Goal: Task Accomplishment & Management: Complete application form

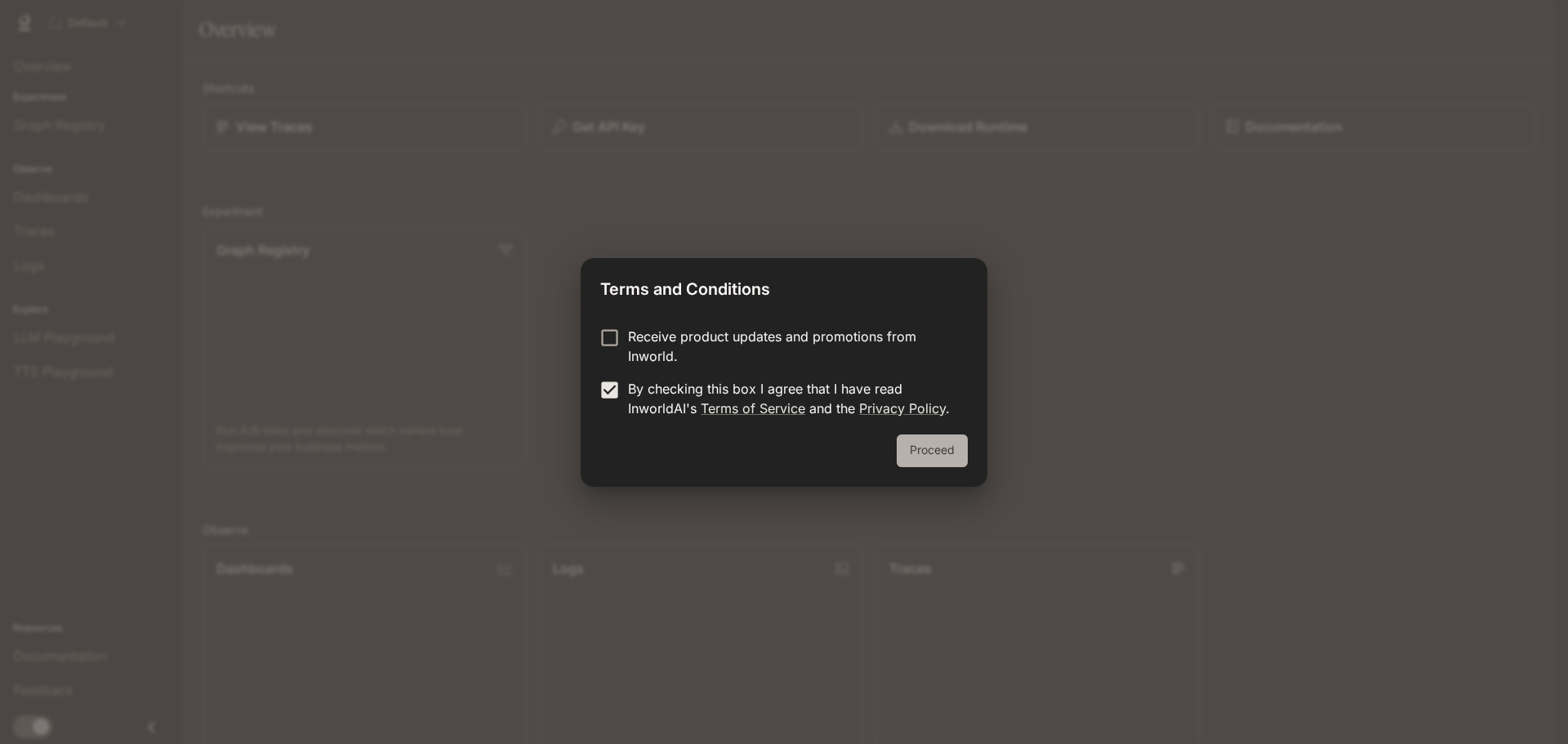
click at [958, 446] on button "Proceed" at bounding box center [932, 450] width 71 height 32
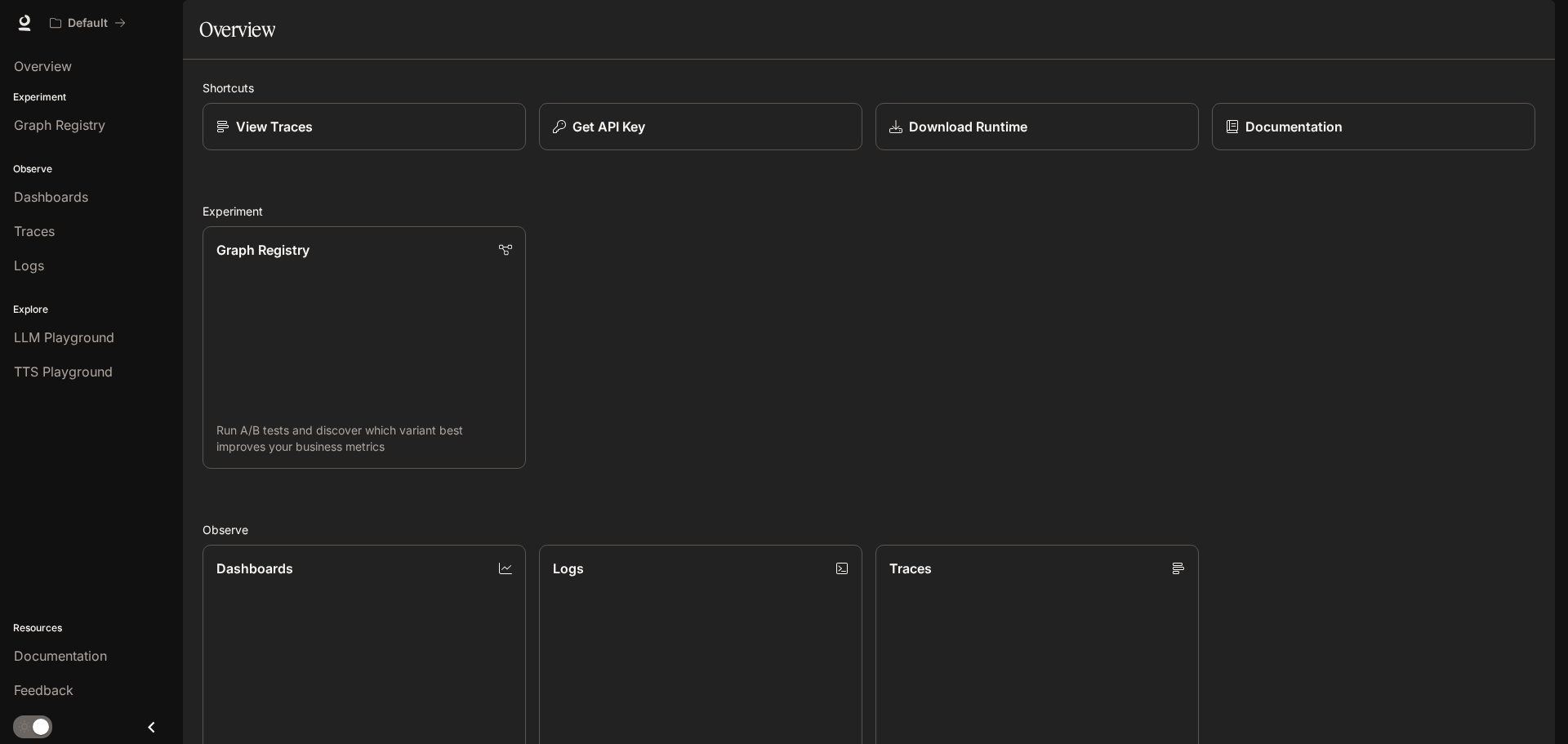
click at [276, 45] on div "Overview" at bounding box center [868, 29] width 1339 height 32
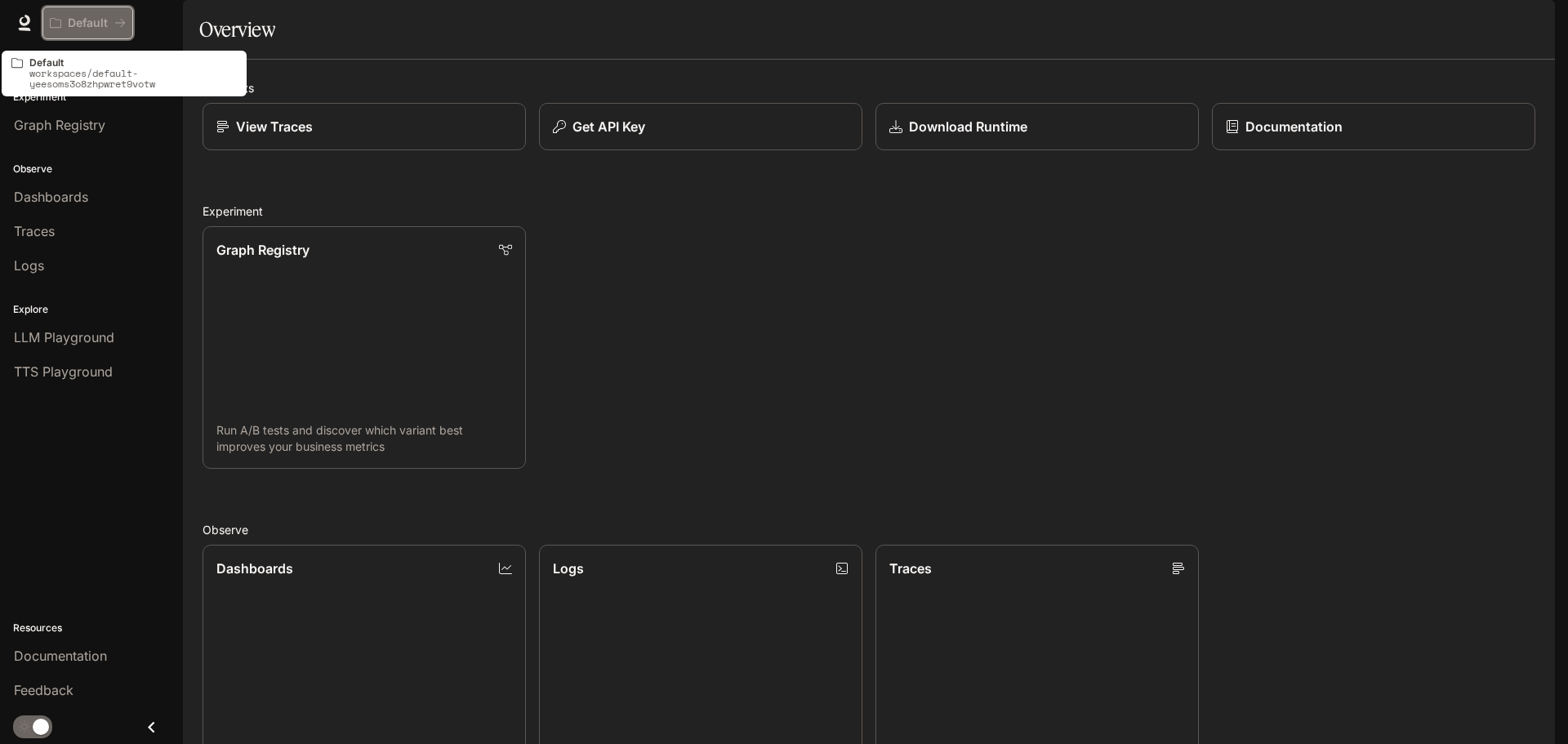
click at [111, 19] on div "Default" at bounding box center [83, 23] width 65 height 14
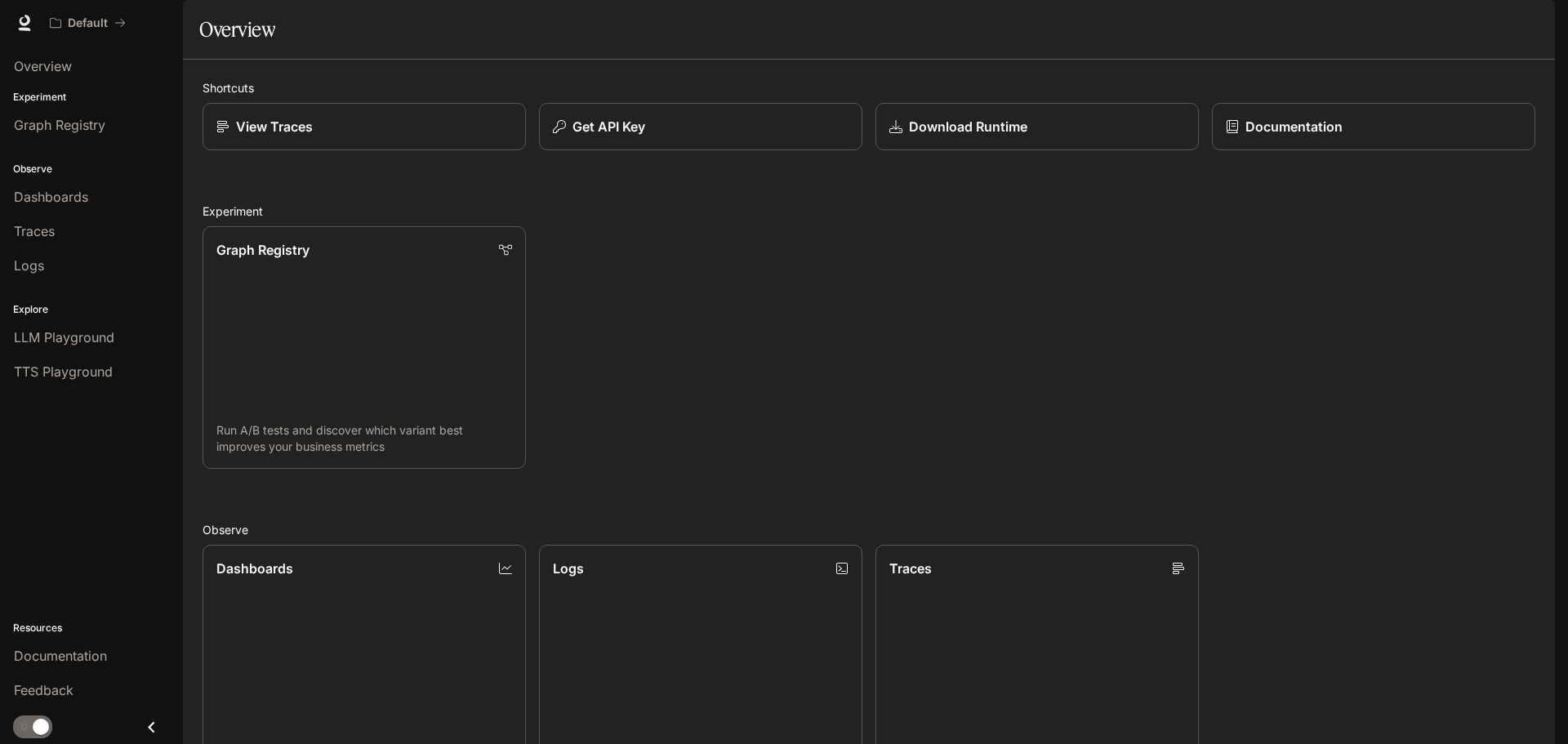
click at [1224, 395] on div "Graph Registry Run A/B tests and discover which variant best improves your busi…" at bounding box center [862, 340] width 1345 height 255
click at [1226, 378] on div "Graph Registry Run A/B tests and discover which variant best improves your busi…" at bounding box center [862, 340] width 1345 height 255
click at [148, 730] on icon "Close drawer" at bounding box center [151, 727] width 22 height 22
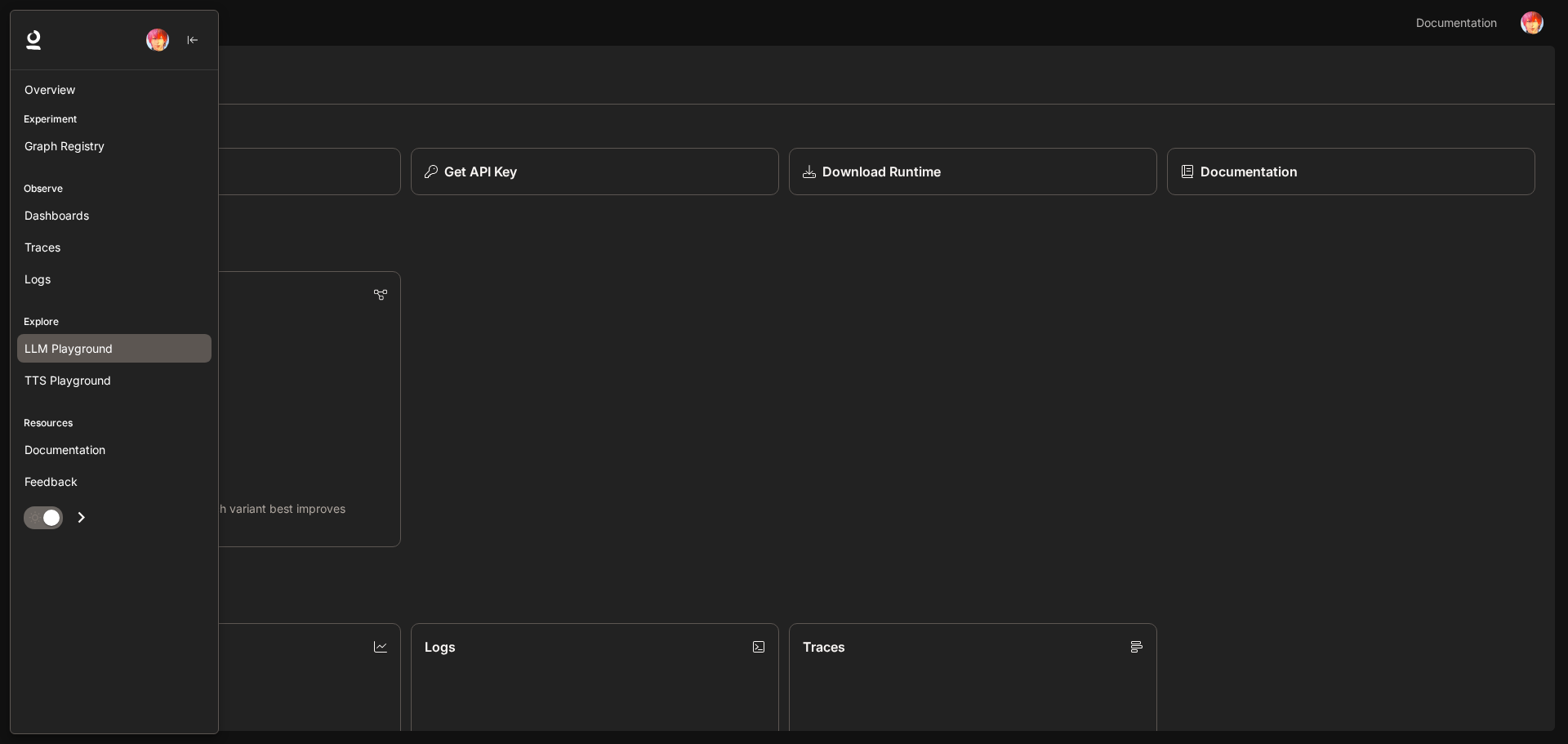
click at [73, 351] on span "LLM Playground" at bounding box center [68, 348] width 88 height 17
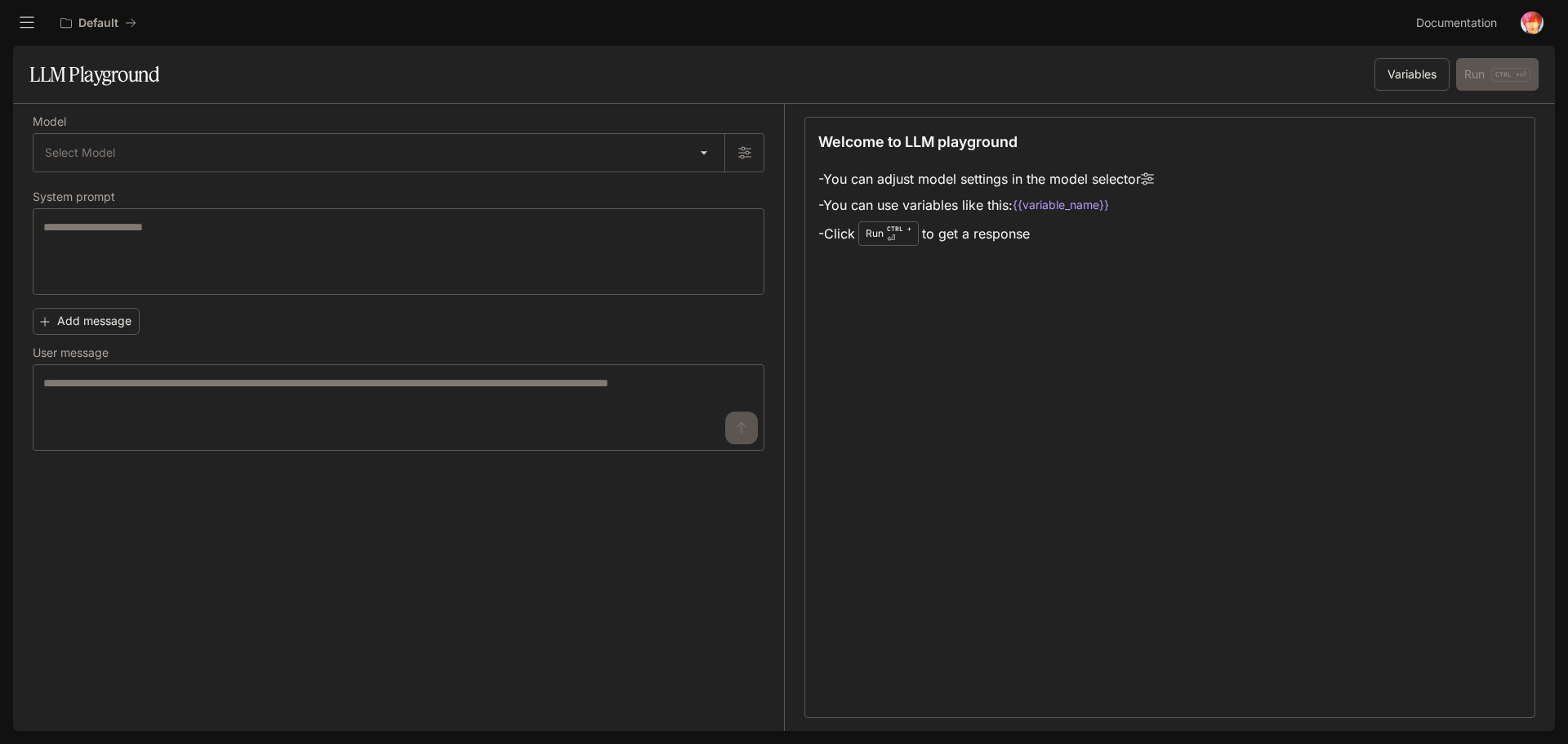
click at [26, 17] on icon "open drawer" at bounding box center [27, 22] width 15 height 11
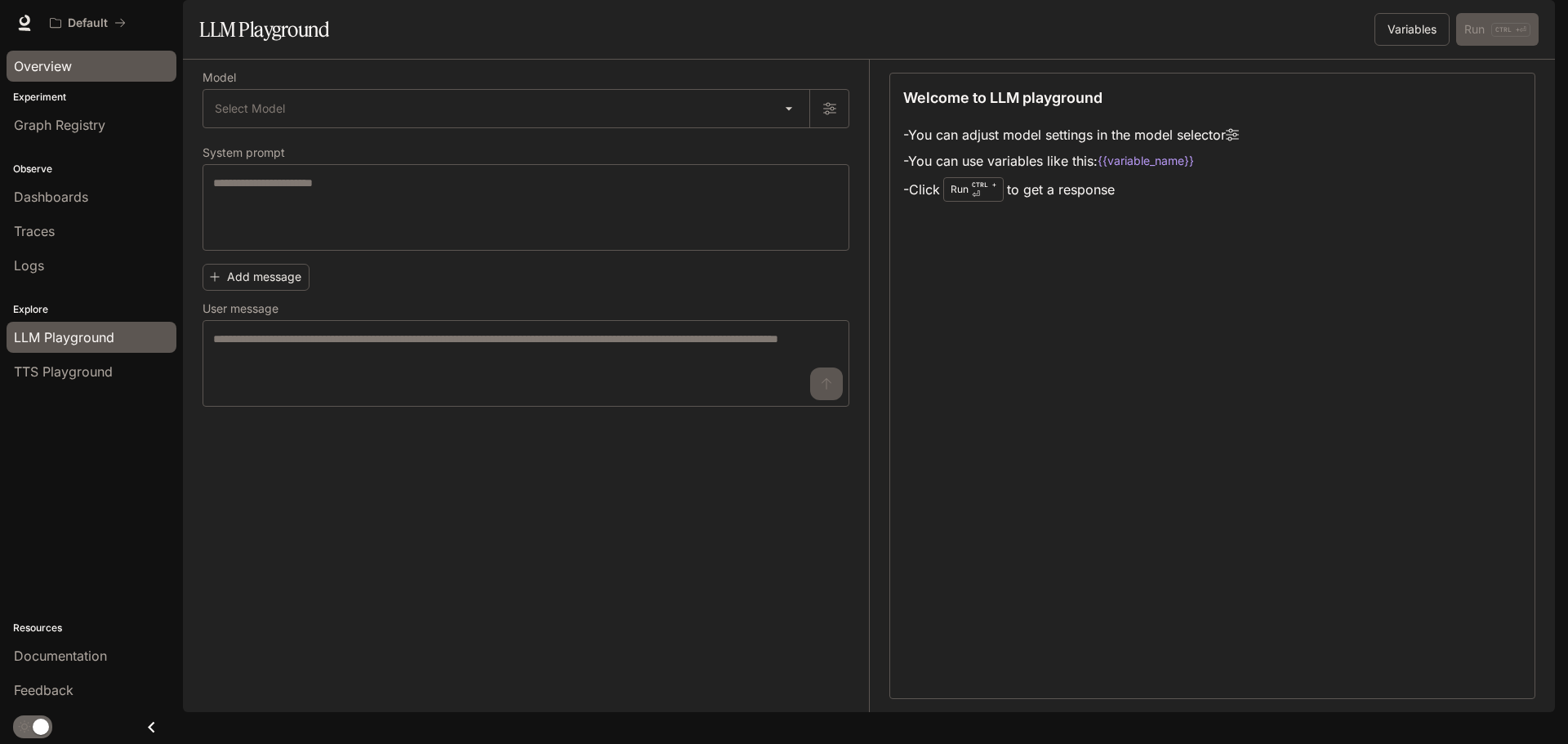
click at [78, 62] on div "Overview" at bounding box center [91, 66] width 155 height 19
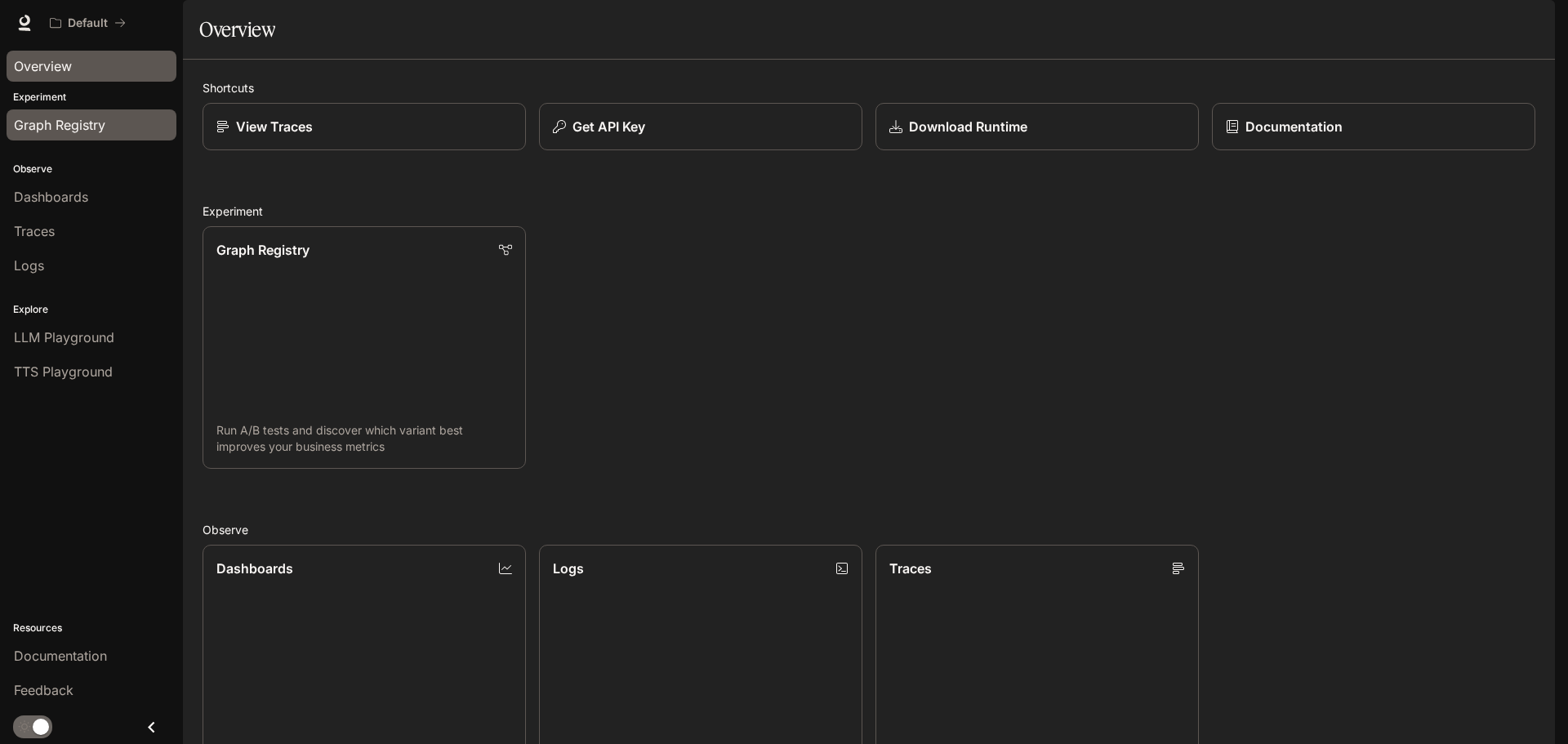
click at [65, 127] on span "Graph Registry" at bounding box center [59, 124] width 92 height 19
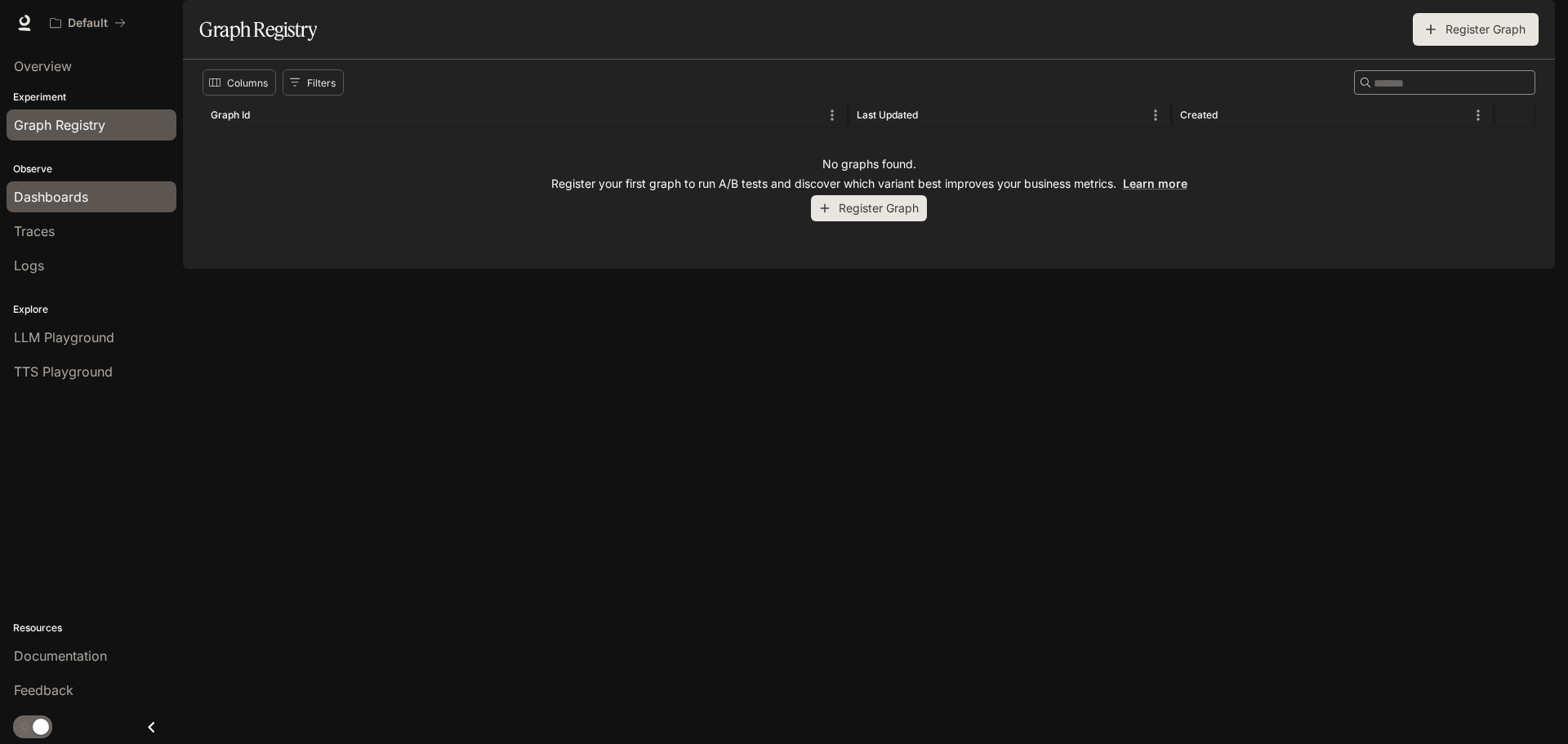
click at [78, 194] on span "Dashboards" at bounding box center [51, 197] width 74 height 19
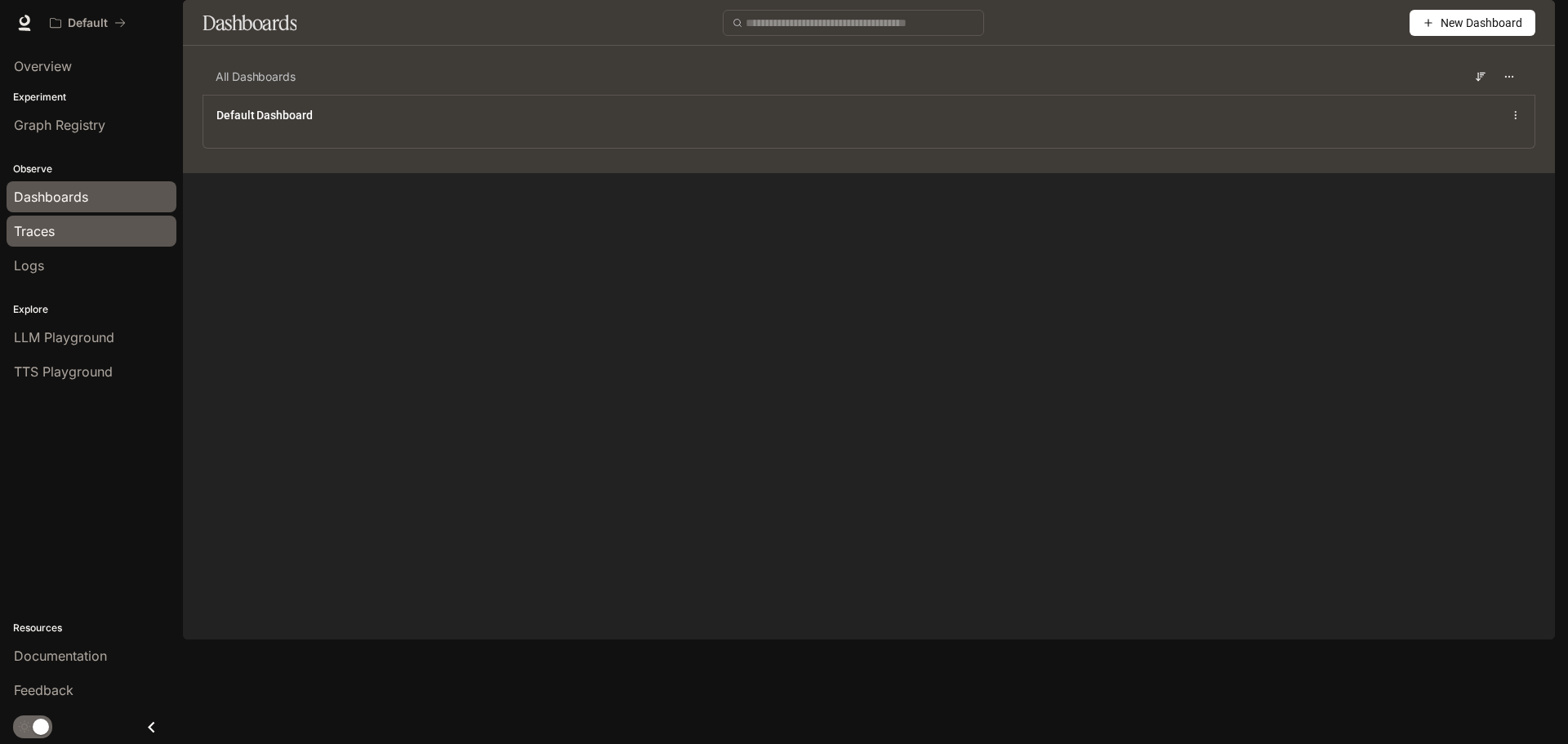
click at [74, 234] on div "Traces" at bounding box center [91, 231] width 155 height 19
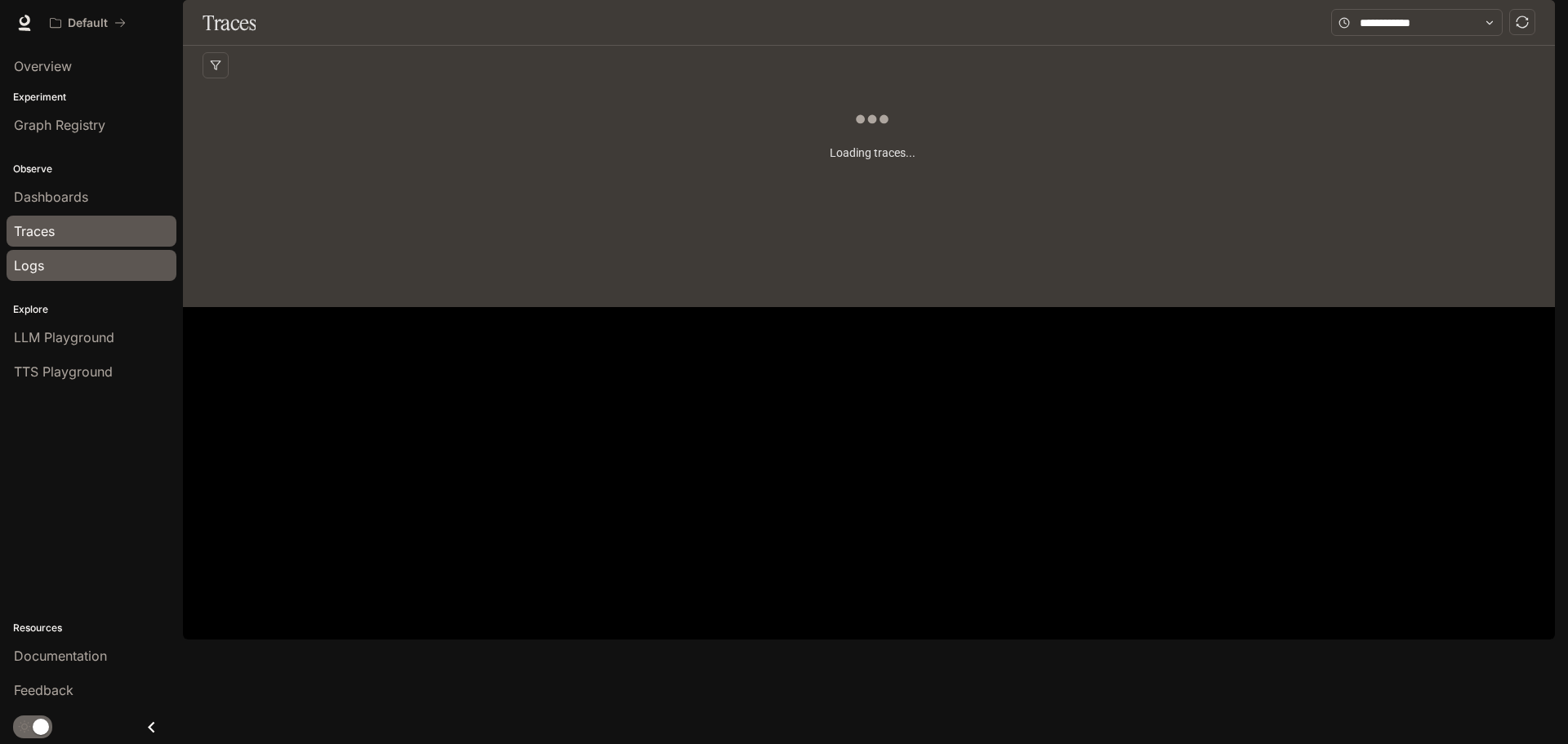
click at [71, 276] on link "Logs" at bounding box center [91, 264] width 170 height 31
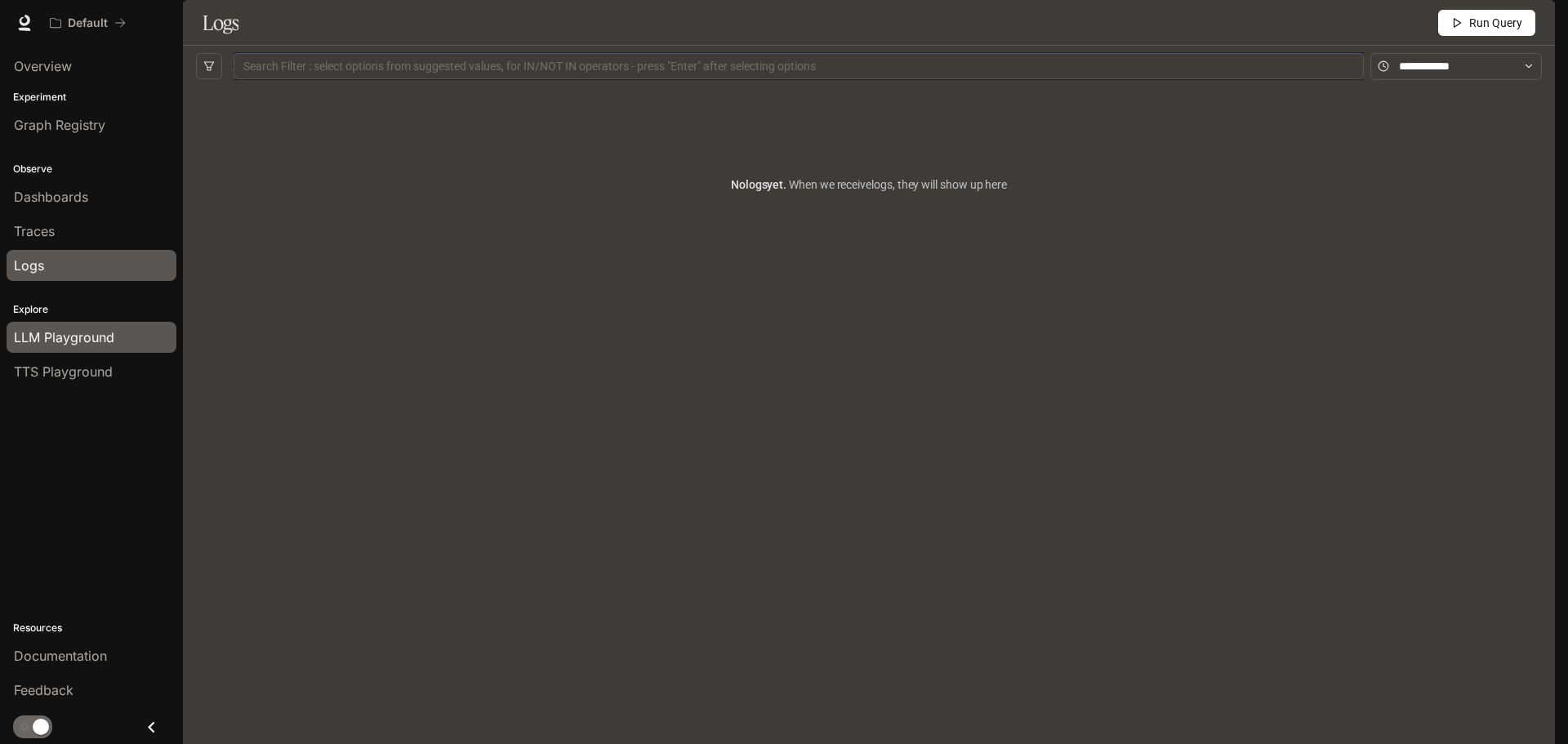
click at [48, 337] on span "LLM Playground" at bounding box center [64, 337] width 100 height 19
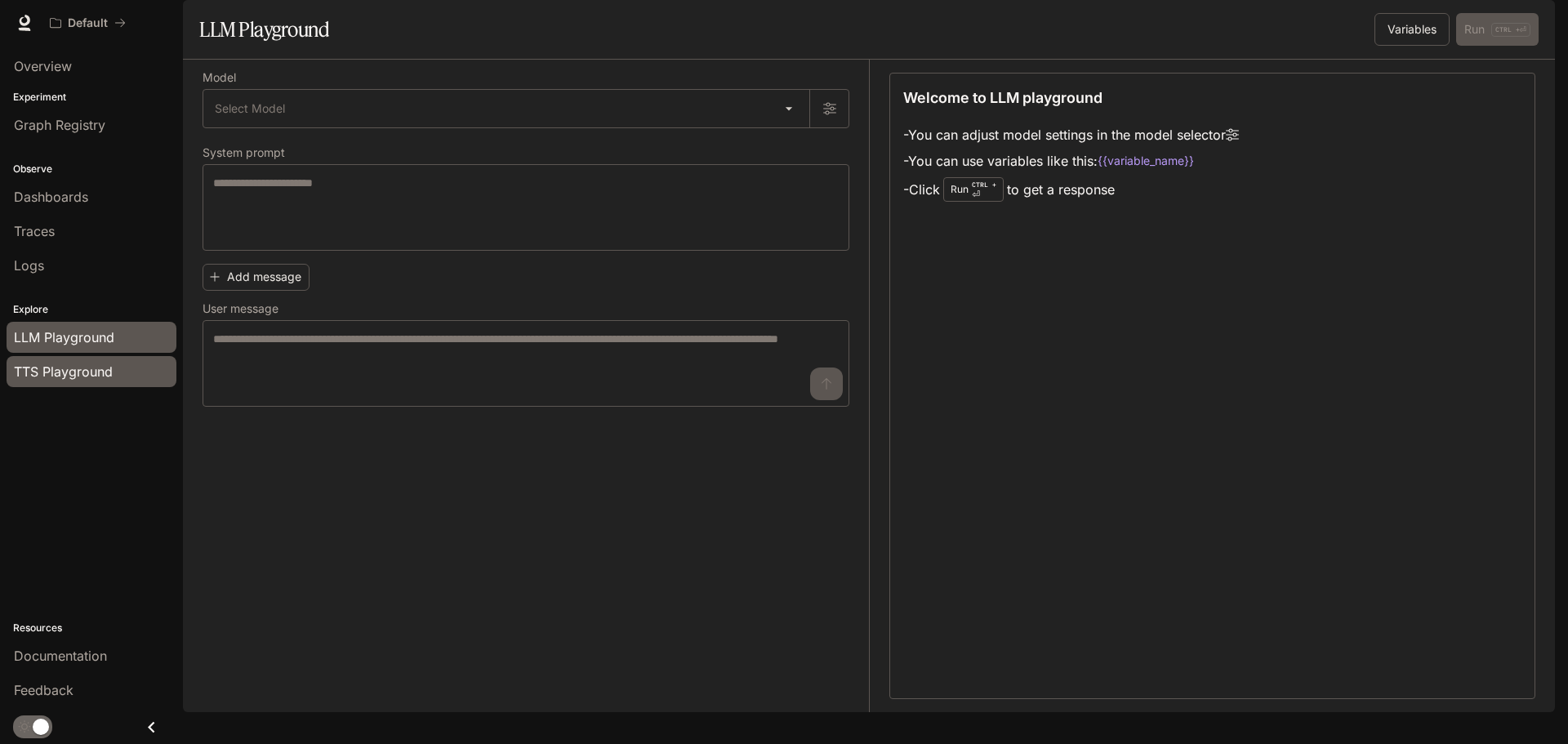
click at [46, 367] on span "TTS Playground" at bounding box center [63, 371] width 98 height 19
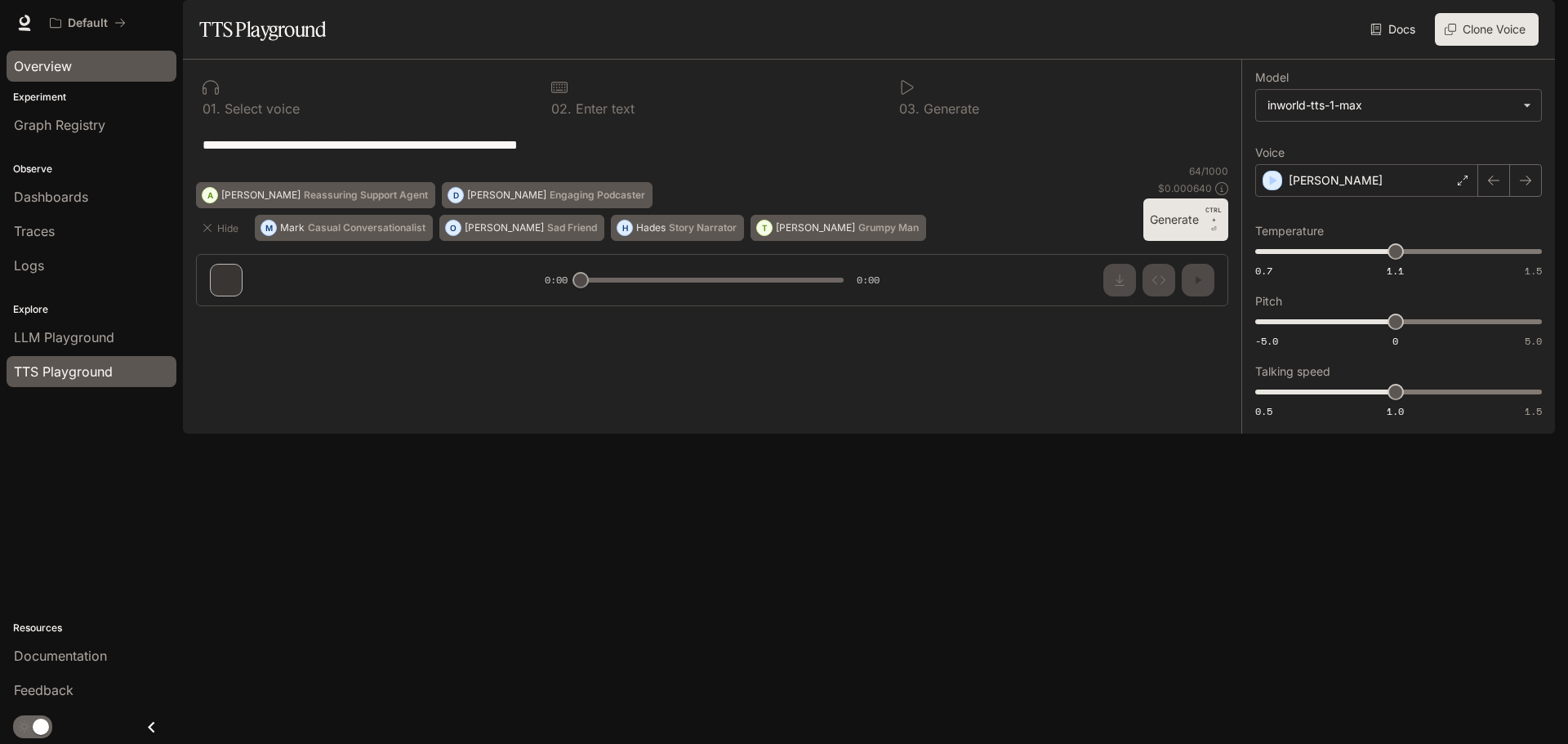
click at [57, 64] on span "Overview" at bounding box center [43, 66] width 58 height 19
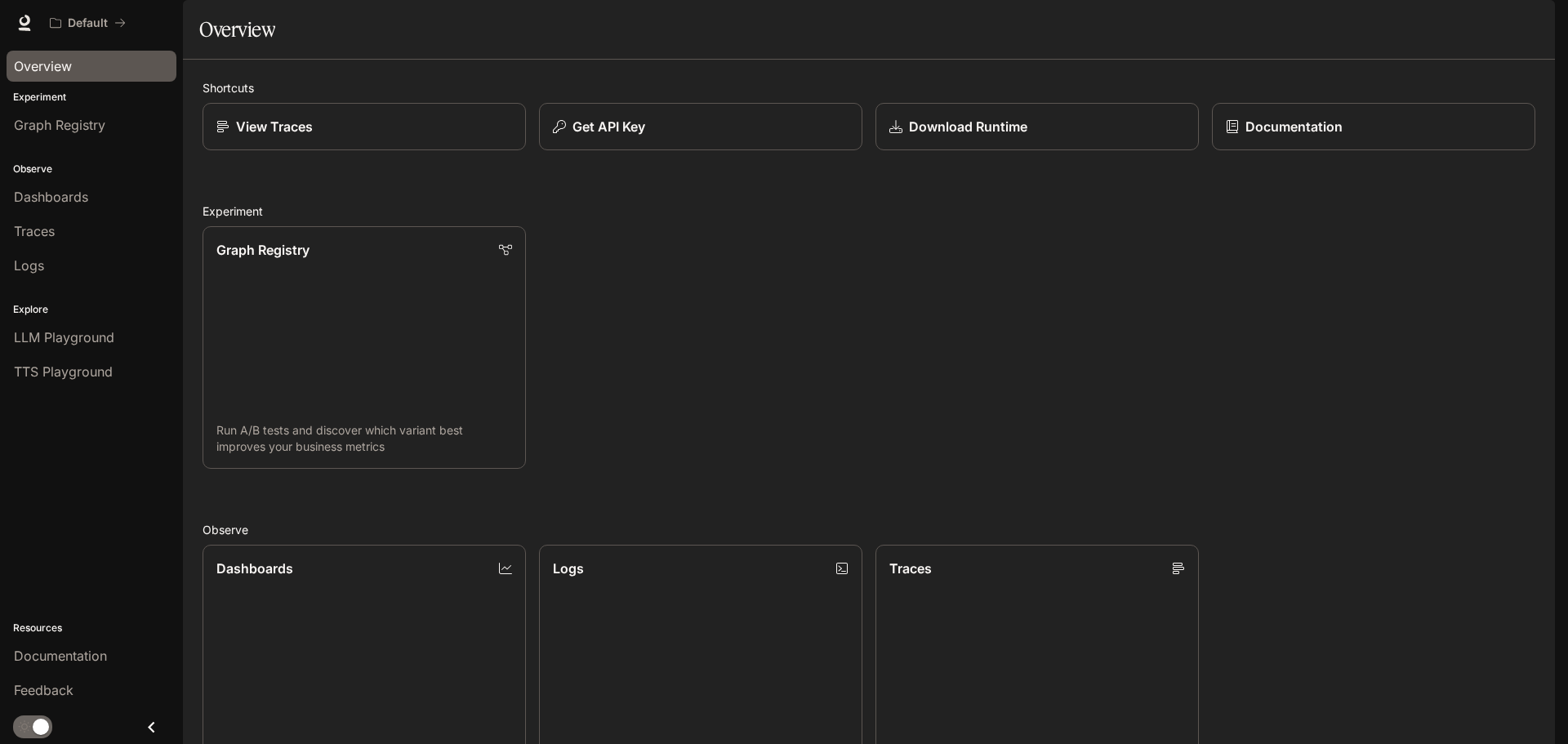
click at [1226, 322] on div "Graph Registry Run A/B tests and discover which variant best improves your busi…" at bounding box center [862, 340] width 1345 height 255
click at [1246, 136] on div "Documentation" at bounding box center [1367, 120] width 337 height 60
click at [1393, 45] on div "Overview" at bounding box center [868, 29] width 1339 height 32
click at [61, 701] on link "Feedback" at bounding box center [91, 689] width 170 height 31
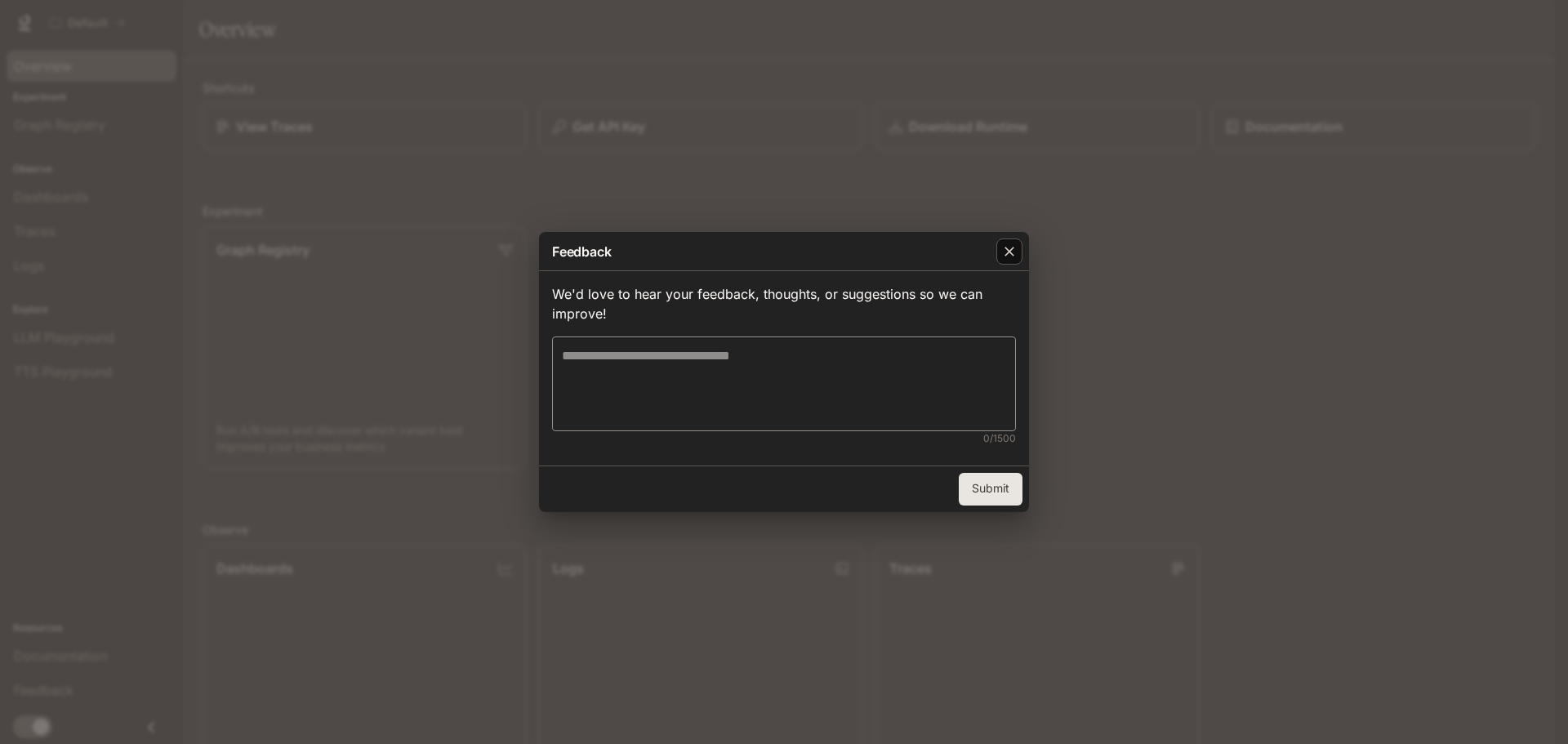
click at [1019, 260] on div "button" at bounding box center [1009, 251] width 26 height 26
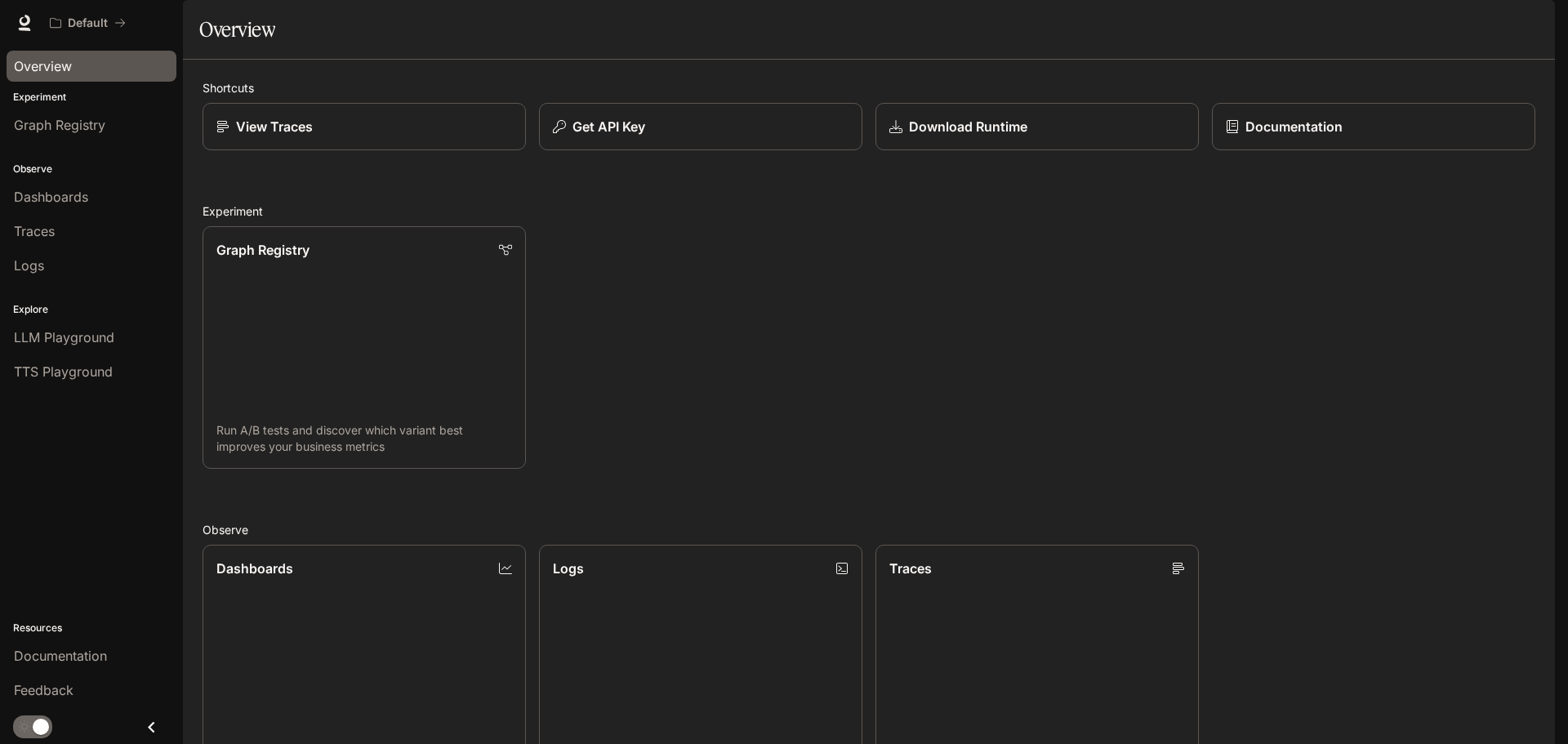
click at [59, 501] on div "Overview Experiment Graph Registry Observe Dashboards Traces Logs Explore LLM P…" at bounding box center [91, 394] width 183 height 698
click at [122, 71] on div "Overview" at bounding box center [91, 66] width 155 height 19
click at [81, 100] on p "Experiment" at bounding box center [91, 97] width 183 height 15
click at [47, 135] on link "Graph Registry" at bounding box center [91, 124] width 170 height 31
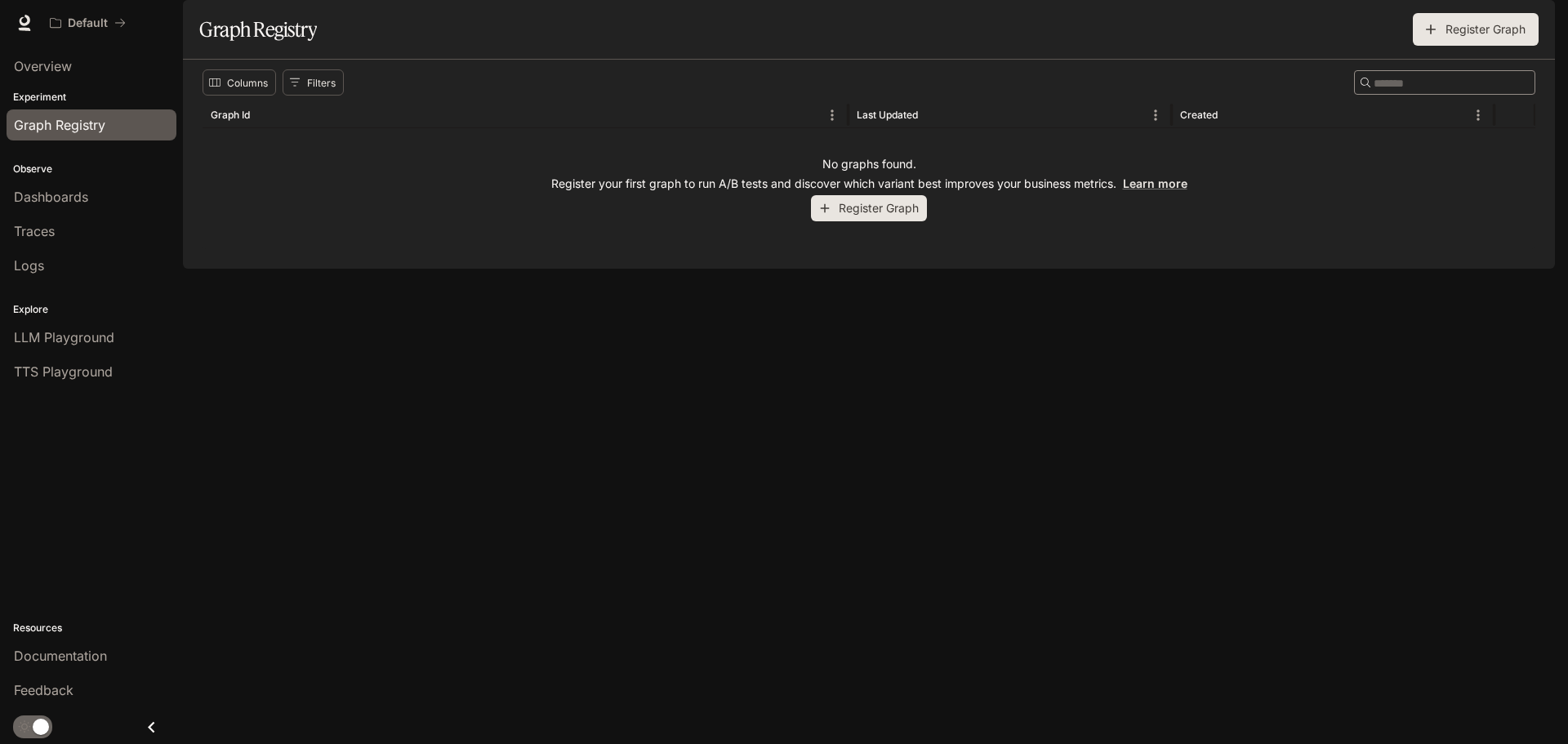
click at [98, 508] on div "Overview Experiment Graph Registry Observe Dashboards Traces Logs Explore LLM P…" at bounding box center [91, 394] width 183 height 698
click at [63, 663] on span "Documentation" at bounding box center [60, 655] width 93 height 19
click at [51, 310] on p "Explore" at bounding box center [91, 310] width 183 height 15
click at [71, 119] on span "Graph Registry" at bounding box center [59, 124] width 92 height 19
click at [53, 68] on span "Overview" at bounding box center [43, 66] width 58 height 19
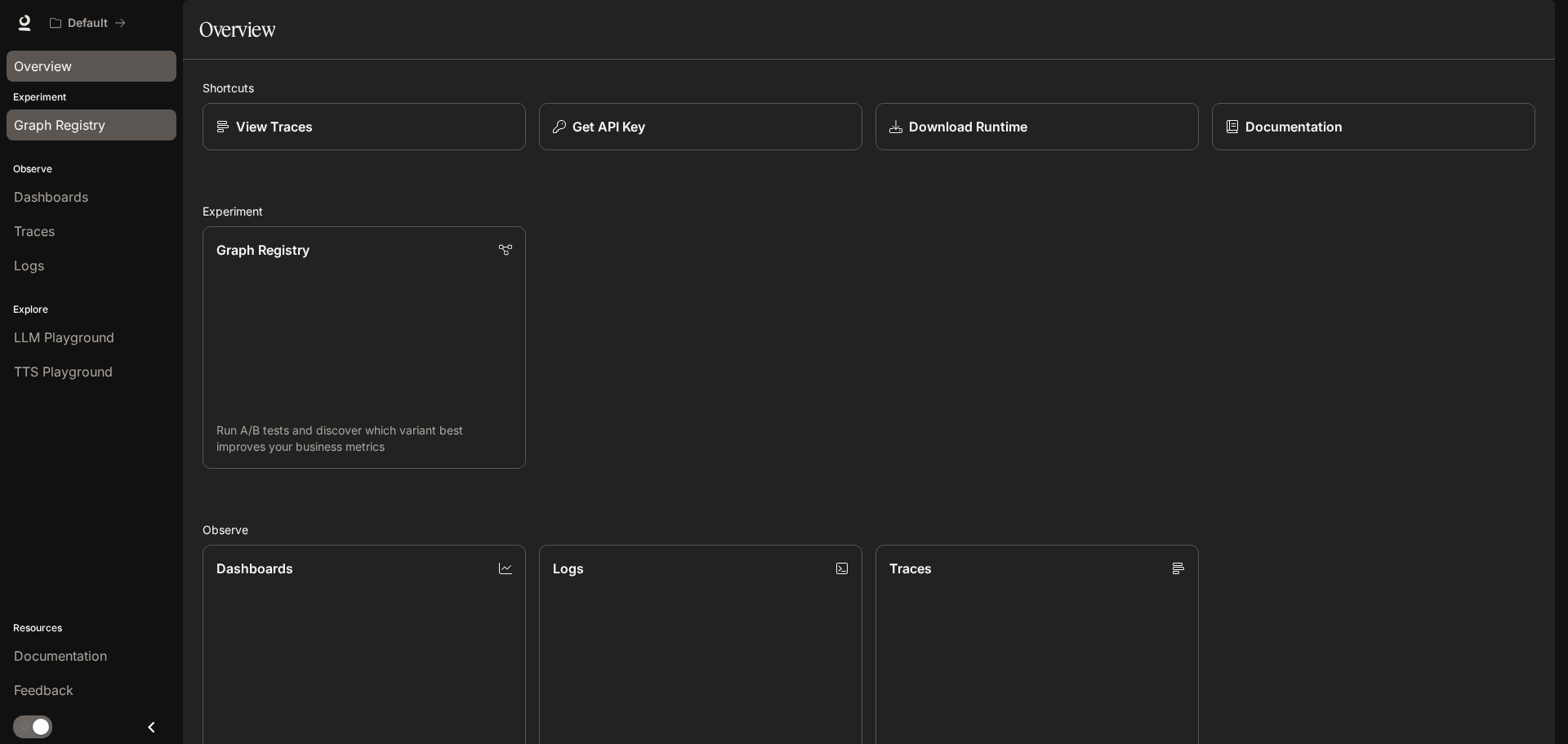
click at [48, 119] on span "Graph Registry" at bounding box center [59, 124] width 92 height 19
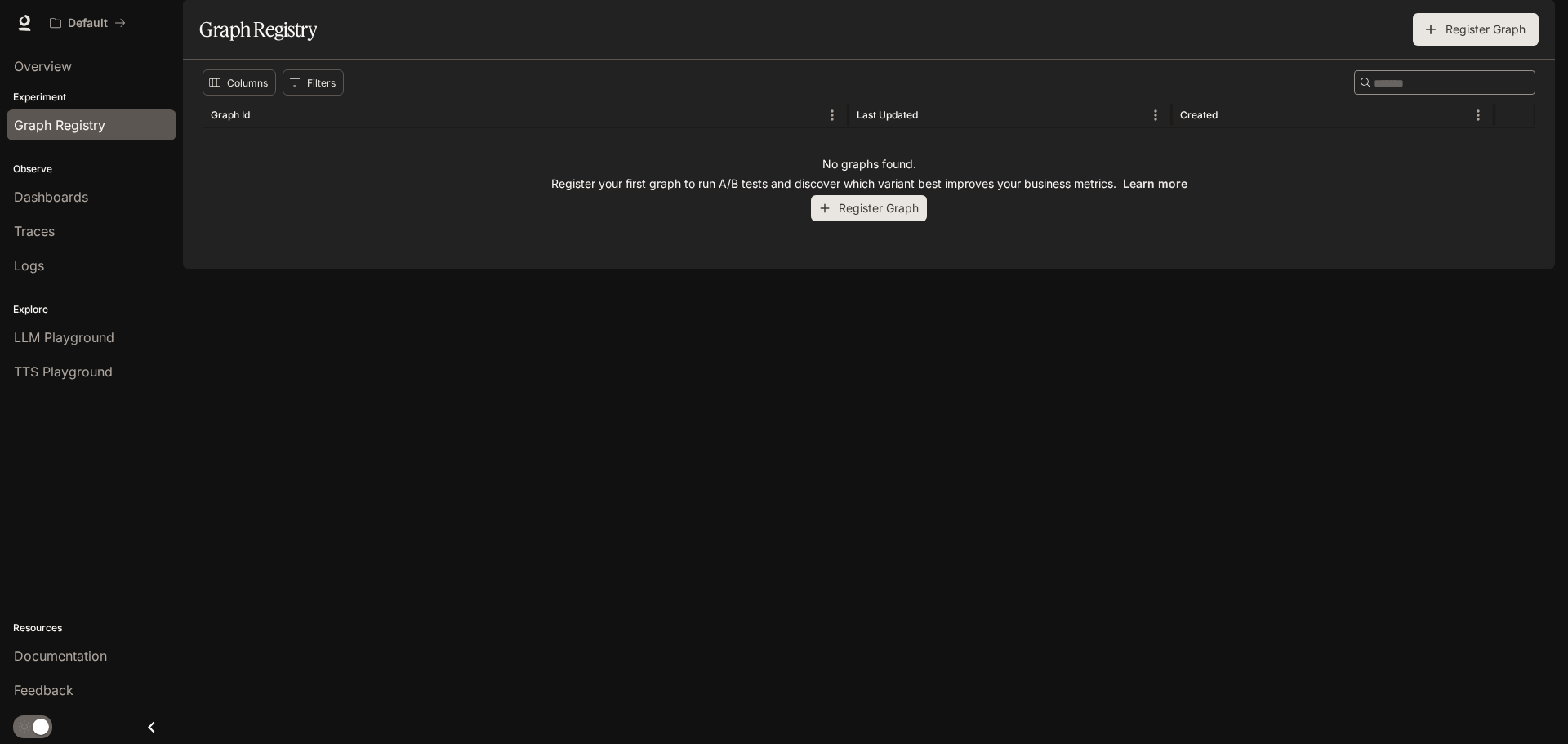
click at [48, 119] on span "Graph Registry" at bounding box center [59, 124] width 92 height 19
click at [67, 204] on span "Dashboards" at bounding box center [51, 197] width 74 height 19
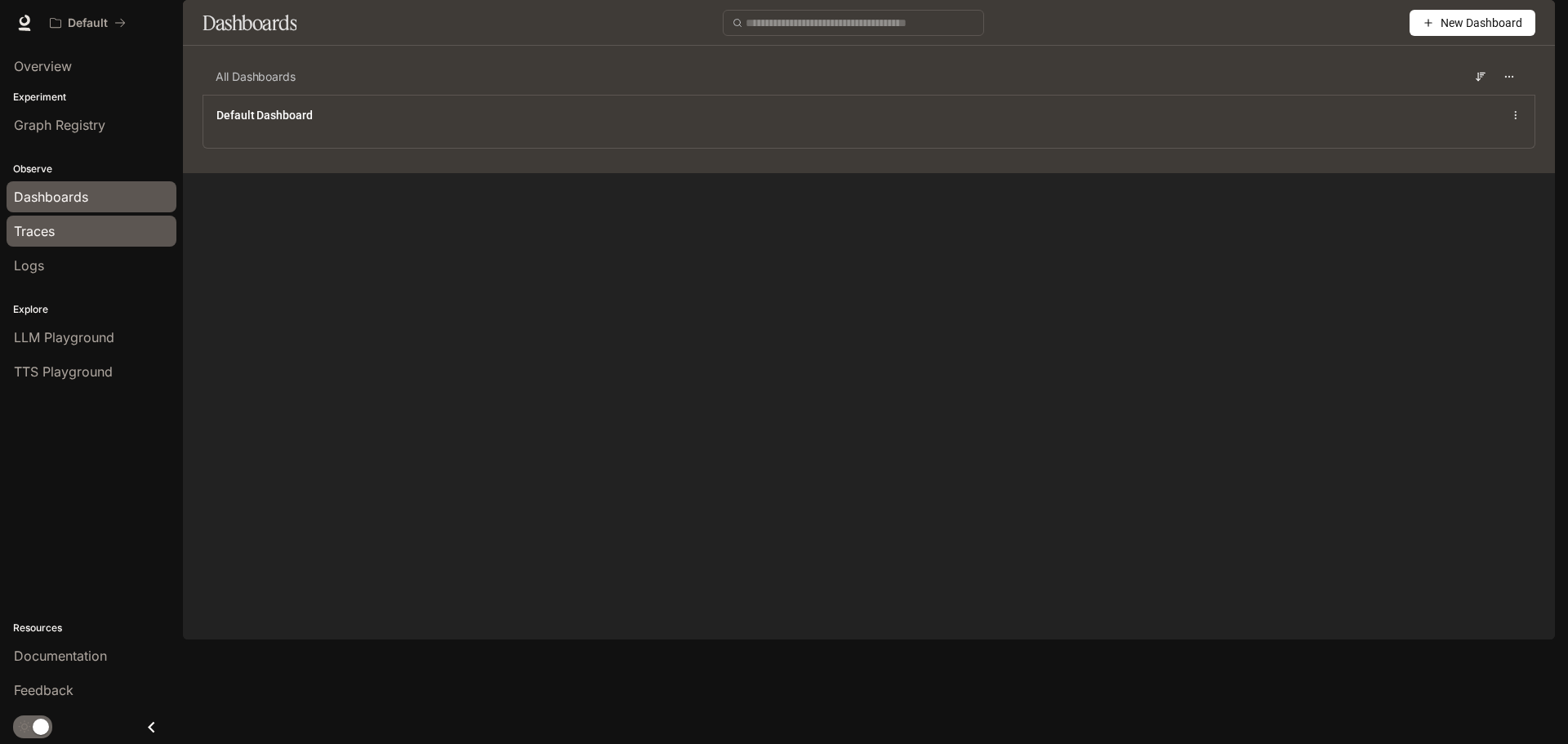
click at [58, 232] on div "Traces" at bounding box center [91, 231] width 155 height 19
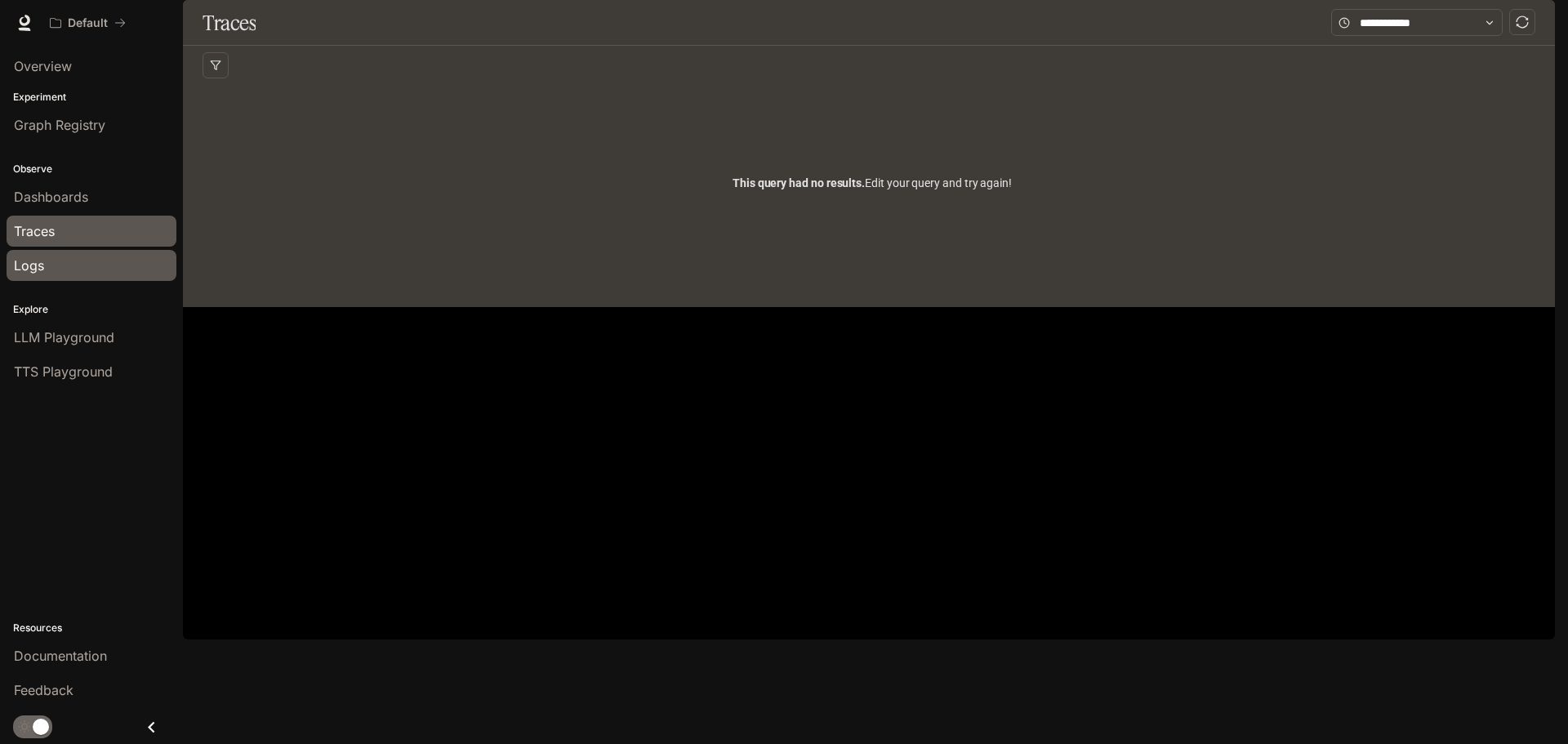
click at [72, 279] on link "Logs" at bounding box center [91, 264] width 170 height 31
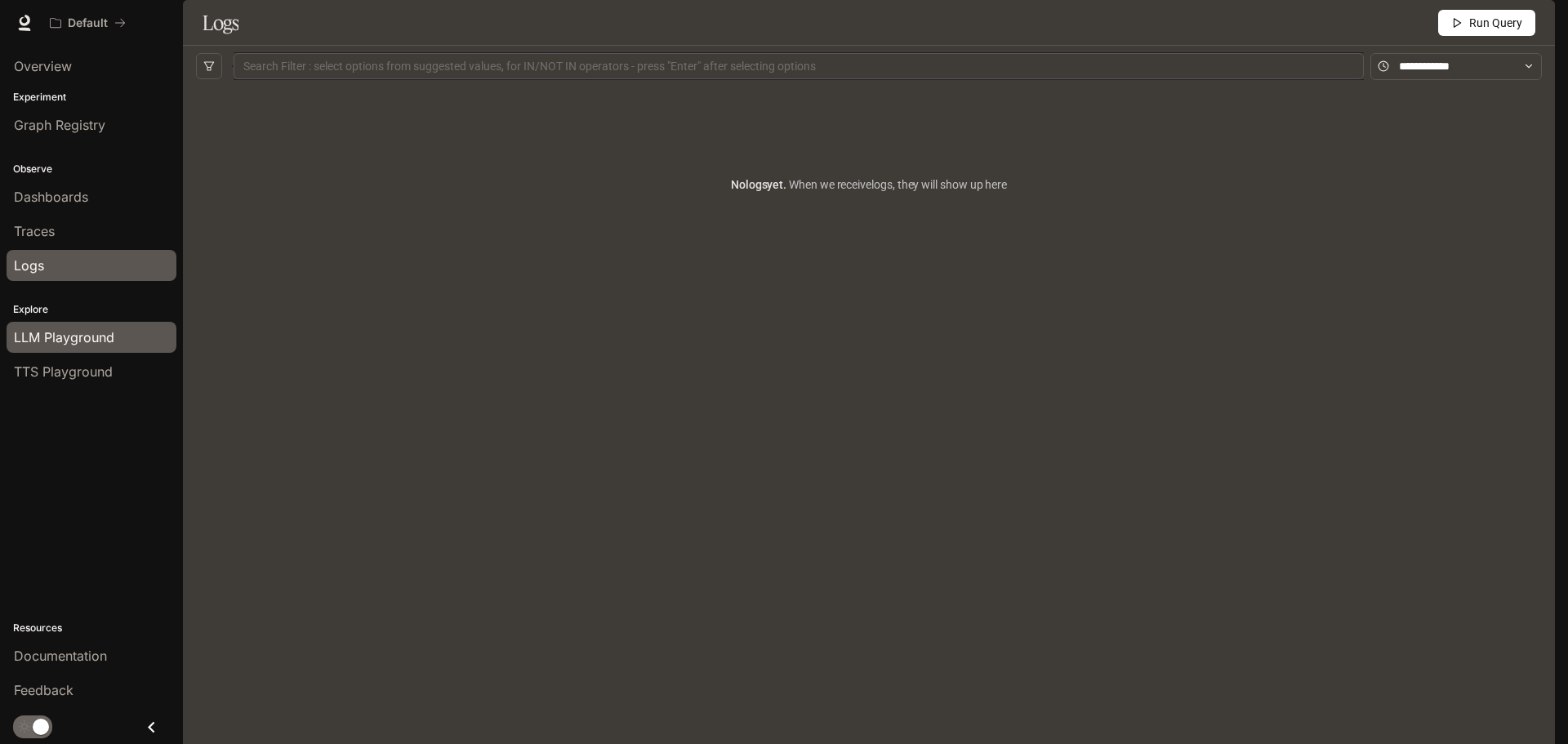
click at [55, 337] on span "LLM Playground" at bounding box center [64, 337] width 100 height 19
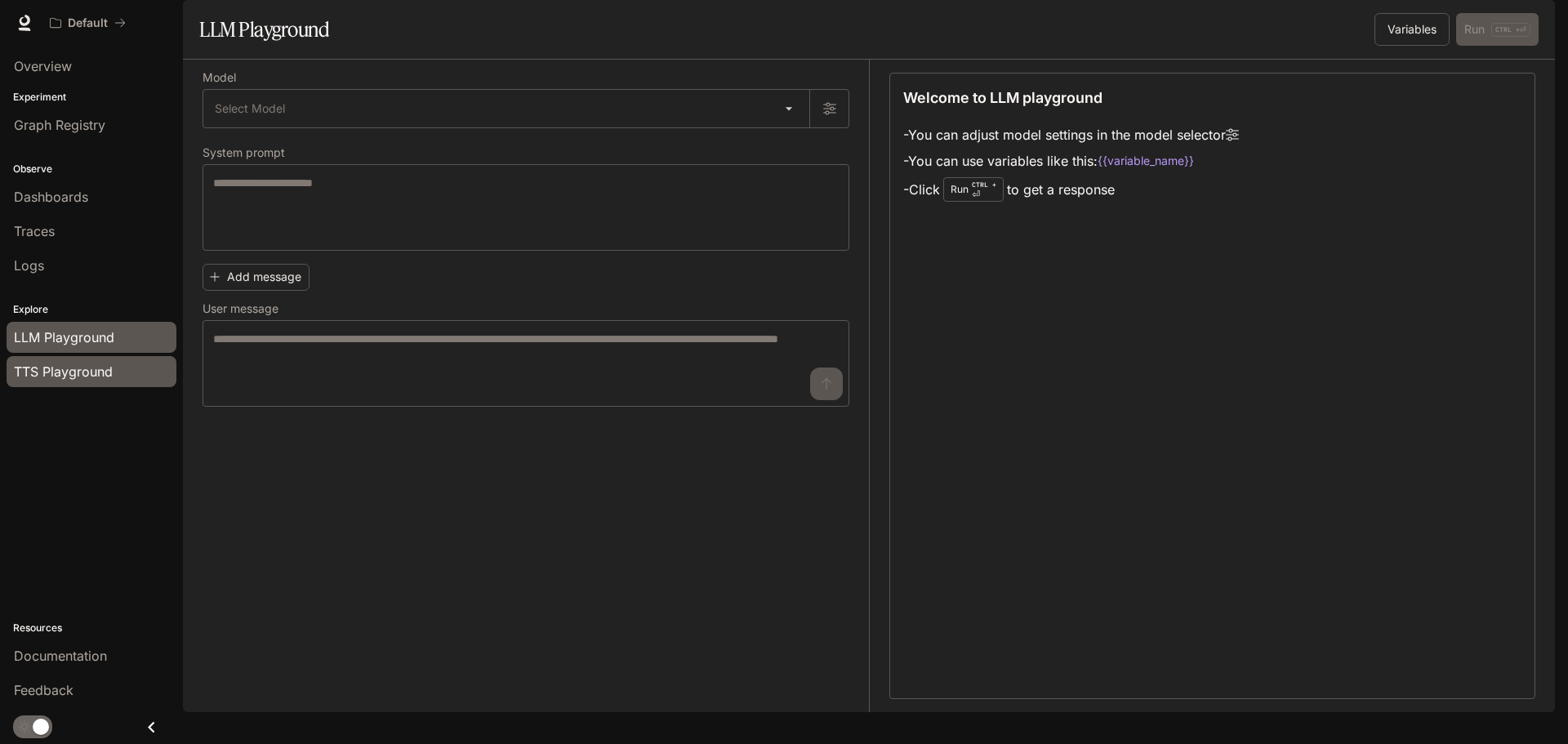
click at [87, 371] on span "TTS Playground" at bounding box center [63, 371] width 98 height 19
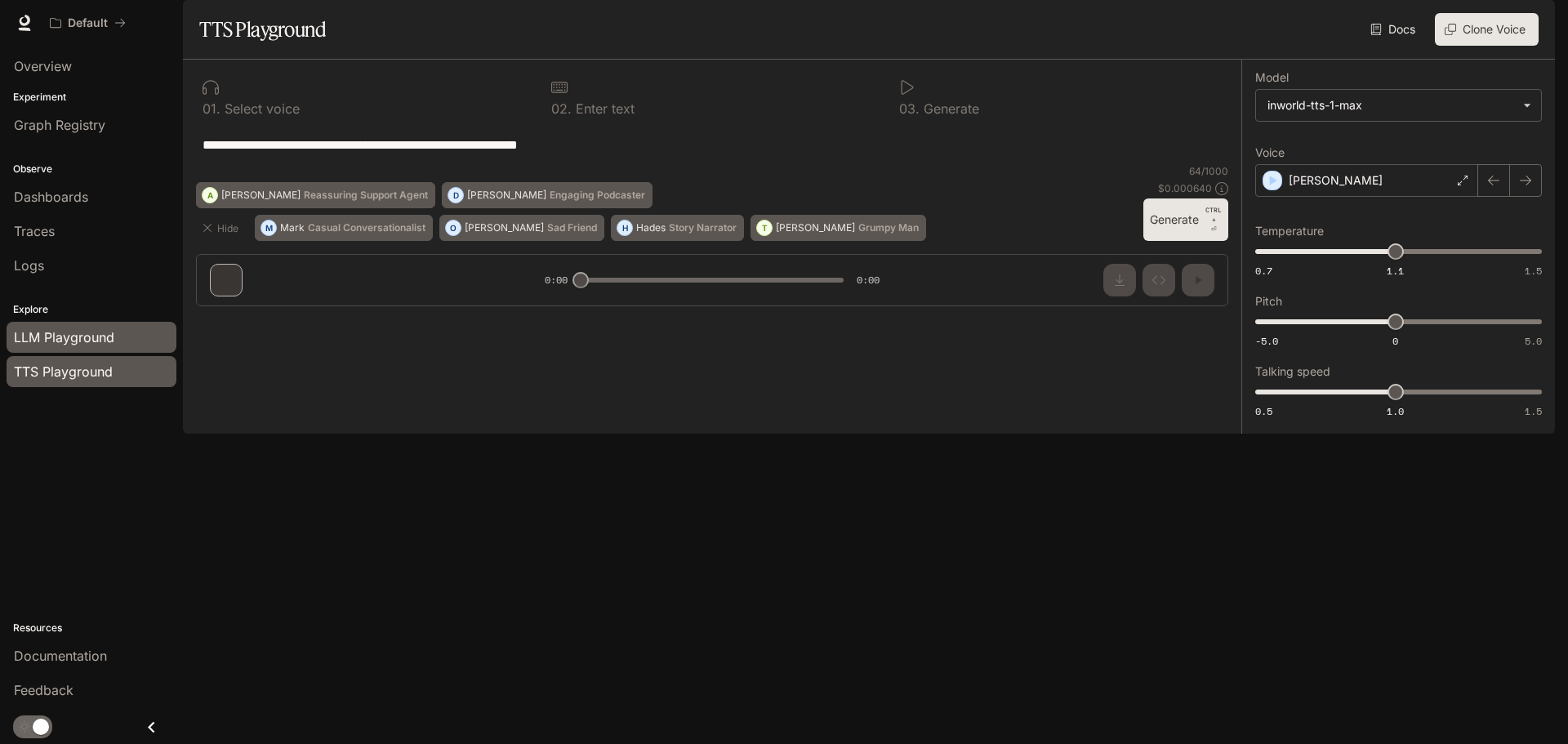
click at [108, 340] on span "LLM Playground" at bounding box center [64, 337] width 100 height 19
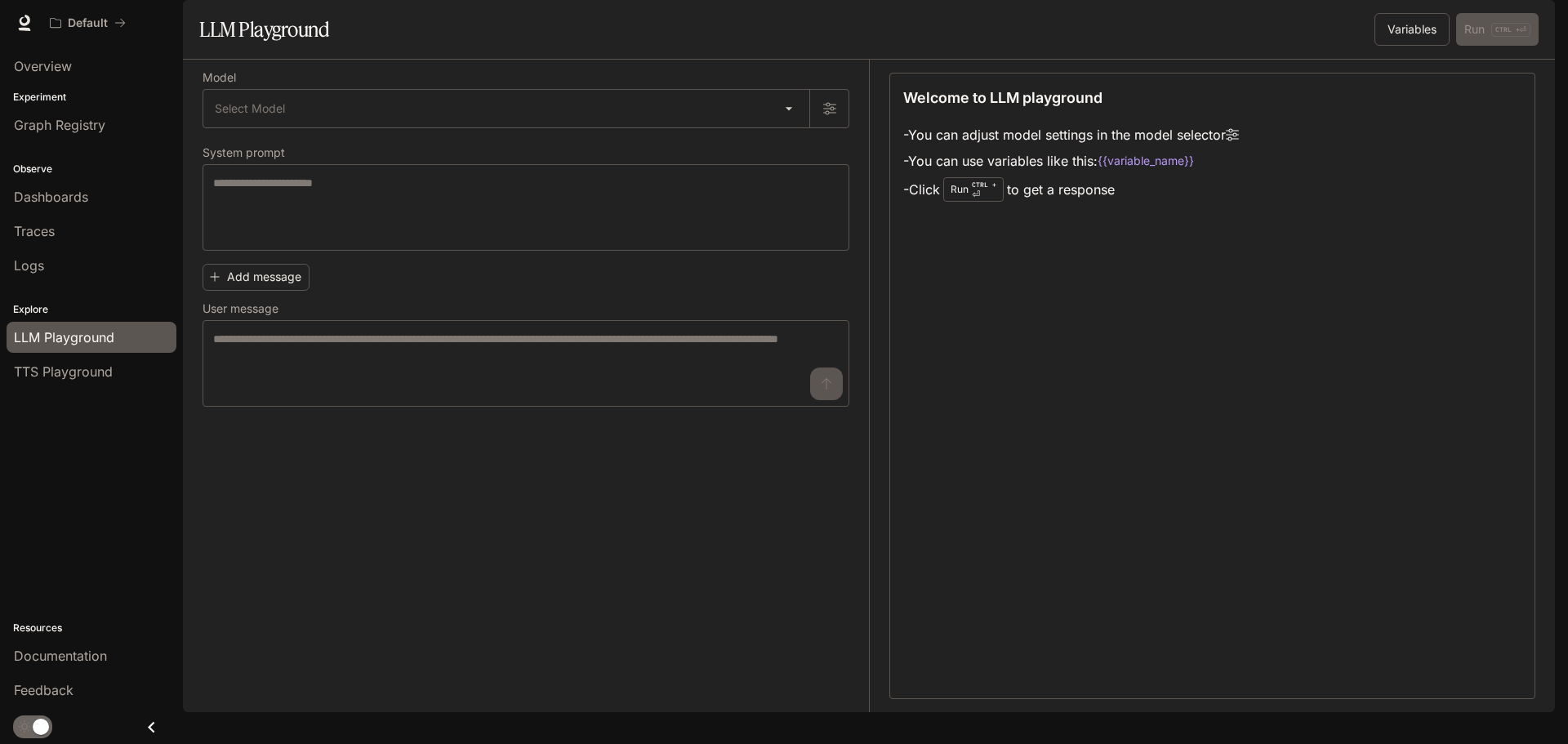
click at [29, 310] on p "Explore" at bounding box center [91, 310] width 183 height 15
click at [51, 378] on span "TTS Playground" at bounding box center [63, 371] width 98 height 19
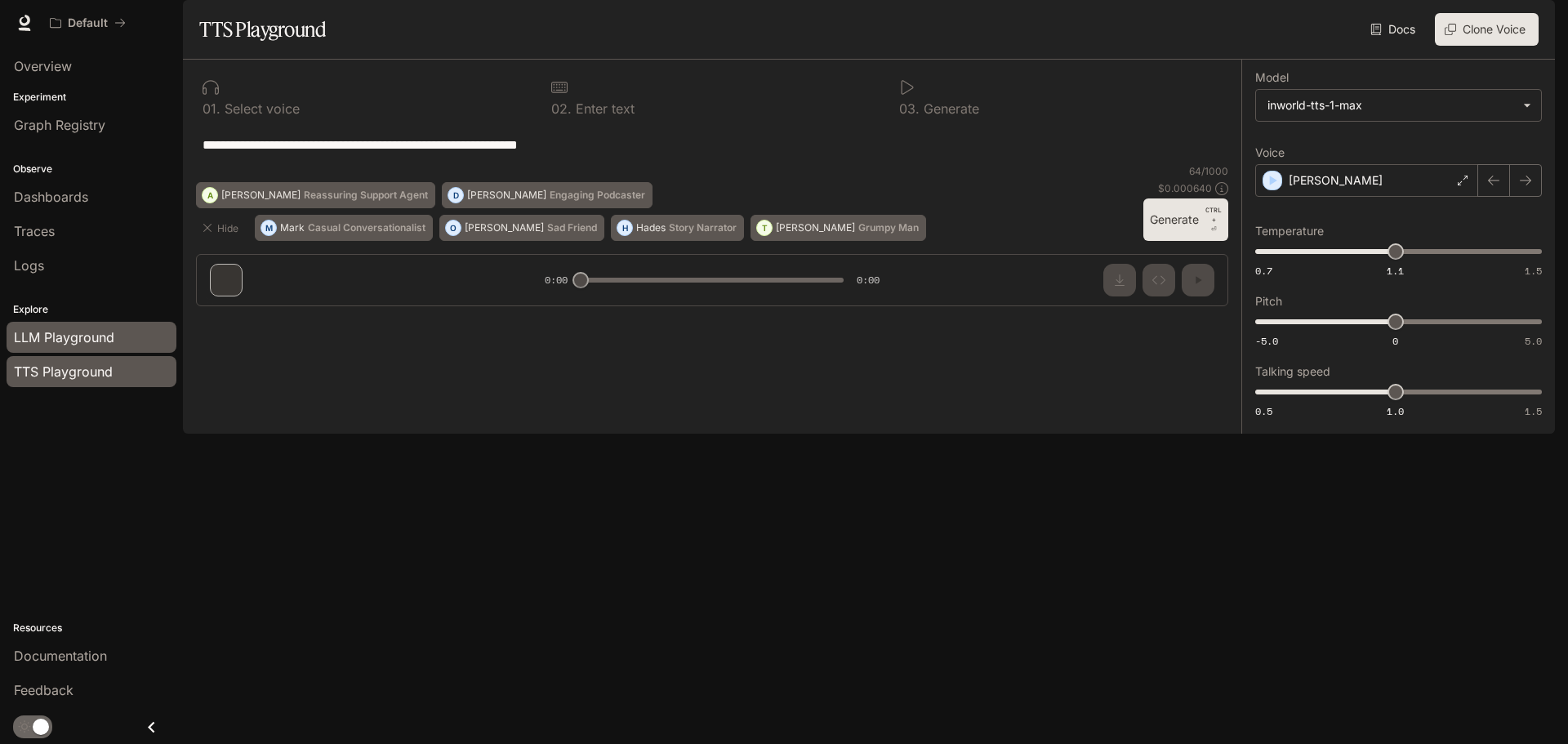
click at [72, 349] on link "LLM Playground" at bounding box center [91, 337] width 170 height 31
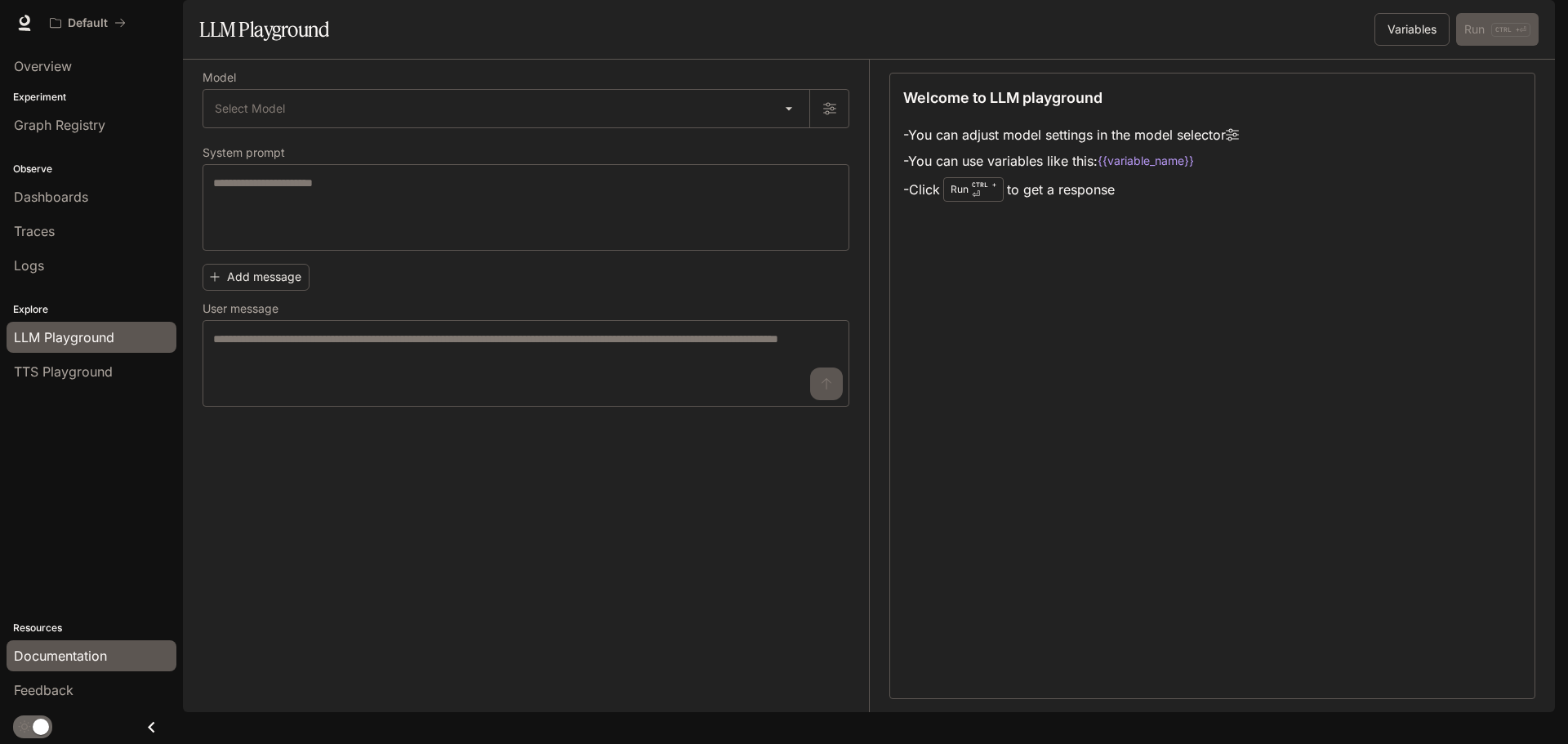
click at [90, 660] on span "Documentation" at bounding box center [60, 655] width 93 height 19
click at [31, 416] on div "Overview Experiment Graph Registry Observe Dashboards Traces Logs Explore LLM P…" at bounding box center [91, 394] width 183 height 698
click at [58, 342] on span "LLM Playground" at bounding box center [64, 337] width 100 height 19
click at [62, 130] on span "Graph Registry" at bounding box center [59, 124] width 92 height 19
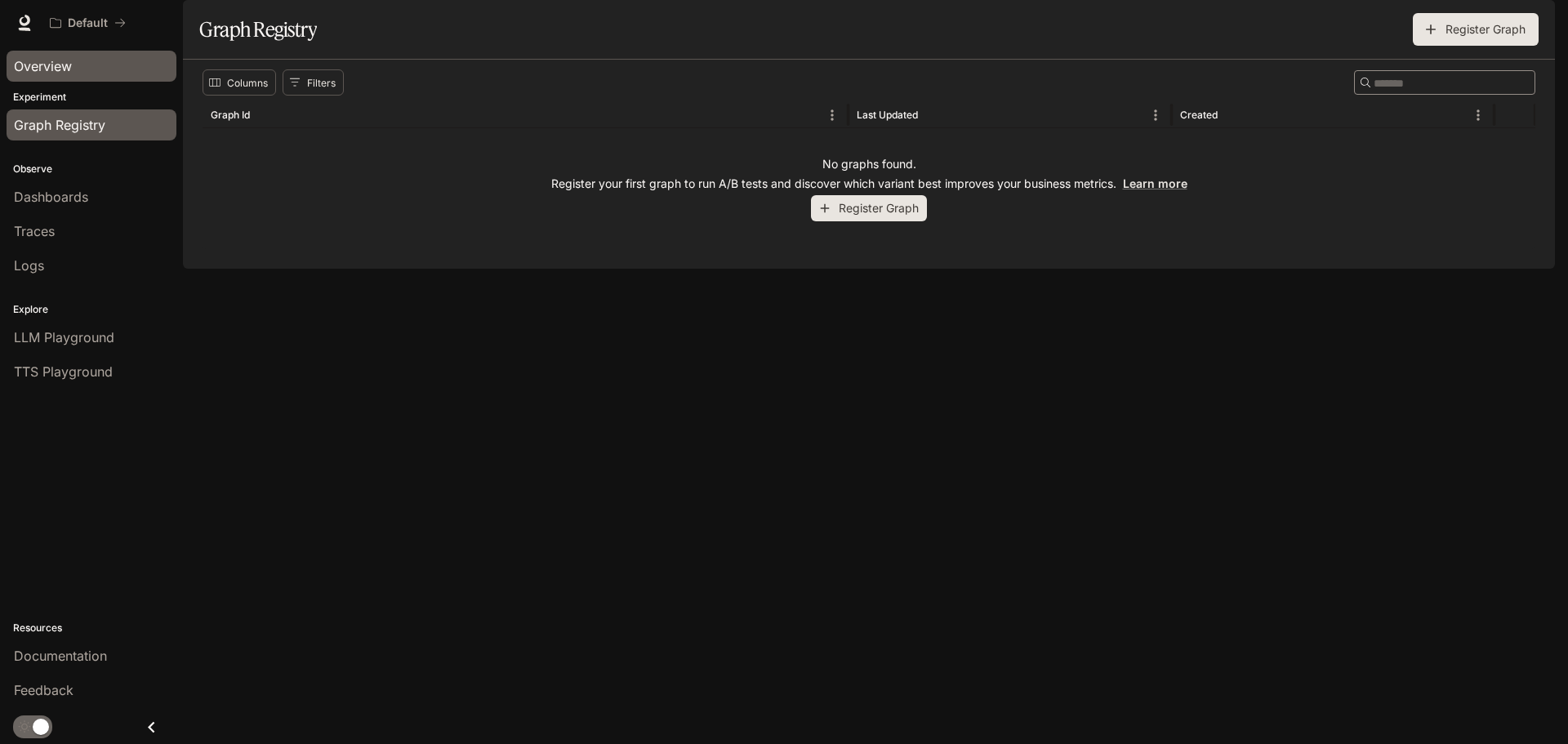
click at [102, 77] on link "Overview" at bounding box center [91, 66] width 170 height 31
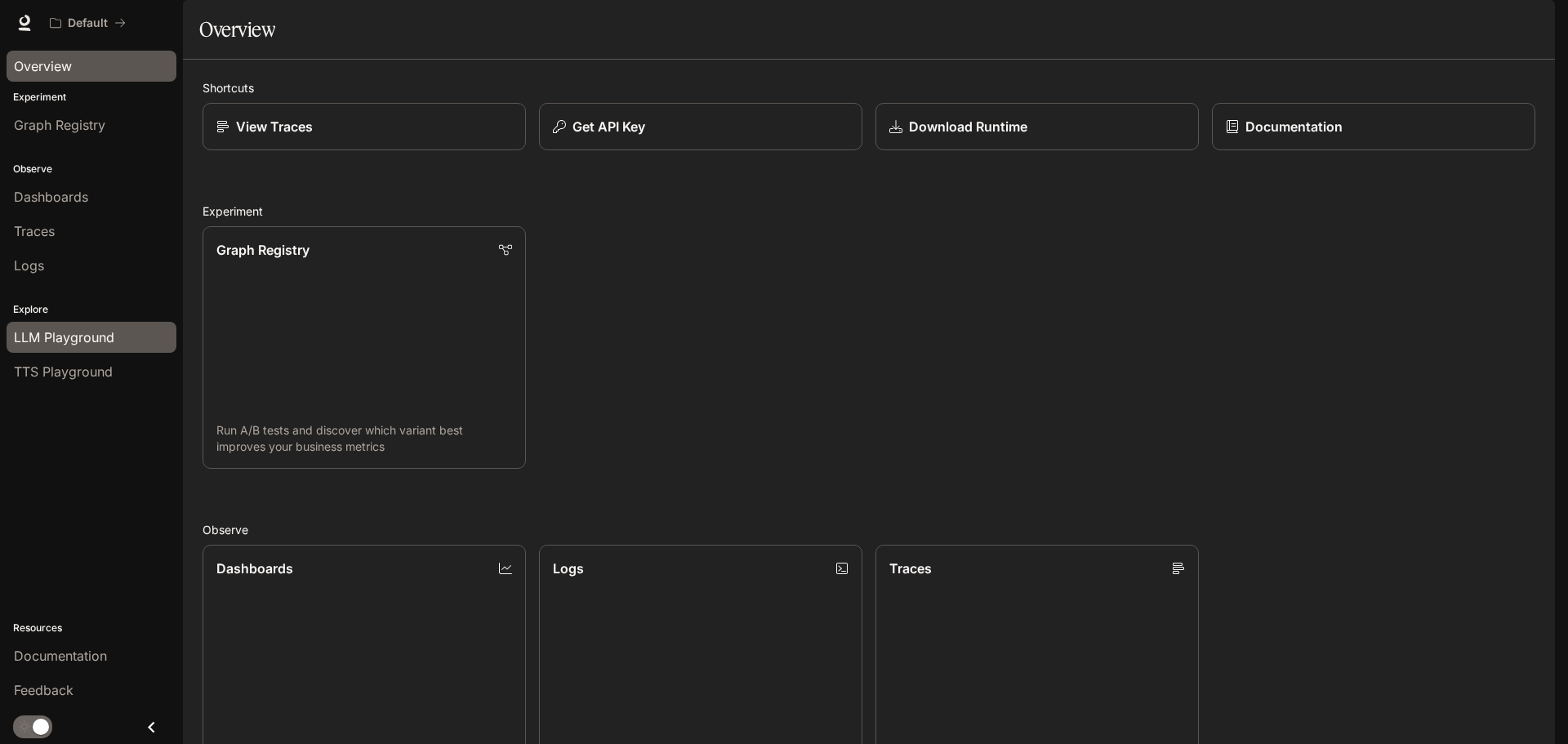
click at [62, 350] on link "LLM Playground" at bounding box center [91, 337] width 170 height 31
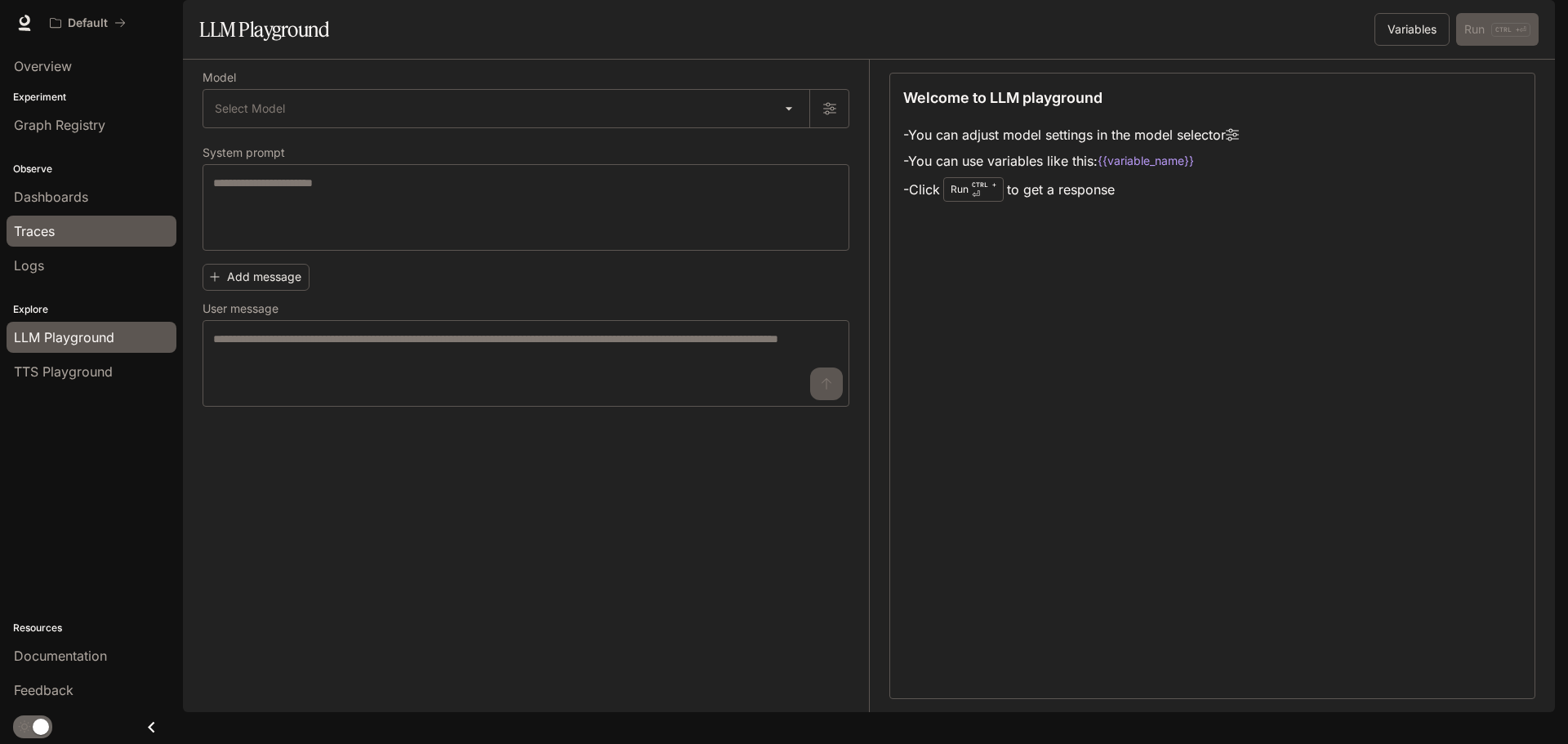
click at [75, 244] on link "Traces" at bounding box center [91, 230] width 170 height 31
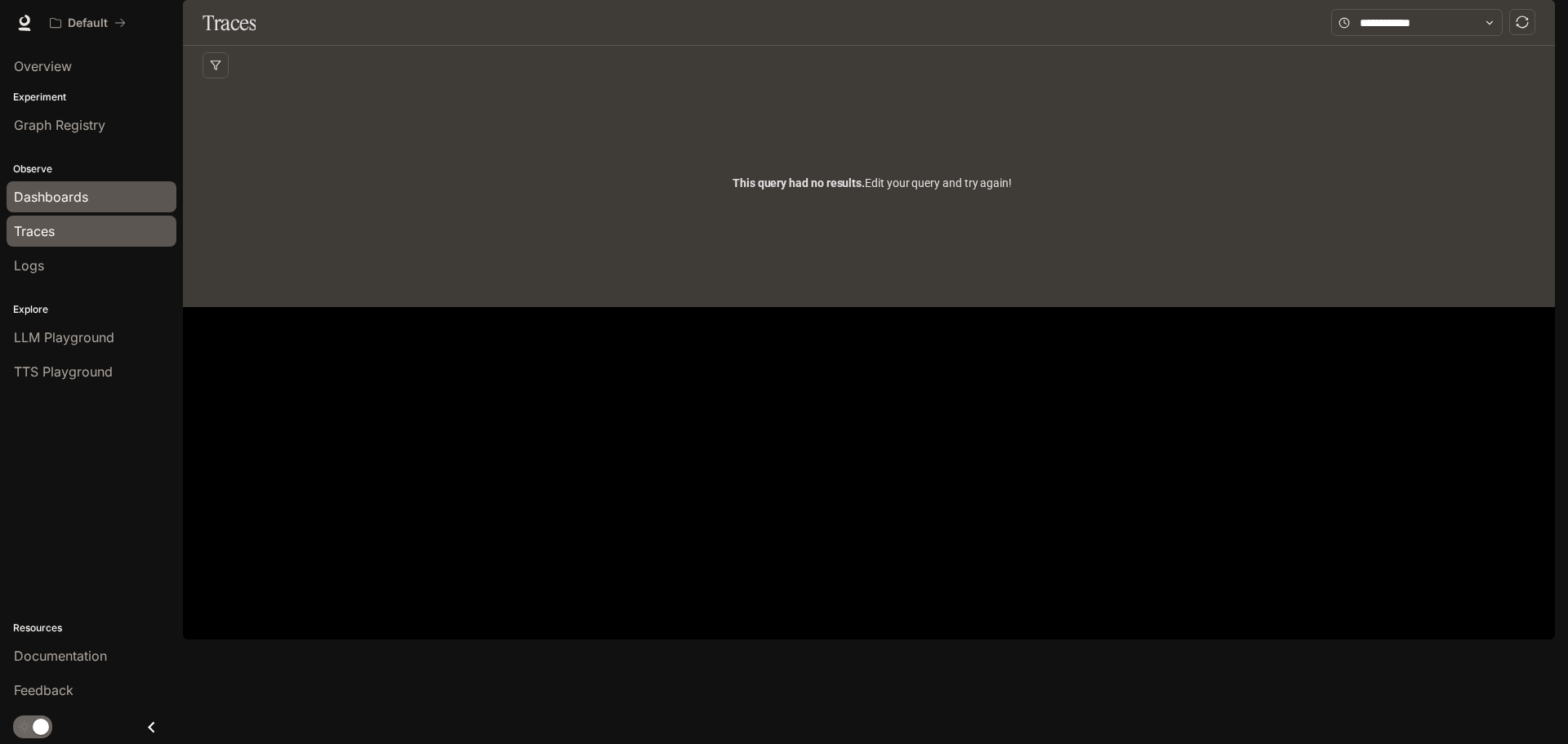
click at [70, 202] on span "Dashboards" at bounding box center [51, 197] width 74 height 19
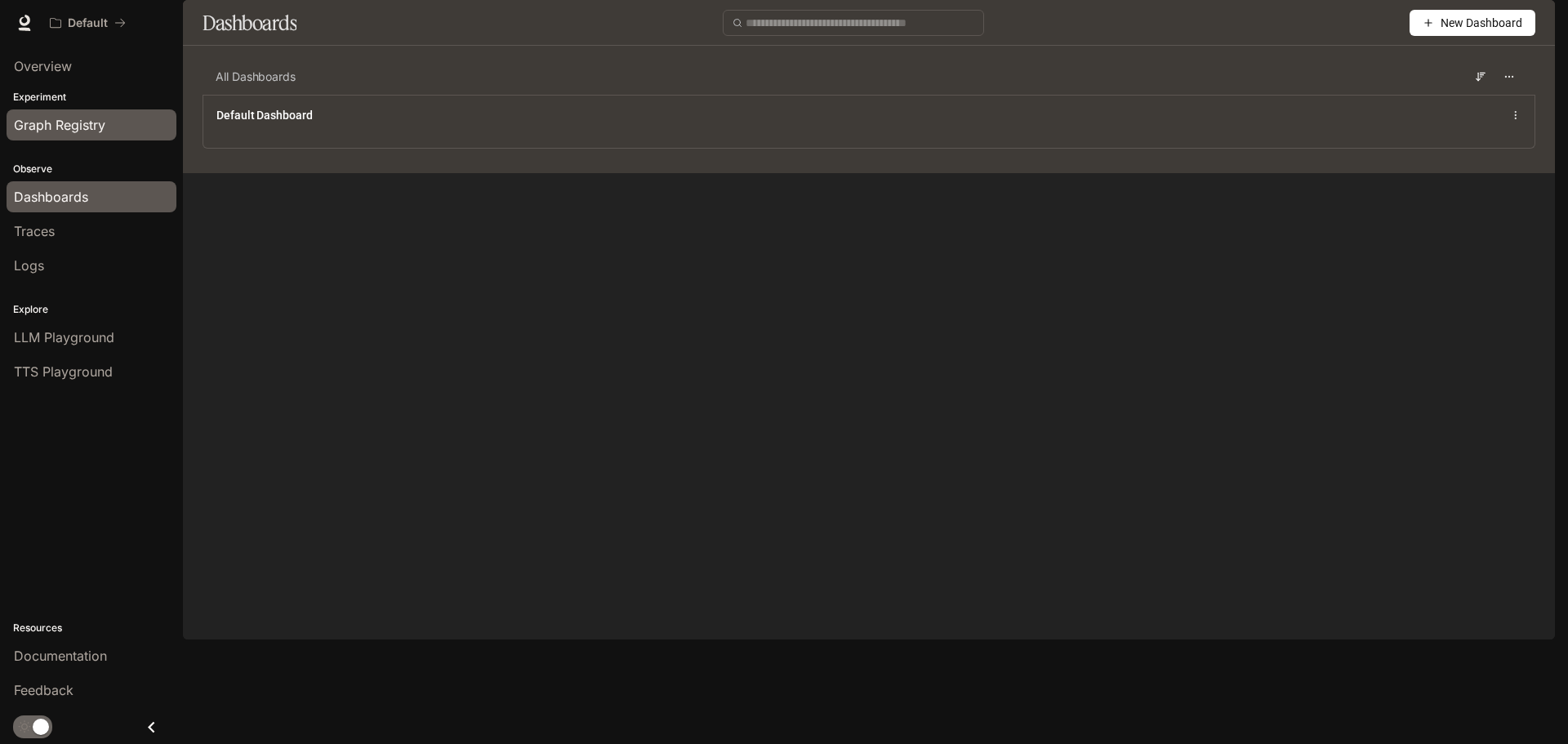
click at [62, 126] on span "Graph Registry" at bounding box center [59, 124] width 92 height 19
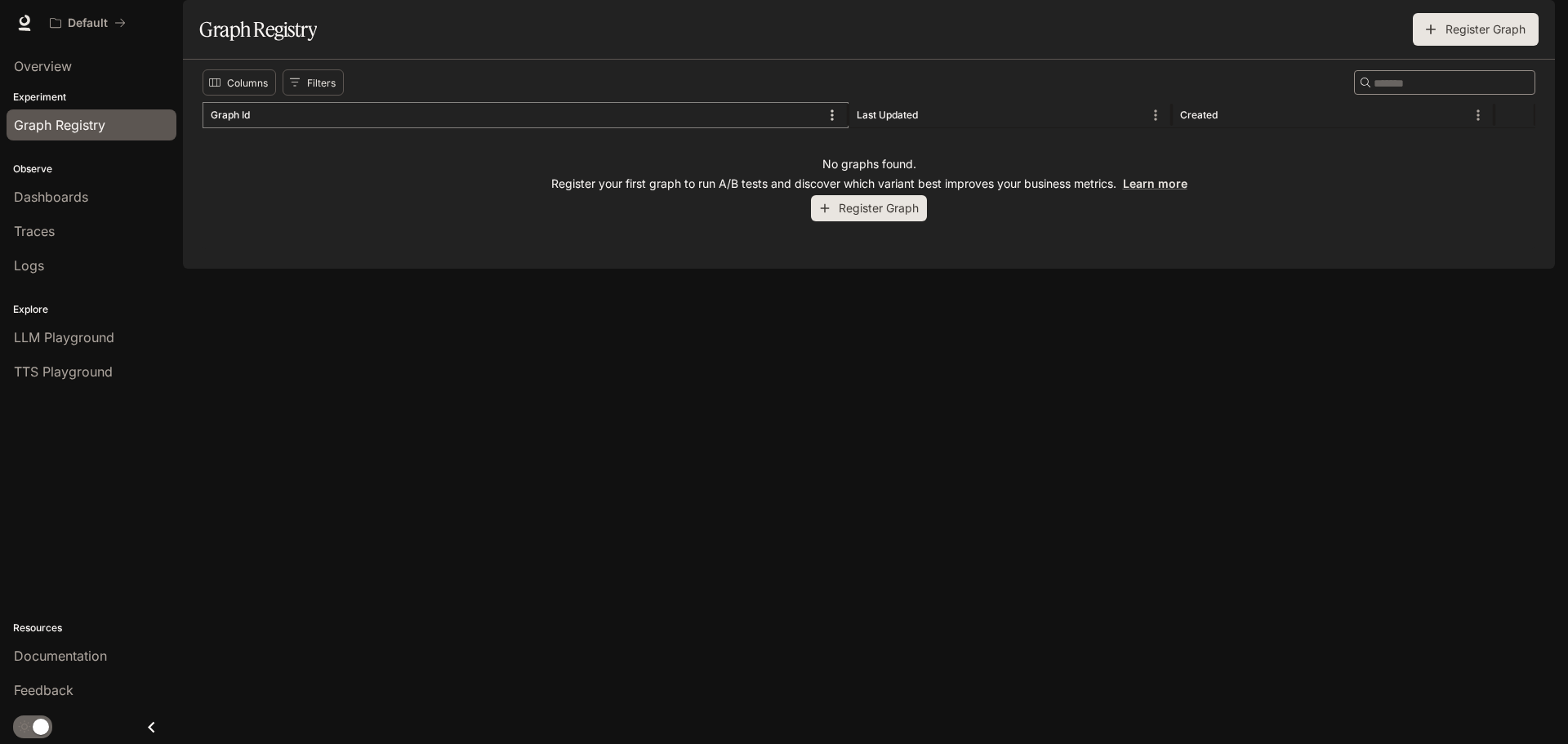
click at [829, 127] on button "Menu" at bounding box center [832, 115] width 24 height 24
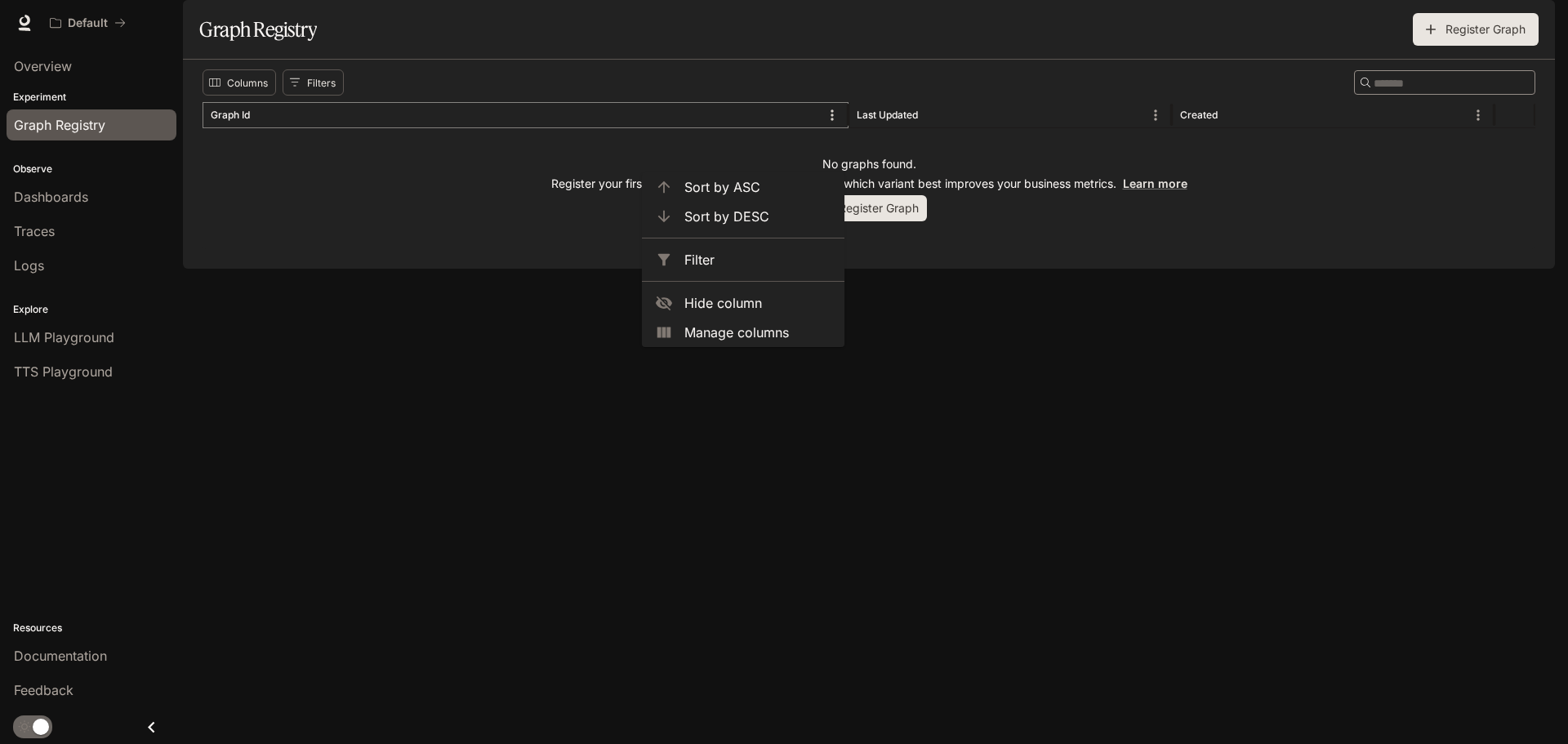
click at [829, 127] on button "Menu" at bounding box center [832, 115] width 24 height 24
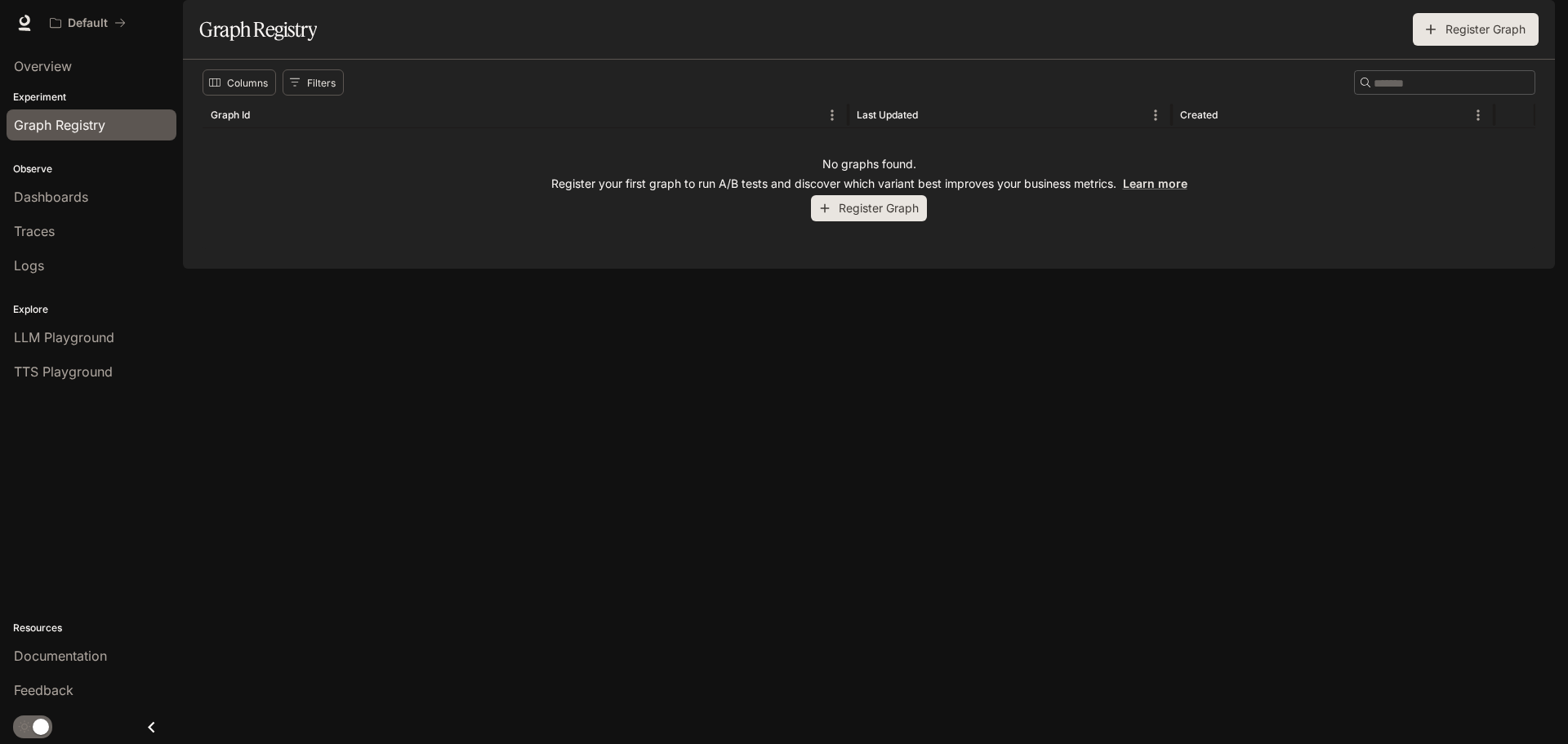
click at [1373, 92] on input "Search" at bounding box center [1438, 83] width 131 height 19
type input "*"
type input "*********"
click at [1361, 127] on div "Created" at bounding box center [1323, 114] width 287 height 25
click at [1448, 92] on input "*********" at bounding box center [1438, 83] width 131 height 19
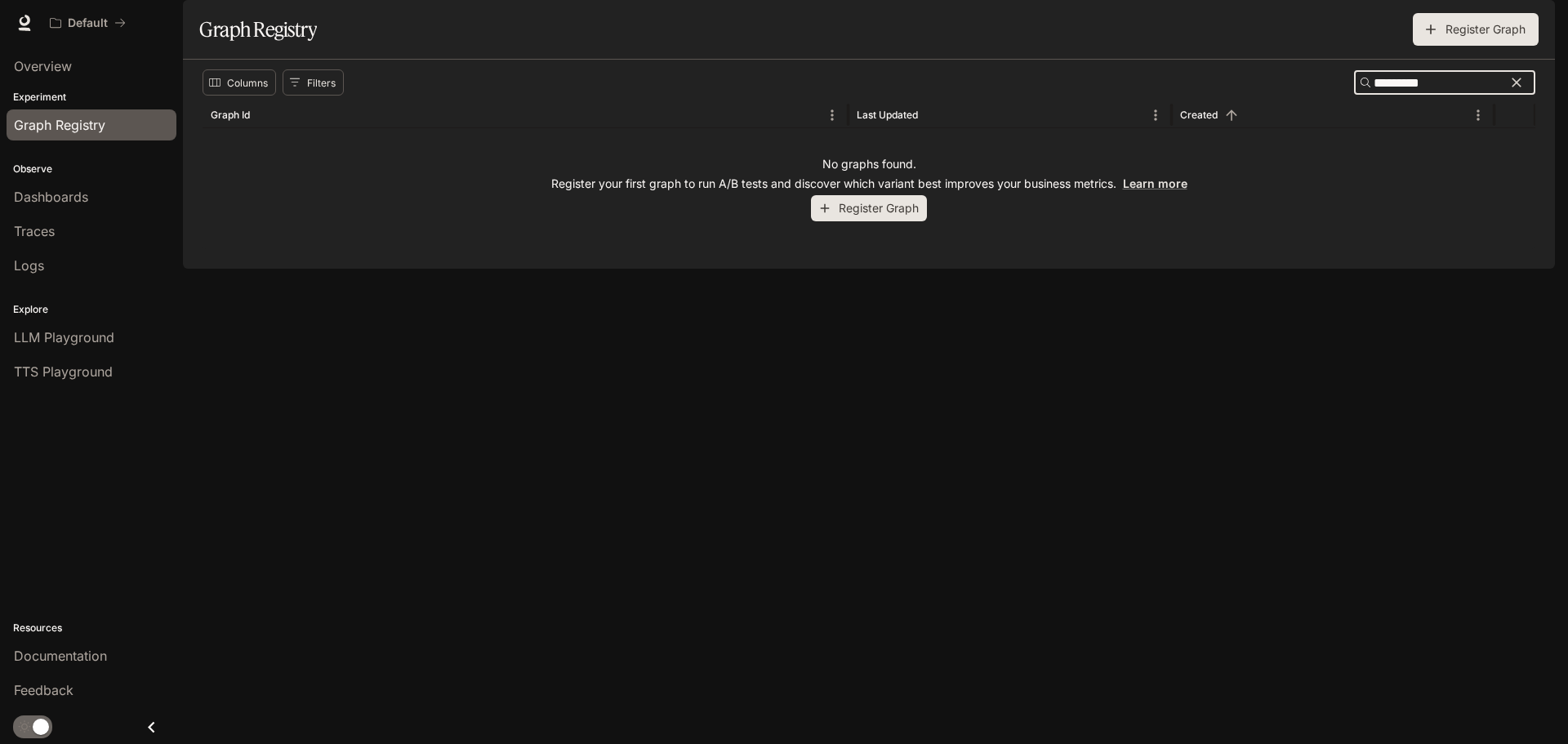
click at [1265, 59] on section "Graph Registry Register Graph" at bounding box center [868, 30] width 1372 height 59
click at [1354, 95] on div "********* ​" at bounding box center [1444, 83] width 181 height 24
click at [1522, 91] on icon "Clear" at bounding box center [1517, 83] width 17 height 17
click at [1433, 92] on input "Search" at bounding box center [1438, 83] width 131 height 19
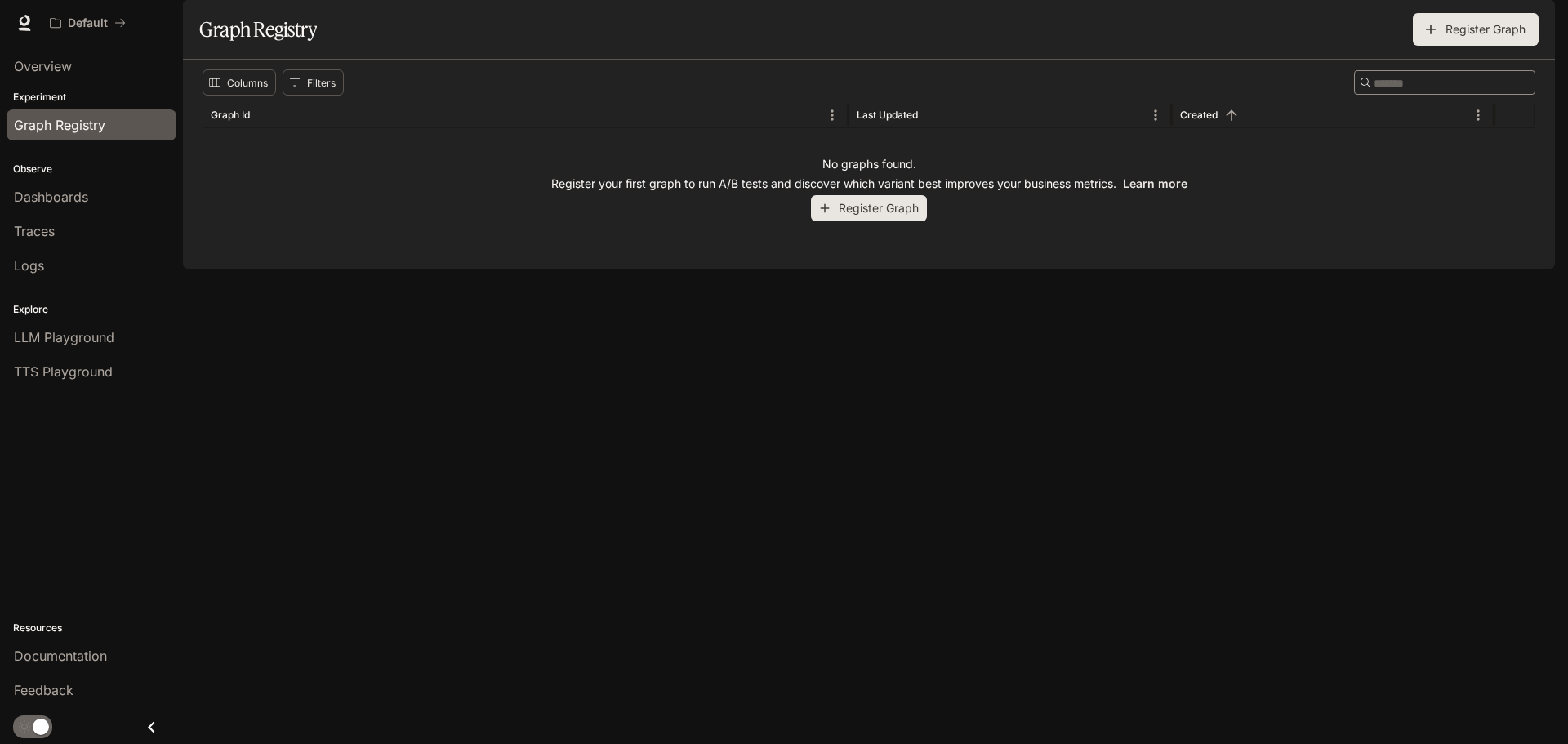
click at [1019, 269] on div "Columns Filters ​ Graph Id Last Updated Created No graphs found. Register your …" at bounding box center [868, 163] width 1372 height 209
click at [849, 269] on div "Columns Filters ​ Graph Id Last Updated Created No graphs found. Register your …" at bounding box center [868, 163] width 1372 height 209
click at [869, 249] on div "No graphs found. Register your first graph to run A/B tests and discover which …" at bounding box center [868, 188] width 1332 height 121
click at [877, 222] on button "Register Graph" at bounding box center [868, 208] width 116 height 27
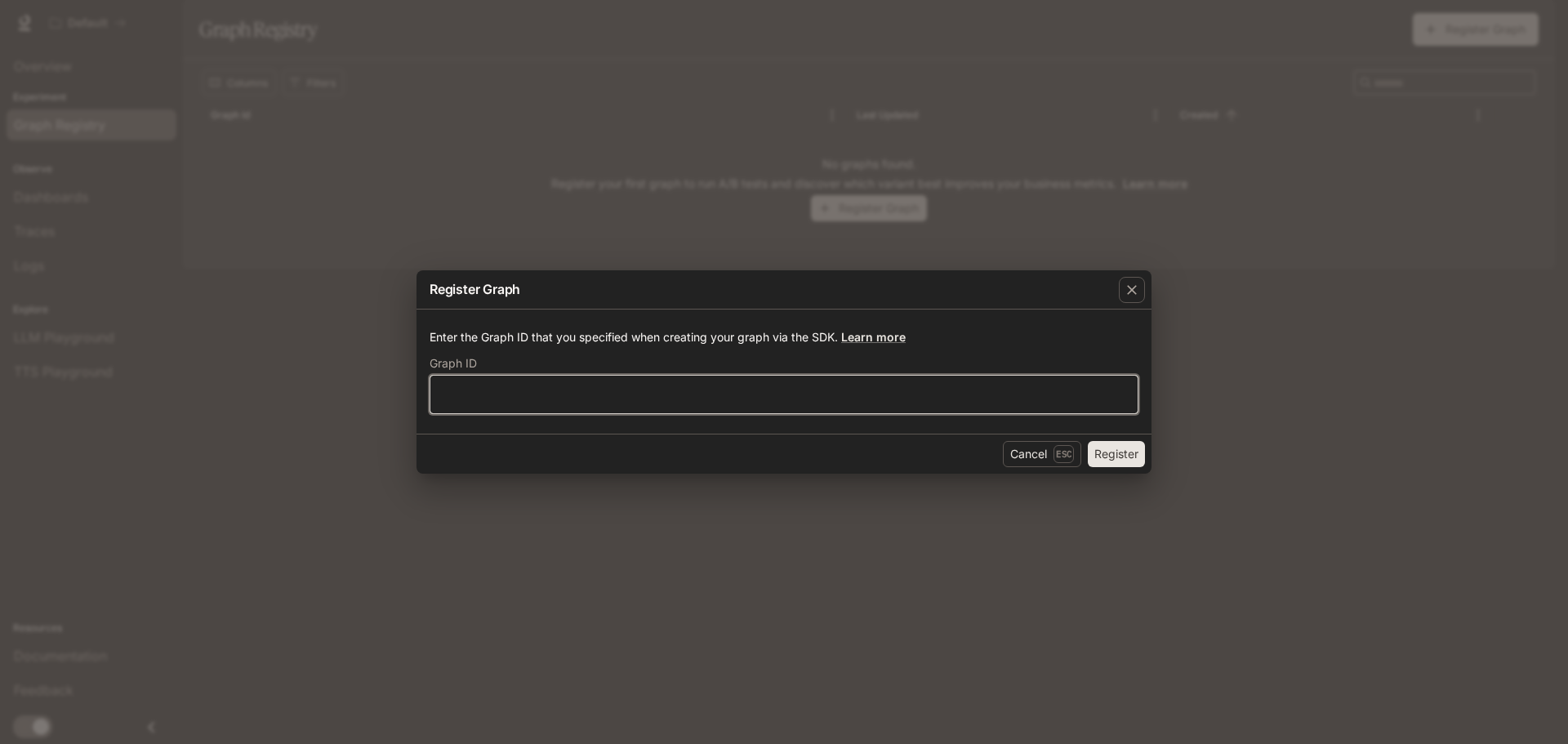
click at [703, 386] on input "text" at bounding box center [784, 394] width 707 height 17
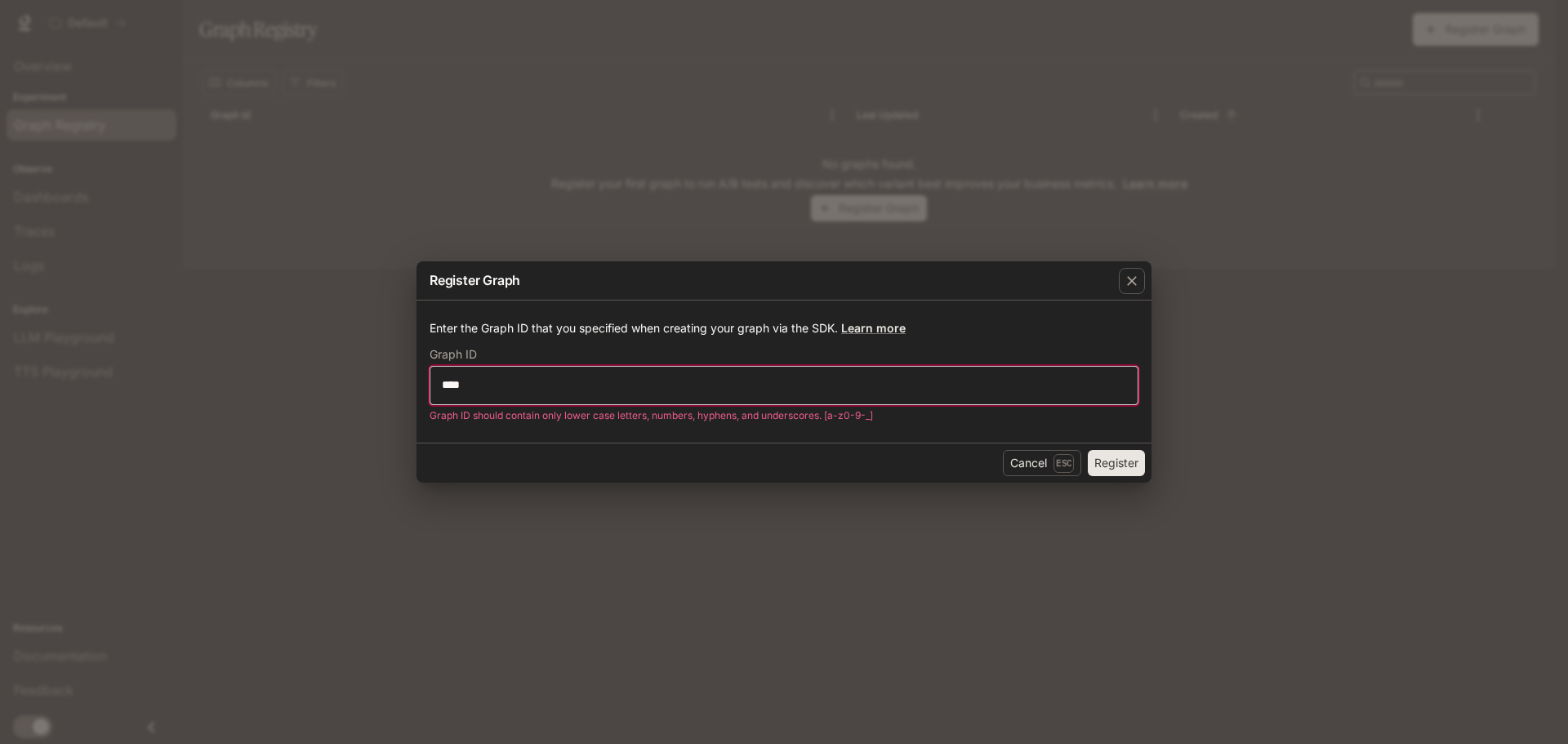
type input "****"
click at [1199, 418] on div "Register Graph Enter the Graph ID that you specified when creating your graph v…" at bounding box center [784, 372] width 1568 height 744
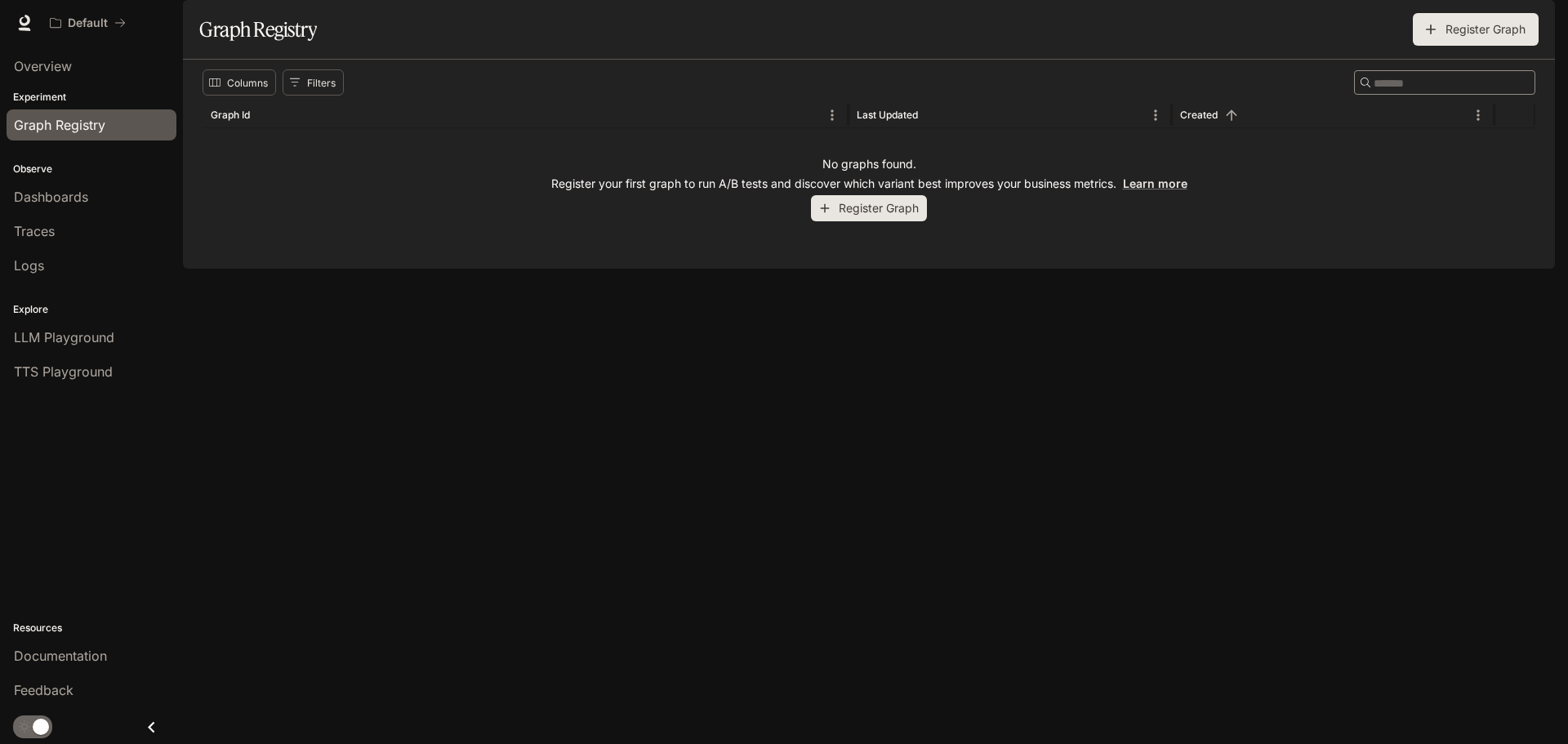
click at [820, 215] on icon "button" at bounding box center [825, 209] width 15 height 15
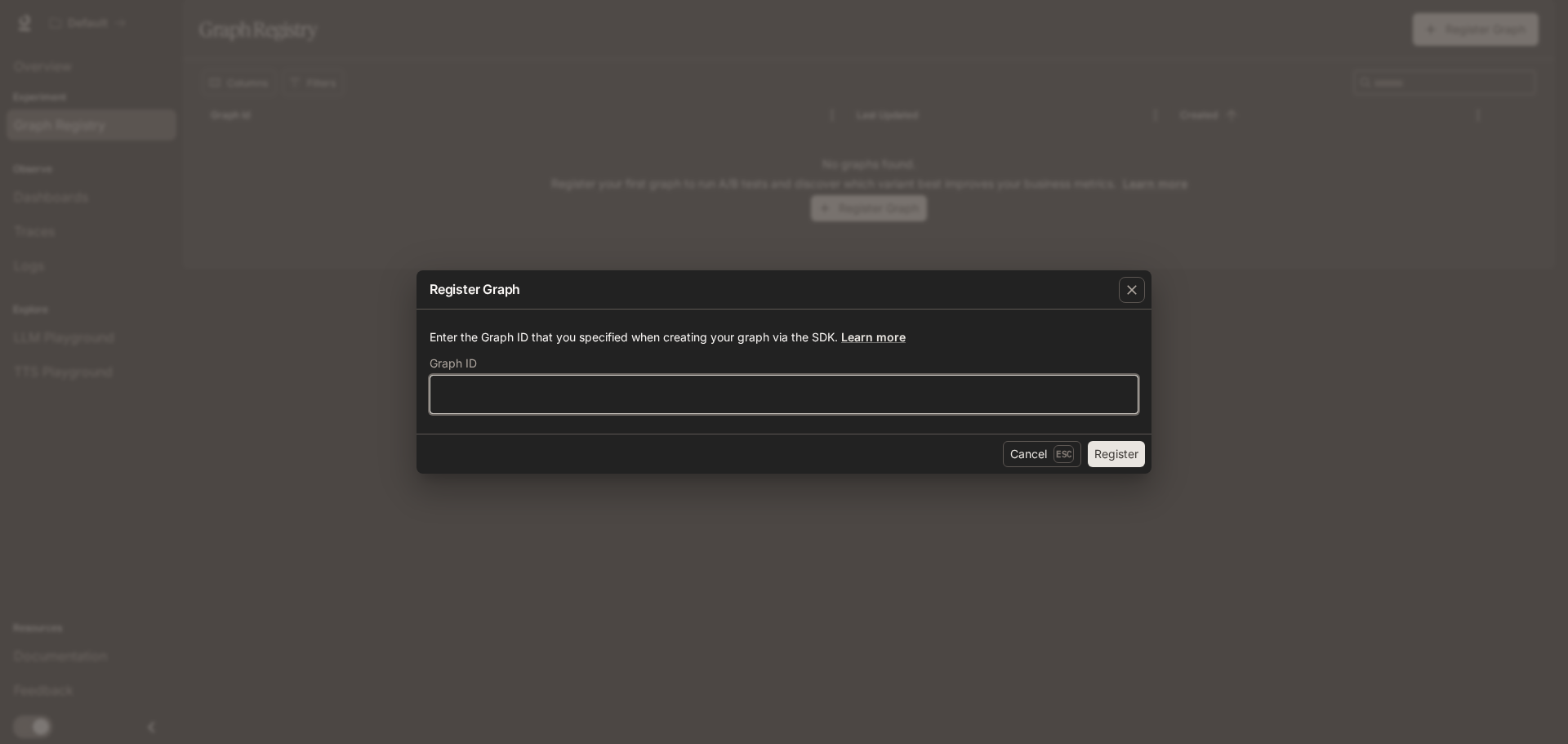
click at [651, 386] on input "text" at bounding box center [784, 394] width 707 height 17
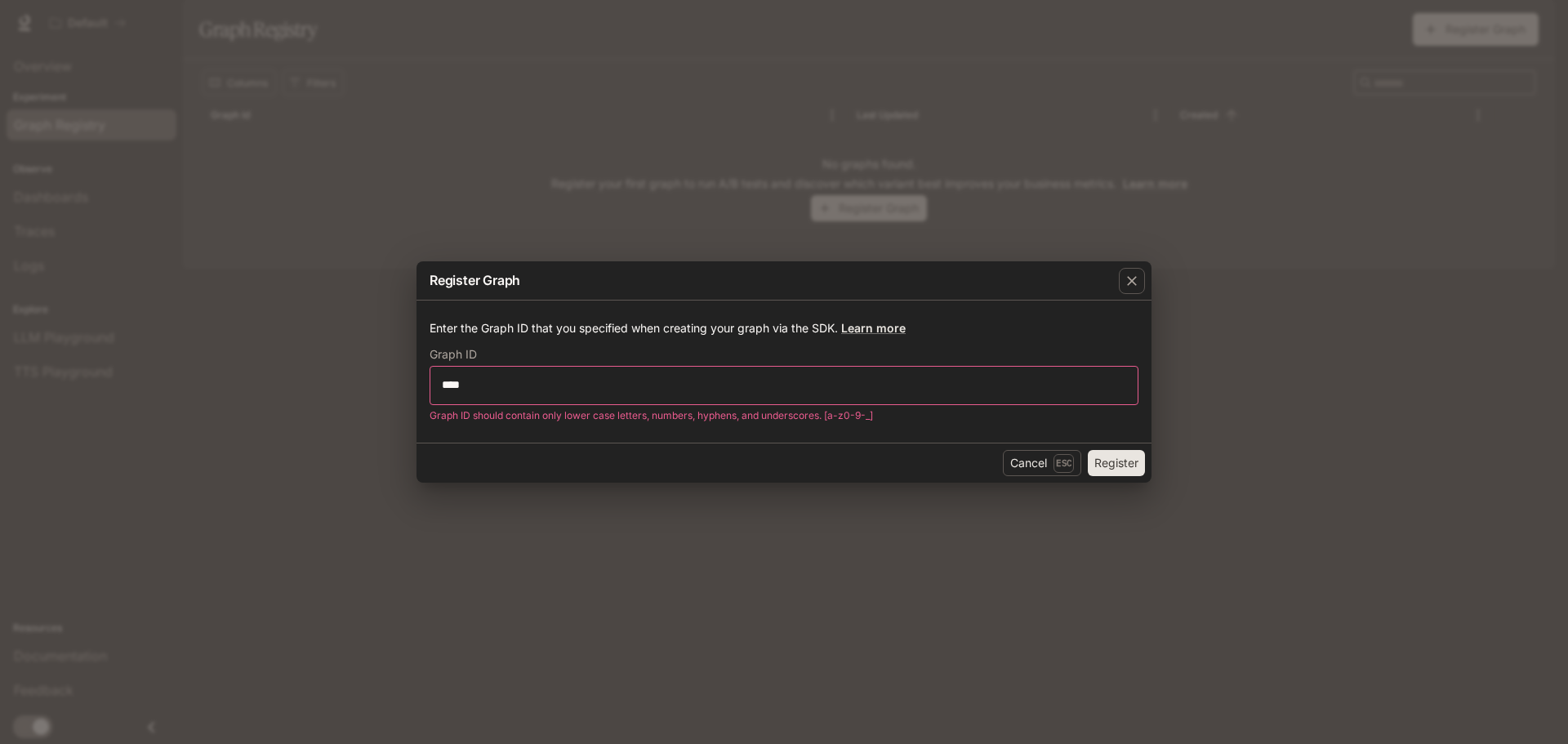
click at [571, 429] on div "Enter the Graph ID that you specified when creating your graph via the SDK. Lea…" at bounding box center [784, 372] width 735 height 143
click at [499, 391] on input "****" at bounding box center [784, 385] width 707 height 17
type input "**********"
click at [1107, 458] on button "Register" at bounding box center [1116, 463] width 58 height 26
click at [876, 465] on div "Cancel Esc Register" at bounding box center [784, 462] width 735 height 40
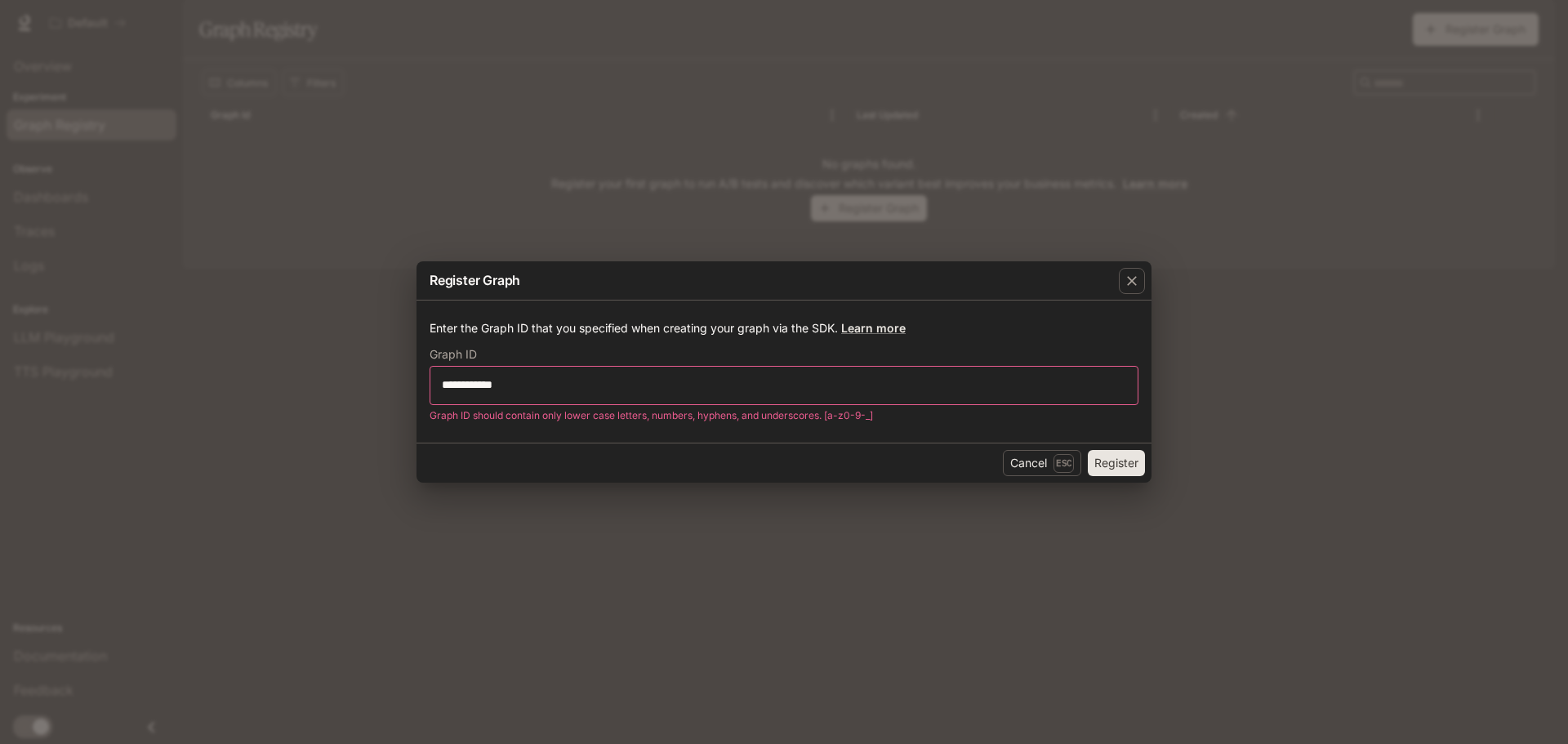
click at [1125, 466] on button "Register" at bounding box center [1116, 463] width 58 height 26
click at [521, 378] on input "**********" at bounding box center [784, 385] width 707 height 17
type input "*"
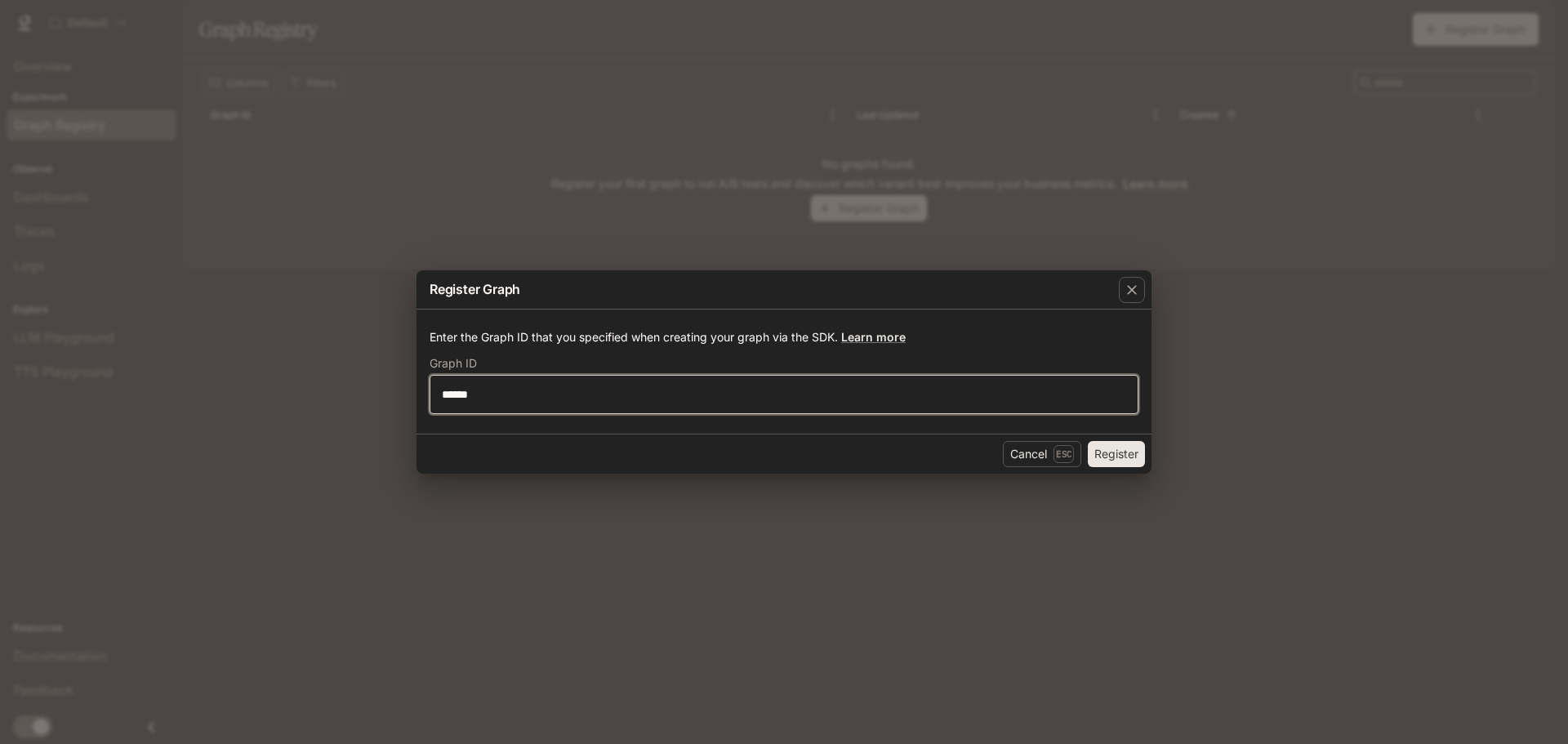
type input "******"
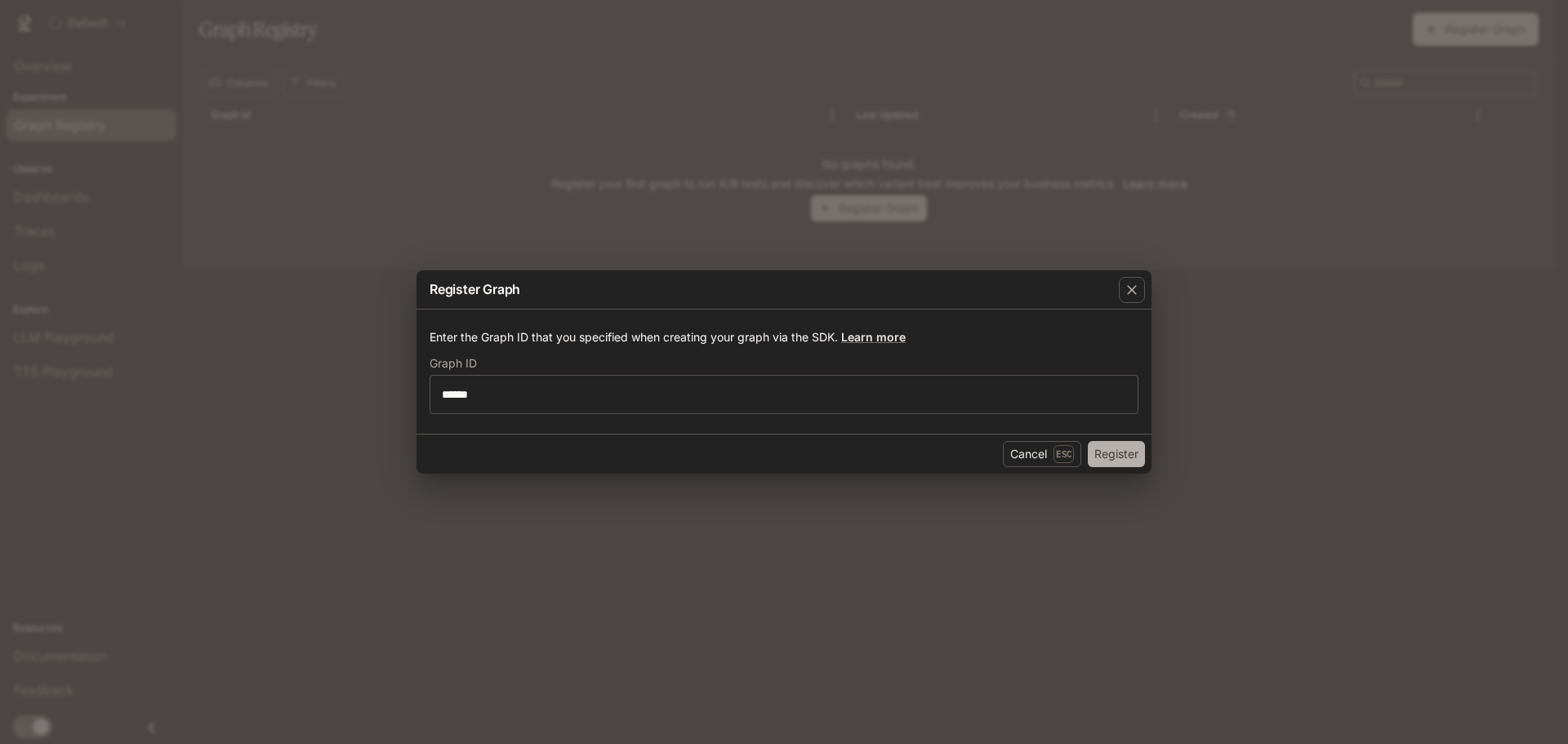
click at [1104, 459] on button "Register" at bounding box center [1116, 454] width 58 height 26
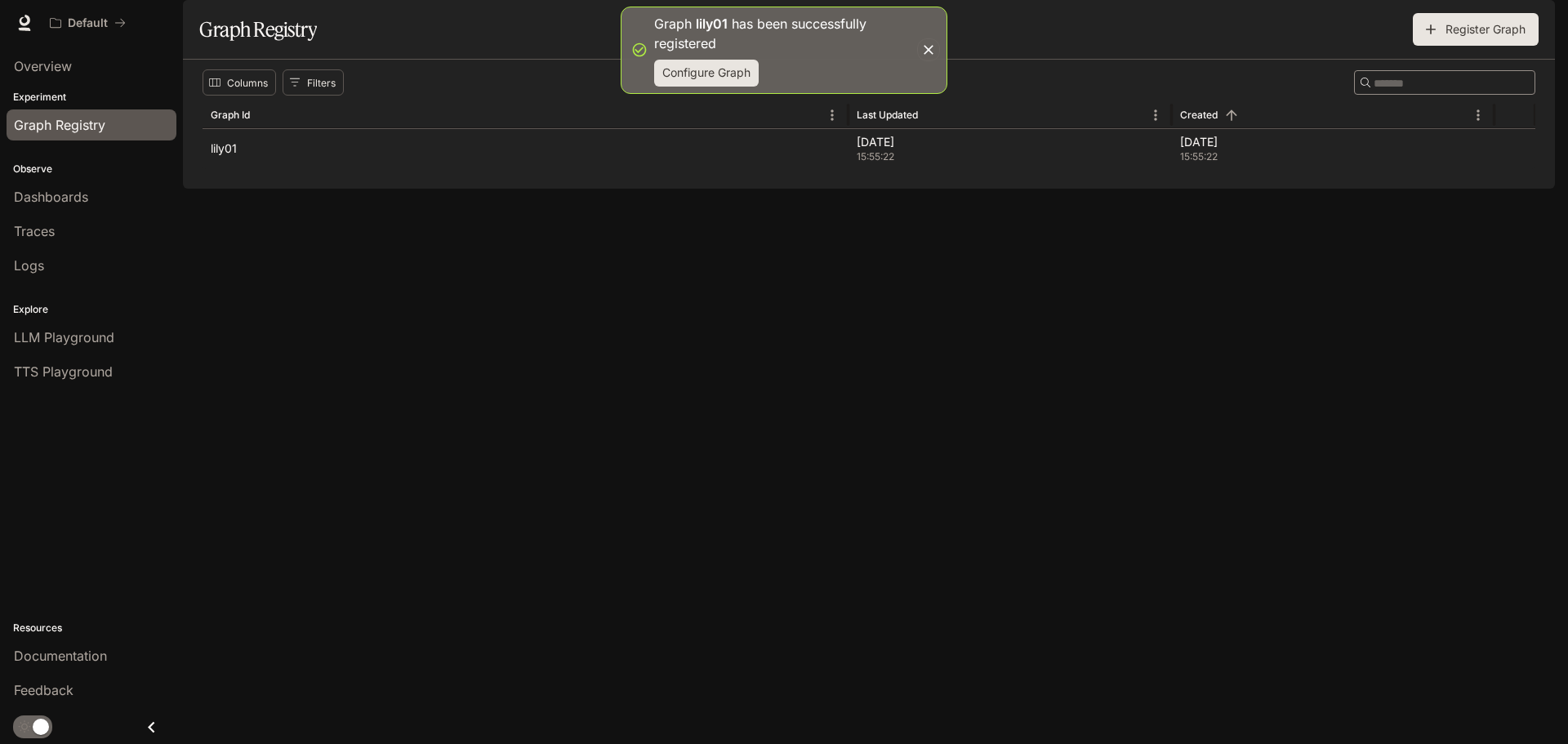
click at [723, 76] on button "Configure Graph" at bounding box center [706, 72] width 105 height 27
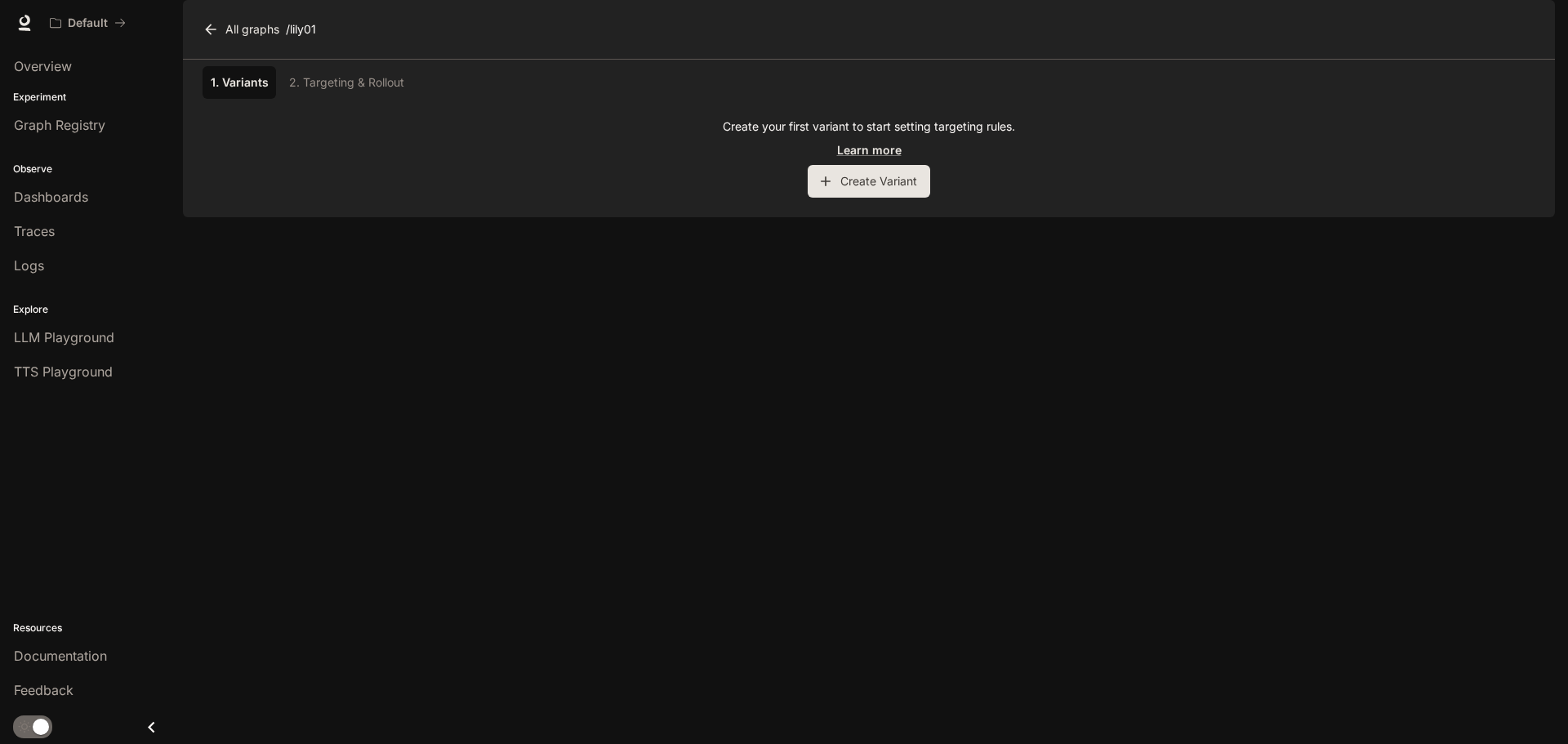
click at [306, 45] on div "All graphs / lily01" at bounding box center [258, 29] width 117 height 32
click at [398, 171] on div "Create your first variant to start setting targeting rules. Learn more Create V…" at bounding box center [868, 158] width 1332 height 79
click at [858, 198] on button "Create Variant" at bounding box center [868, 181] width 122 height 32
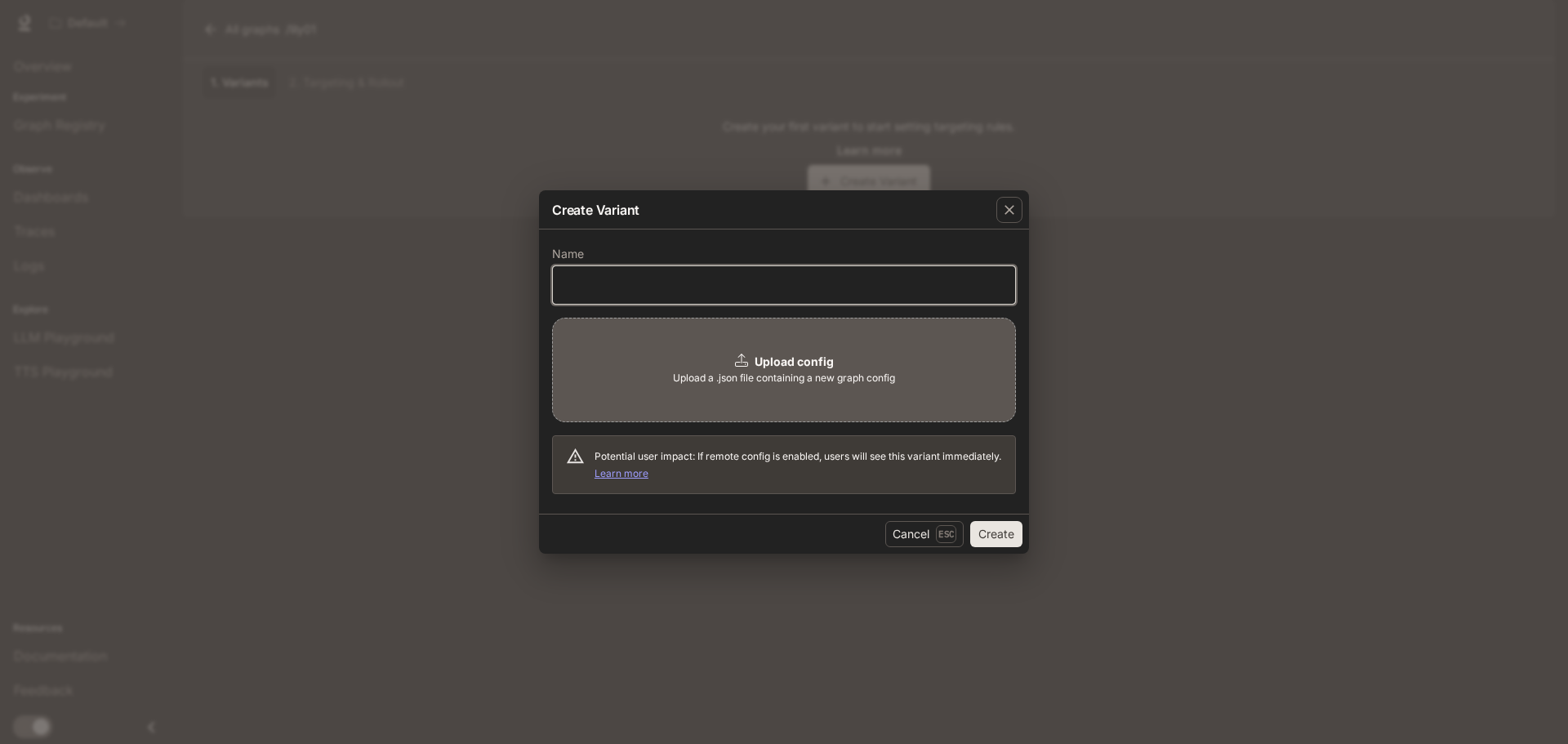
click at [708, 283] on input "text" at bounding box center [784, 285] width 462 height 17
paste input "**********"
type input "**********"
click at [1249, 323] on div "**********" at bounding box center [784, 372] width 1568 height 744
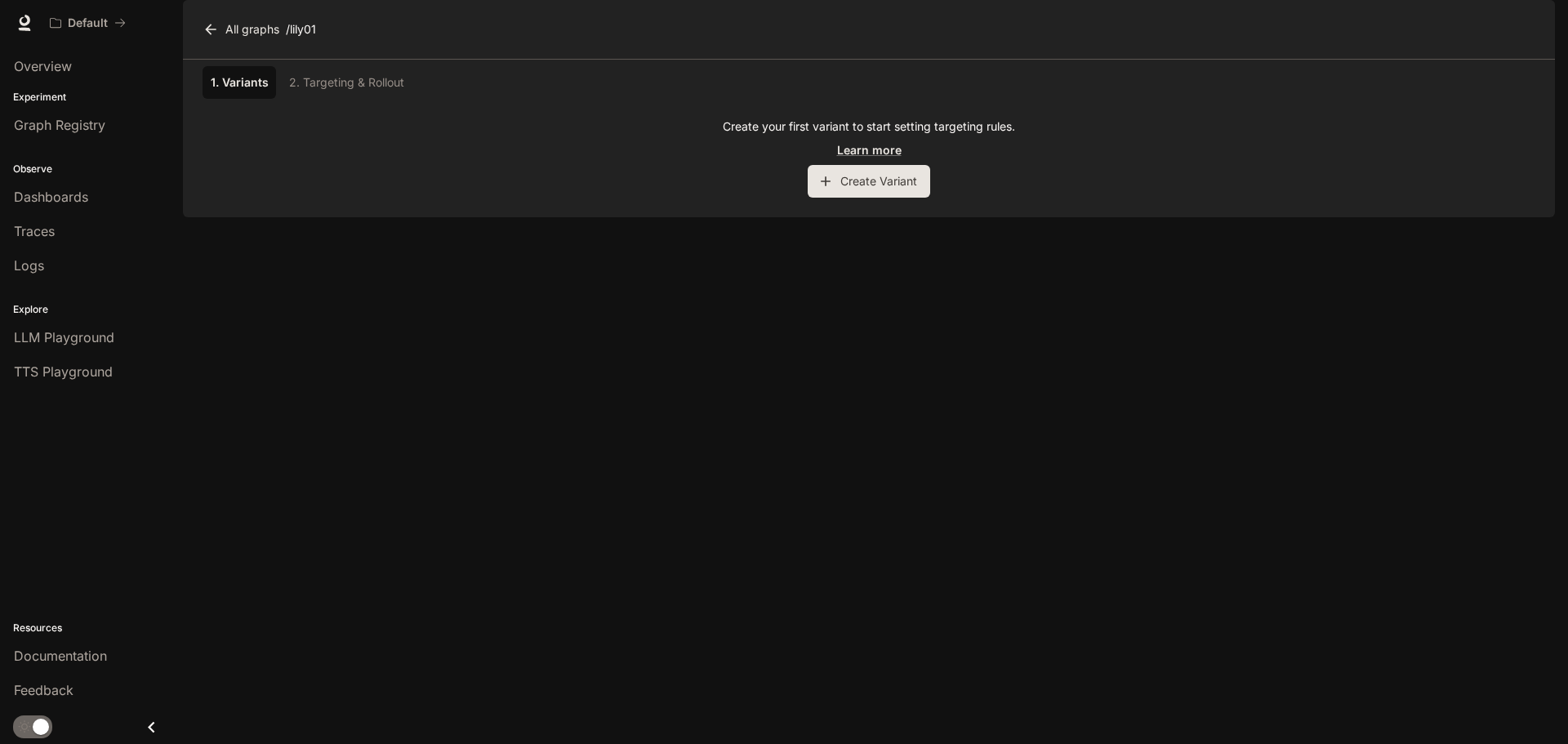
click at [248, 98] on link "1. Variants" at bounding box center [238, 82] width 73 height 32
click at [343, 98] on div "1. Variants 2. Targeting & Rollout" at bounding box center [868, 82] width 1332 height 32
click at [230, 98] on link "1. Variants" at bounding box center [238, 82] width 73 height 32
click at [848, 198] on button "Create Variant" at bounding box center [868, 181] width 122 height 32
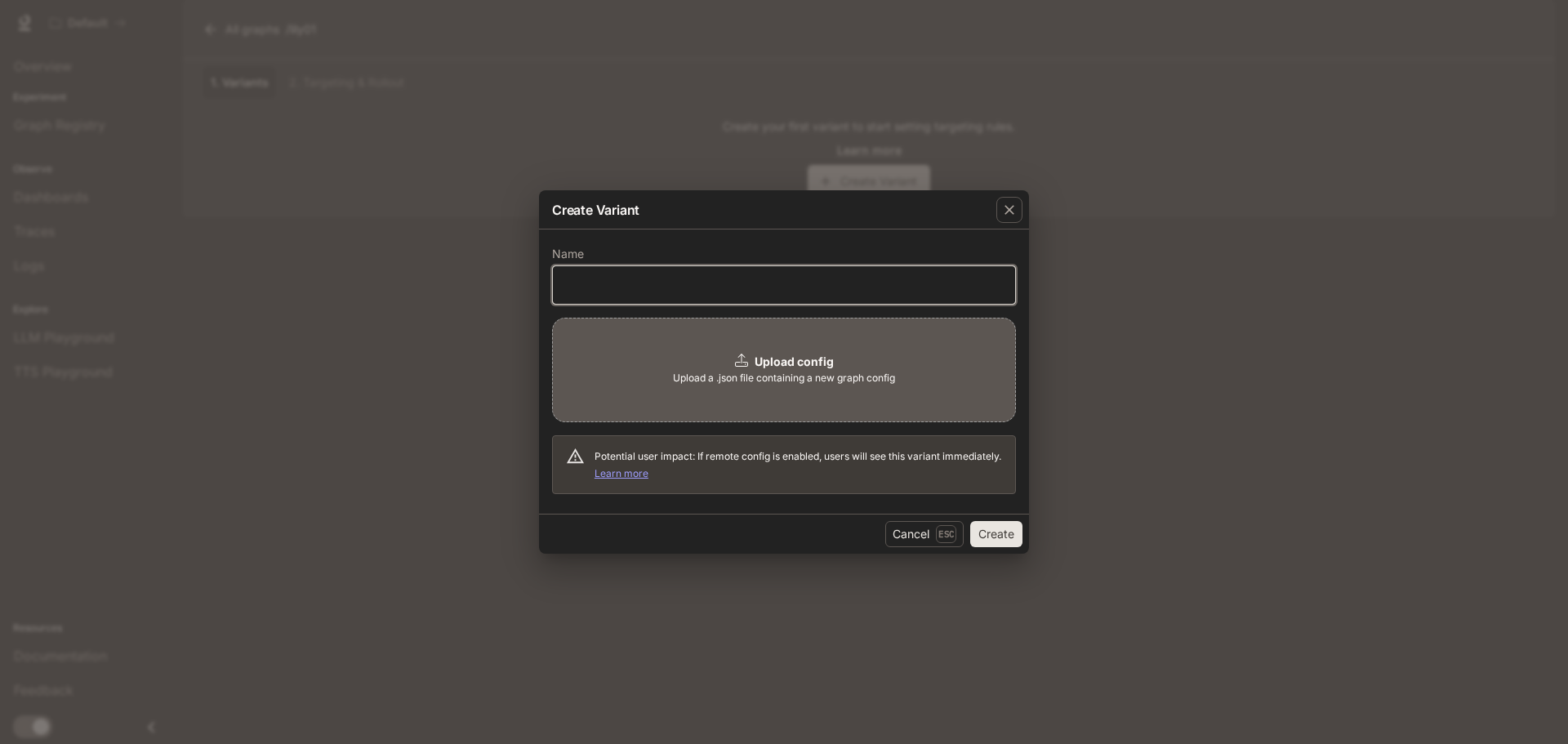
click at [636, 283] on input "text" at bounding box center [784, 285] width 462 height 17
type input "**********"
click at [795, 353] on div "Upload config Upload a .json file containing a new graph config" at bounding box center [784, 369] width 464 height 105
click at [1088, 426] on div "**********" at bounding box center [784, 372] width 1568 height 744
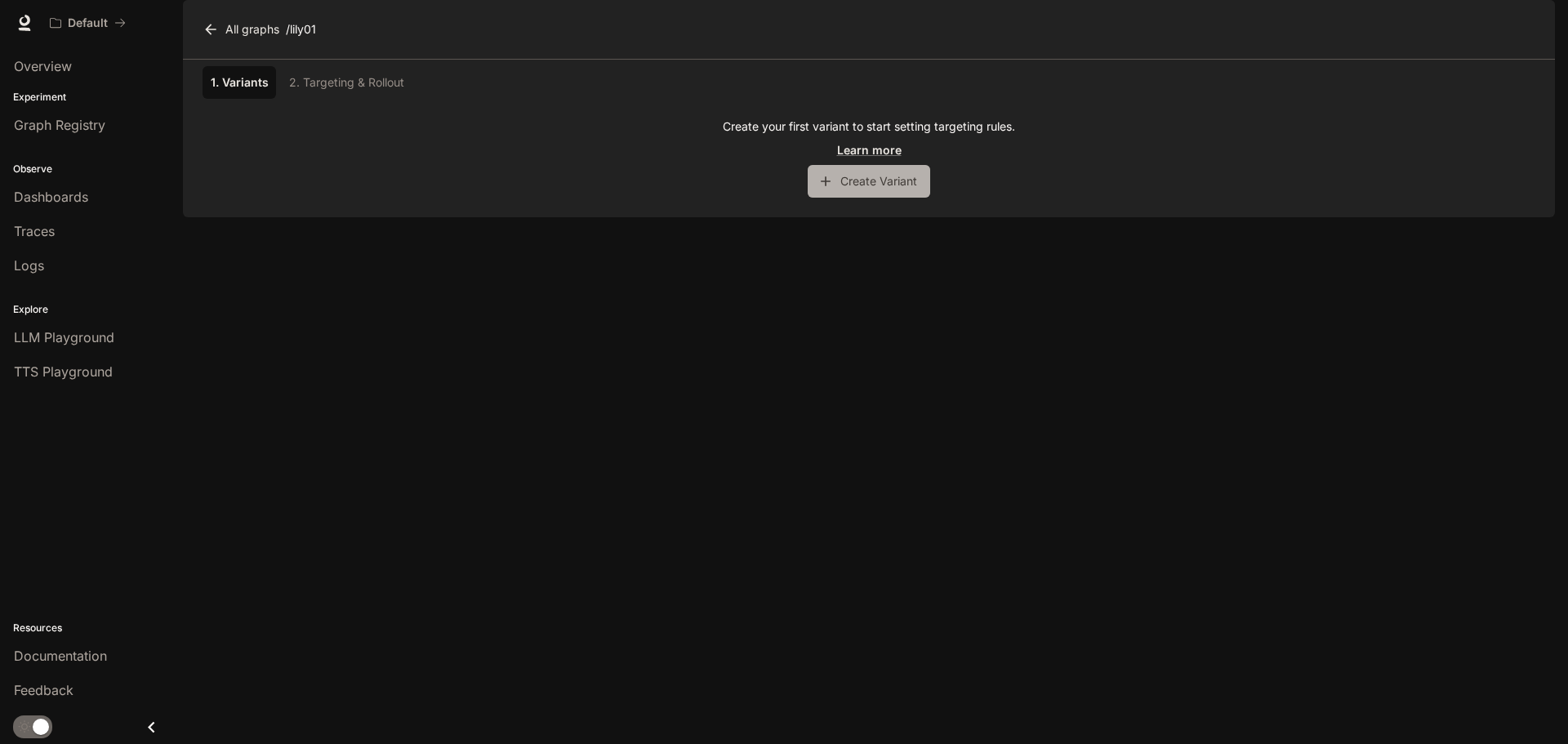
click at [854, 198] on button "Create Variant" at bounding box center [868, 181] width 122 height 32
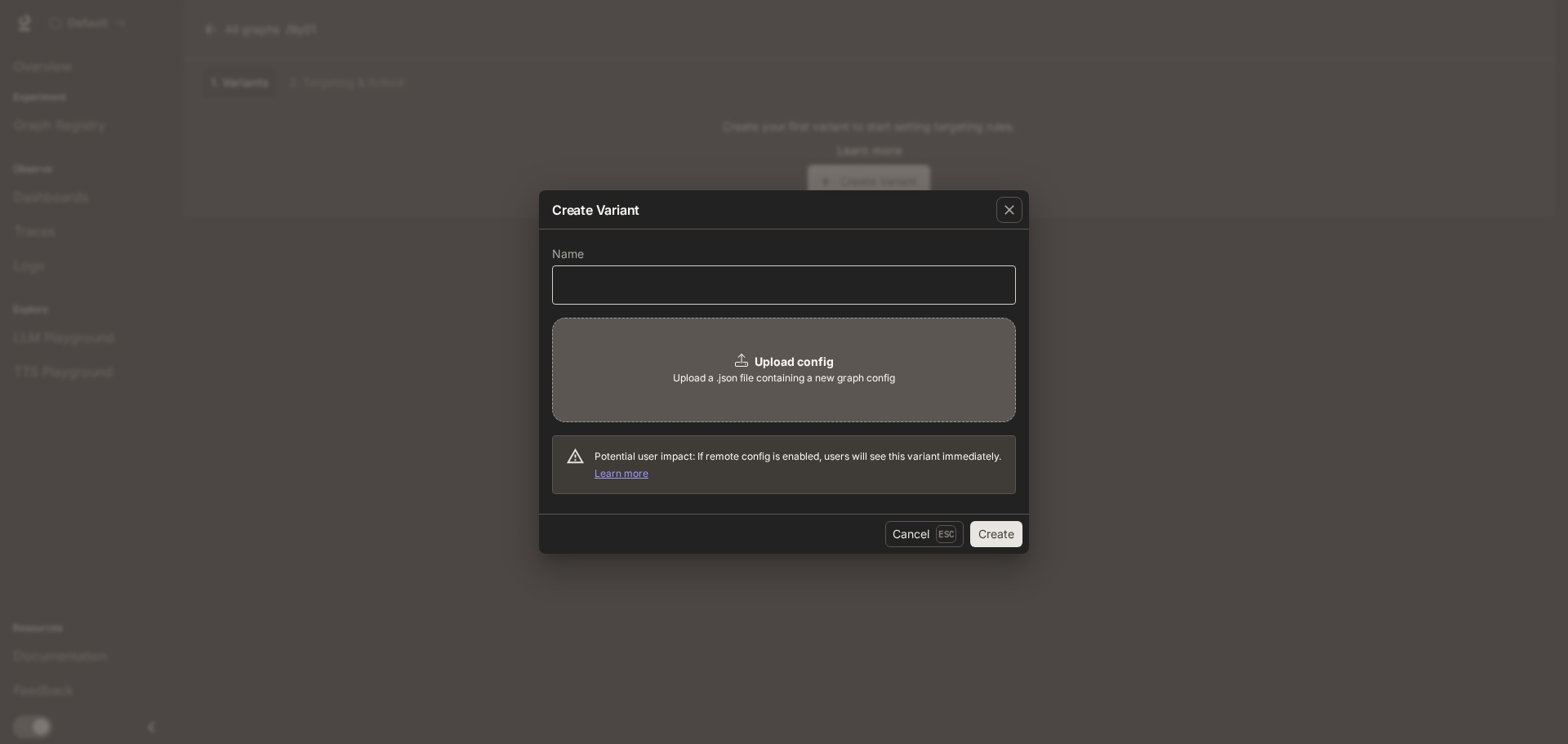
click at [756, 294] on div "​" at bounding box center [784, 285] width 464 height 39
click at [627, 285] on input "text" at bounding box center [784, 285] width 462 height 17
type input "**********"
click at [1015, 534] on button "Create" at bounding box center [996, 534] width 52 height 26
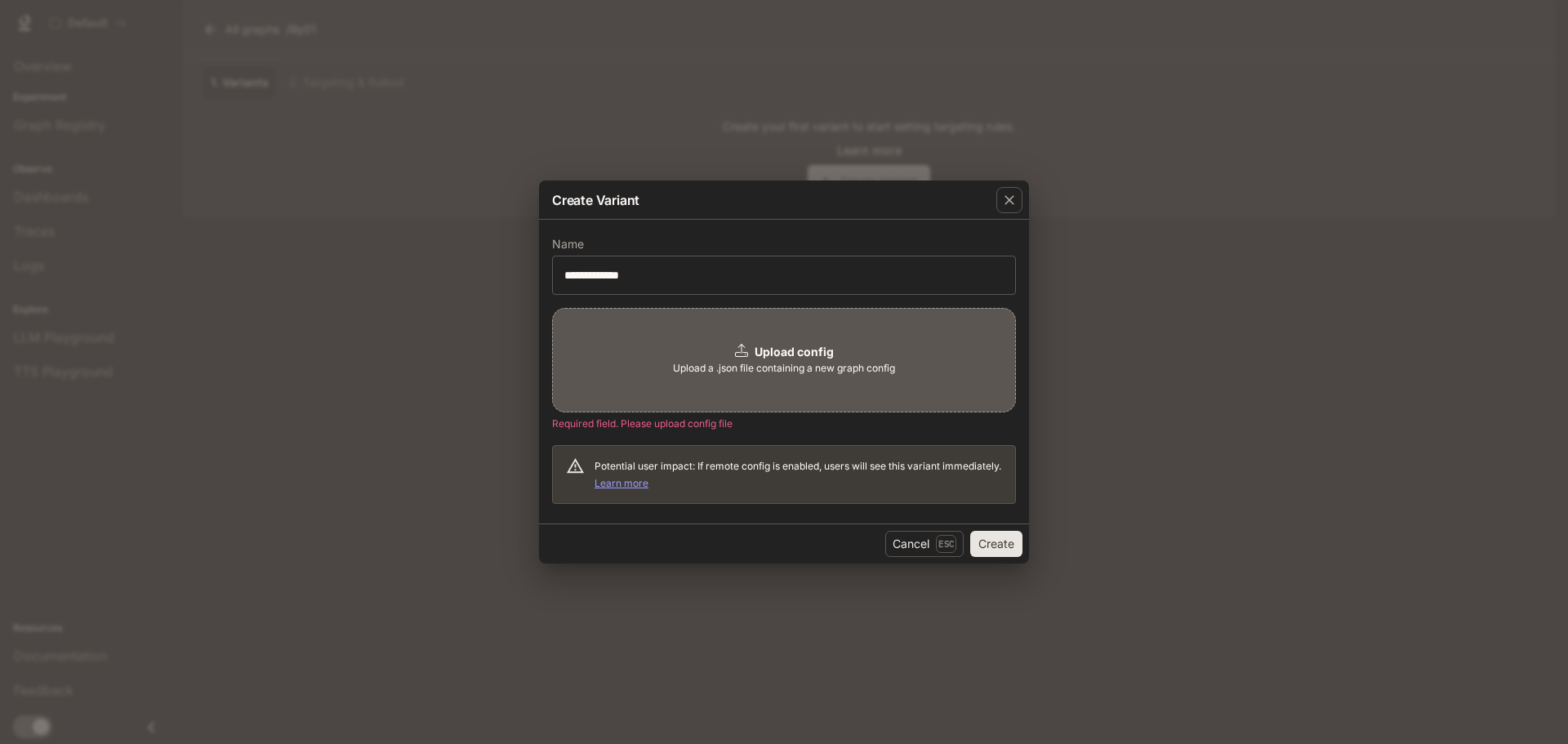
click at [984, 543] on button "Create" at bounding box center [996, 544] width 52 height 26
click at [1011, 202] on icon "button" at bounding box center [1009, 199] width 10 height 10
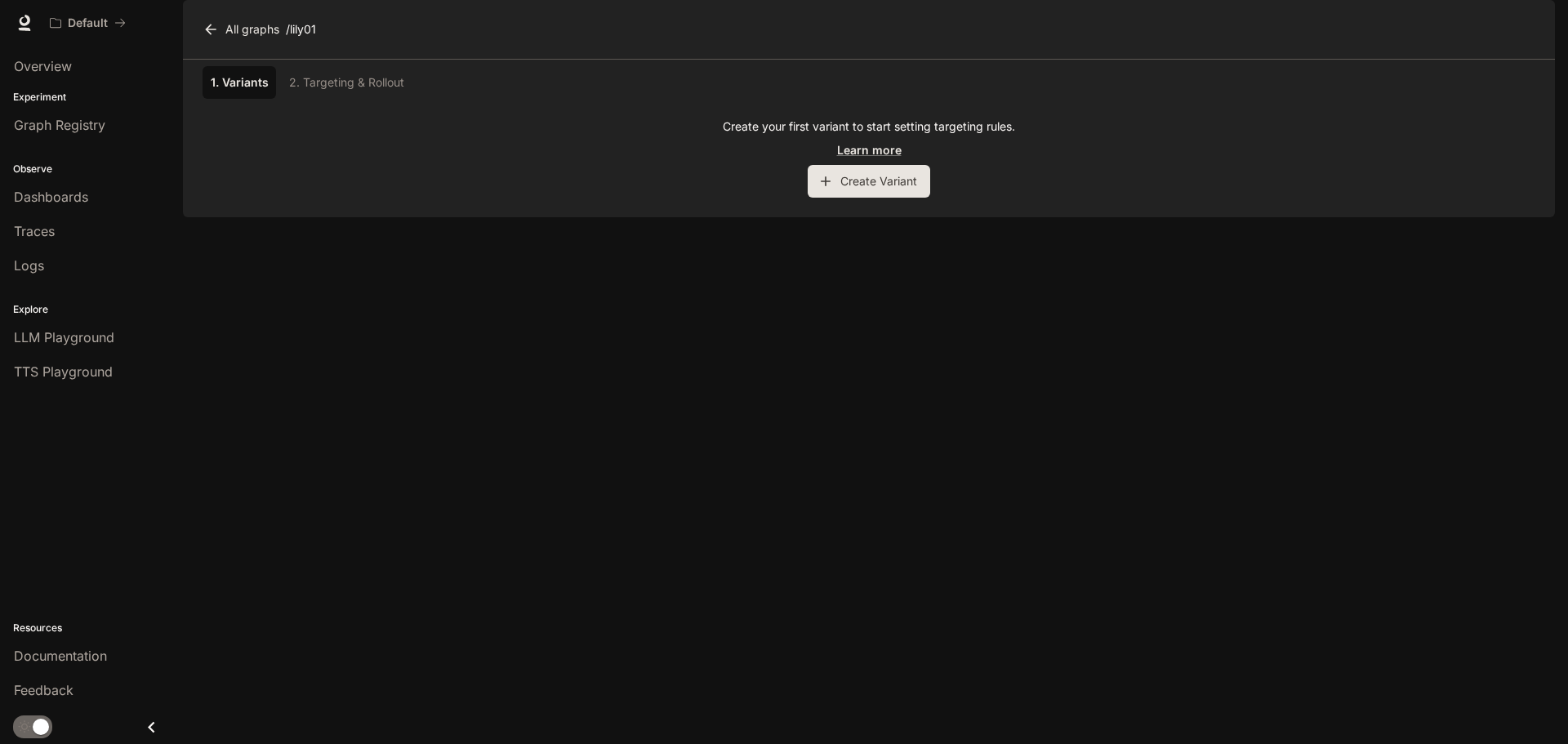
drag, startPoint x: 875, startPoint y: 160, endPoint x: 863, endPoint y: 161, distance: 12.0
click at [875, 160] on div "1. Variants 2. Targeting & Rollout Create your first variant to start setting t…" at bounding box center [868, 128] width 1332 height 138
click at [329, 98] on div "1. Variants 2. Targeting & Rollout" at bounding box center [868, 82] width 1332 height 32
click at [331, 98] on div "1. Variants 2. Targeting & Rollout" at bounding box center [868, 82] width 1332 height 32
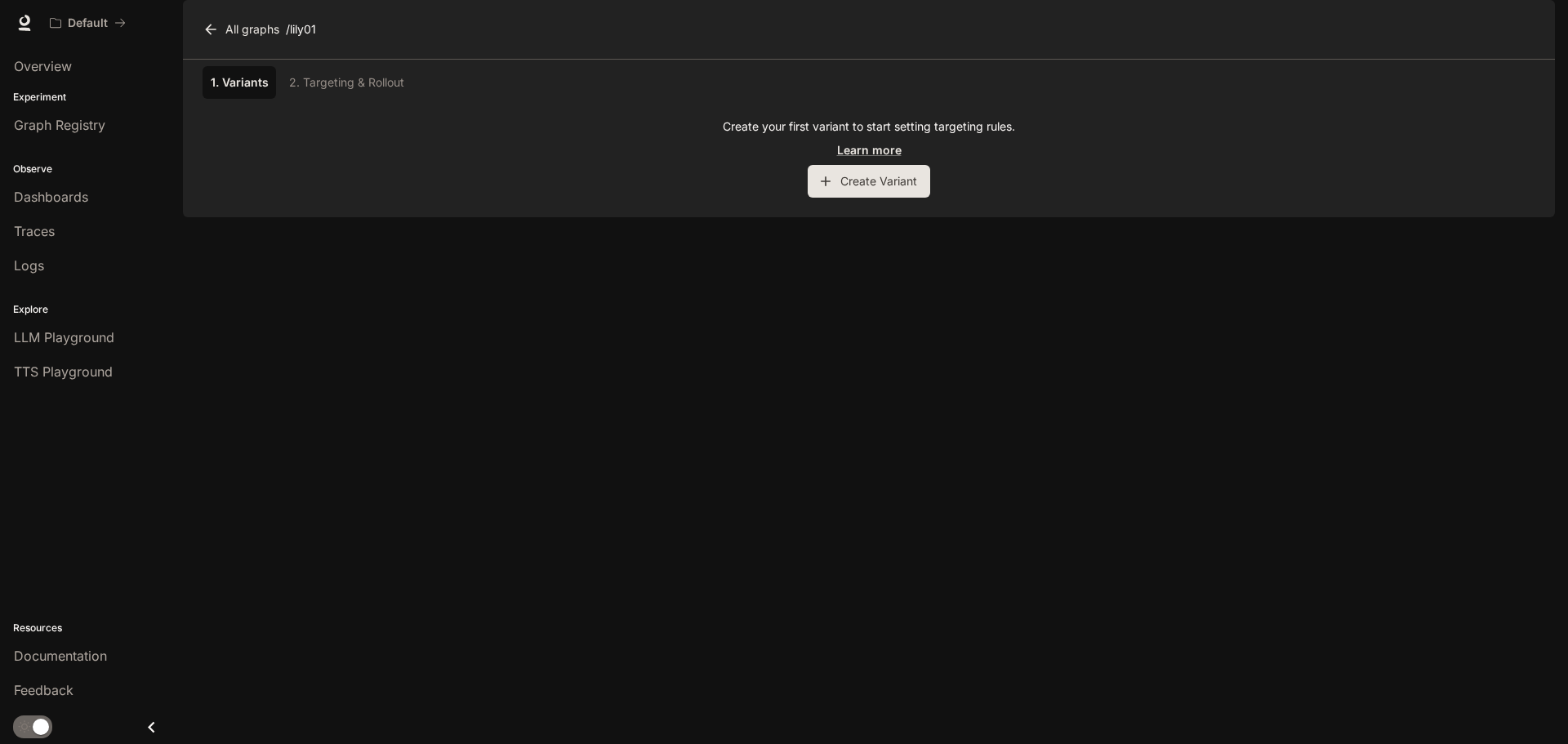
click at [238, 106] on div "1. Variants 2. Targeting & Rollout" at bounding box center [868, 82] width 1332 height 45
click at [249, 98] on link "1. Variants" at bounding box center [238, 82] width 73 height 32
click at [862, 159] on link "Learn more" at bounding box center [869, 149] width 65 height 17
click at [559, 217] on div "1. Variants 2. Targeting & Rollout Create your first variant to start setting t…" at bounding box center [868, 138] width 1372 height 158
click at [58, 137] on link "Graph Registry" at bounding box center [91, 124] width 170 height 31
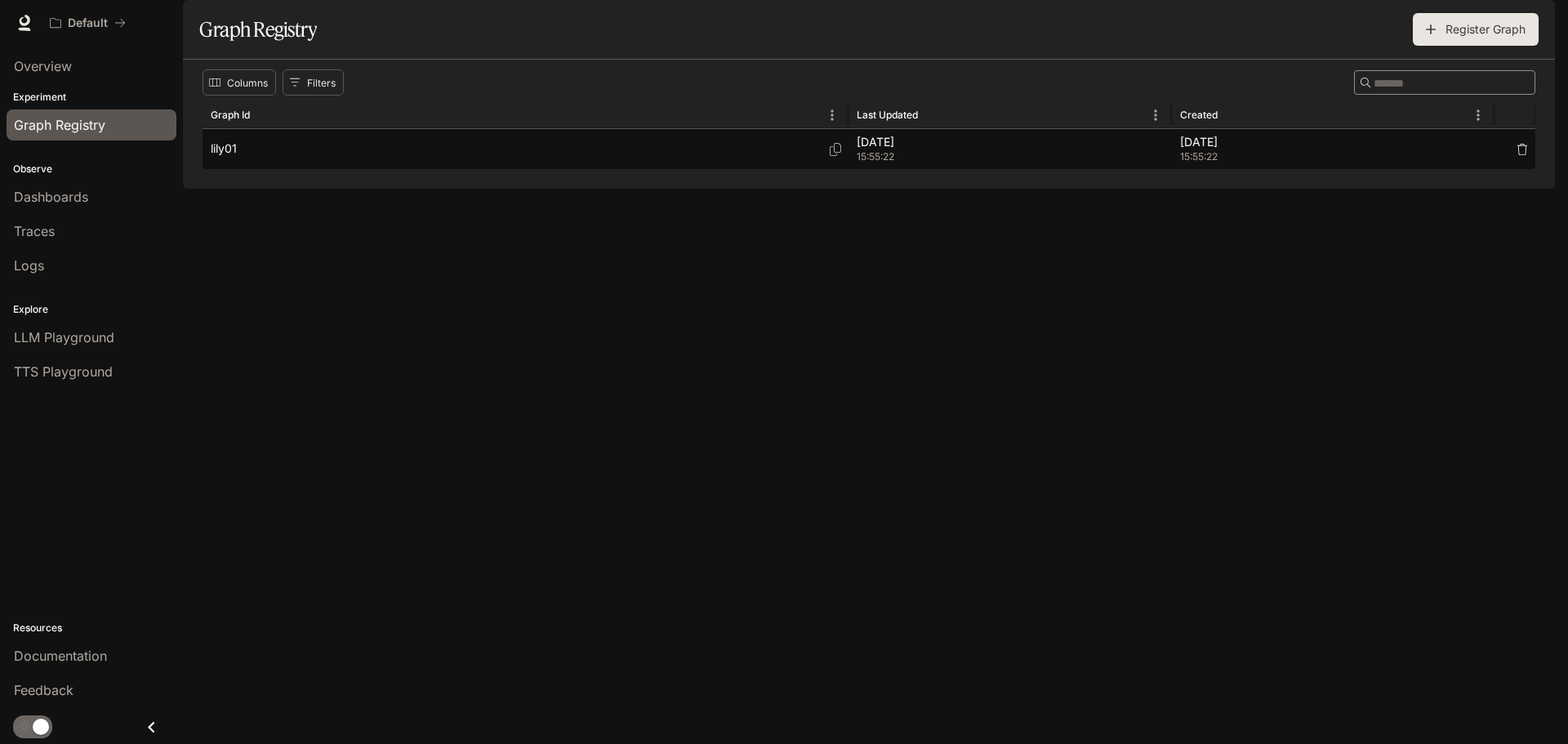
click at [247, 169] on div "lily01" at bounding box center [525, 148] width 630 height 40
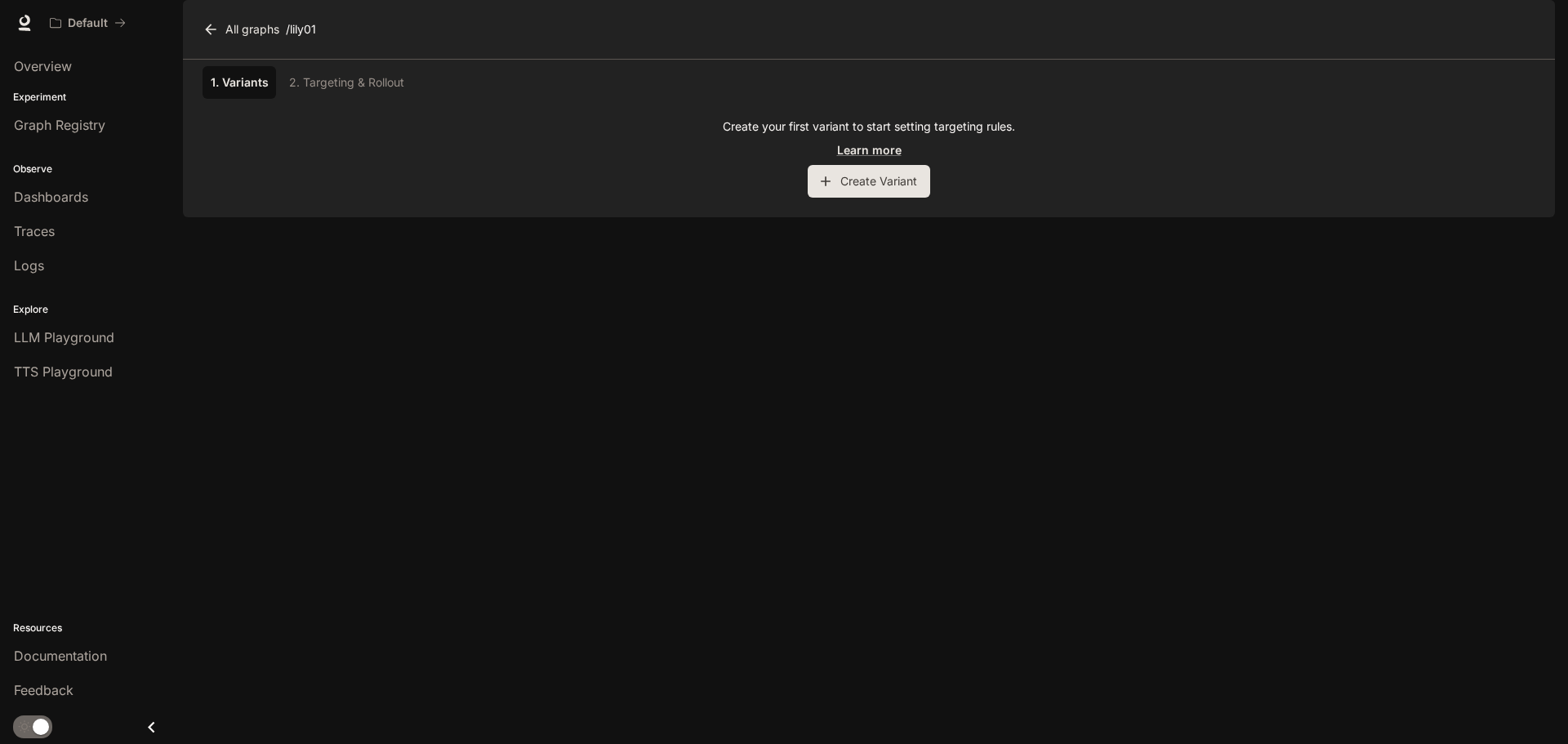
click at [341, 198] on div "Create your first variant to start setting targeting rules. Learn more Create V…" at bounding box center [868, 158] width 1332 height 79
click at [252, 98] on link "1. Variants" at bounding box center [238, 82] width 73 height 32
click at [866, 198] on button "Create Variant" at bounding box center [868, 181] width 122 height 32
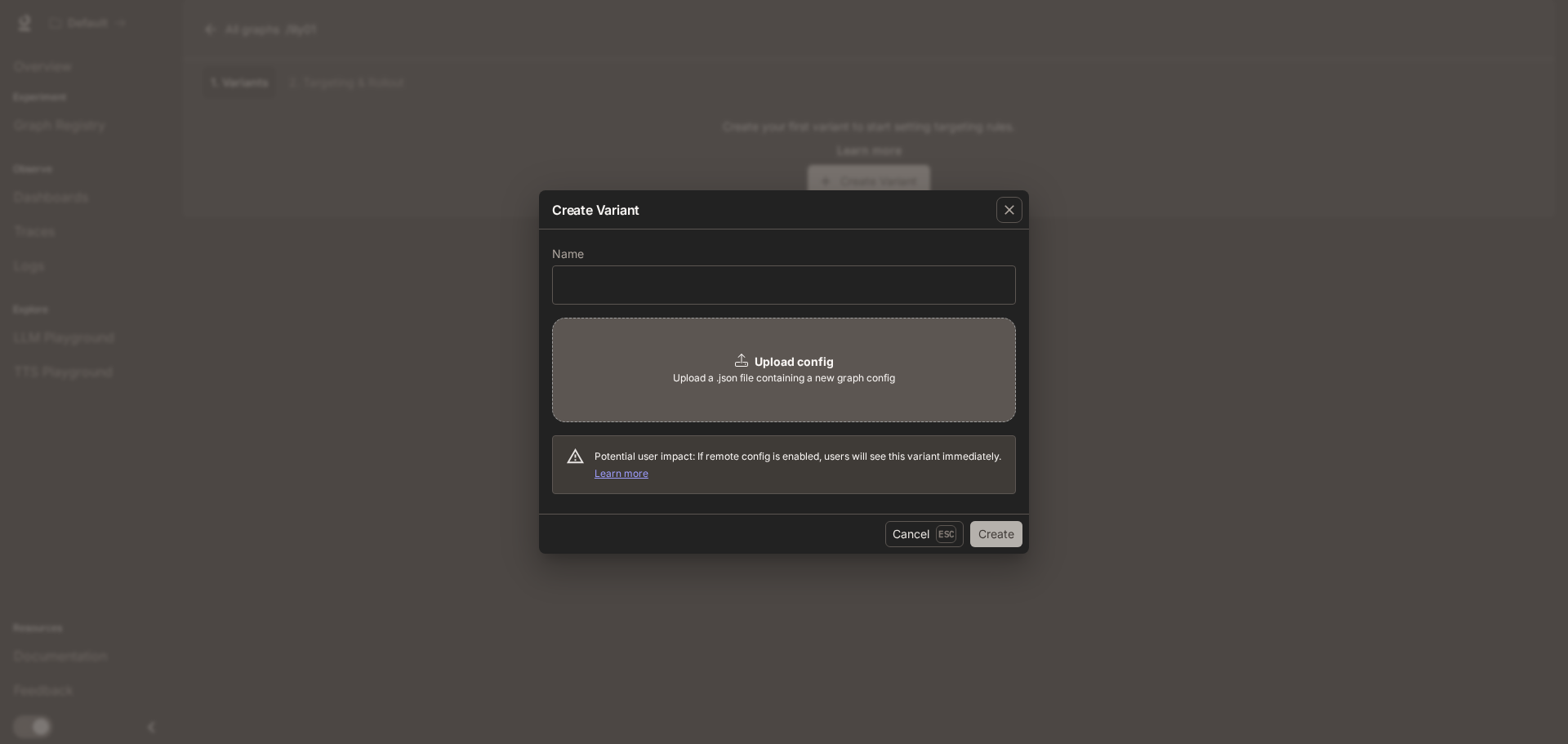
click at [1002, 535] on button "Create" at bounding box center [996, 534] width 52 height 26
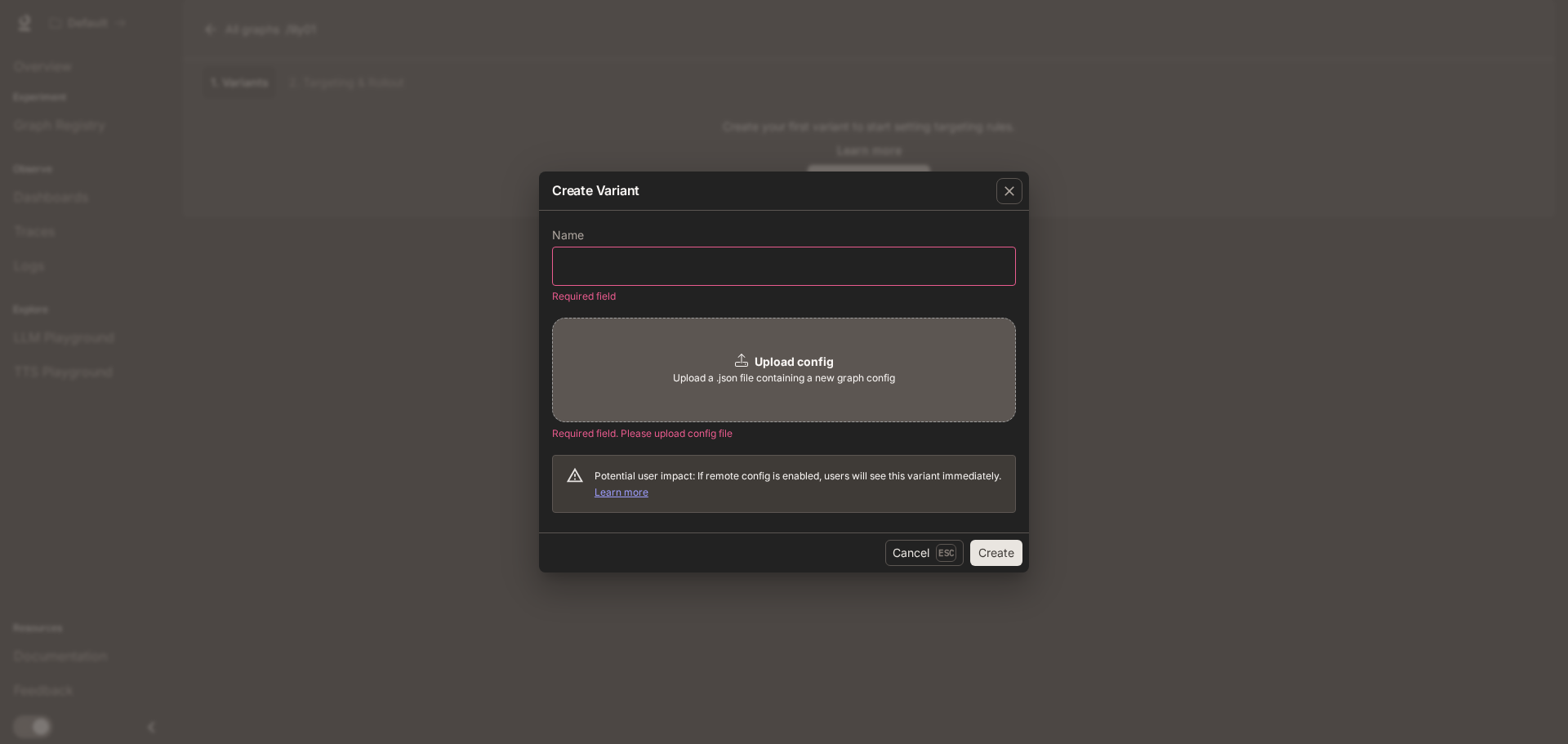
click at [1002, 535] on div "Cancel Esc Create" at bounding box center [784, 552] width 490 height 40
click at [630, 263] on input "text" at bounding box center [784, 266] width 462 height 17
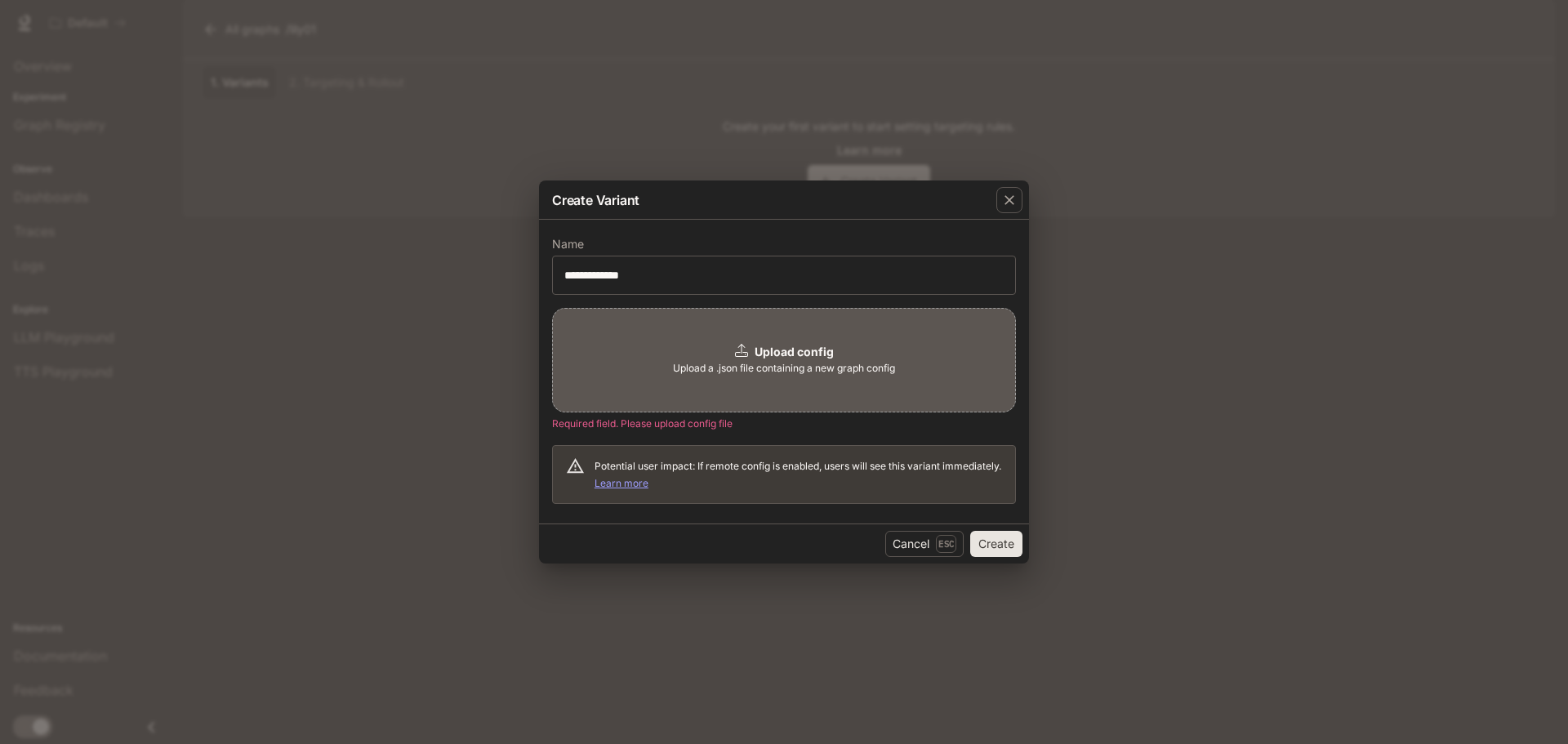
click at [700, 433] on div "Upload config Upload a .json file containing a new graph config Required field.…" at bounding box center [784, 405] width 464 height 196
click at [649, 484] on link "Learn more" at bounding box center [622, 482] width 54 height 12
click at [984, 545] on button "Create" at bounding box center [996, 544] width 52 height 26
click at [993, 538] on button "Create" at bounding box center [996, 544] width 52 height 26
click at [991, 538] on button "Create" at bounding box center [996, 544] width 52 height 26
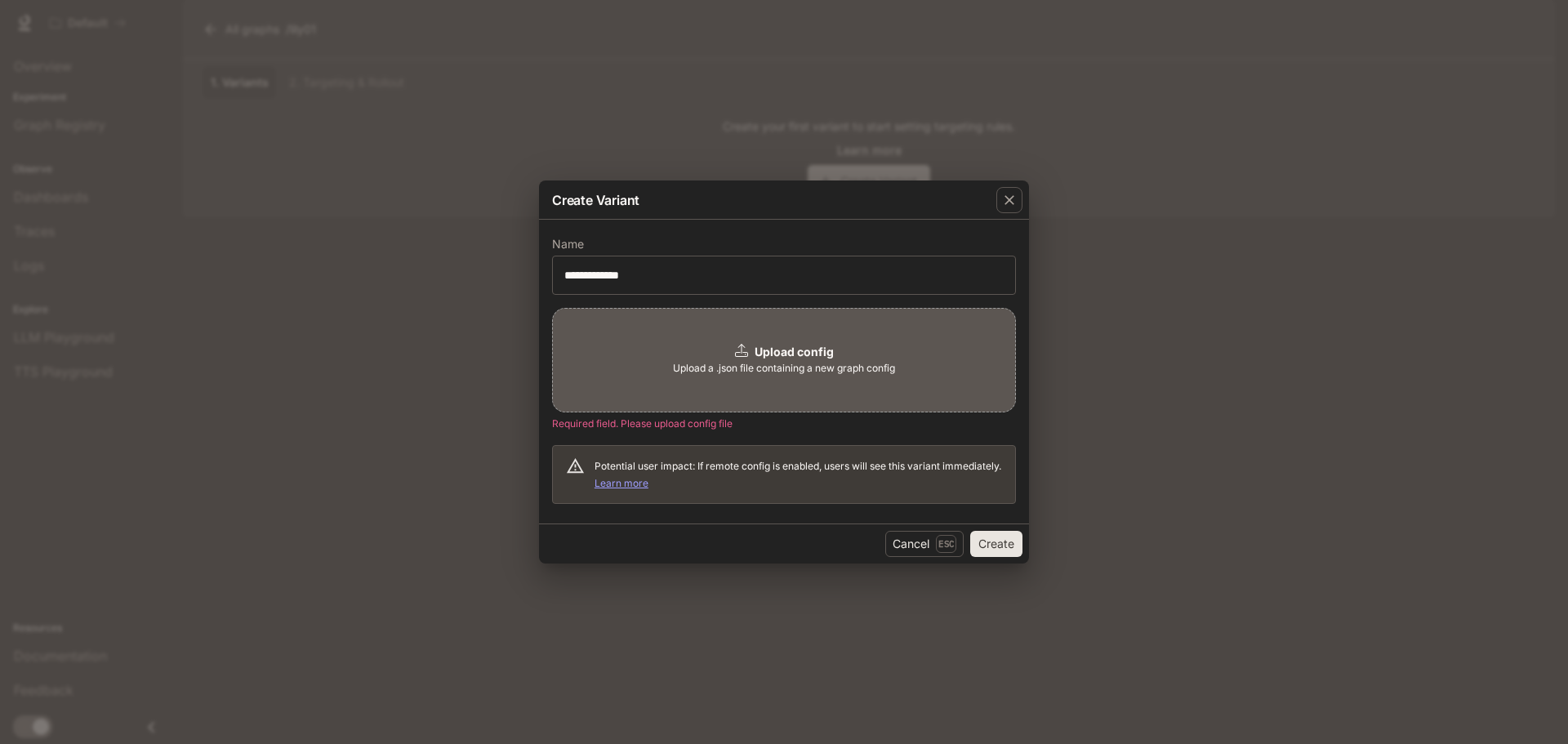
click at [991, 538] on button "Create" at bounding box center [996, 544] width 52 height 26
click at [991, 542] on button "Create" at bounding box center [996, 544] width 52 height 26
click at [987, 548] on button "Create" at bounding box center [996, 544] width 52 height 26
click at [910, 269] on input "**********" at bounding box center [784, 276] width 462 height 17
click at [814, 299] on form "**********" at bounding box center [784, 371] width 464 height 264
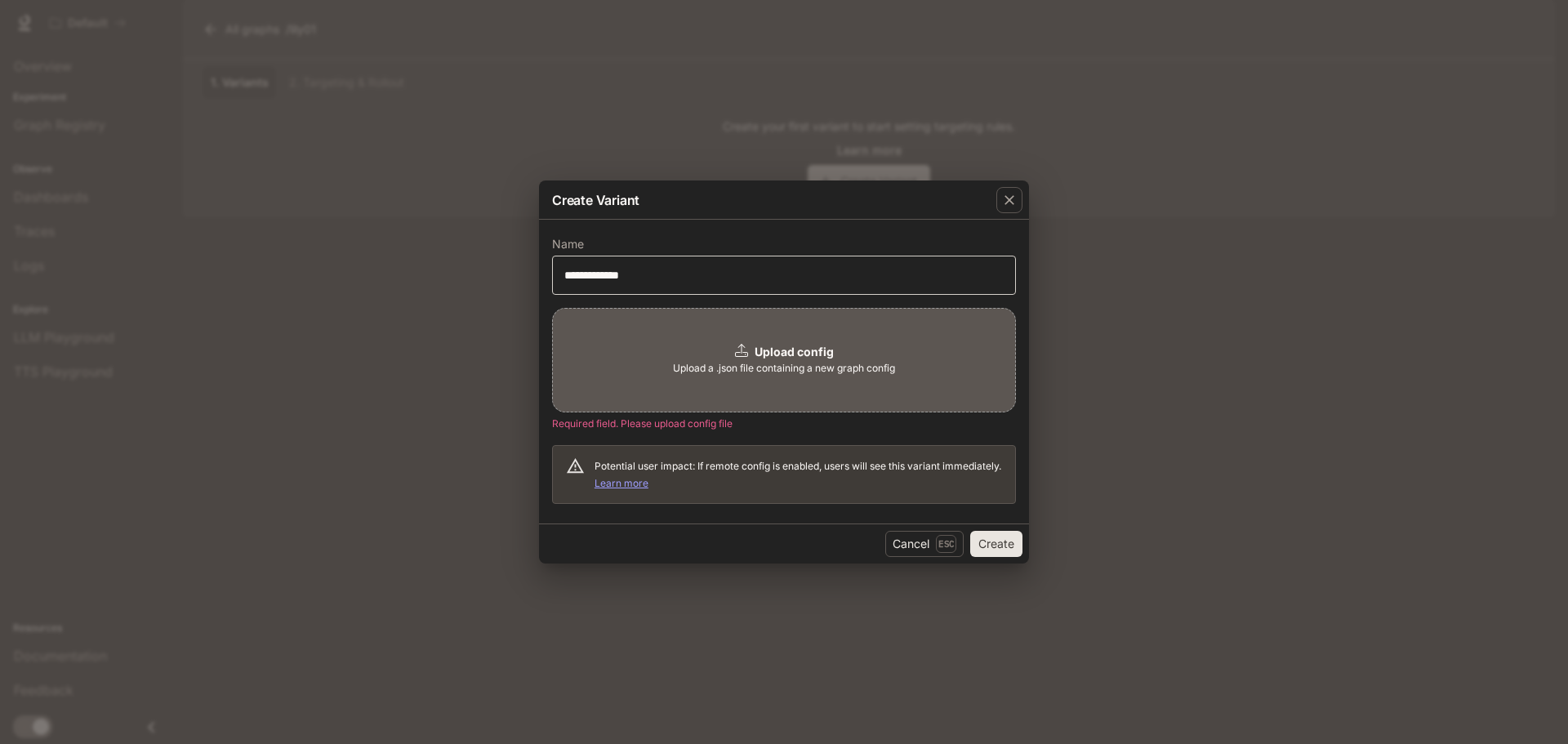
click at [664, 284] on div "**********" at bounding box center [784, 275] width 464 height 39
click at [1009, 543] on button "Create" at bounding box center [996, 544] width 52 height 26
click at [1009, 543] on button "Create" at bounding box center [996, 544] width 52 height 26
click at [665, 276] on input "**********" at bounding box center [784, 276] width 462 height 17
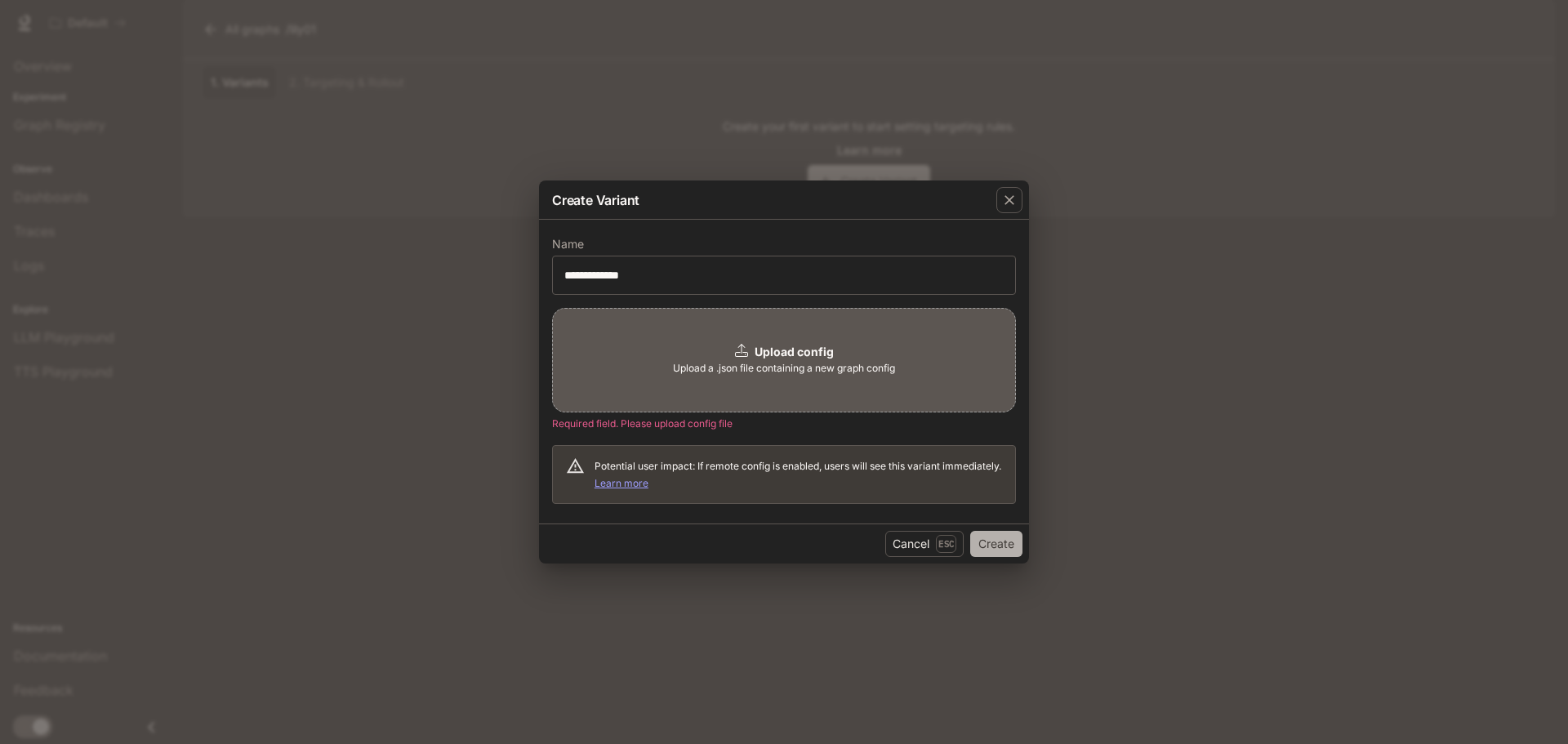
click at [1002, 536] on button "Create" at bounding box center [996, 544] width 52 height 26
click at [1002, 537] on button "Create" at bounding box center [996, 544] width 52 height 26
click at [1001, 537] on button "Create" at bounding box center [996, 544] width 52 height 26
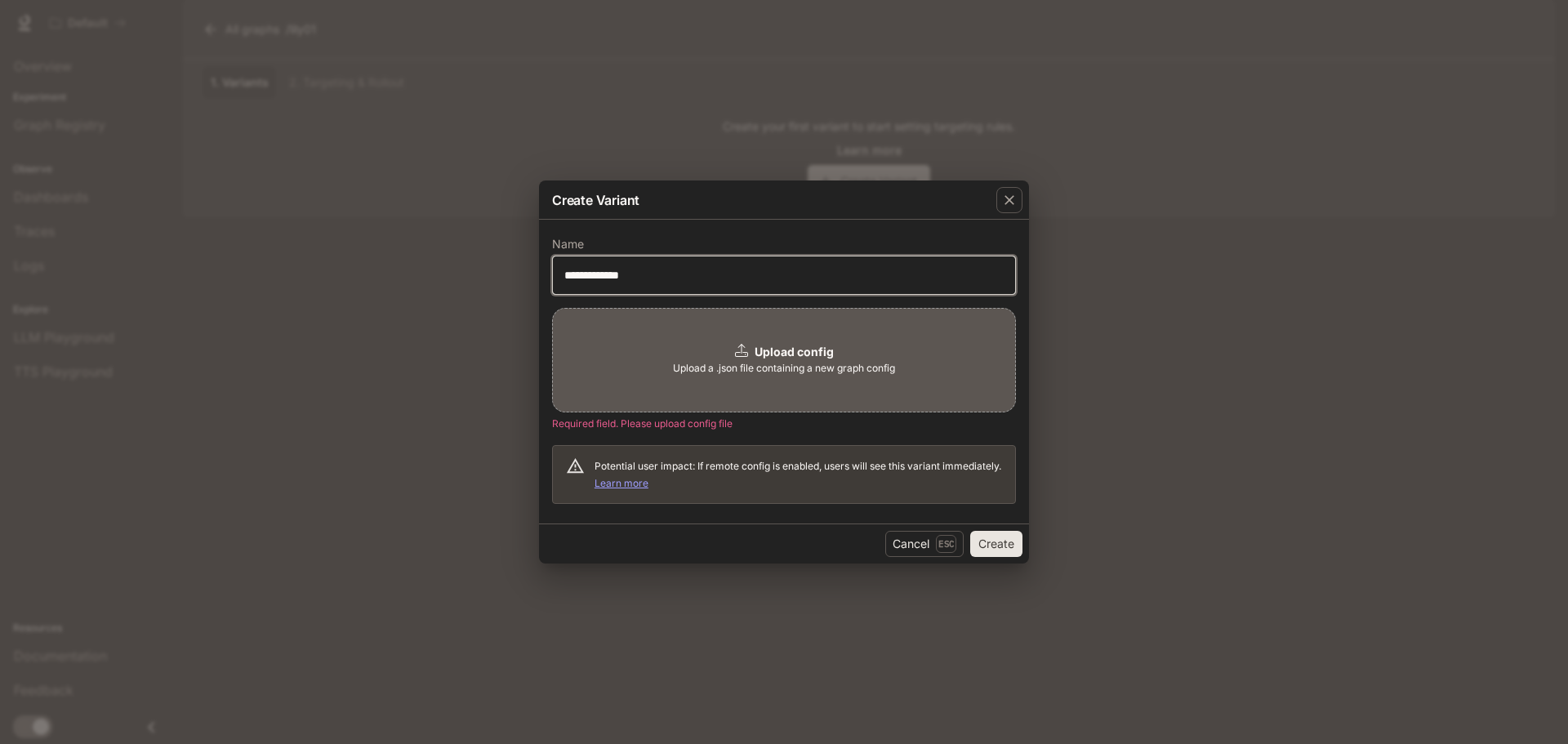
click at [636, 278] on input "**********" at bounding box center [784, 276] width 462 height 17
type input "*"
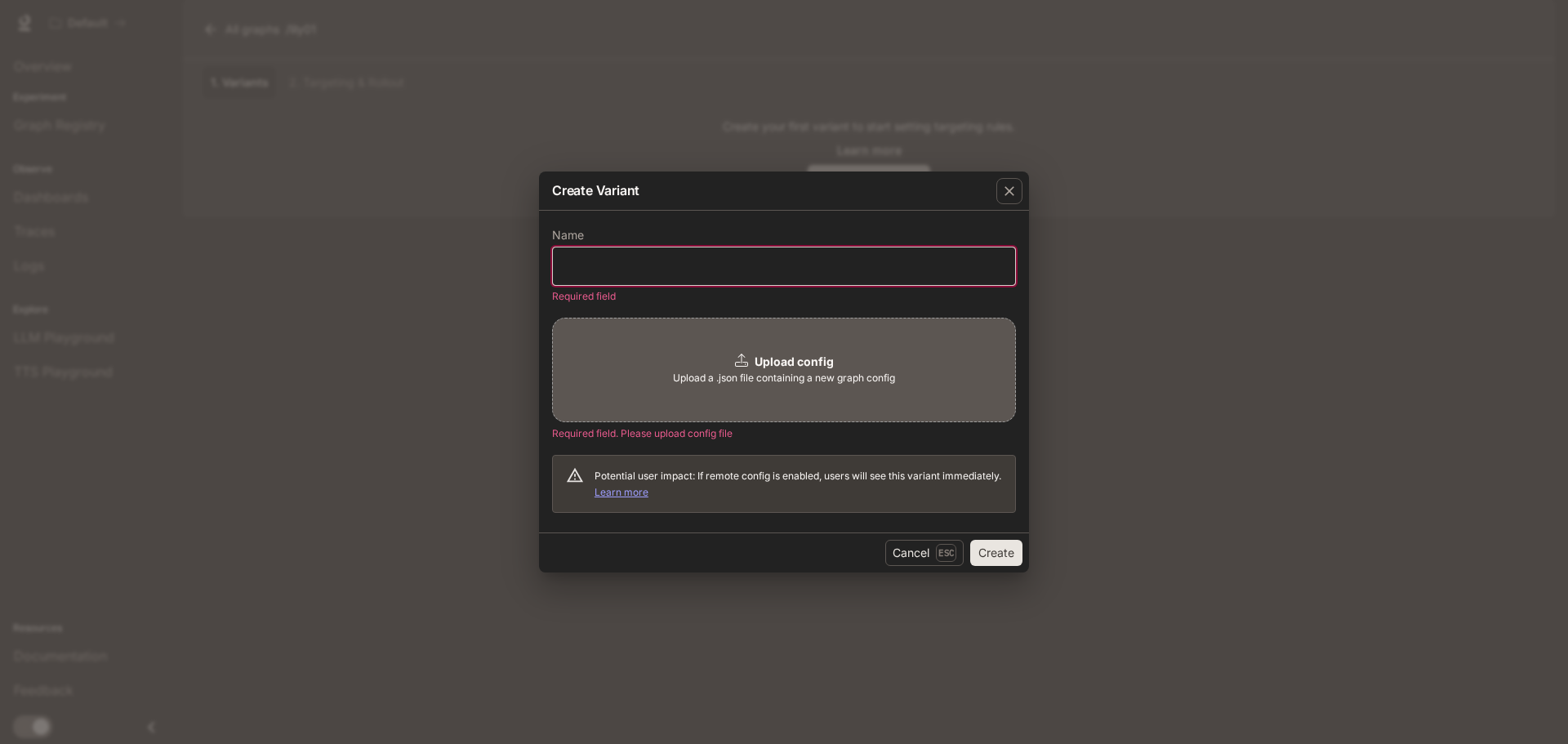
click at [738, 267] on input "text" at bounding box center [784, 266] width 462 height 17
click at [1009, 194] on icon "button" at bounding box center [1009, 191] width 17 height 17
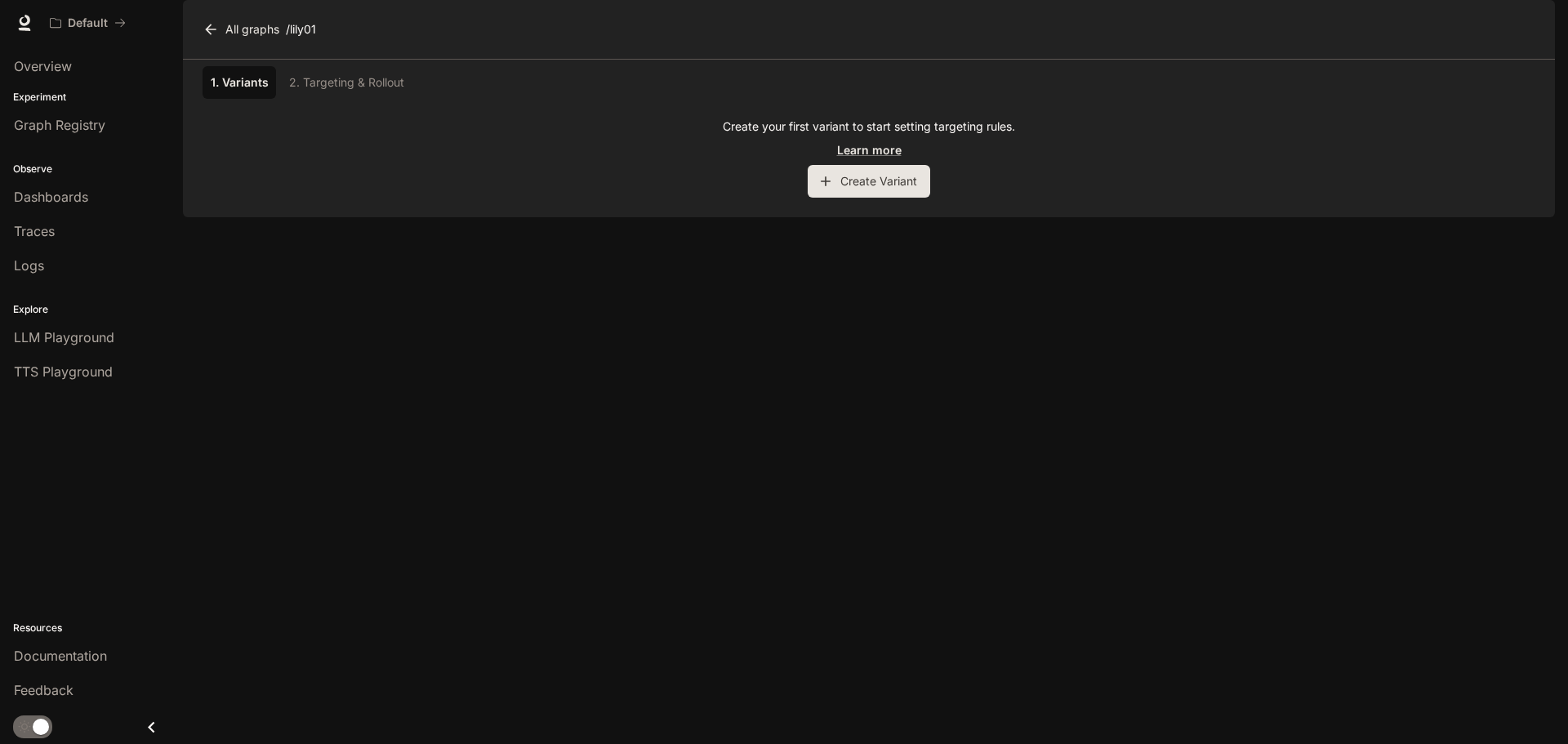
click at [1103, 217] on div "1. Variants 2. Targeting & Rollout Create your first variant to start setting t…" at bounding box center [868, 138] width 1372 height 158
click at [263, 98] on link "1. Variants" at bounding box center [238, 82] width 73 height 32
click at [328, 98] on div "1. Variants 2. Targeting & Rollout" at bounding box center [868, 82] width 1332 height 32
click at [328, 98] on div "1. Variants 2. Targeting & Rollout" at bounding box center [868, 82] width 1332 height 32
click at [208, 34] on icon at bounding box center [210, 29] width 10 height 10
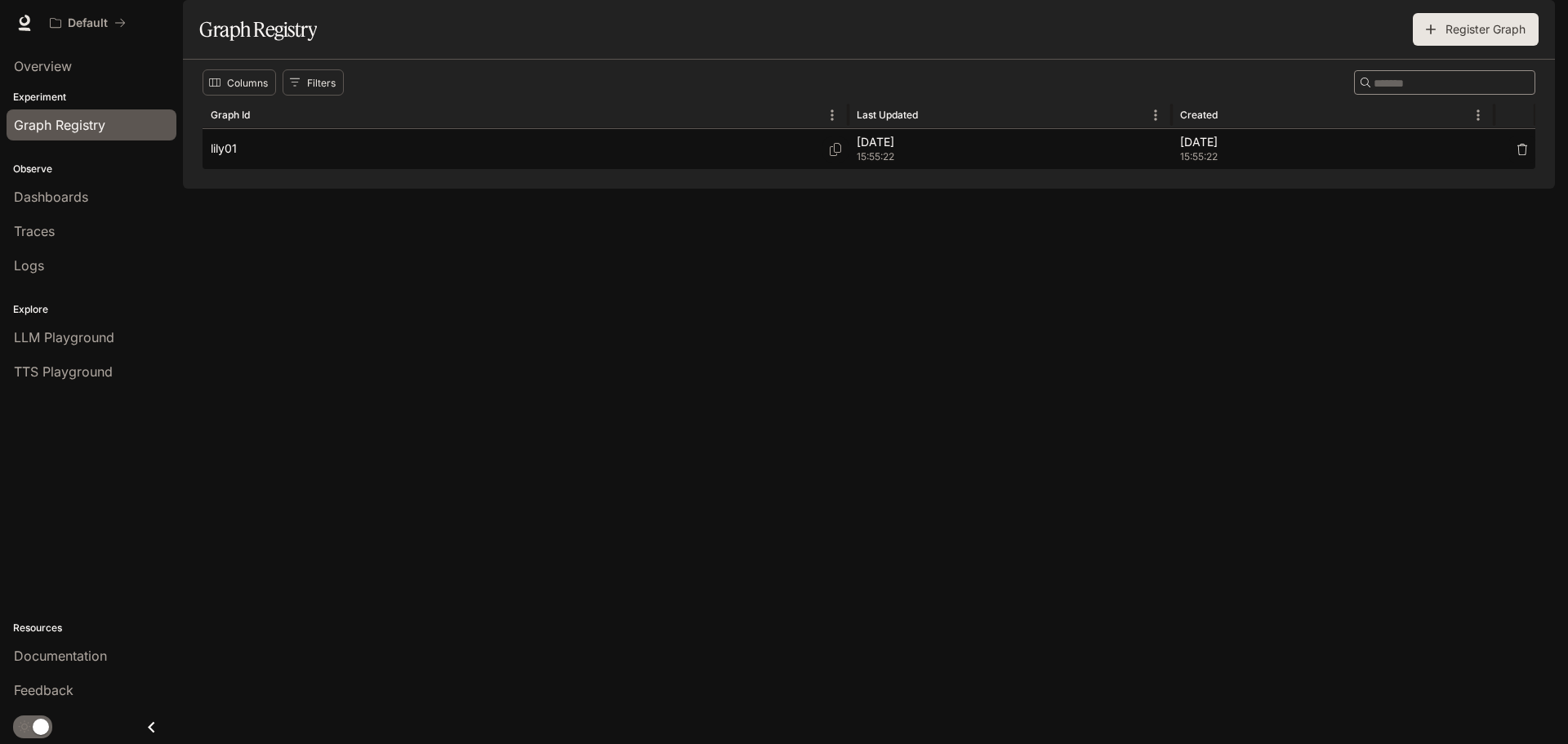
click at [340, 169] on div "lily01" at bounding box center [525, 148] width 630 height 40
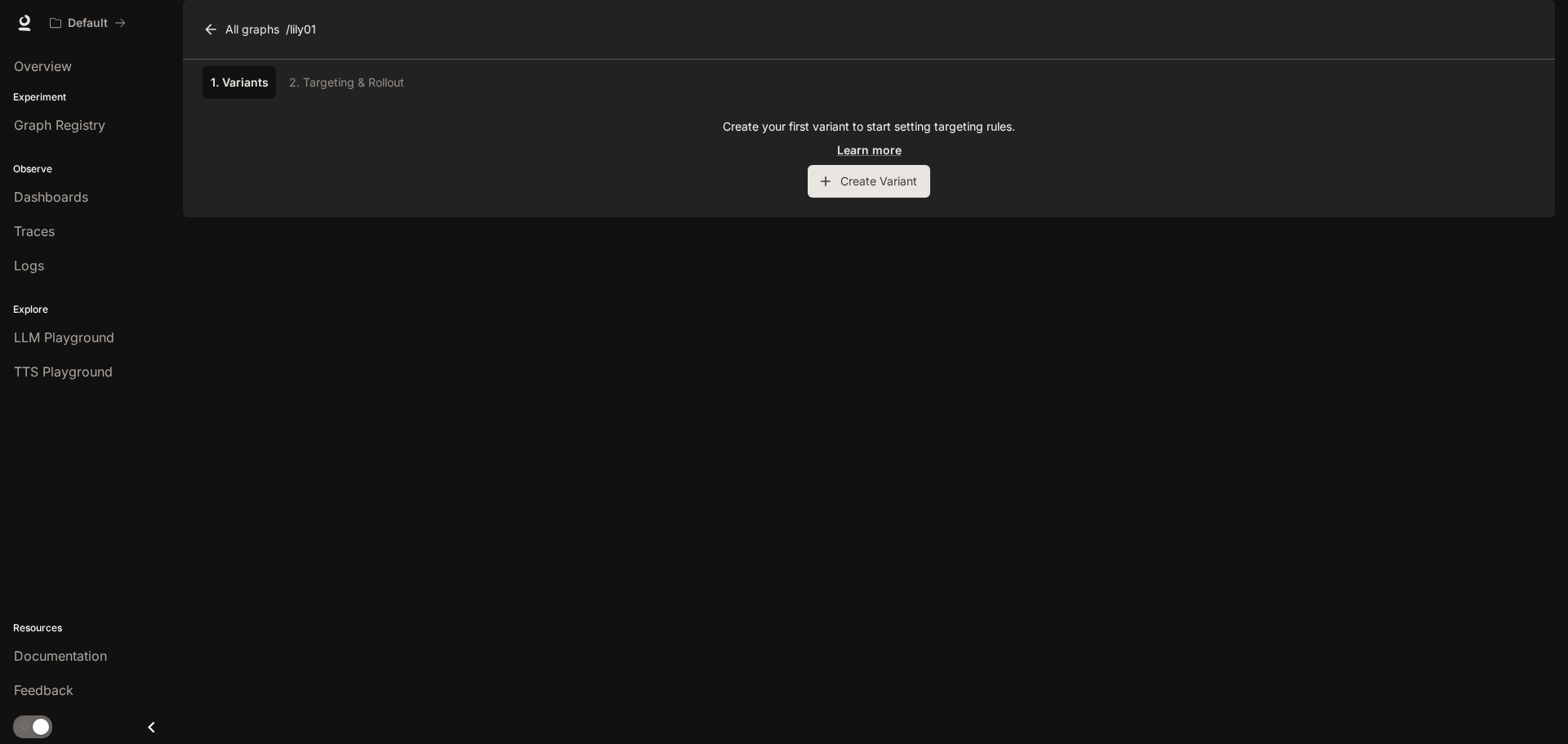
click at [354, 98] on div "1. Variants 2. Targeting & Rollout" at bounding box center [868, 82] width 1332 height 32
click at [358, 98] on div "1. Variants 2. Targeting & Rollout" at bounding box center [868, 82] width 1332 height 32
click at [316, 173] on div "Create your first variant to start setting targeting rules. Learn more Create V…" at bounding box center [868, 158] width 1332 height 79
click at [891, 198] on button "Create Variant" at bounding box center [868, 181] width 122 height 32
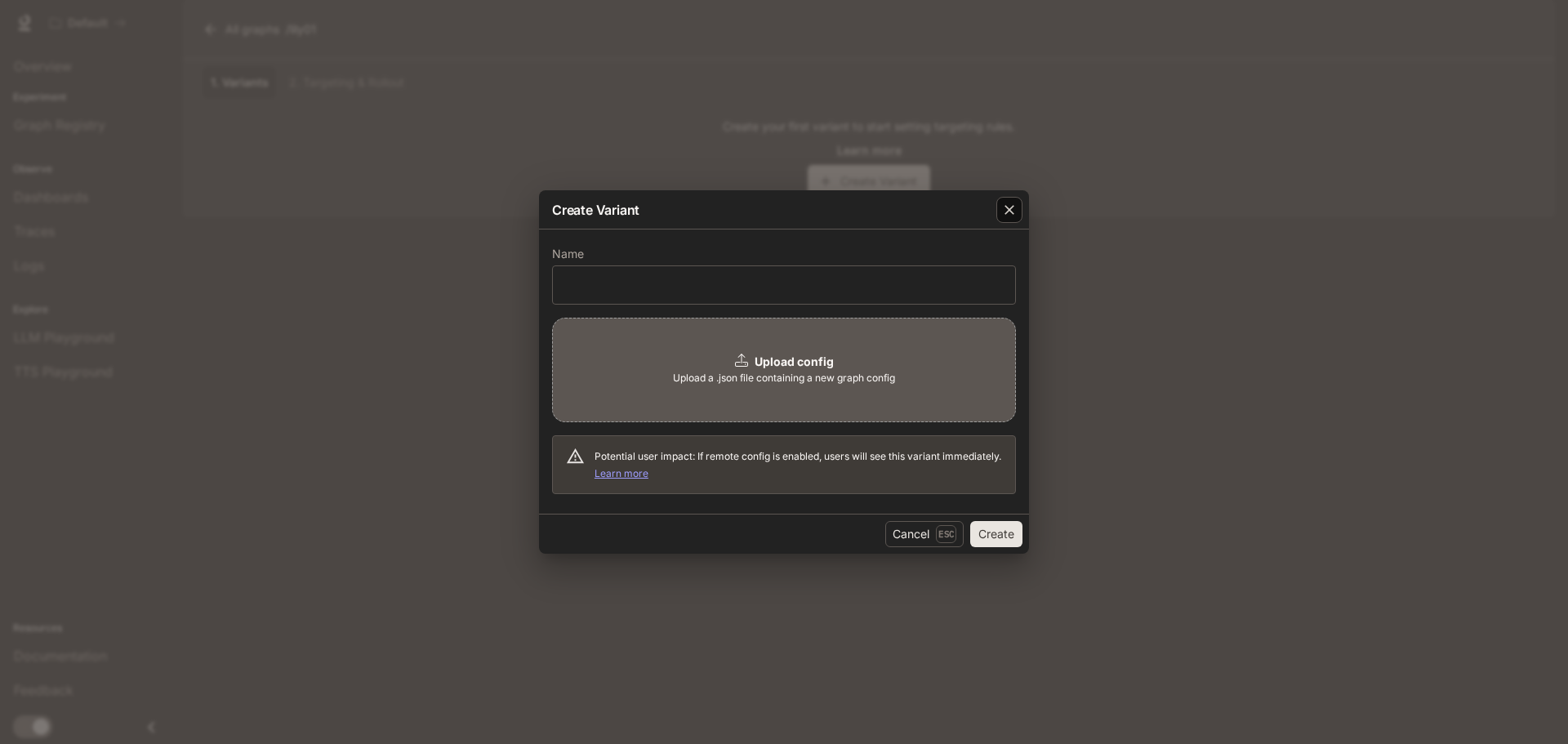
click at [1017, 207] on icon "button" at bounding box center [1009, 210] width 17 height 17
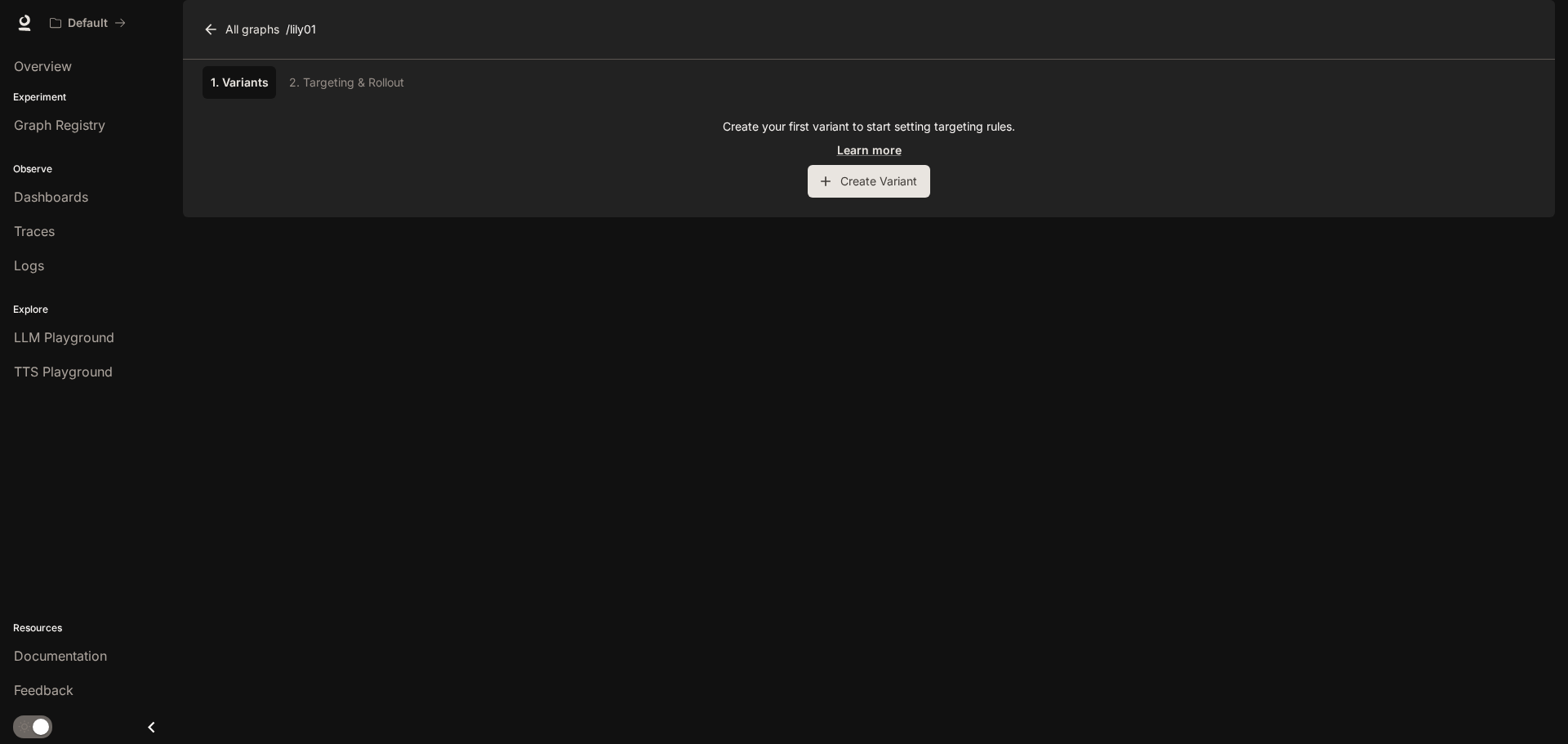
click at [225, 98] on link "1. Variants" at bounding box center [238, 82] width 73 height 32
click at [224, 98] on link "1. Variants" at bounding box center [238, 82] width 73 height 32
click at [899, 198] on button "Create Variant" at bounding box center [868, 181] width 122 height 32
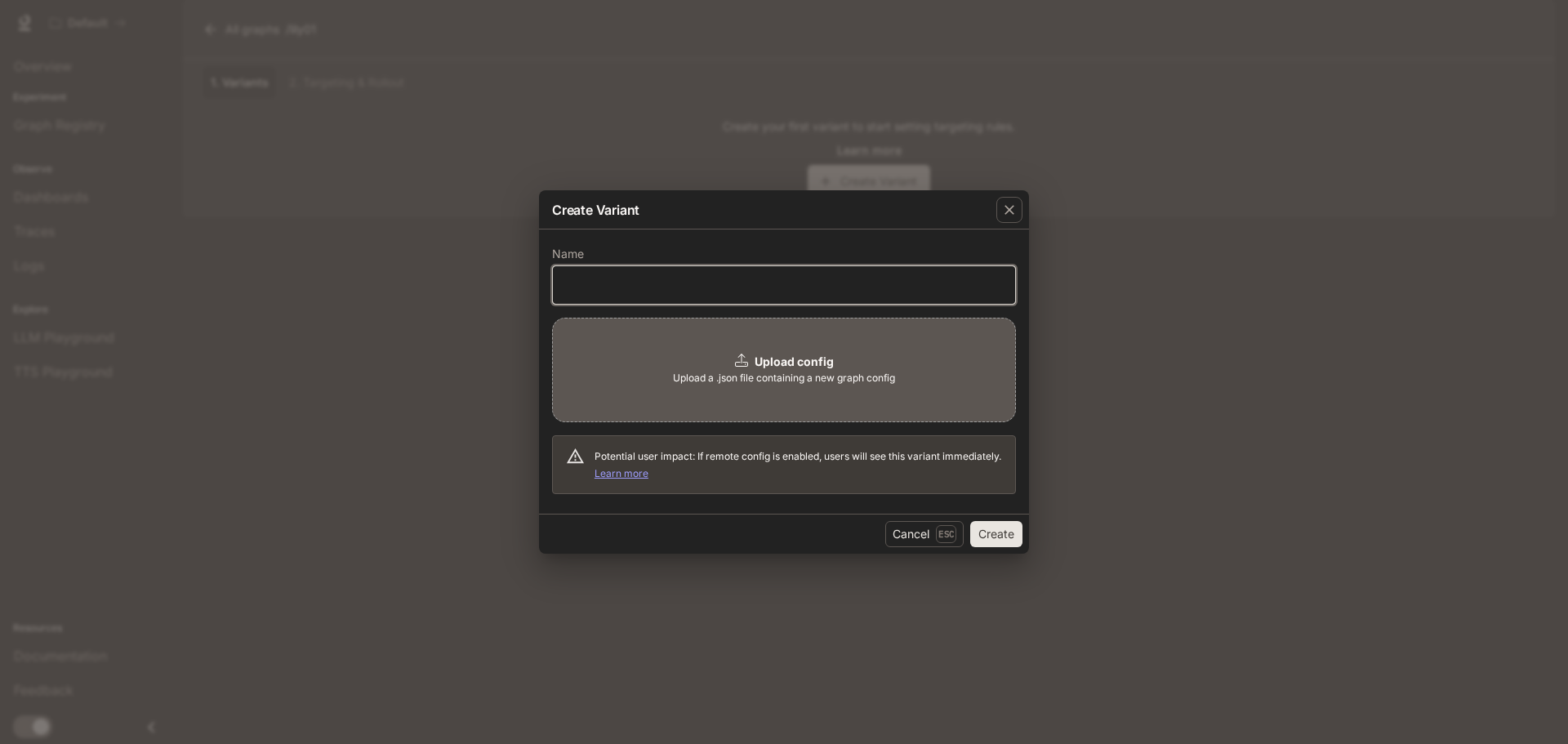
click at [751, 283] on input "text" at bounding box center [784, 285] width 462 height 17
click at [748, 283] on input "text" at bounding box center [784, 285] width 462 height 17
type input "**********"
click at [1015, 213] on icon "button" at bounding box center [1009, 210] width 17 height 17
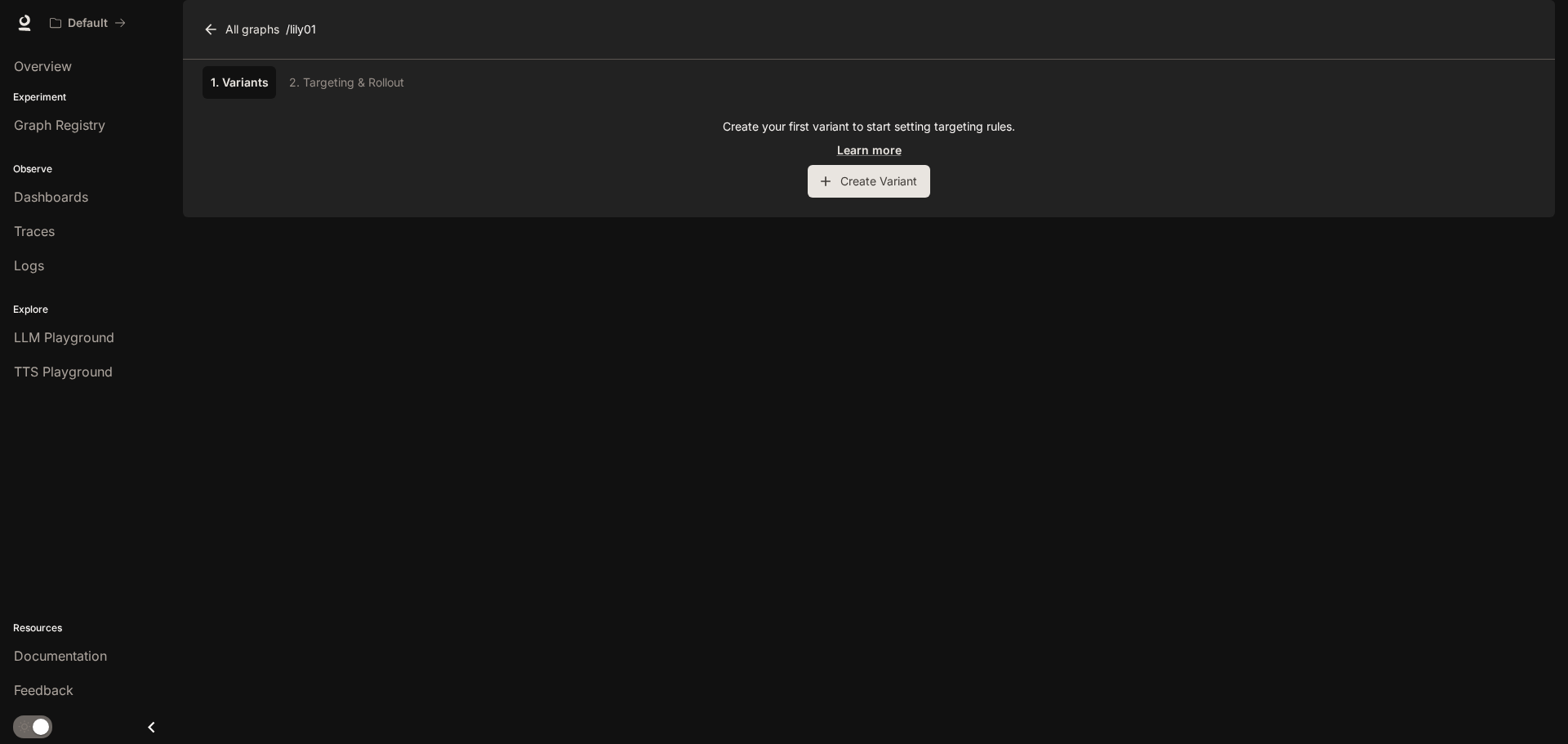
click at [251, 98] on link "1. Variants" at bounding box center [238, 82] width 73 height 32
click at [905, 198] on button "Create Variant" at bounding box center [868, 181] width 122 height 32
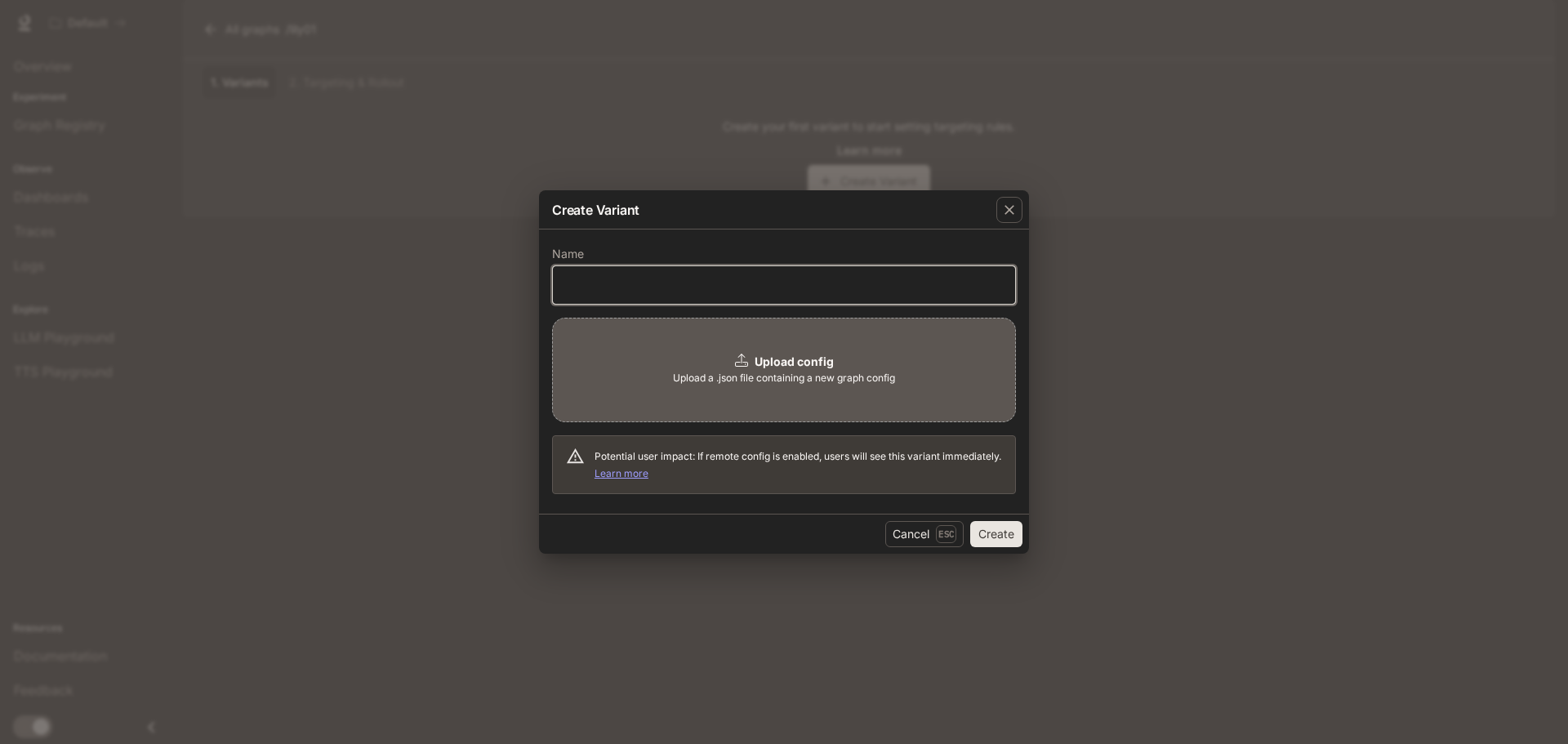
click at [636, 290] on input "text" at bounding box center [784, 285] width 462 height 17
click at [722, 284] on input "text" at bounding box center [784, 285] width 462 height 17
paste input "**********"
type input "**********"
click at [738, 295] on div "**********" at bounding box center [784, 285] width 464 height 39
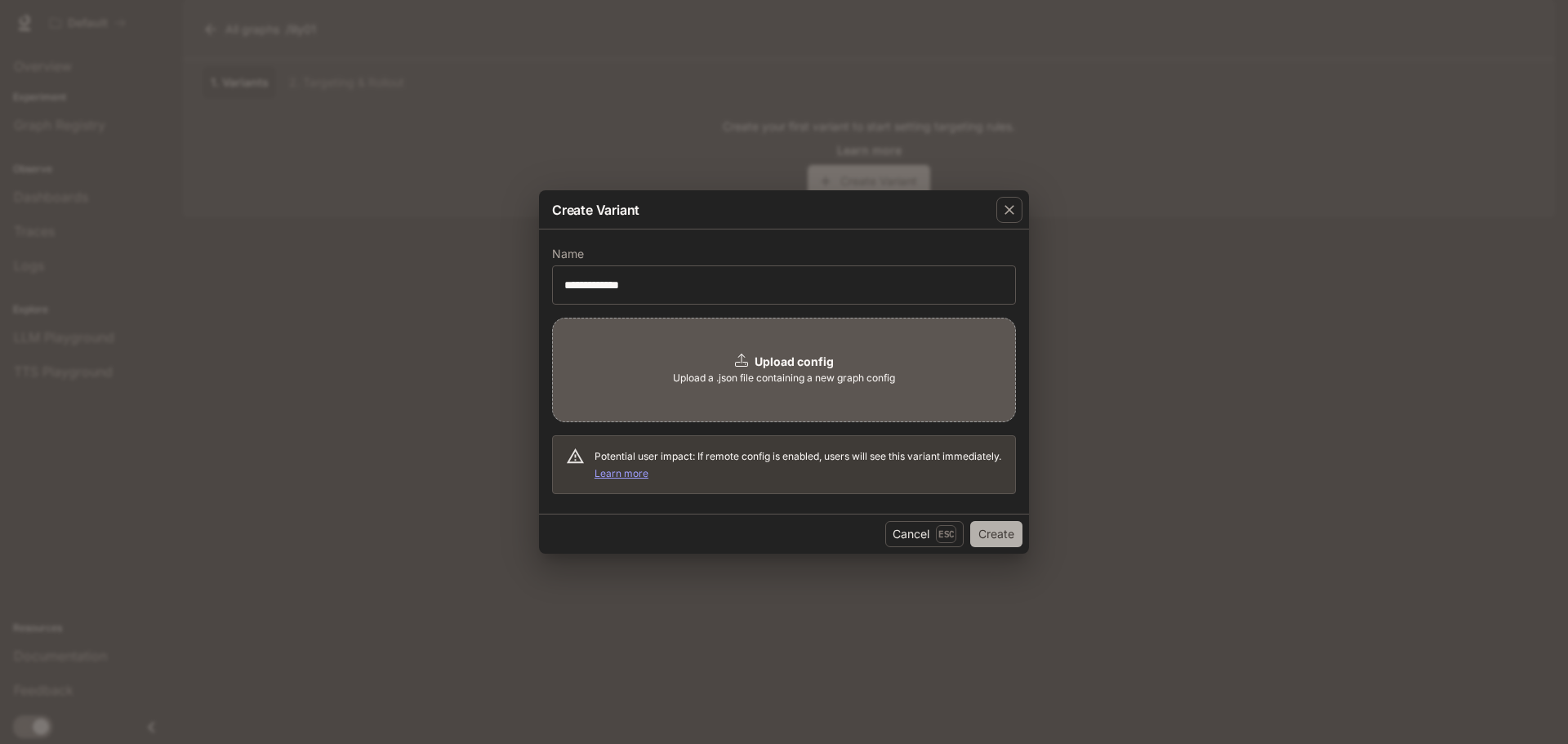
click at [1011, 533] on button "Create" at bounding box center [996, 534] width 52 height 26
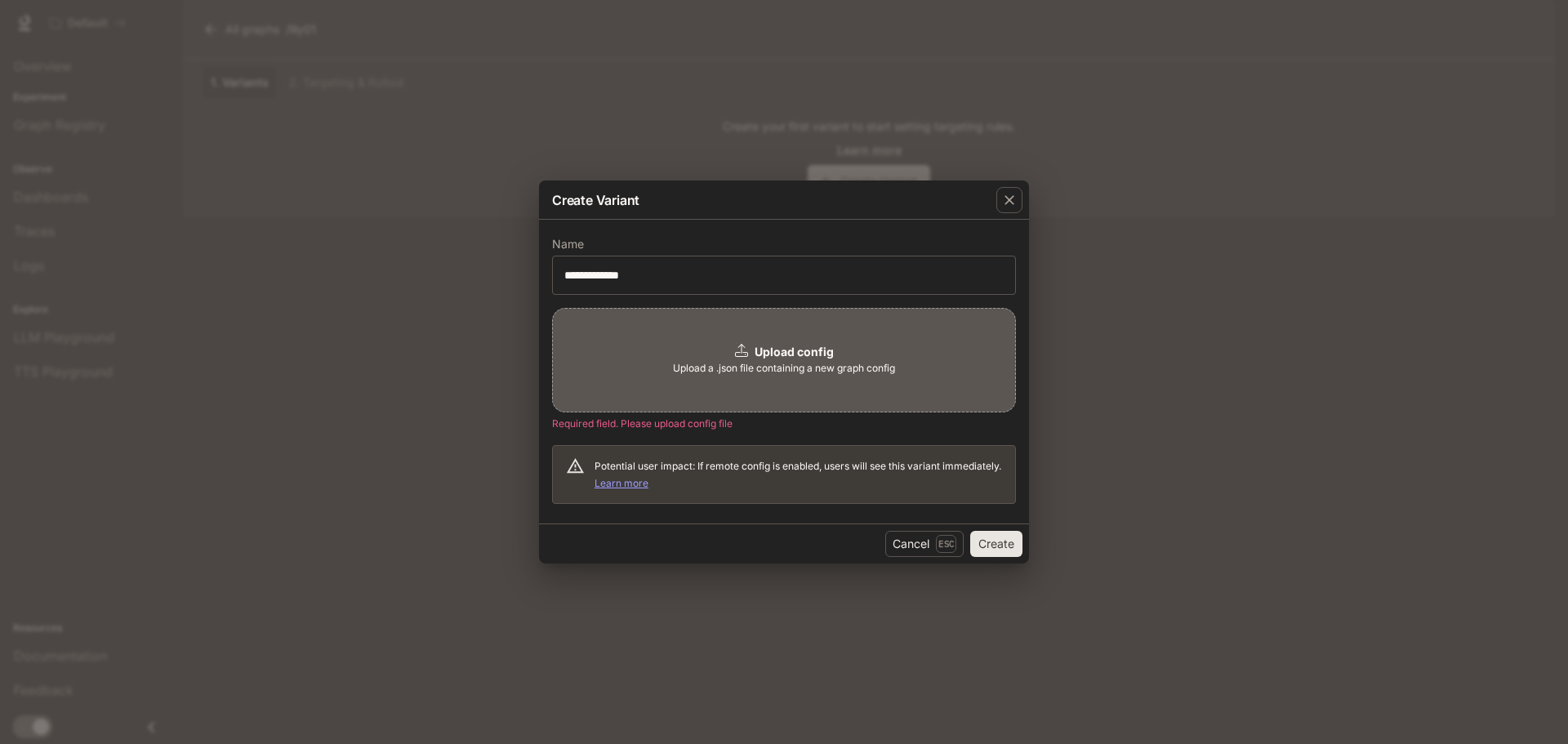
click at [1011, 533] on button "Create" at bounding box center [996, 544] width 52 height 26
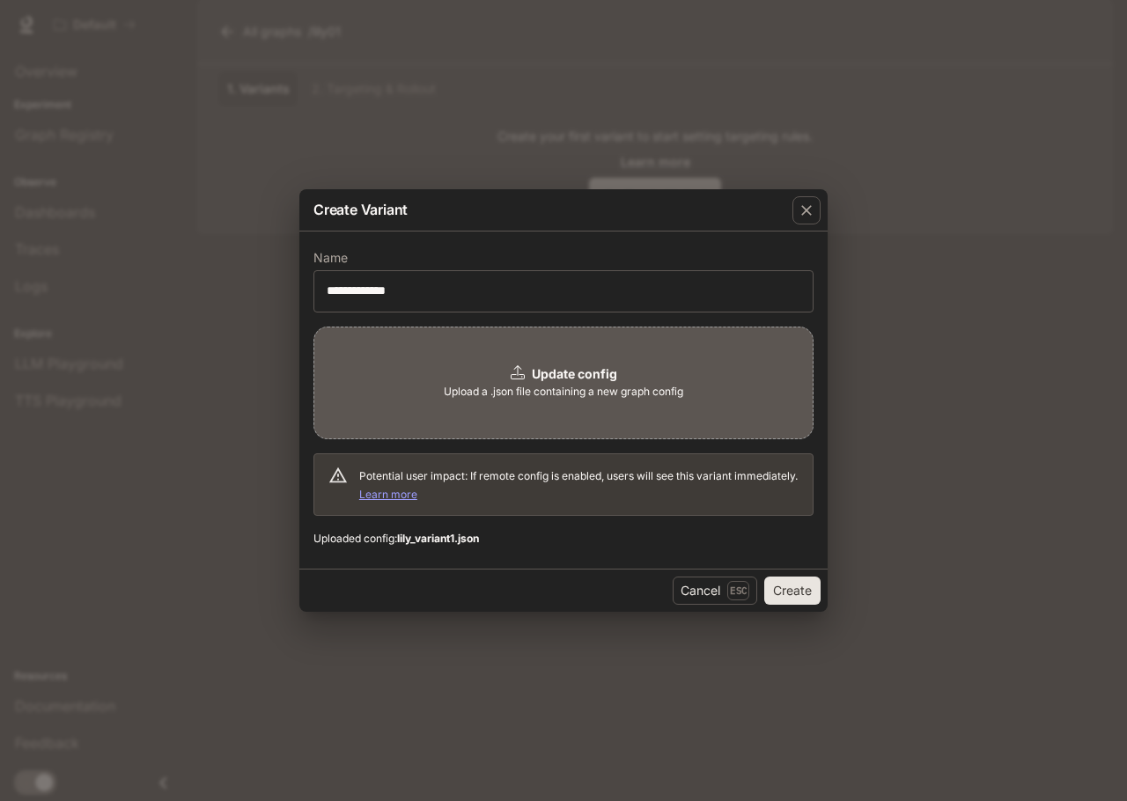
click at [685, 198] on div "Create Variant" at bounding box center [563, 210] width 528 height 42
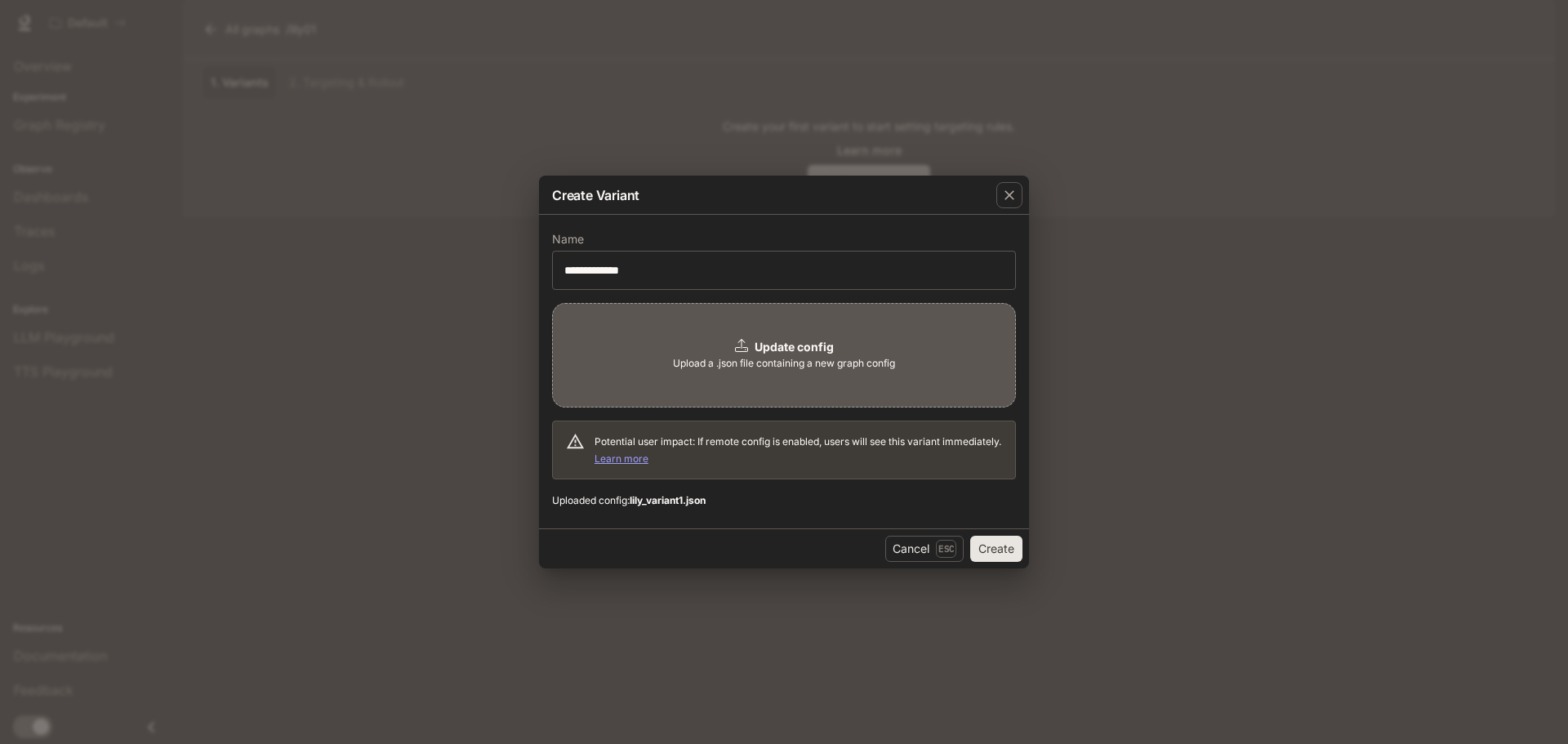
click at [658, 363] on div "Update config Upload a .json file containing a new graph config" at bounding box center [784, 355] width 464 height 105
click at [991, 549] on button "Create" at bounding box center [996, 548] width 52 height 26
click at [659, 355] on div "Update config Upload a .json file containing a new graph config" at bounding box center [784, 355] width 464 height 105
click at [875, 373] on div "Update config Upload a .json file containing a new graph config" at bounding box center [784, 355] width 464 height 105
click at [984, 553] on button "Create" at bounding box center [996, 548] width 52 height 26
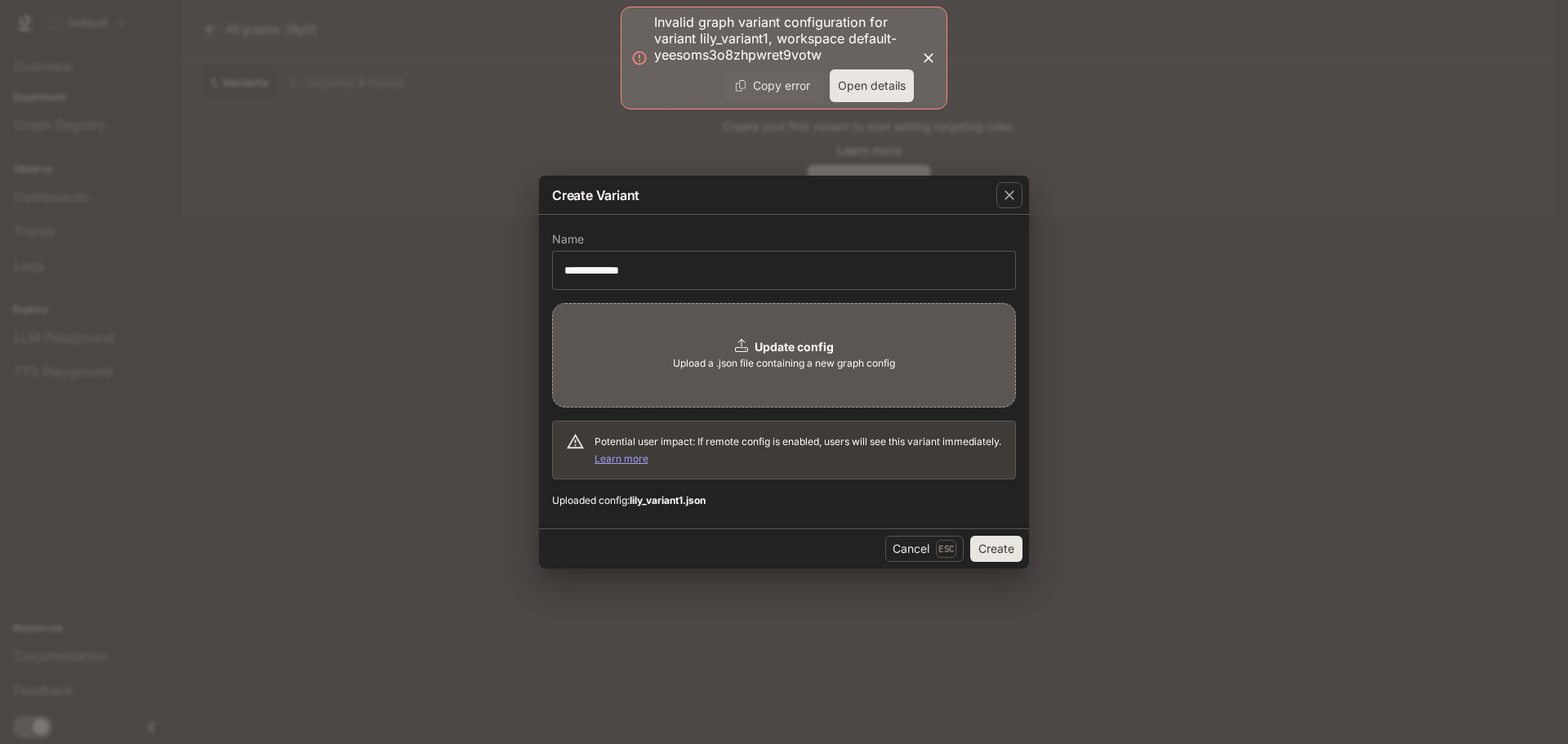
click at [871, 92] on button "Open details" at bounding box center [871, 85] width 84 height 32
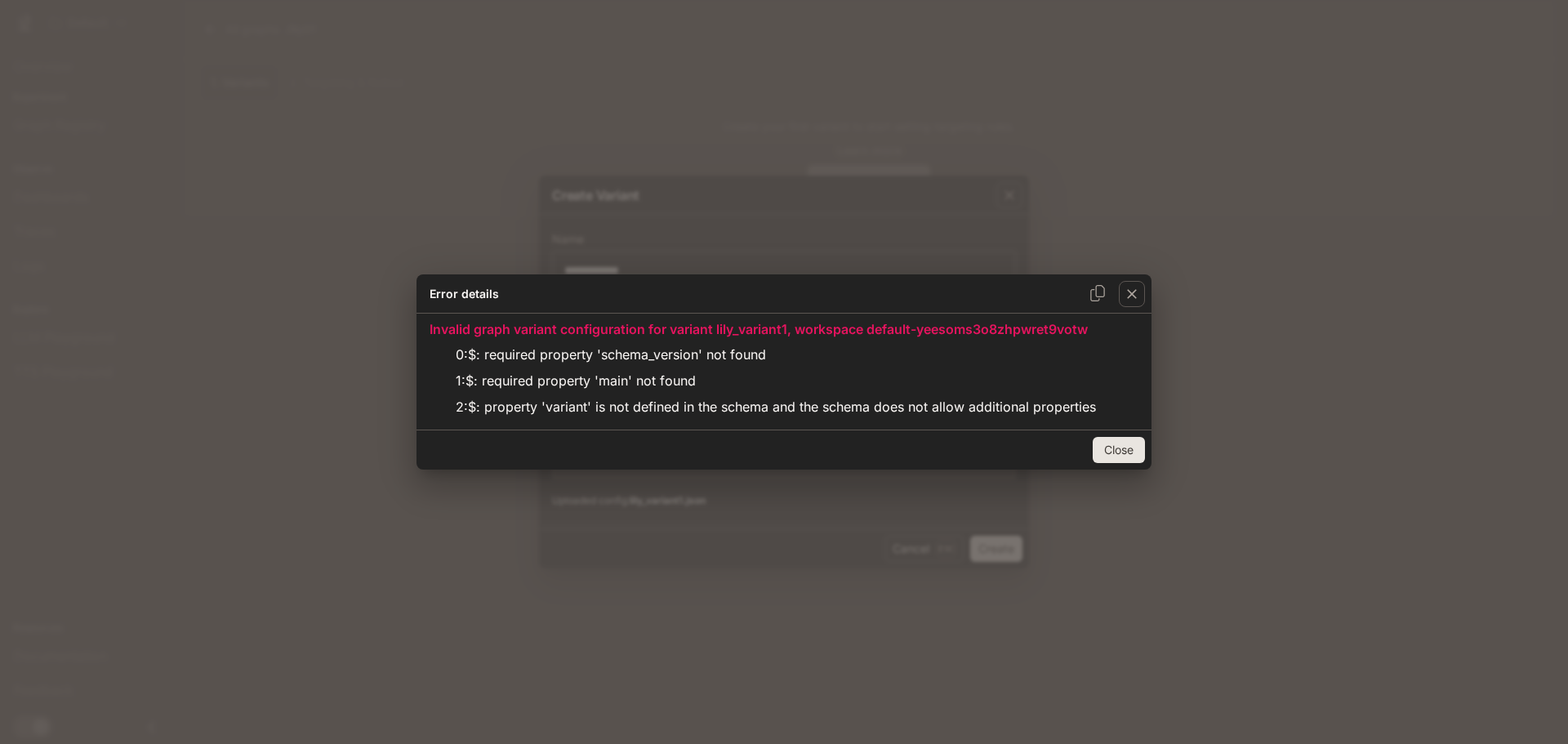
click at [1107, 448] on button "Close" at bounding box center [1119, 450] width 52 height 26
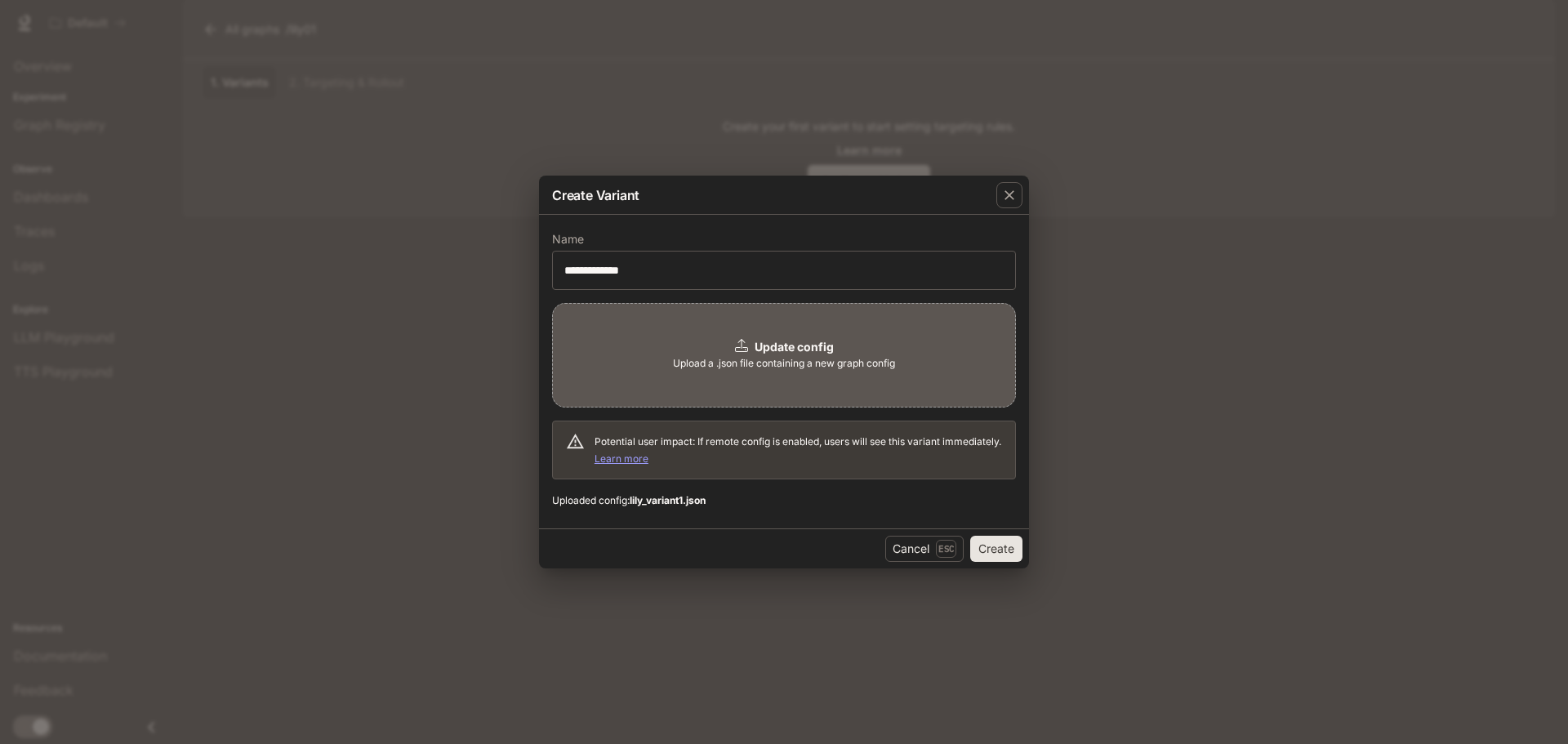
click at [707, 351] on div "Update config Upload a .json file containing a new graph config" at bounding box center [784, 355] width 464 height 105
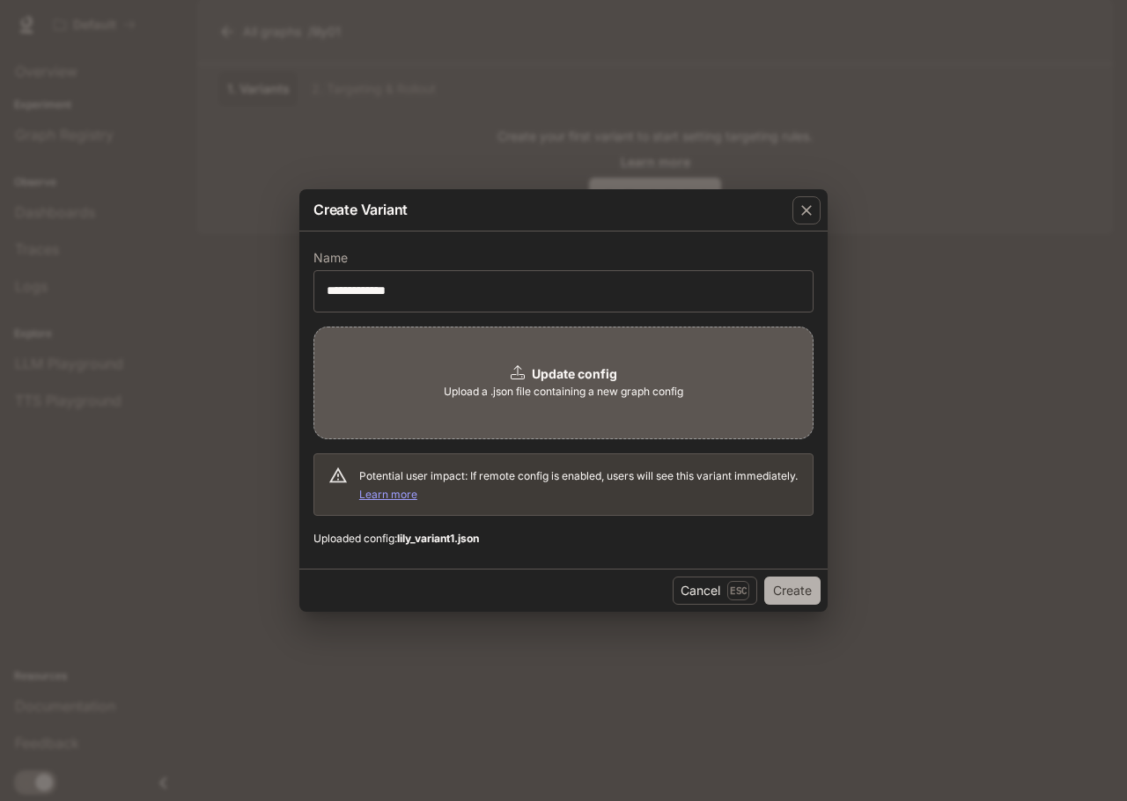
click at [812, 589] on button "Create" at bounding box center [792, 590] width 56 height 28
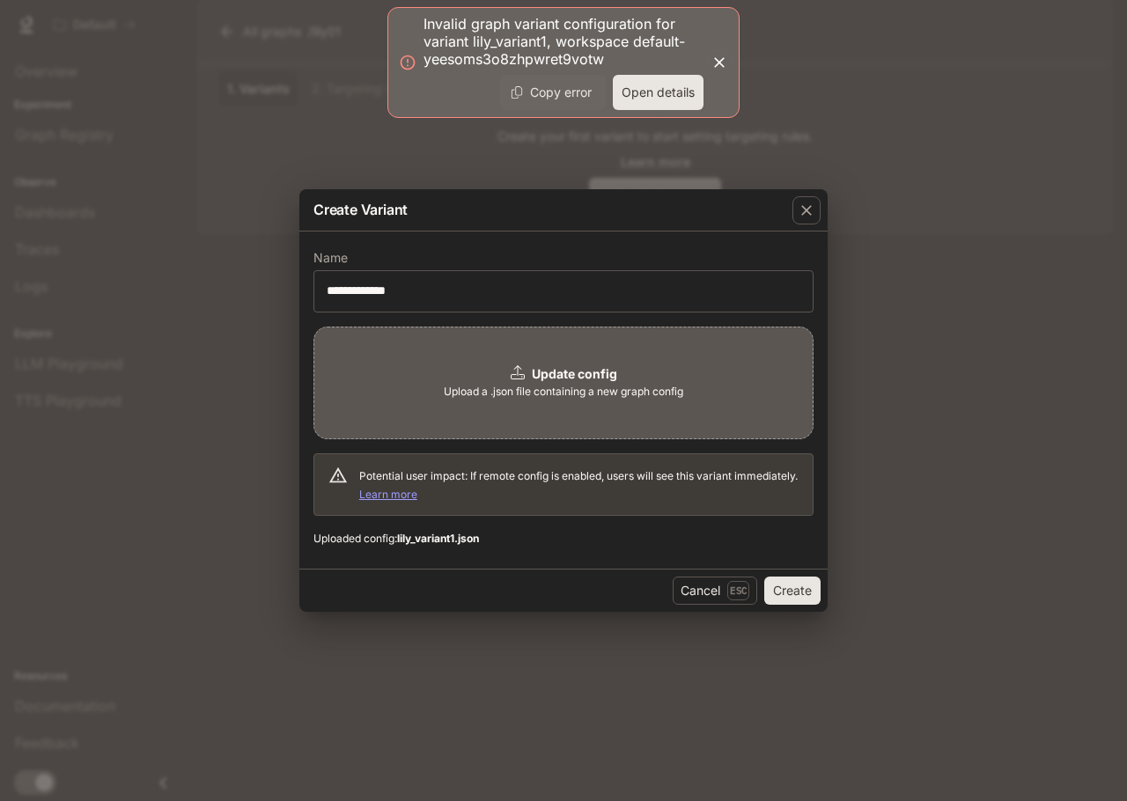
click at [572, 92] on button "Copy error" at bounding box center [553, 92] width 106 height 35
click at [641, 97] on button "Open details" at bounding box center [658, 92] width 91 height 35
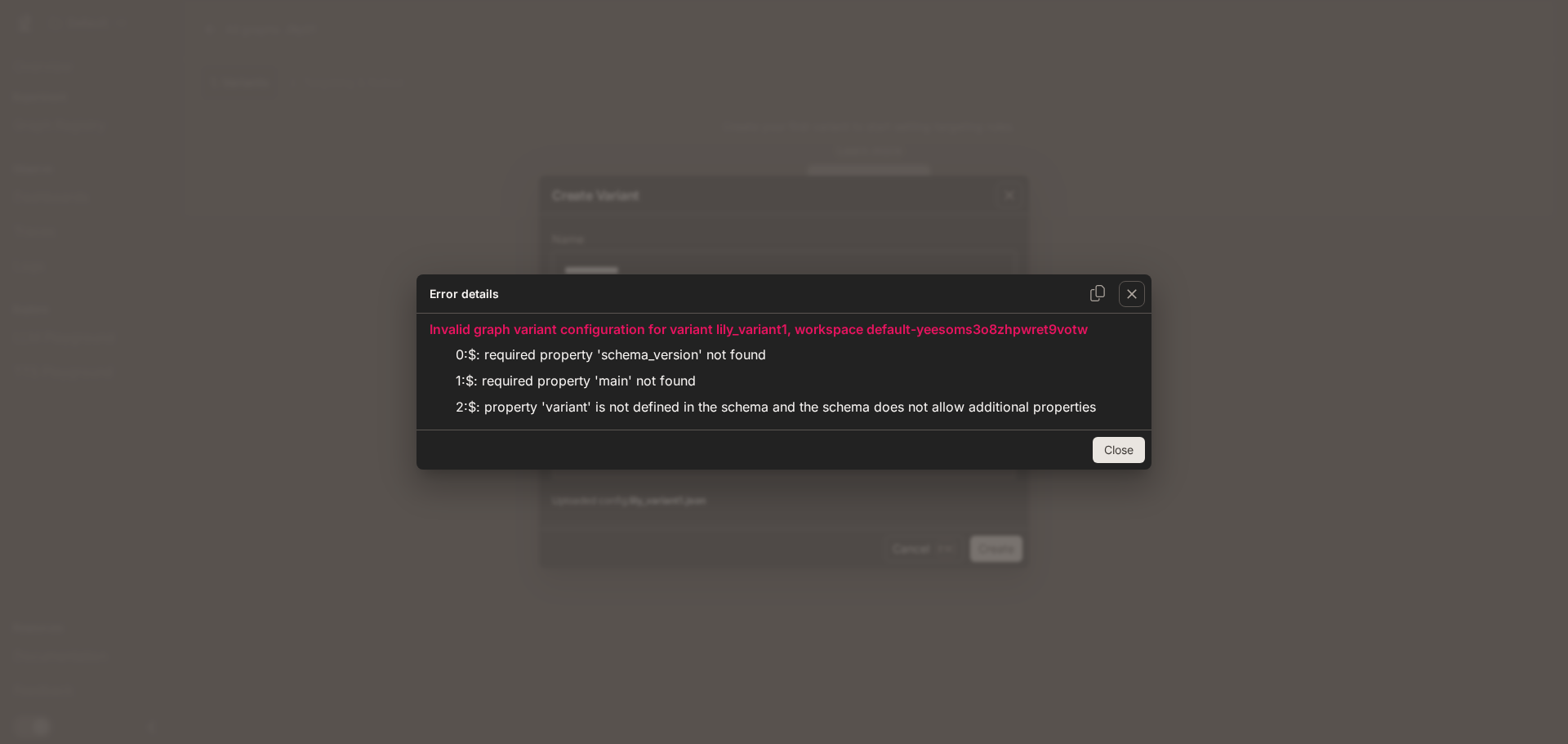
click at [1132, 447] on button "Close" at bounding box center [1119, 450] width 52 height 26
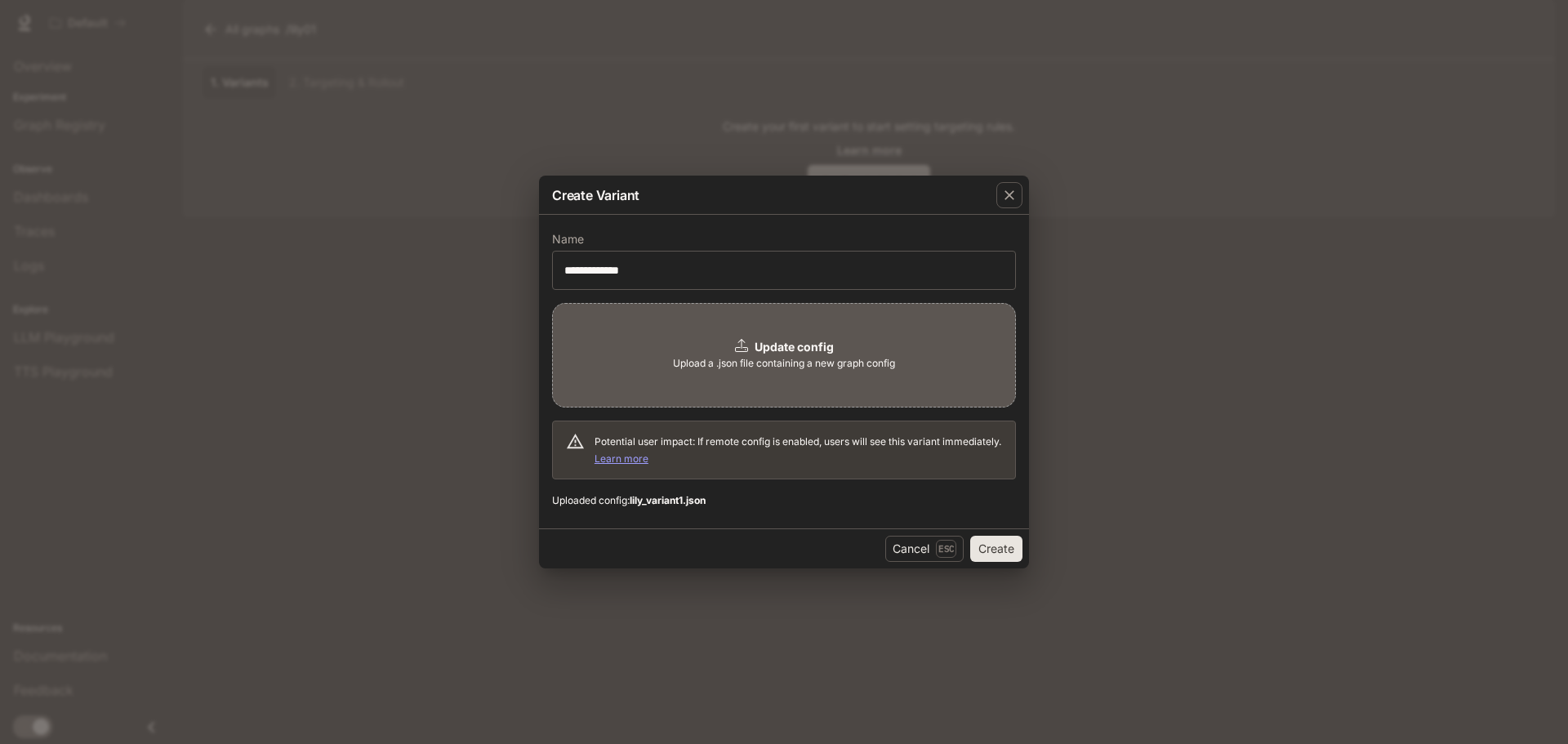
click at [733, 348] on div "Update config Upload a .json file containing a new graph config" at bounding box center [784, 355] width 464 height 105
click at [983, 543] on button "Create" at bounding box center [996, 548] width 52 height 26
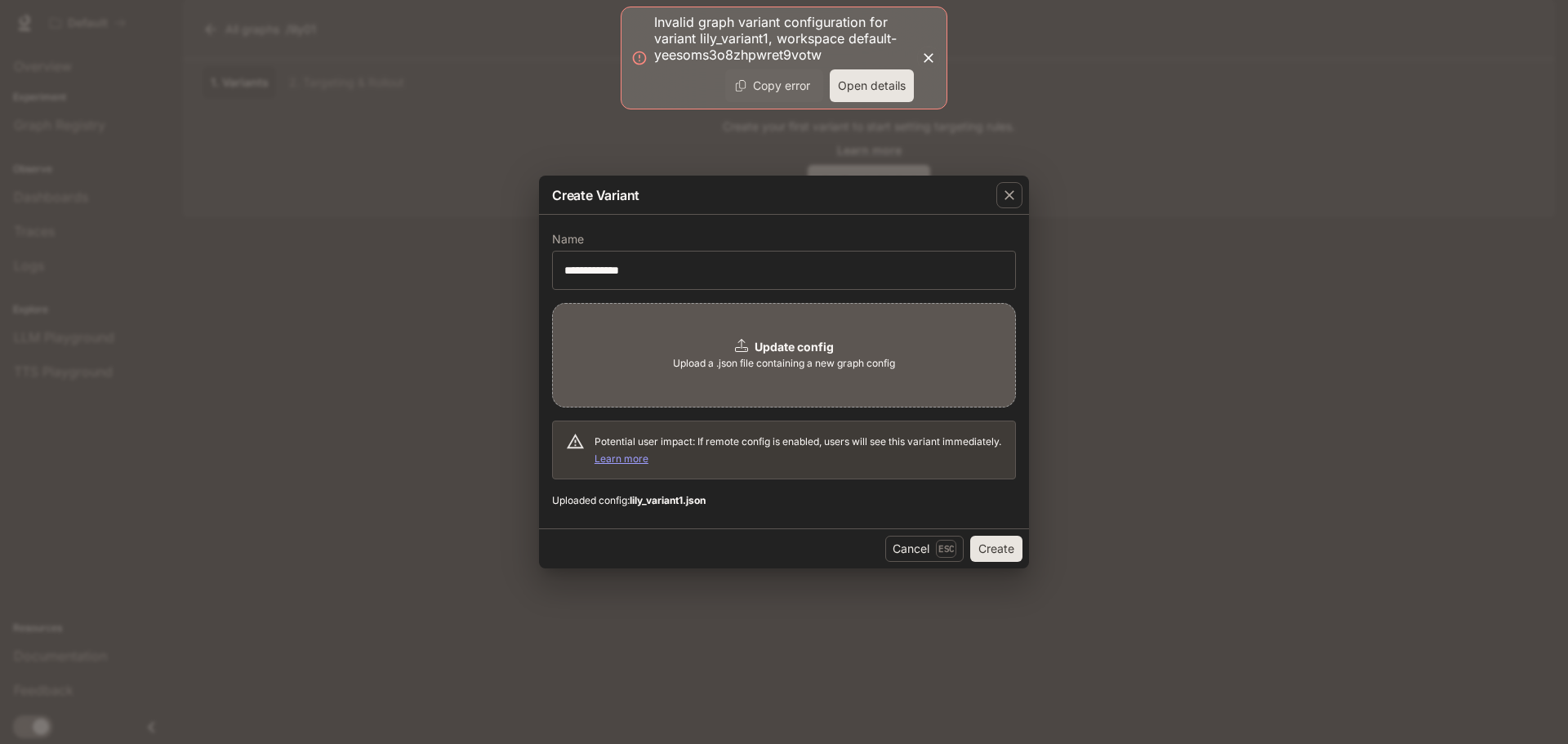
click at [881, 84] on button "Open details" at bounding box center [871, 85] width 84 height 32
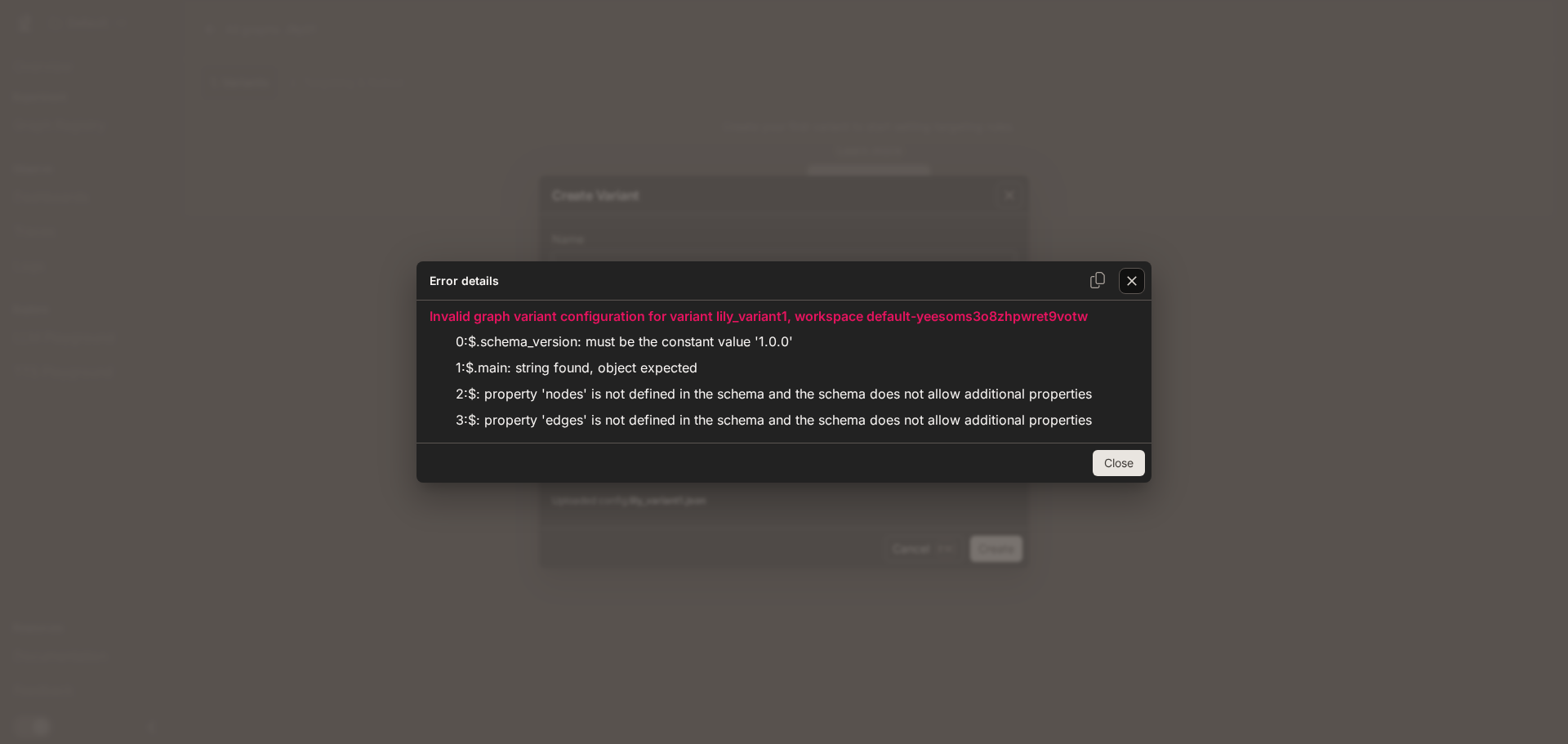
click at [1126, 290] on div "button" at bounding box center [1132, 281] width 26 height 26
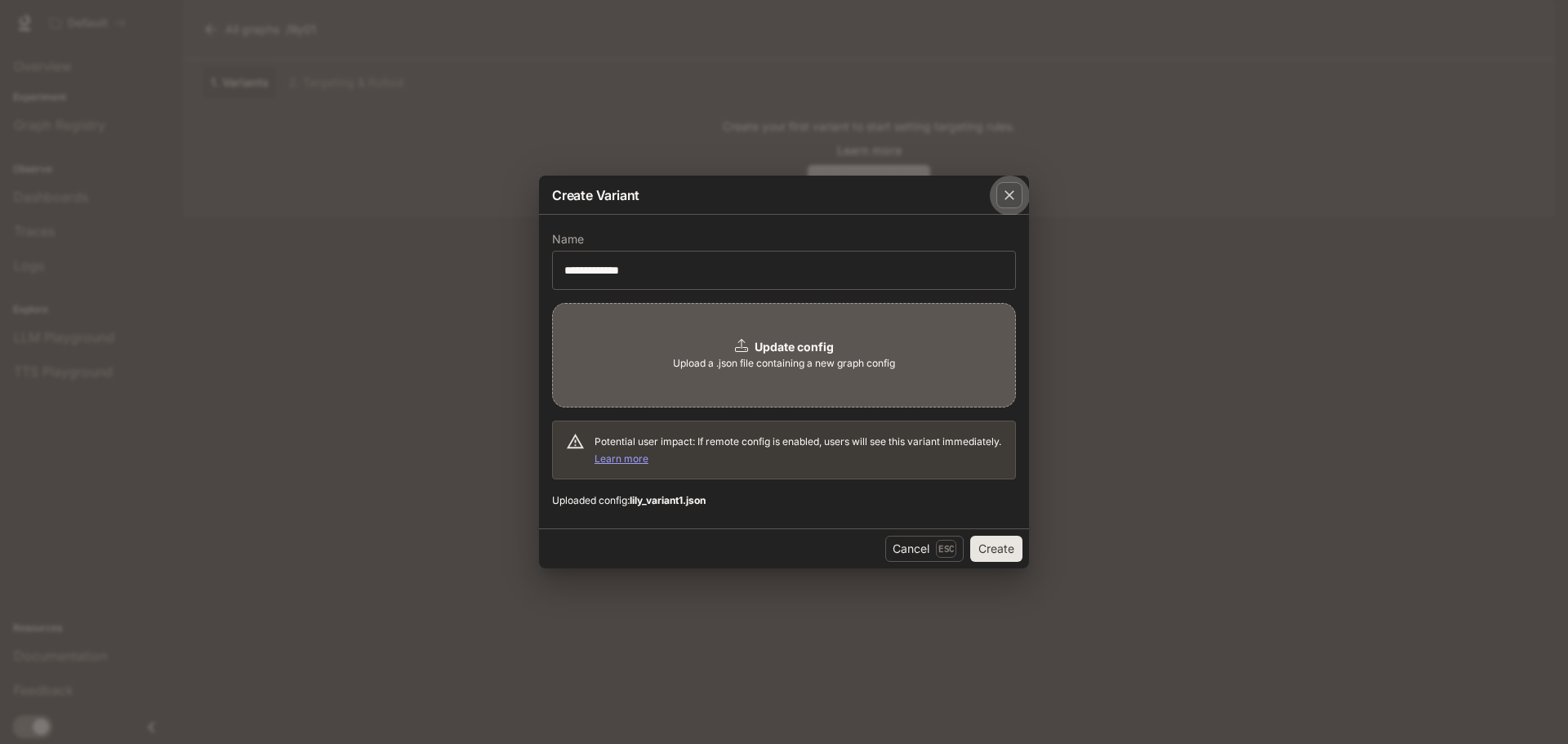
click at [1009, 203] on div "button" at bounding box center [1009, 195] width 26 height 26
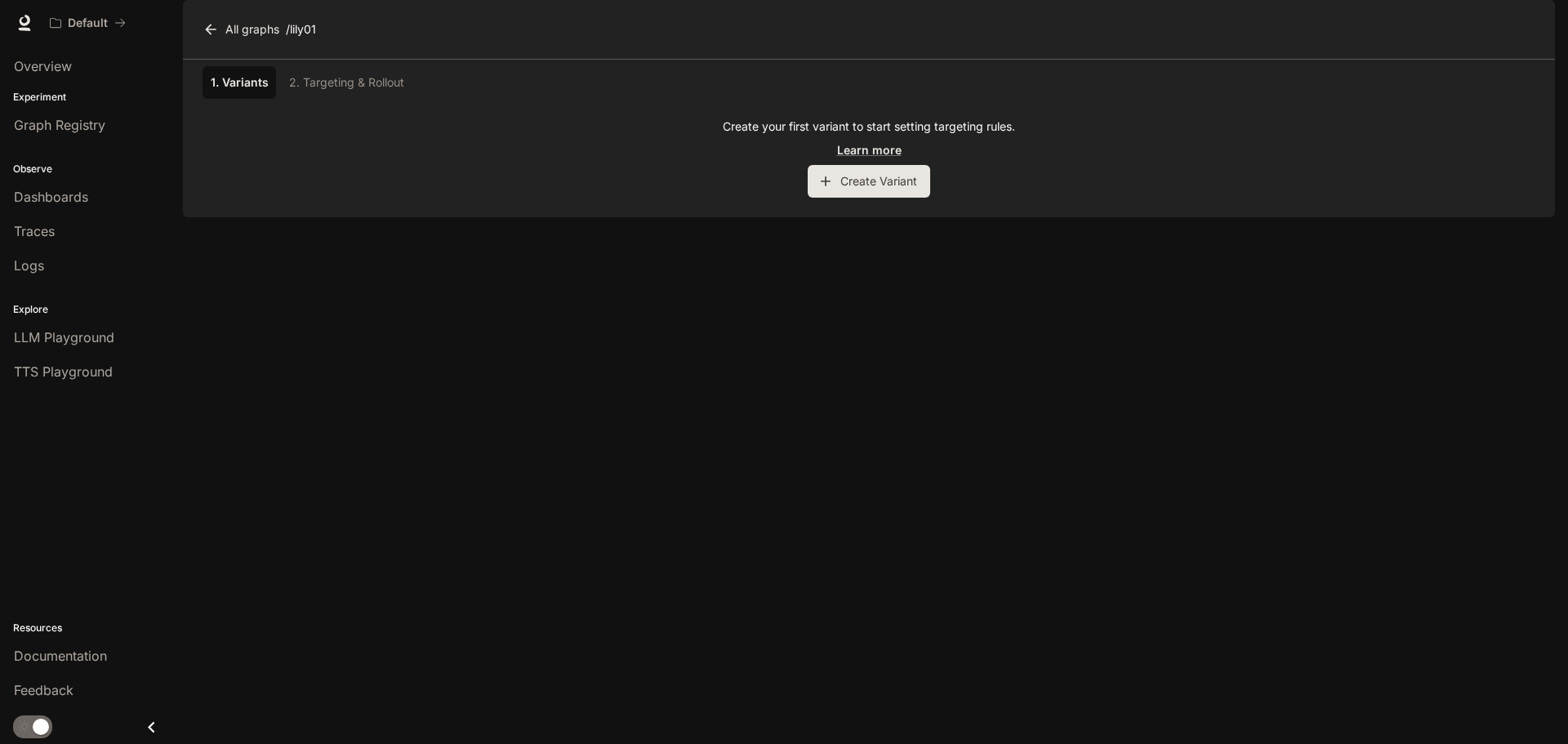
click at [873, 198] on button "Create Variant" at bounding box center [868, 181] width 122 height 32
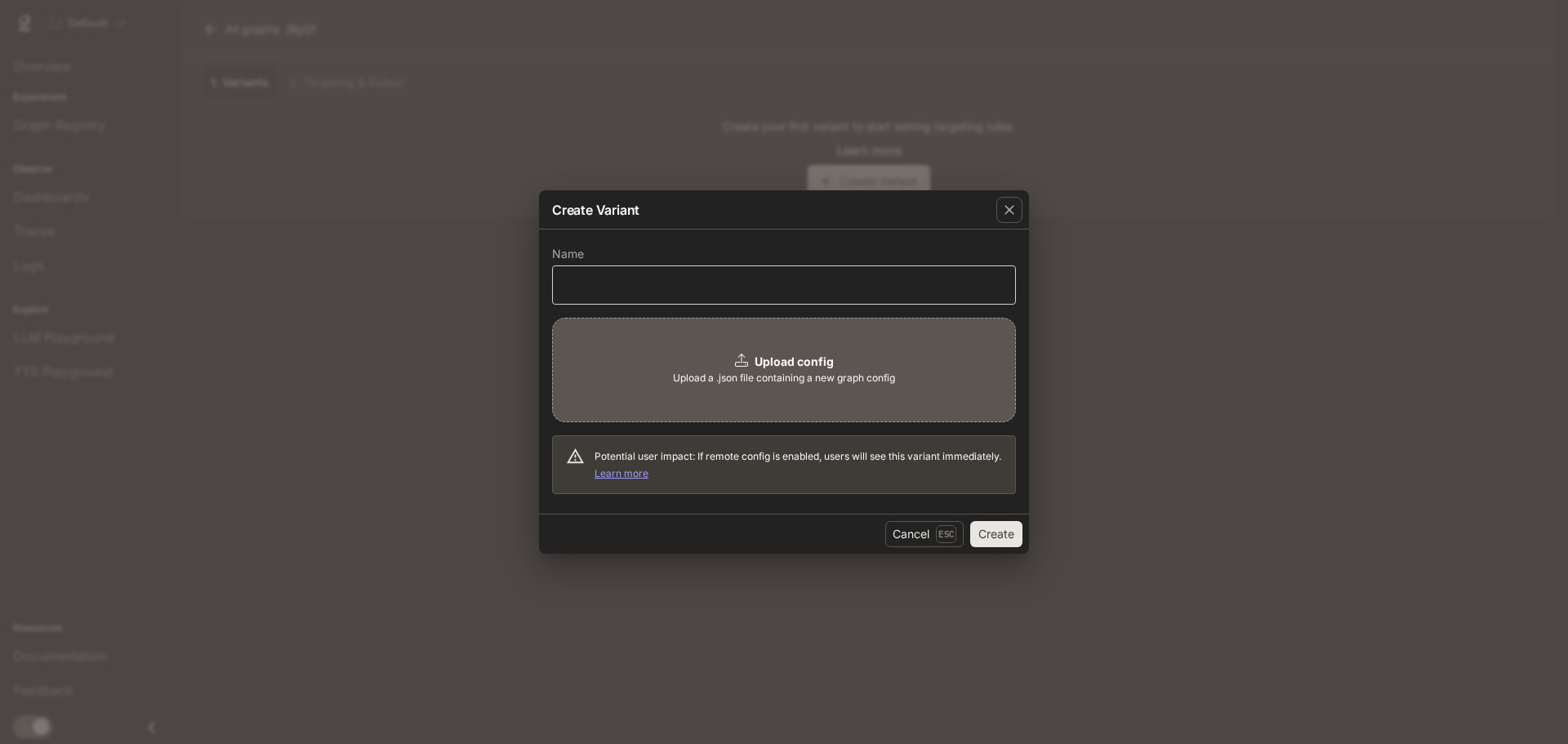
click at [858, 265] on div "​" at bounding box center [784, 285] width 464 height 39
click at [836, 277] on input "text" at bounding box center [784, 285] width 462 height 17
type input "**********"
click at [659, 378] on div "Upload config Upload a .json file containing a new graph config" at bounding box center [784, 369] width 464 height 105
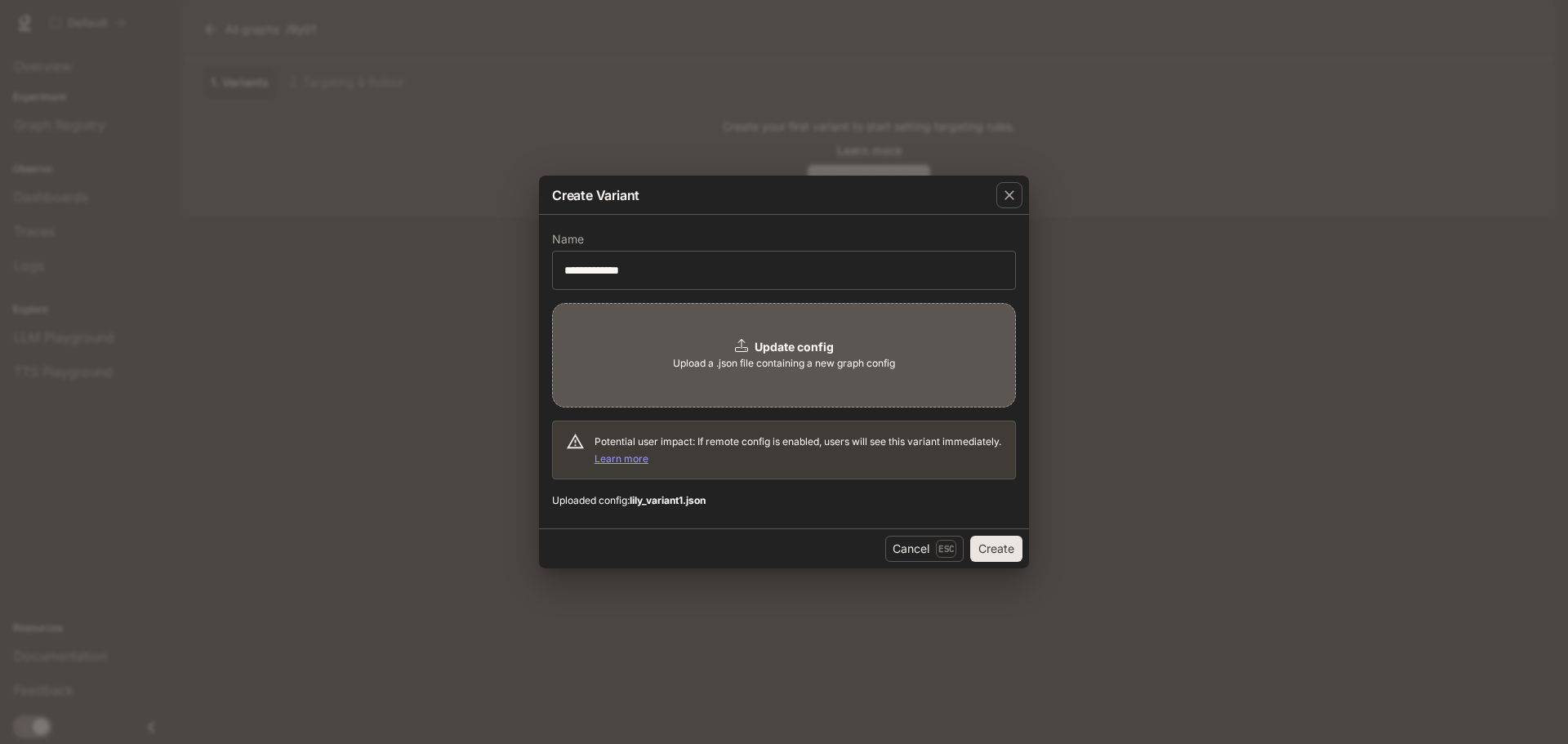
click at [994, 548] on button "Create" at bounding box center [996, 548] width 52 height 26
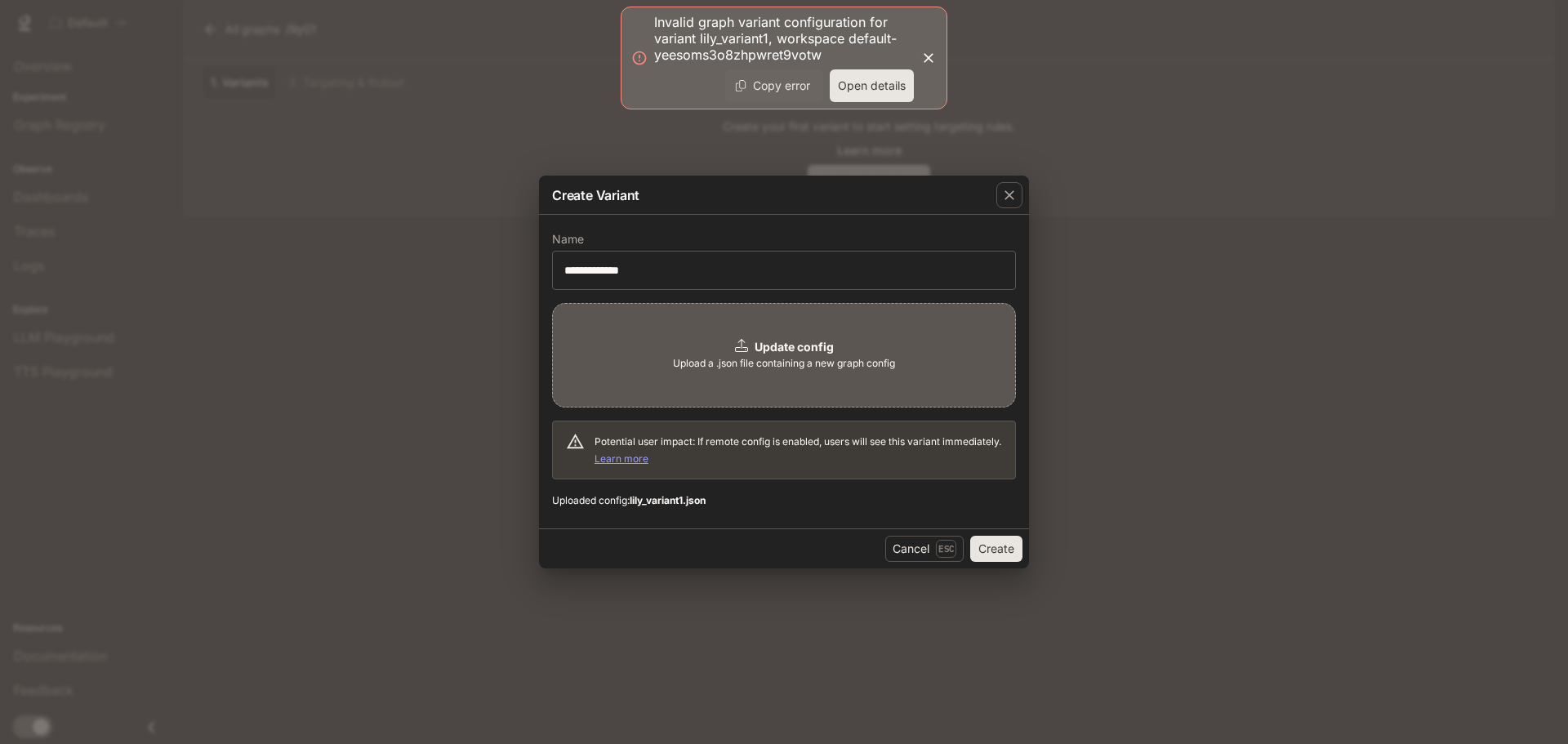
click at [872, 85] on button "Open details" at bounding box center [871, 85] width 84 height 32
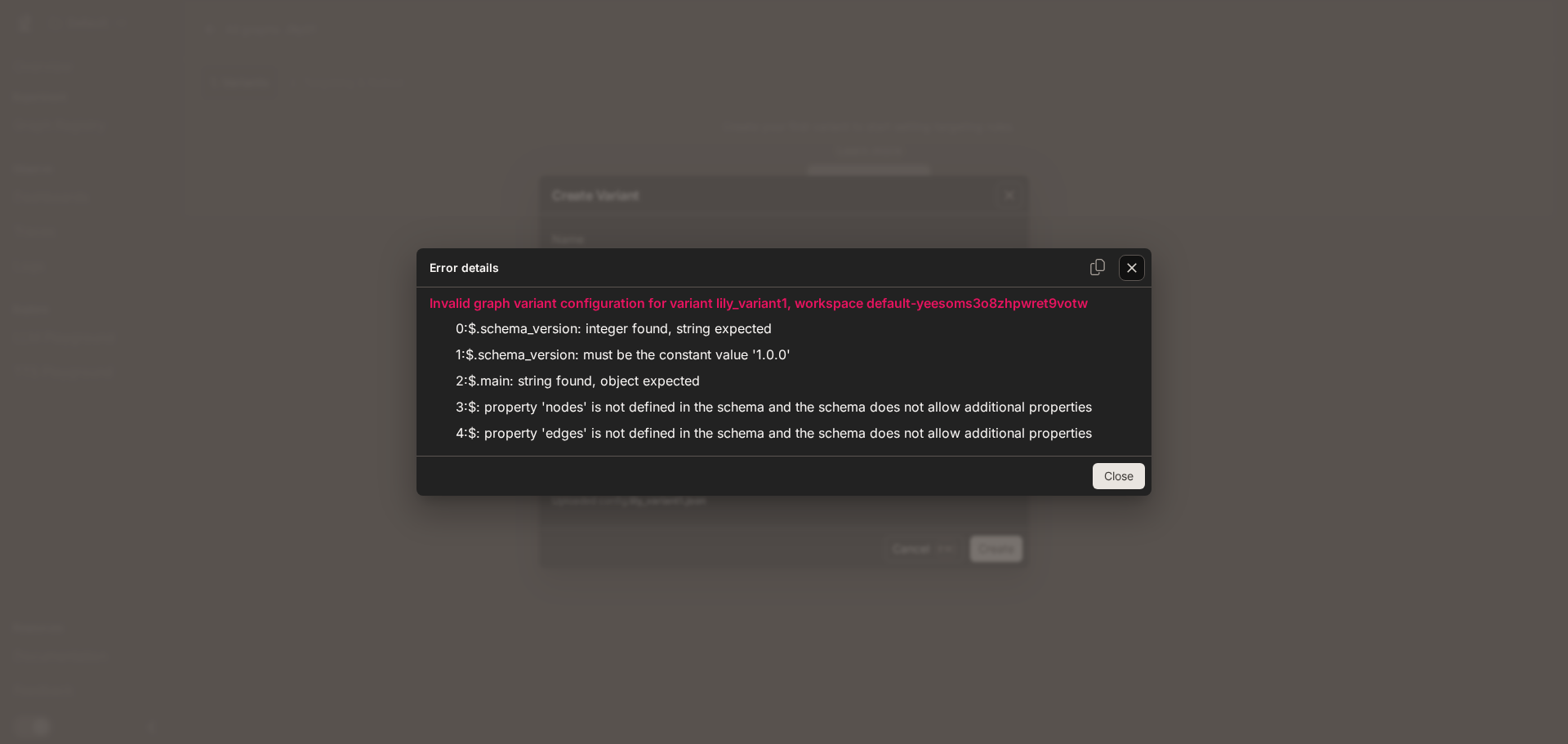
click at [1133, 269] on icon "button" at bounding box center [1132, 267] width 10 height 10
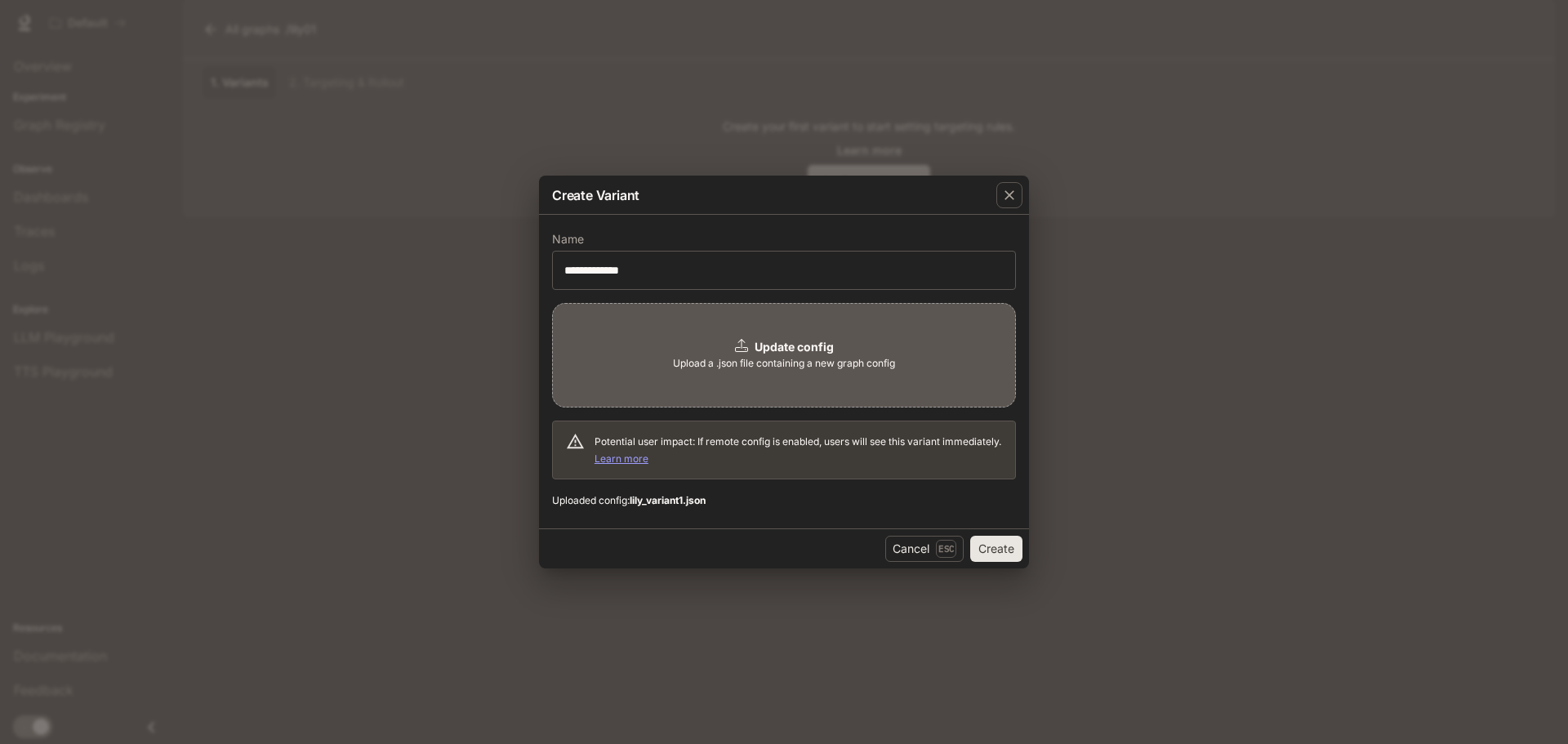
click at [814, 369] on span "Upload a .json file containing a new graph config" at bounding box center [783, 364] width 222 height 17
click at [988, 545] on button "Create" at bounding box center [996, 548] width 52 height 26
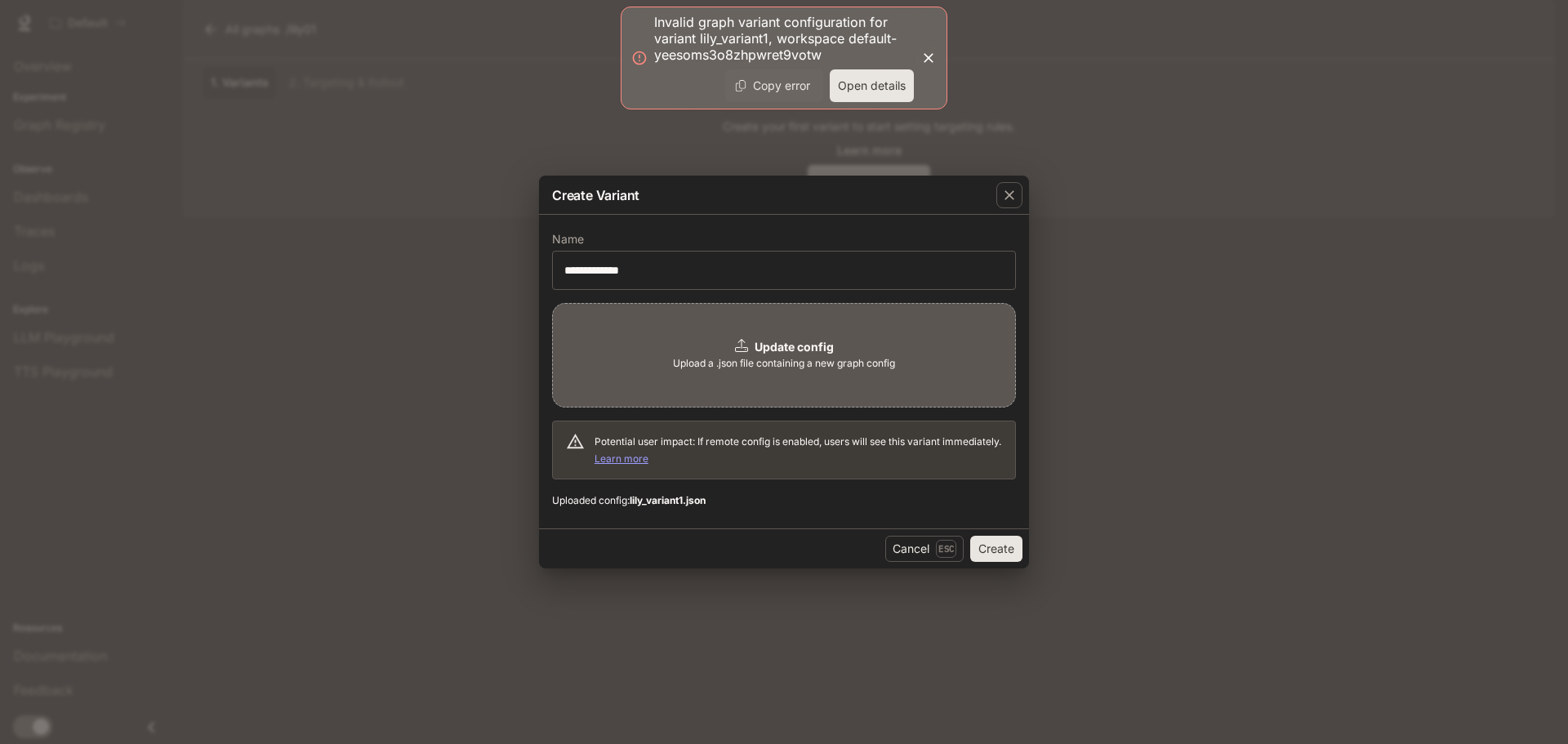
click at [884, 92] on button "Open details" at bounding box center [871, 85] width 84 height 32
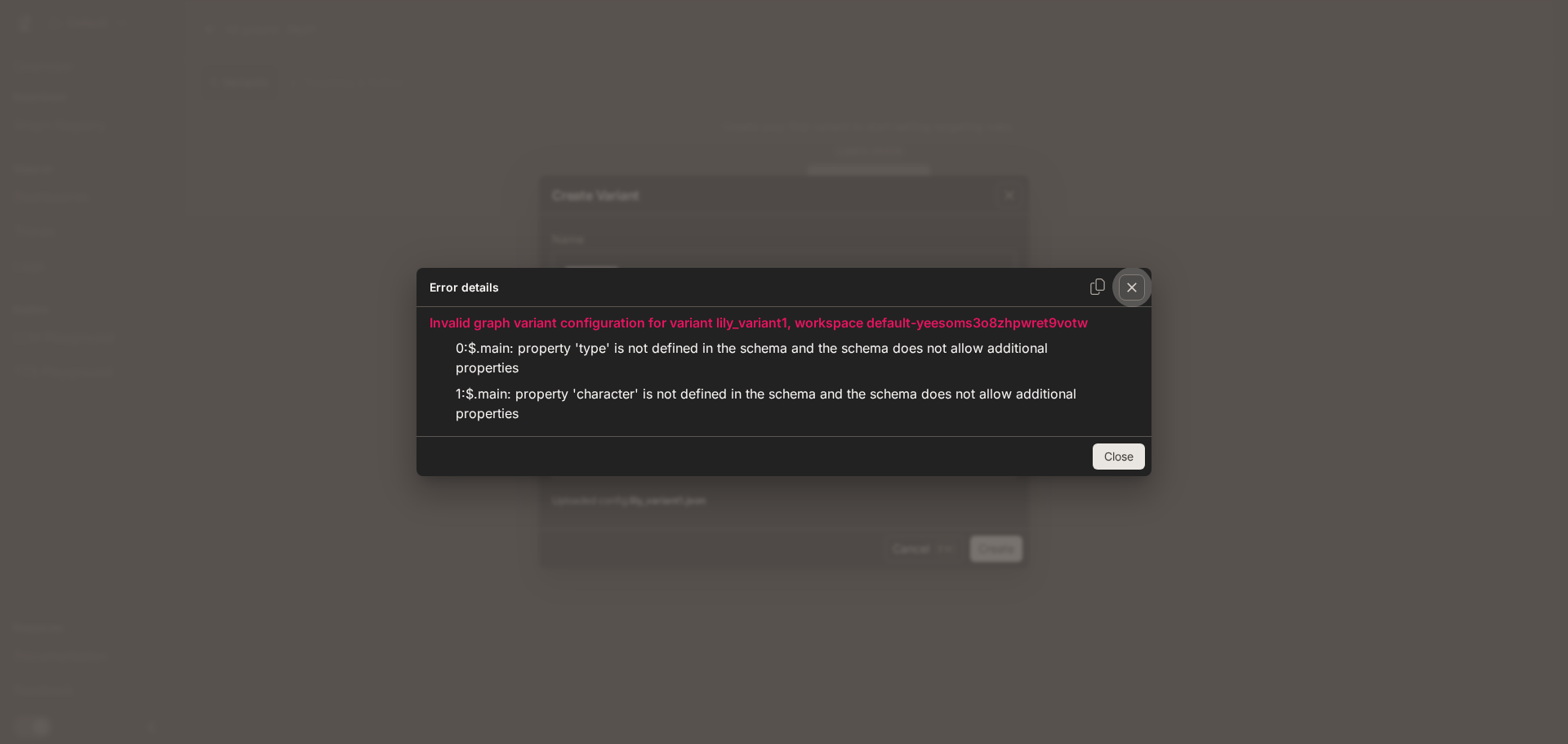
click at [1136, 292] on icon "button" at bounding box center [1132, 288] width 17 height 17
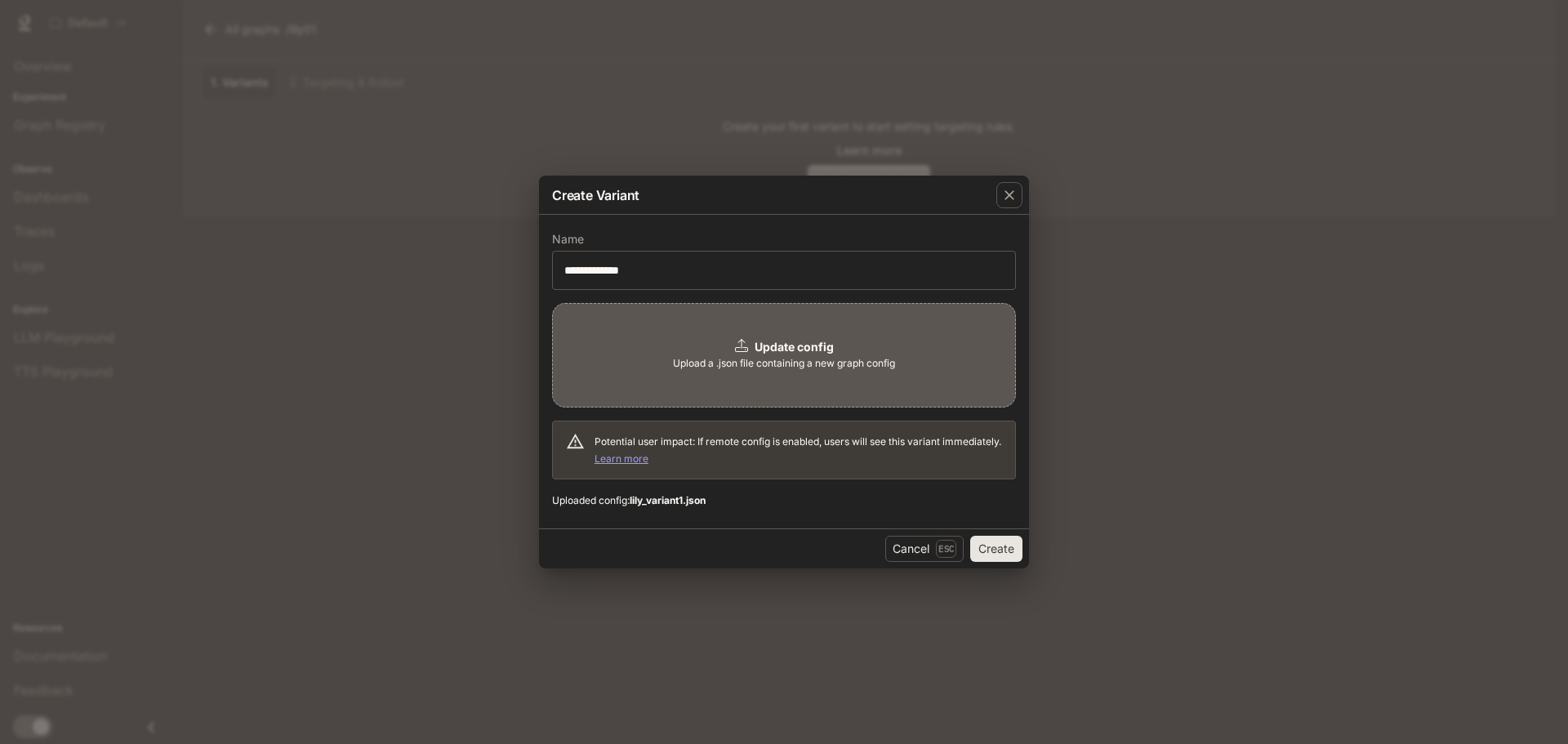
click at [728, 375] on div "Update config Upload a .json file containing a new graph config" at bounding box center [784, 355] width 464 height 105
click at [1009, 548] on button "Create" at bounding box center [996, 548] width 52 height 26
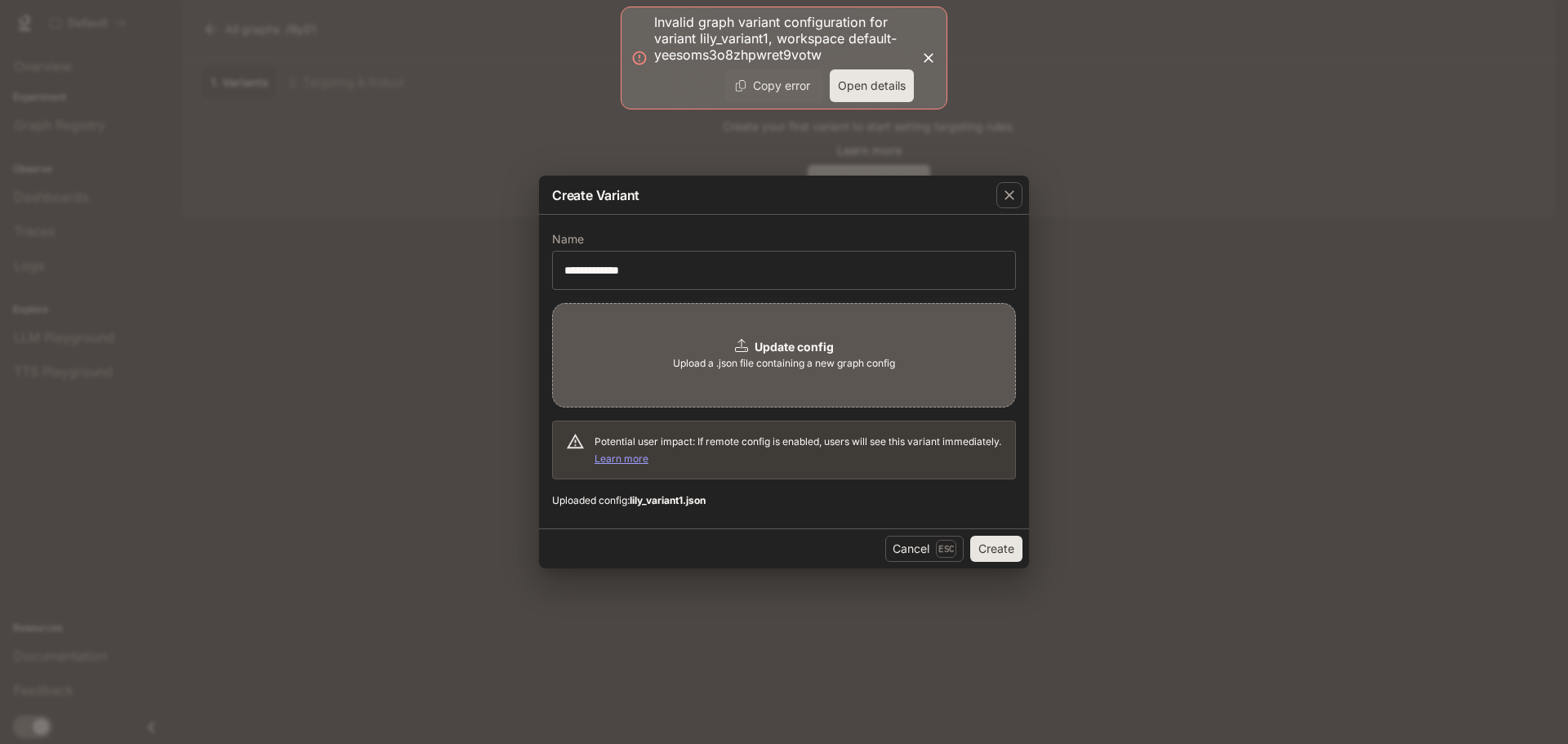
click at [851, 92] on button "Open details" at bounding box center [871, 85] width 84 height 32
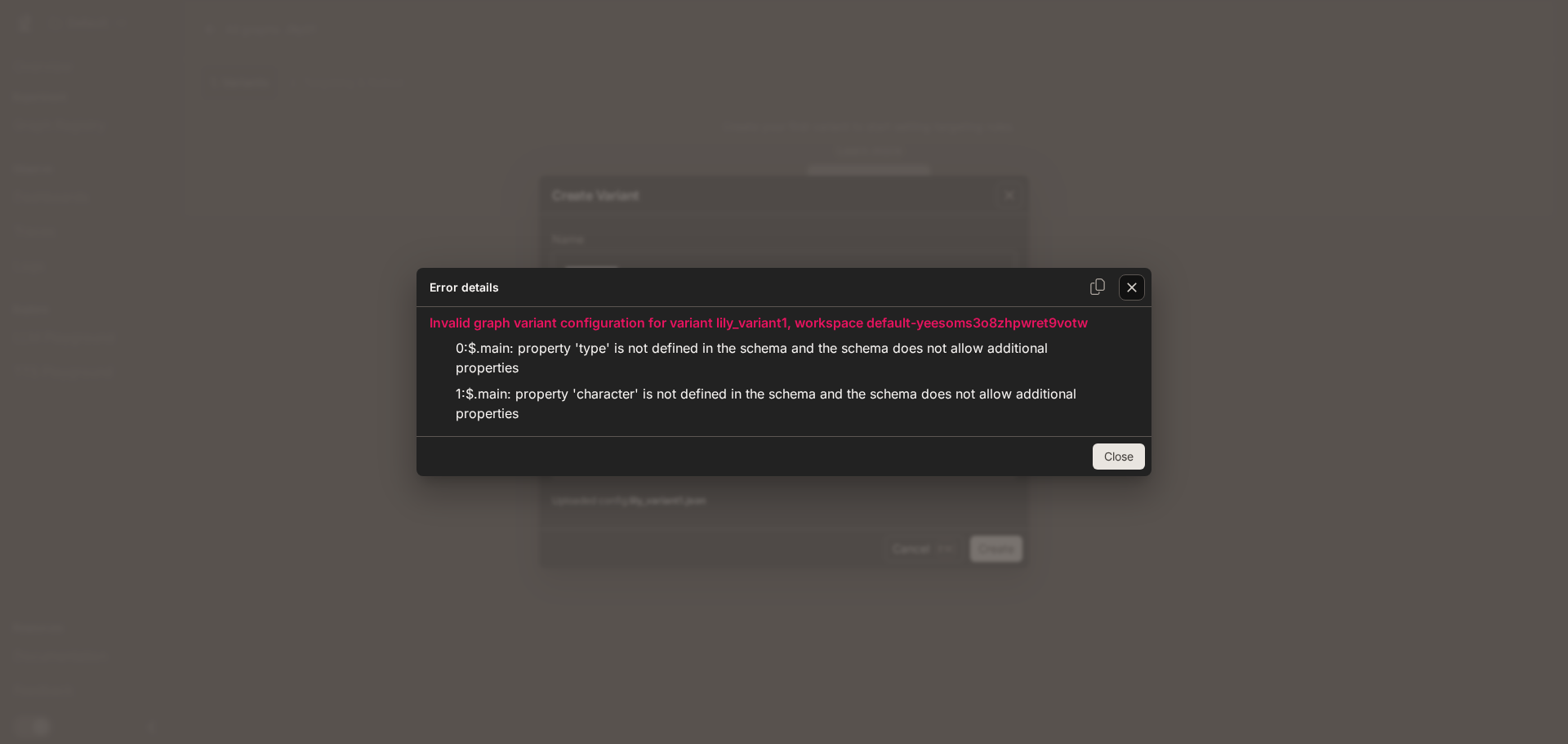
click at [1136, 293] on icon "button" at bounding box center [1132, 288] width 17 height 17
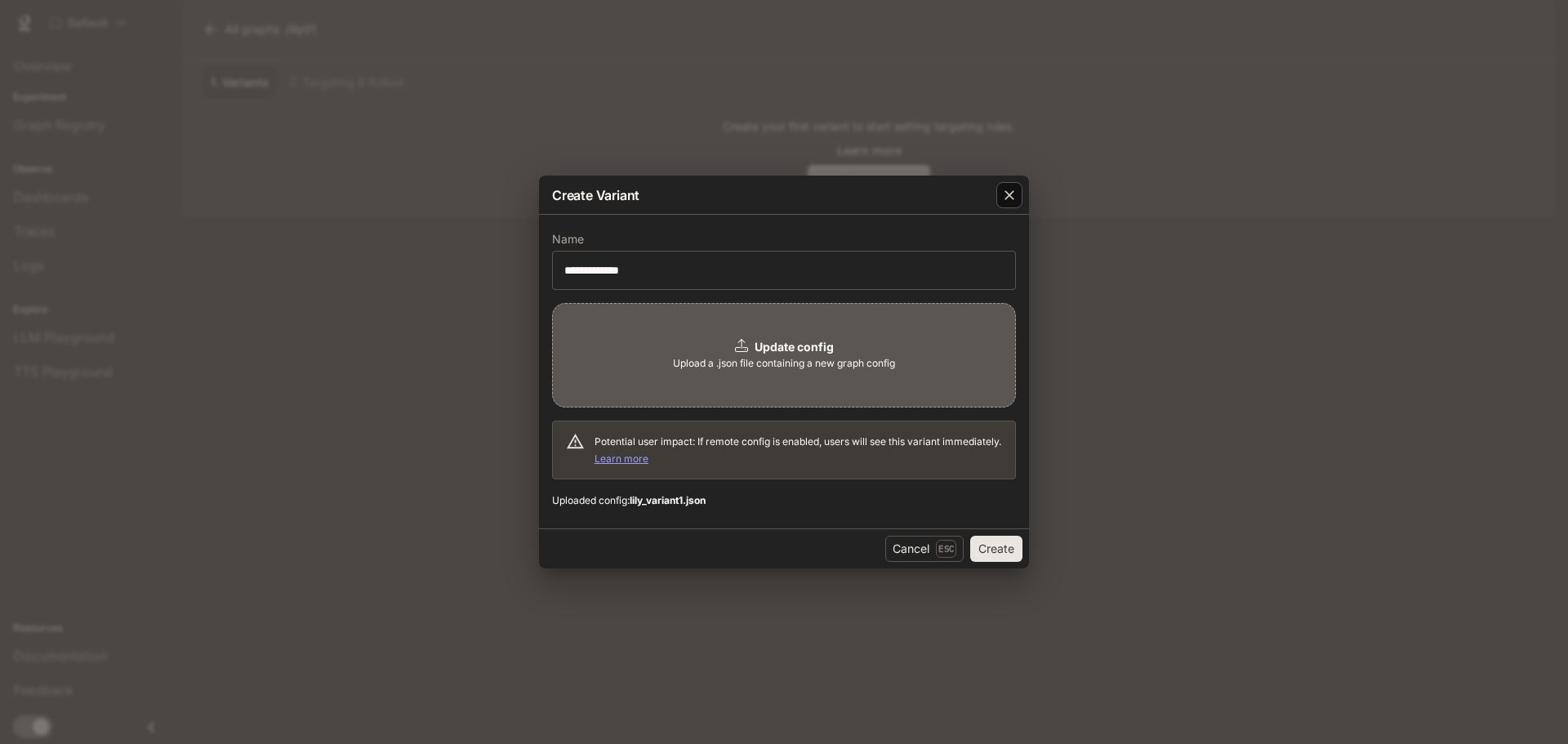
click at [1022, 198] on div "button" at bounding box center [1009, 195] width 26 height 26
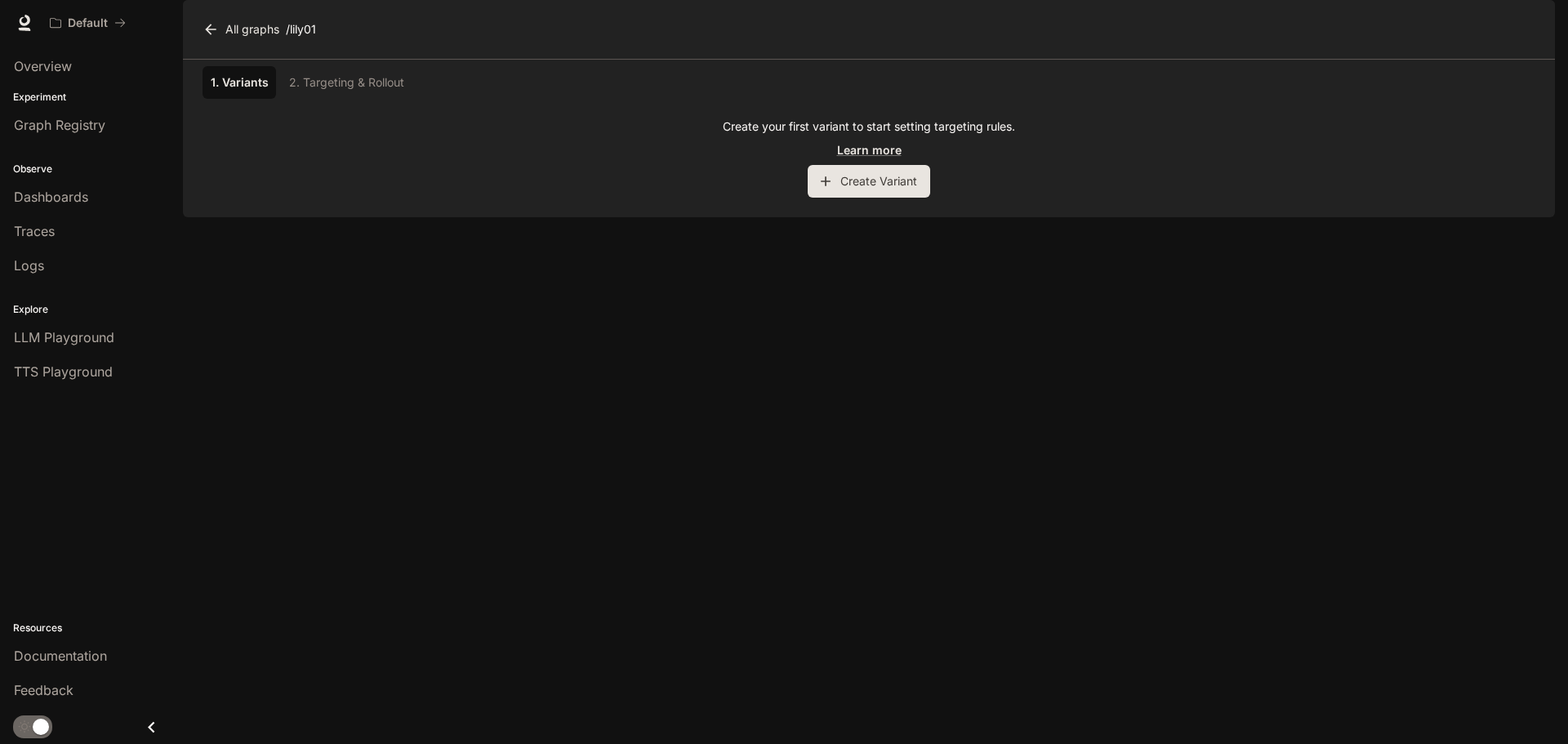
click at [214, 37] on icon at bounding box center [211, 30] width 17 height 17
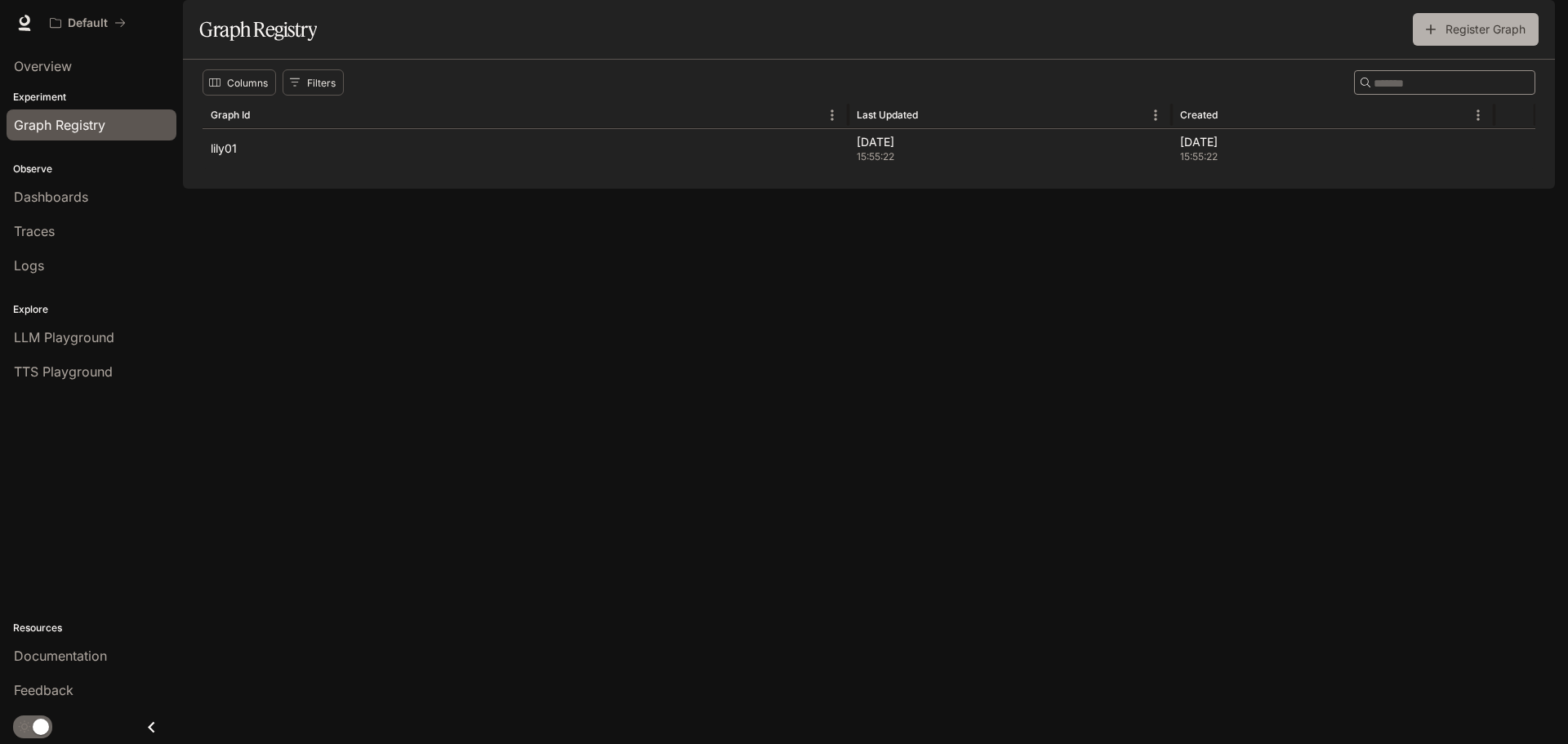
click at [1430, 37] on icon "button" at bounding box center [1431, 30] width 17 height 17
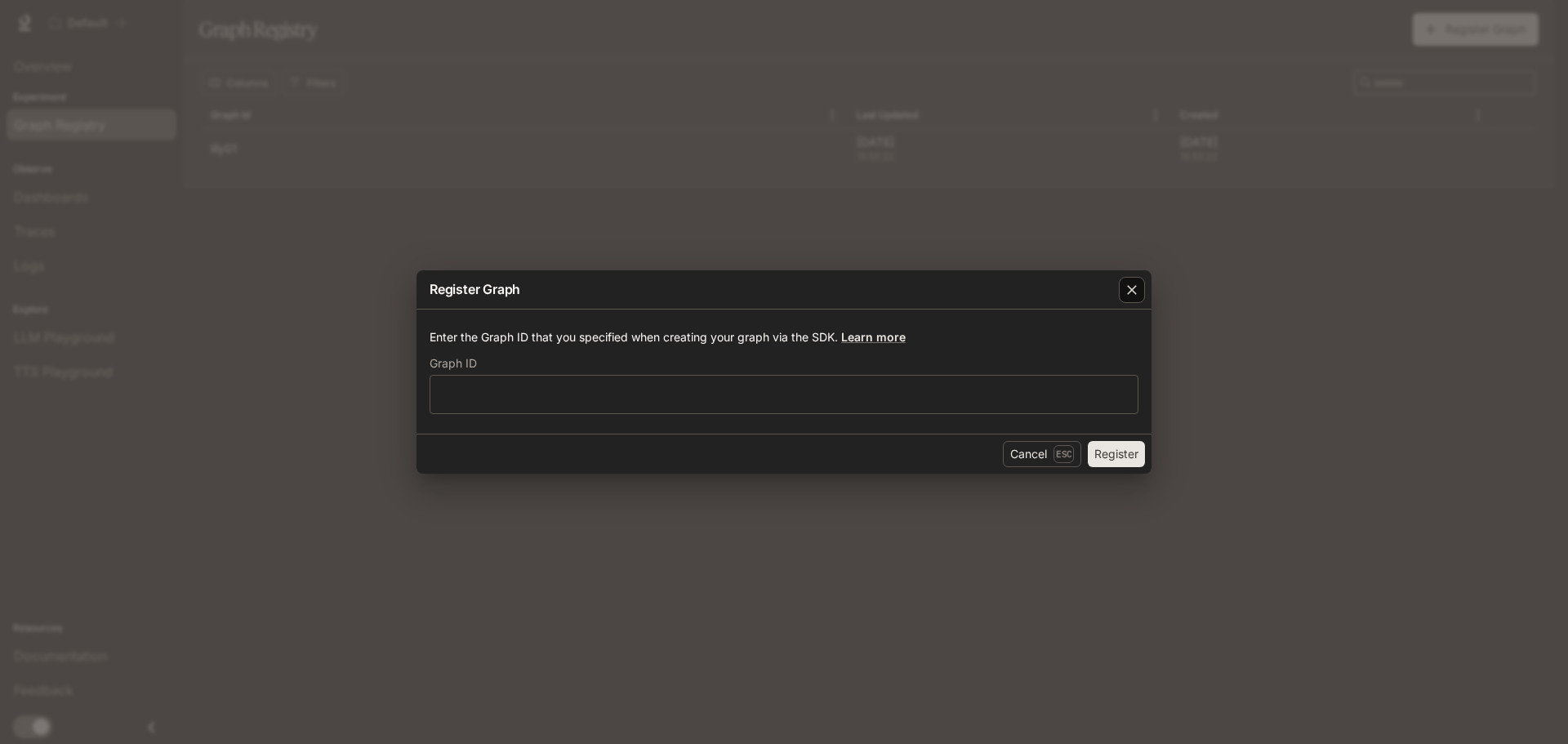
click at [1134, 287] on icon "button" at bounding box center [1132, 290] width 17 height 17
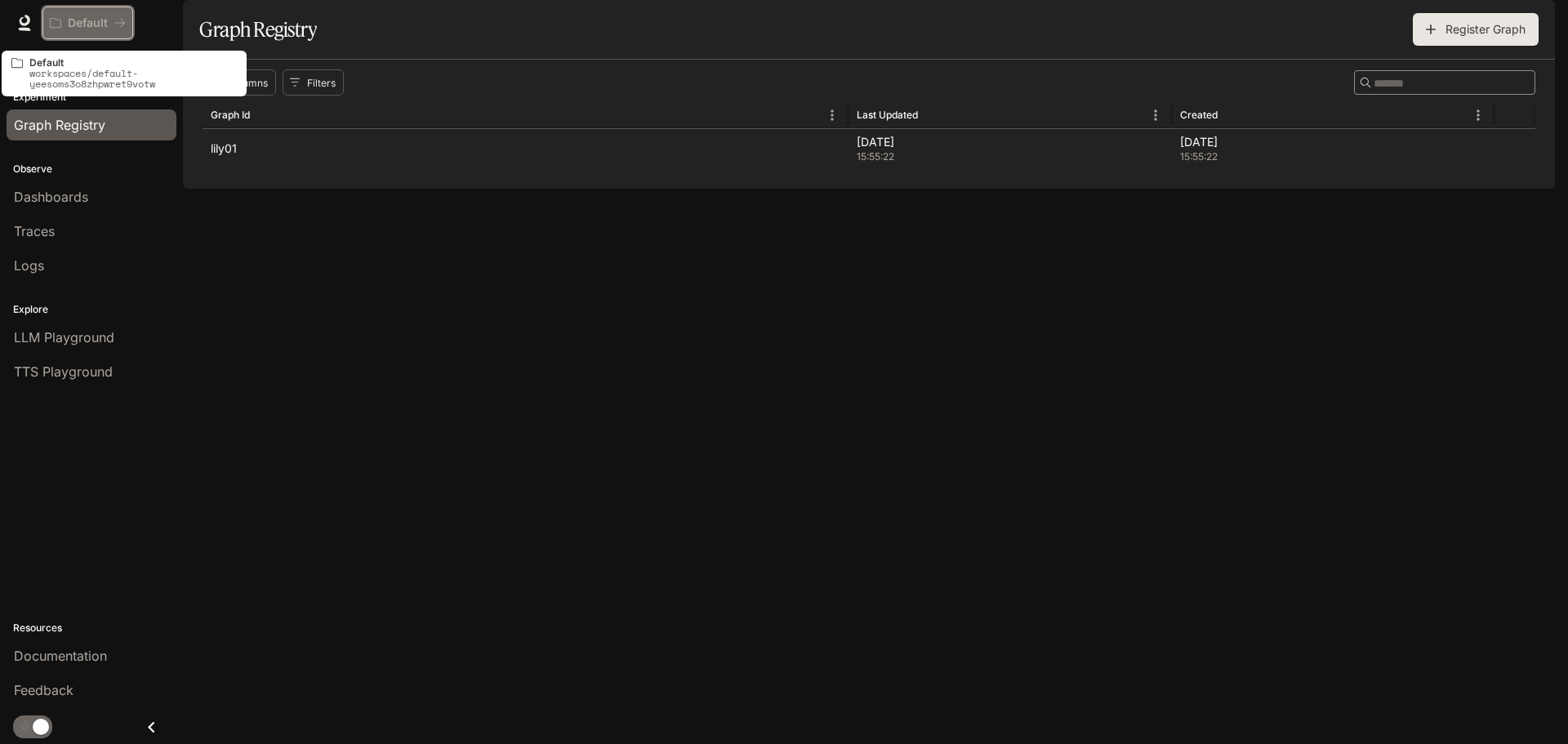
click at [92, 17] on p "Default" at bounding box center [87, 23] width 40 height 14
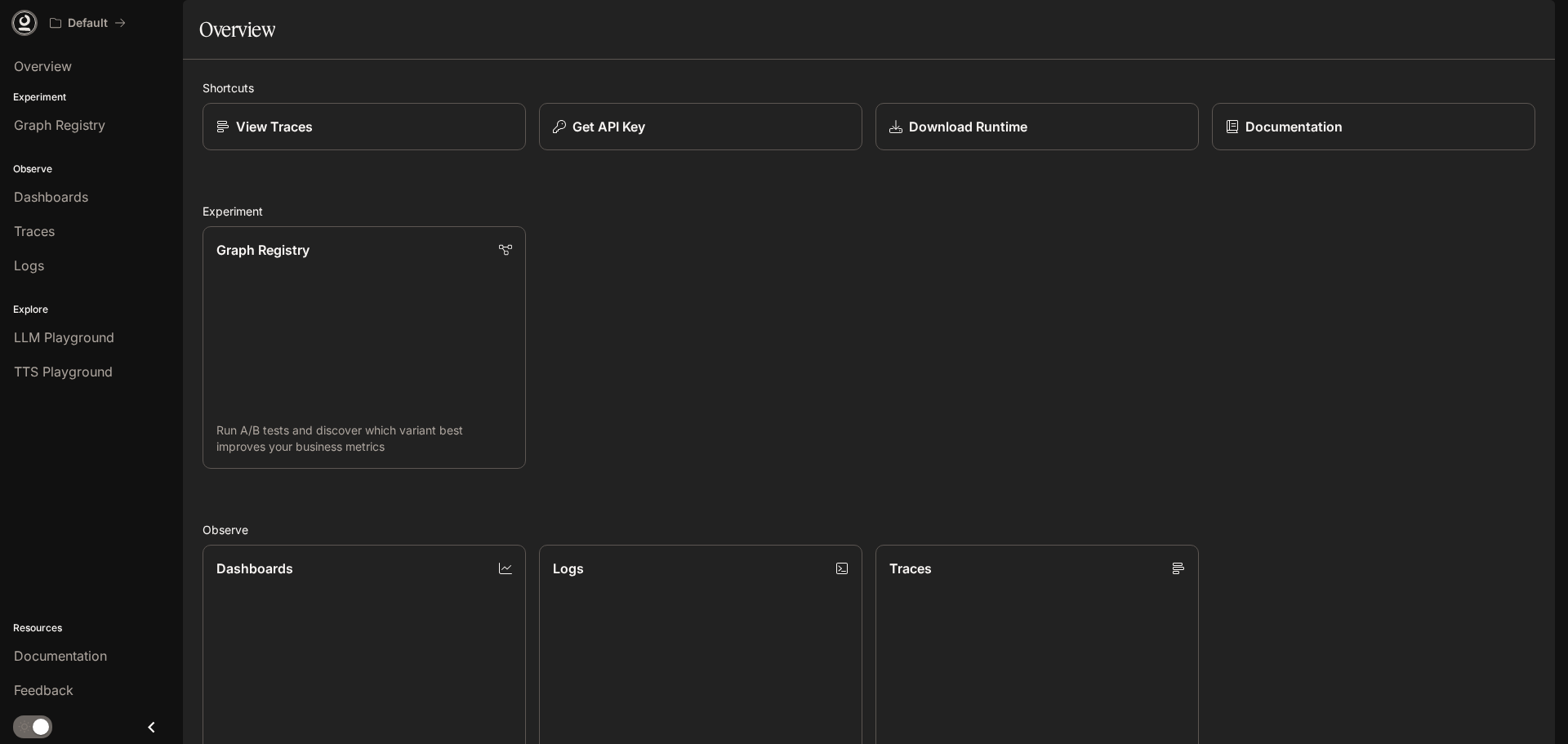
click at [18, 19] on icon at bounding box center [25, 23] width 17 height 17
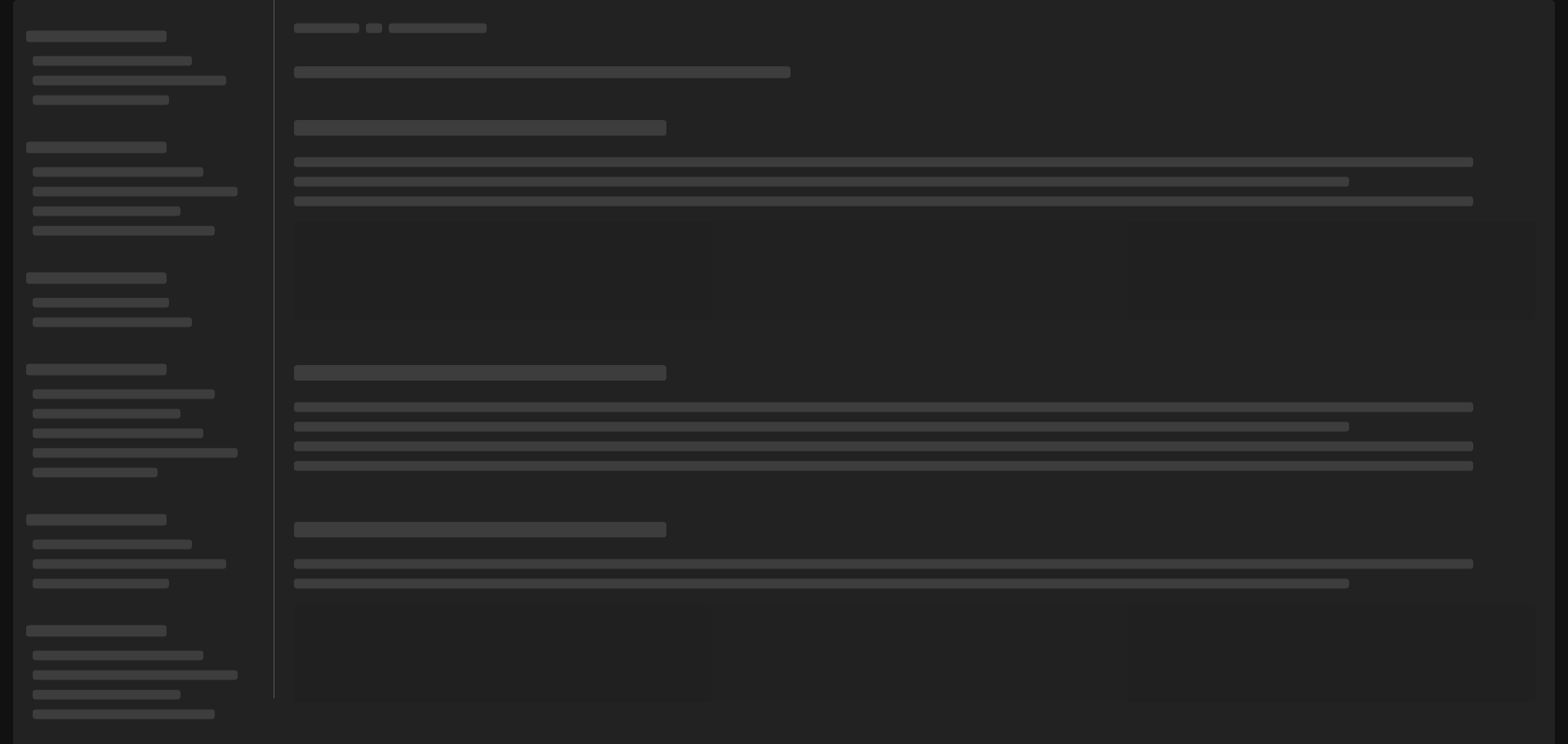
scroll to position [13, 0]
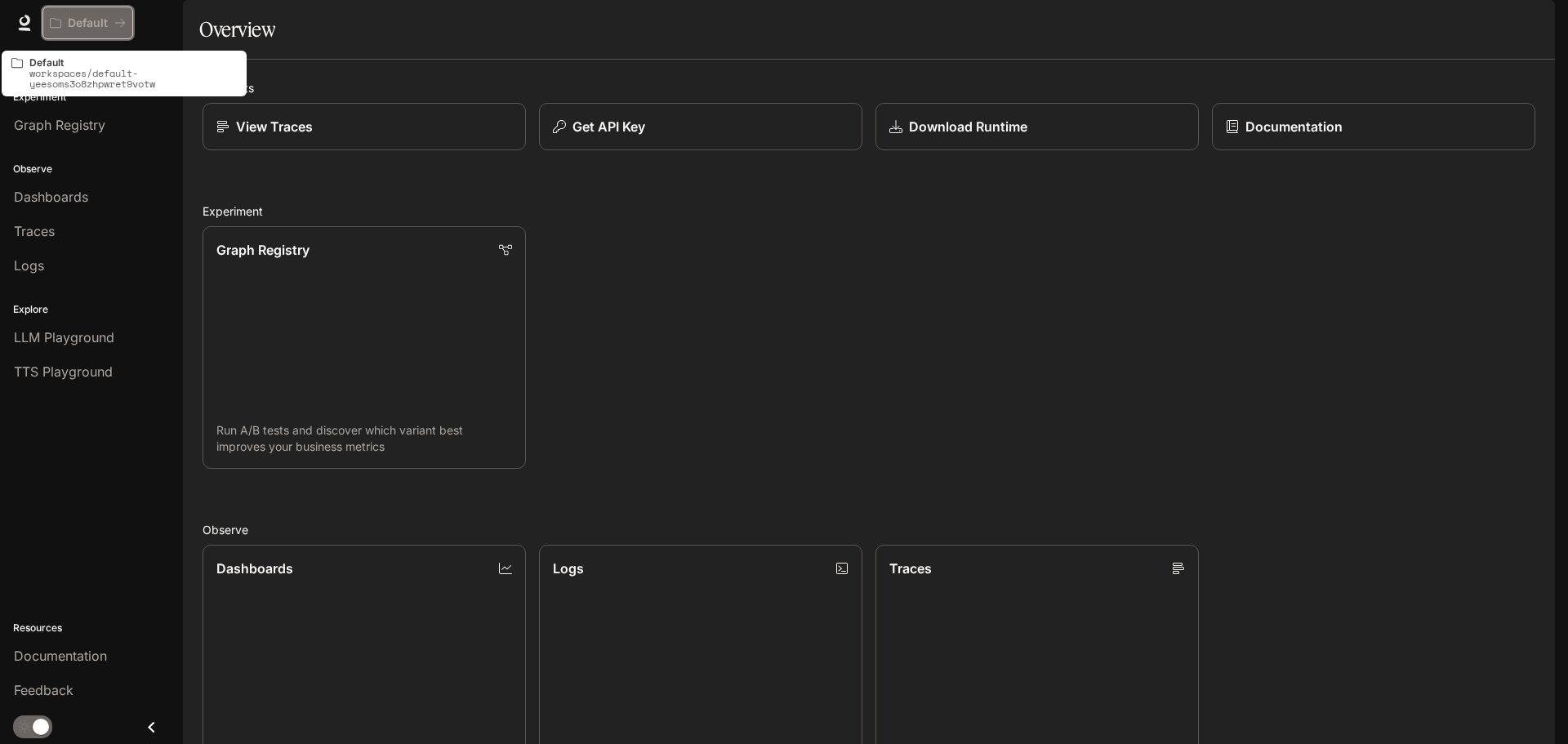
click at [95, 28] on p "Default" at bounding box center [87, 23] width 40 height 14
click at [100, 82] on p "workspaces/default-yeesoms3o8zhpwret9votw" at bounding box center [134, 78] width 208 height 21
click at [38, 72] on p "workspaces/default-yeesoms3o8zhpwret9votw" at bounding box center [134, 78] width 208 height 21
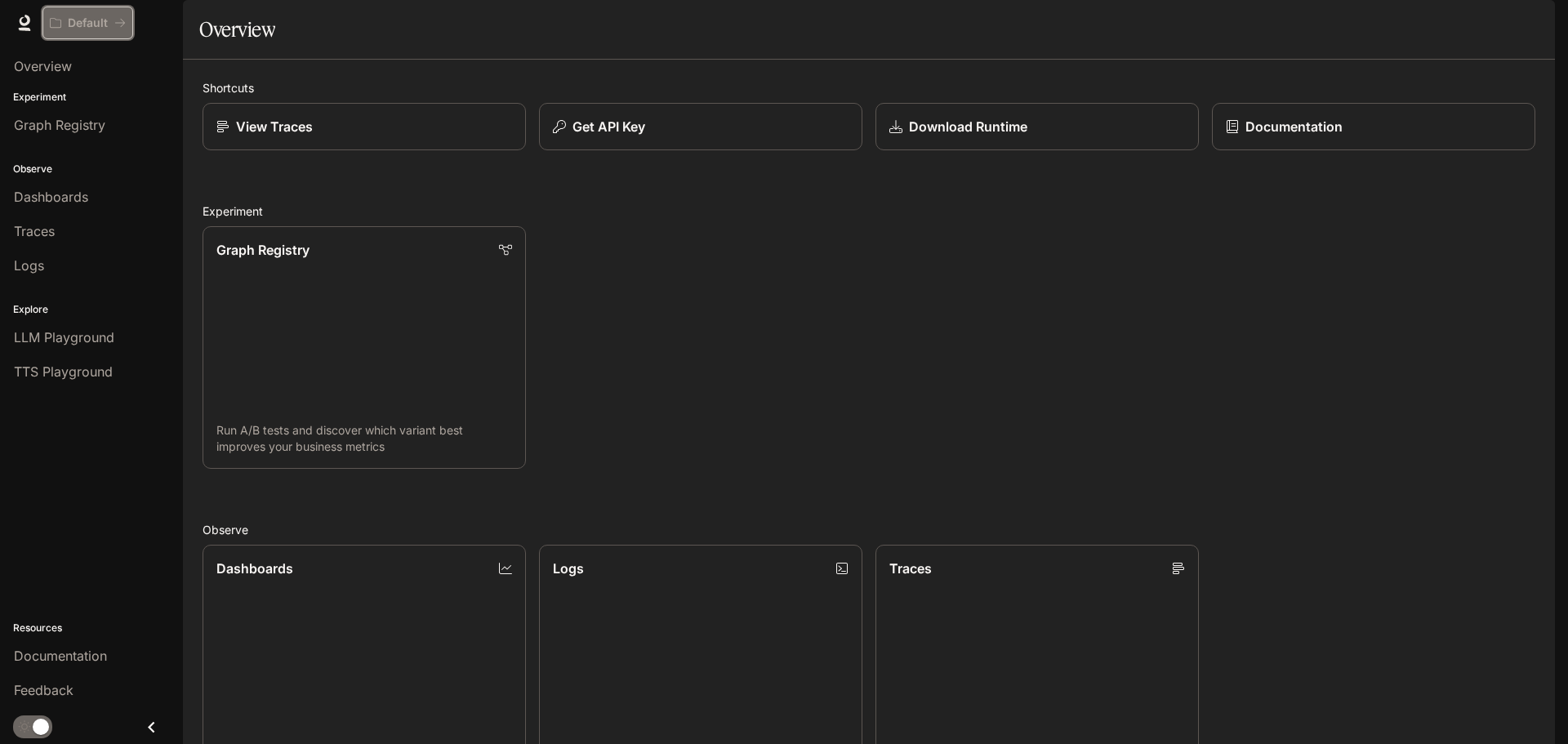
click at [107, 17] on p "Default" at bounding box center [87, 23] width 40 height 14
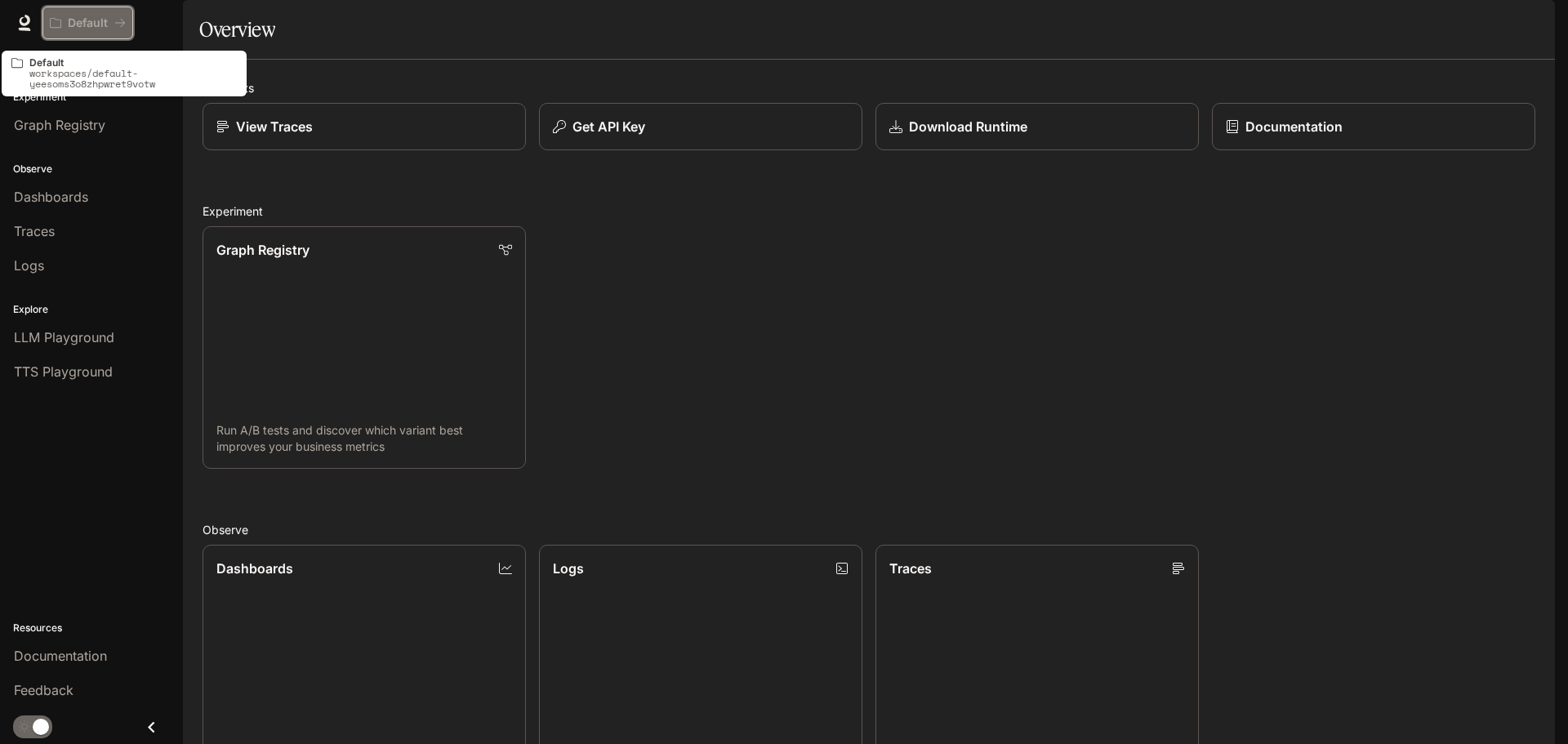
click at [123, 23] on icon "All workspaces" at bounding box center [120, 22] width 10 height 8
click at [112, 72] on p "workspaces/default-yeesoms3o8zhpwret9votw" at bounding box center [134, 78] width 208 height 21
click at [109, 78] on p "workspaces/default-yeesoms3o8zhpwret9votw" at bounding box center [134, 78] width 208 height 21
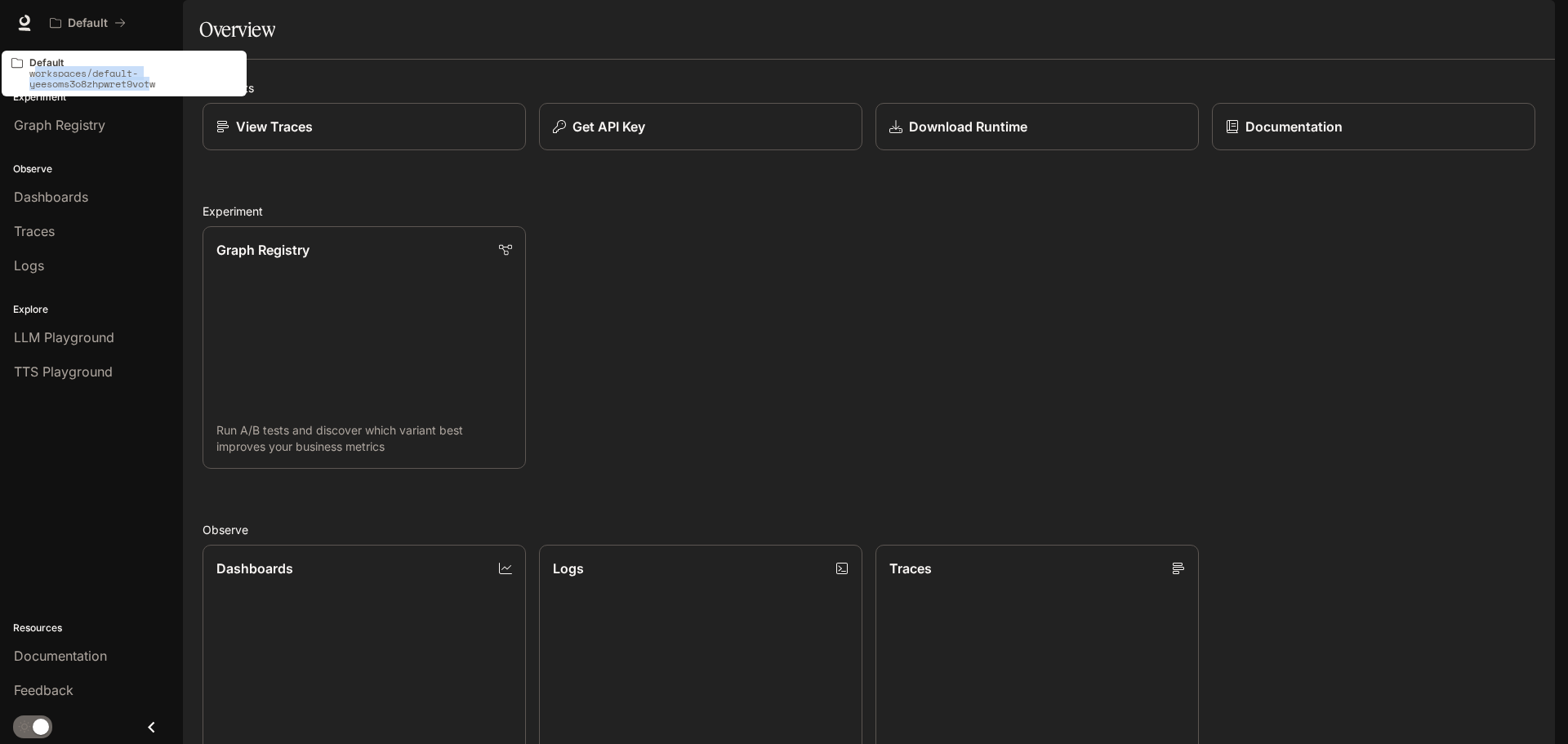
drag, startPoint x: 32, startPoint y: 76, endPoint x: 153, endPoint y: 87, distance: 121.5
click at [153, 87] on p "workspaces/default-yeesoms3o8zhpwret9votw" at bounding box center [134, 78] width 208 height 21
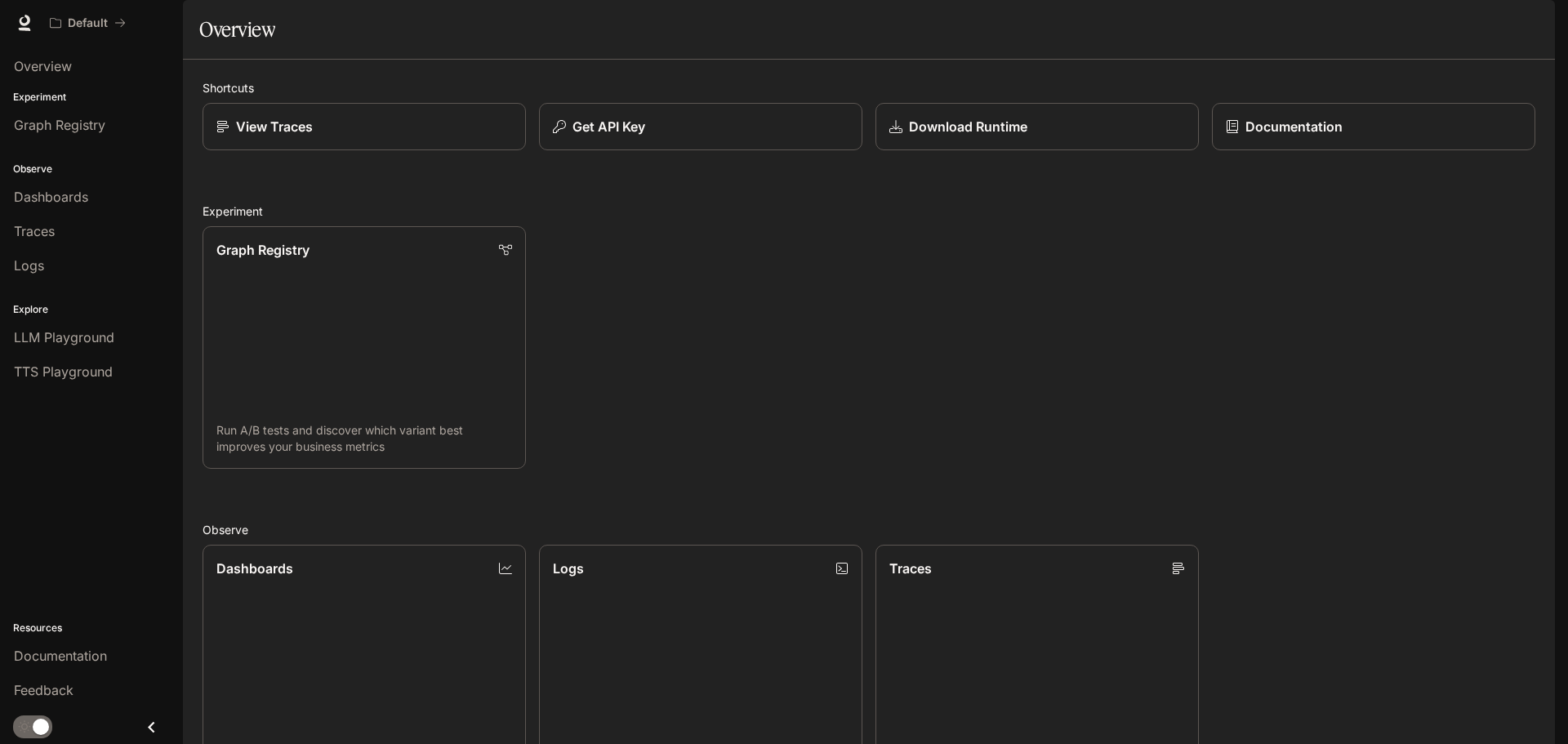
click at [64, 95] on p "Experiment" at bounding box center [91, 97] width 183 height 15
click at [21, 28] on icon at bounding box center [24, 30] width 12 height 4
click at [466, 378] on link "Graph Registry Run A/B tests and discover which variant best improves your busi…" at bounding box center [365, 348] width 327 height 245
click at [1463, 20] on span "Documentation" at bounding box center [1456, 23] width 81 height 20
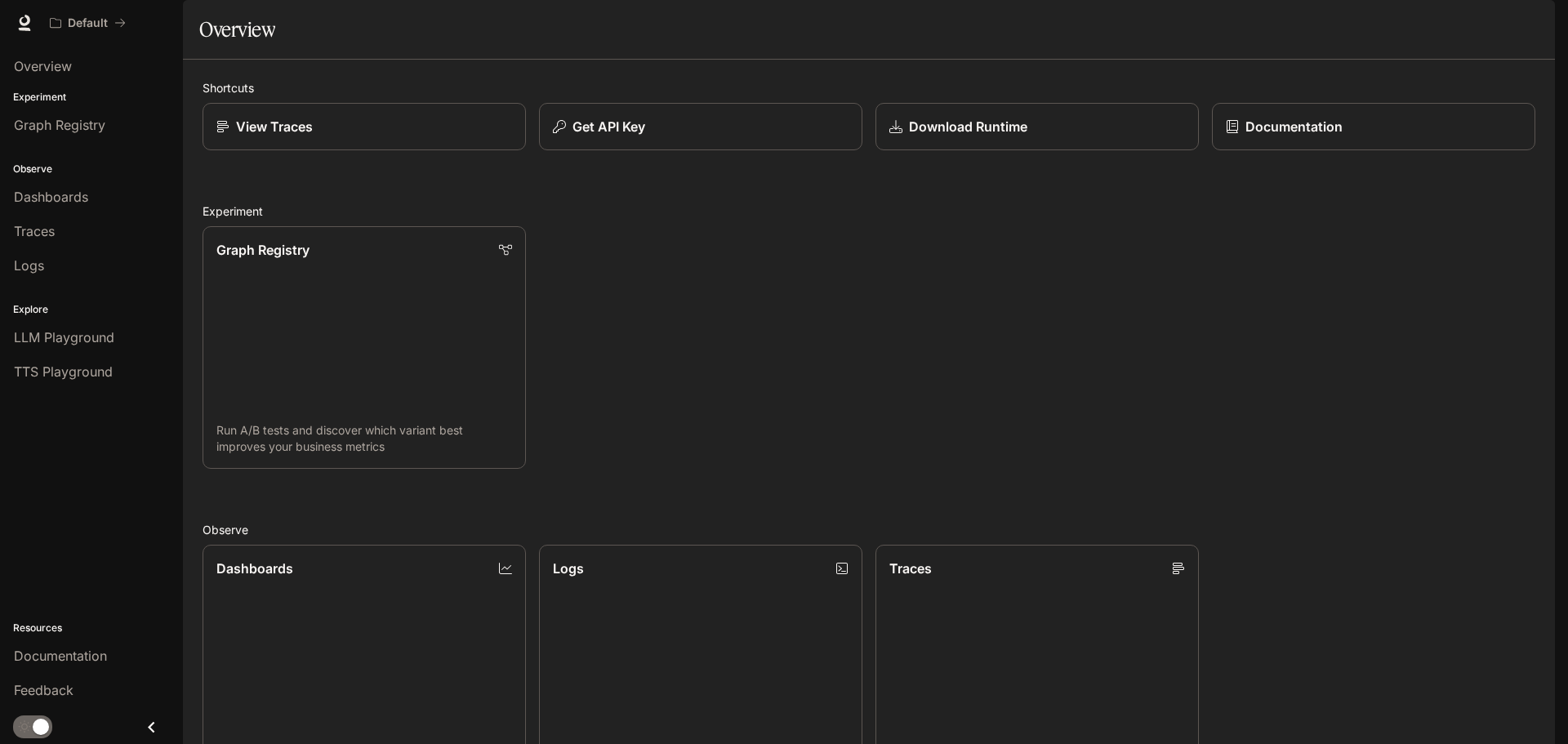
click at [1523, 23] on img "button" at bounding box center [1532, 22] width 23 height 23
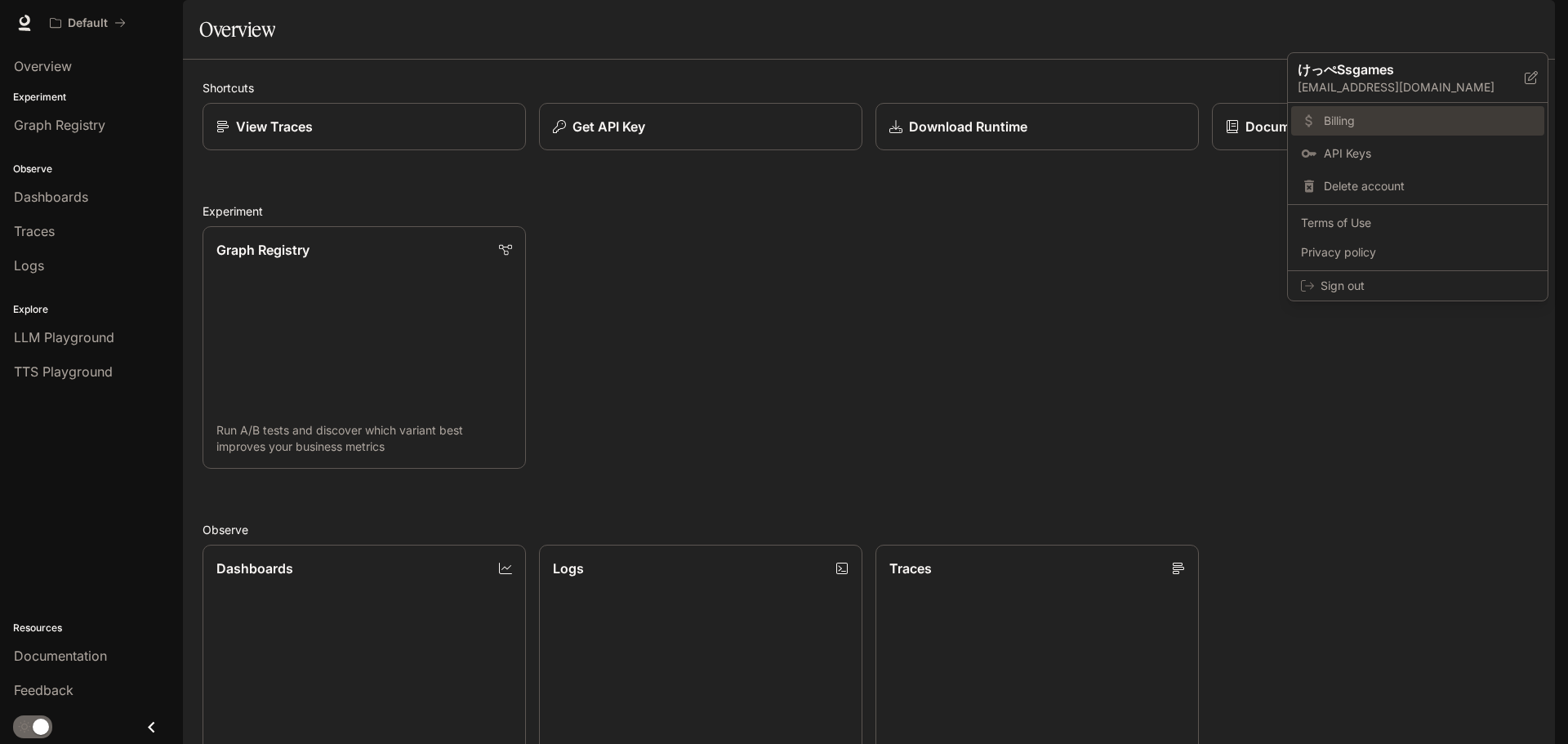
click at [1398, 126] on span "Billing" at bounding box center [1429, 121] width 211 height 17
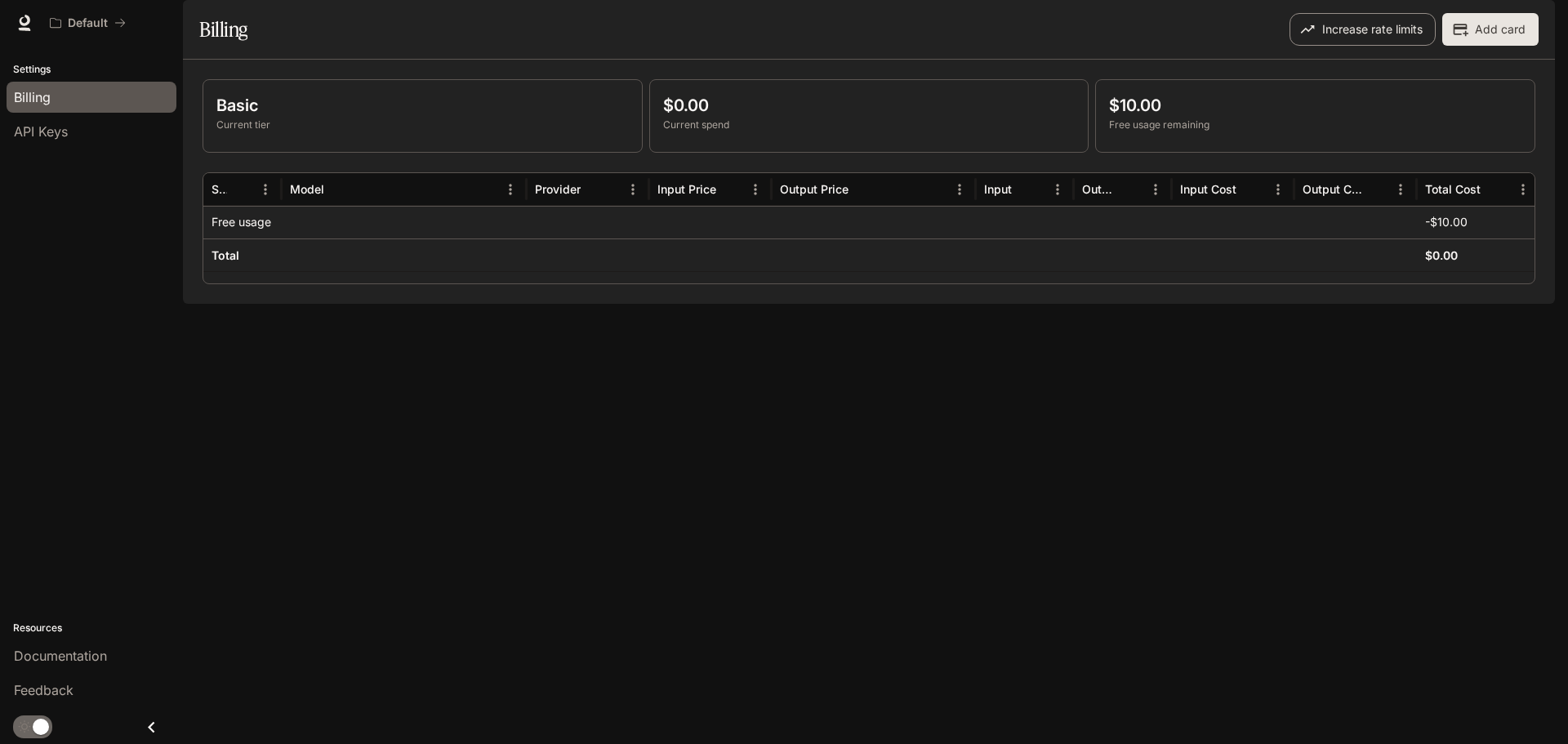
click at [1366, 45] on button "Increase rate limits" at bounding box center [1363, 29] width 147 height 32
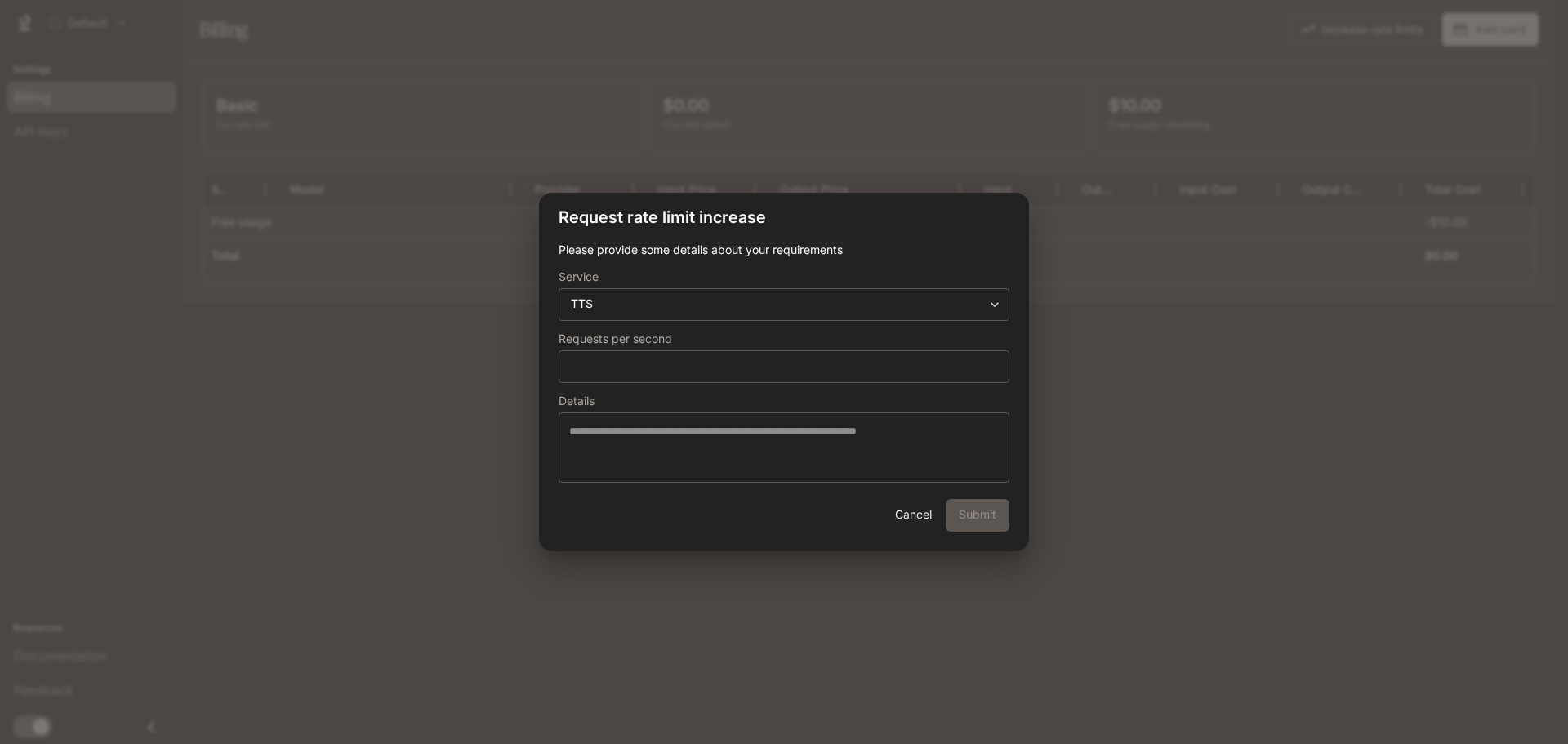
click at [980, 255] on p "Please provide some details about your requirements" at bounding box center [784, 250] width 451 height 17
click at [984, 135] on div "**********" at bounding box center [784, 372] width 1568 height 744
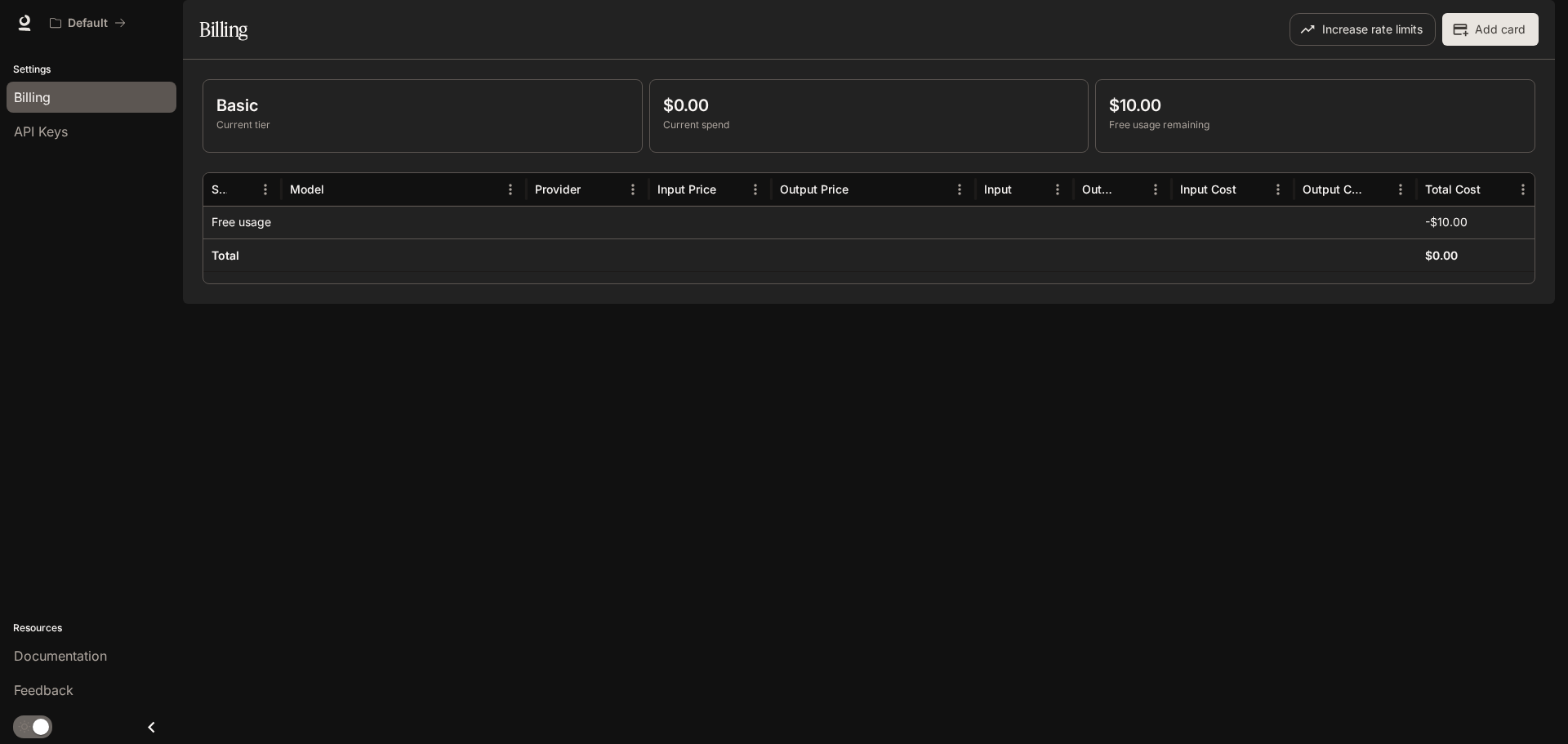
click at [1145, 118] on p "$10.00" at bounding box center [1315, 105] width 412 height 24
click at [1524, 22] on img "button" at bounding box center [1532, 22] width 23 height 23
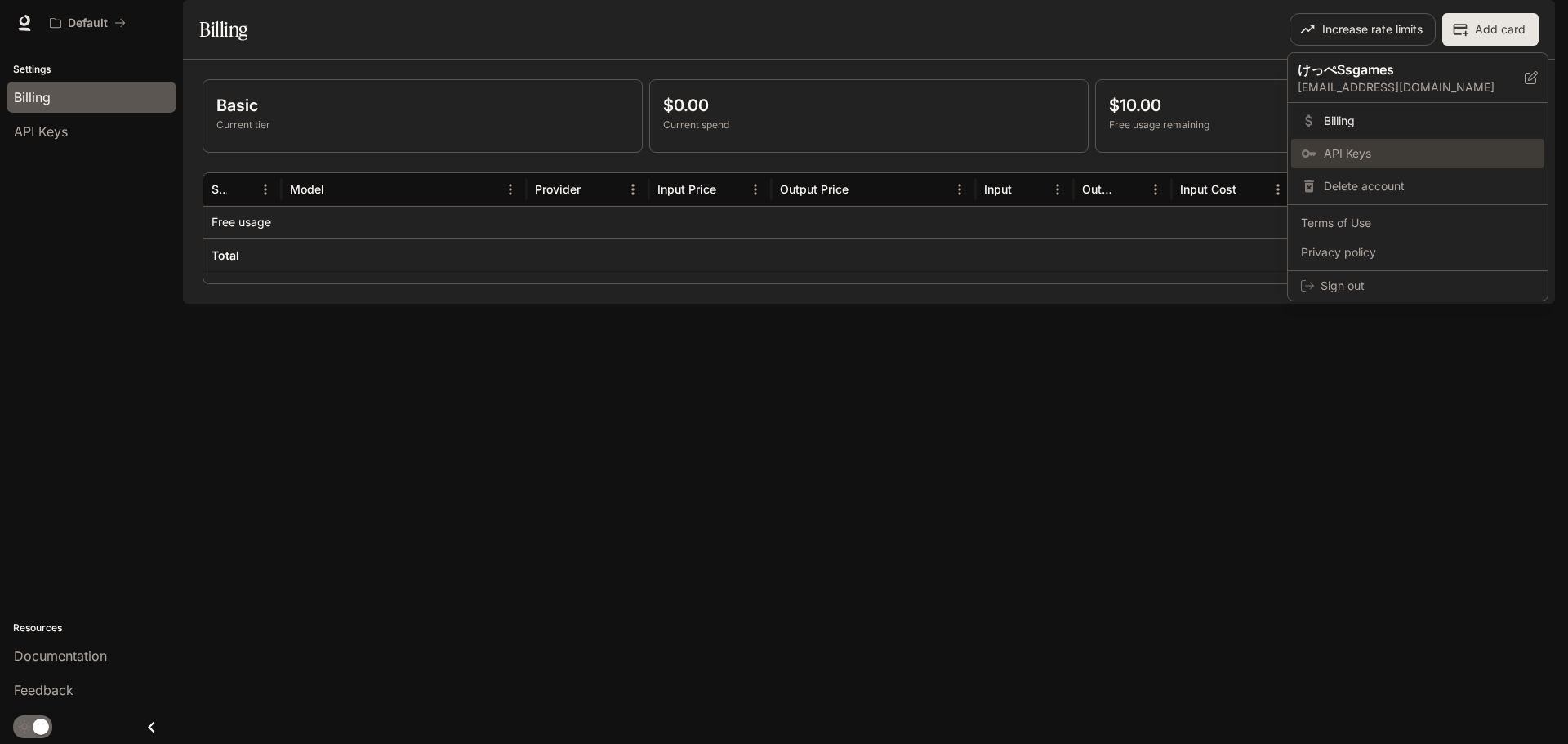
click at [1405, 160] on span "API Keys" at bounding box center [1429, 154] width 211 height 17
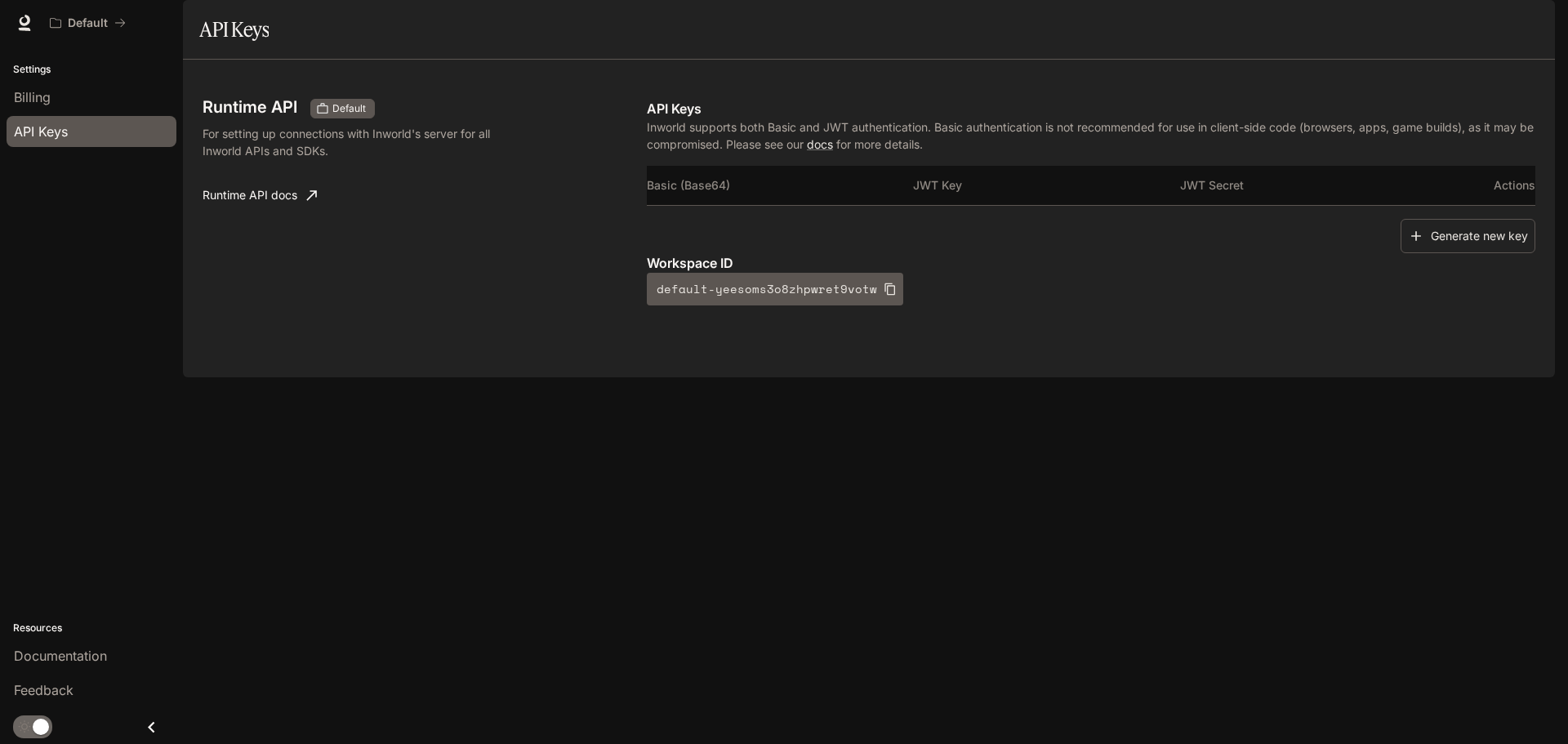
click at [1536, 29] on img "button" at bounding box center [1532, 22] width 23 height 23
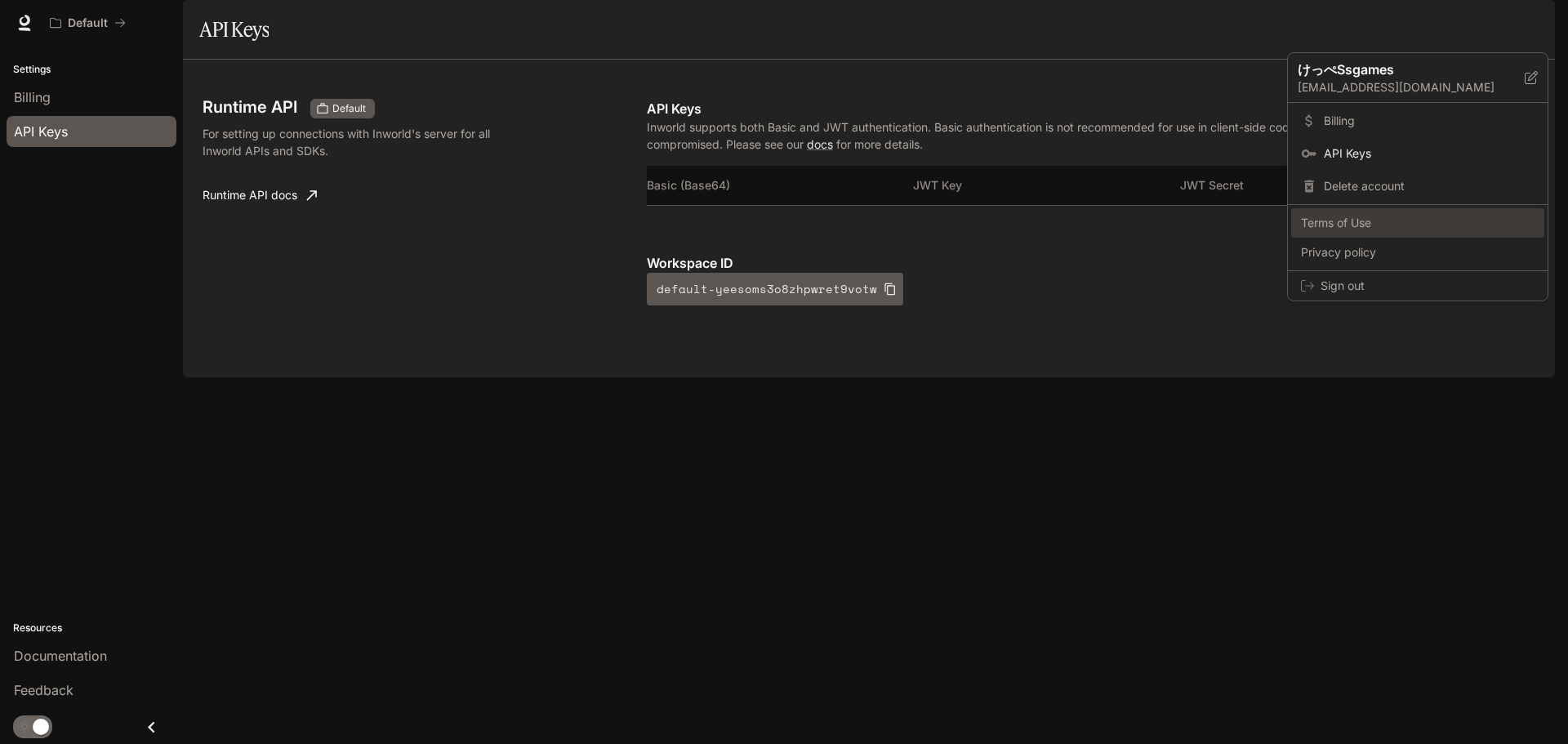
click at [1407, 219] on span "Terms of Use" at bounding box center [1418, 223] width 234 height 17
click at [60, 93] on div at bounding box center [784, 372] width 1568 height 744
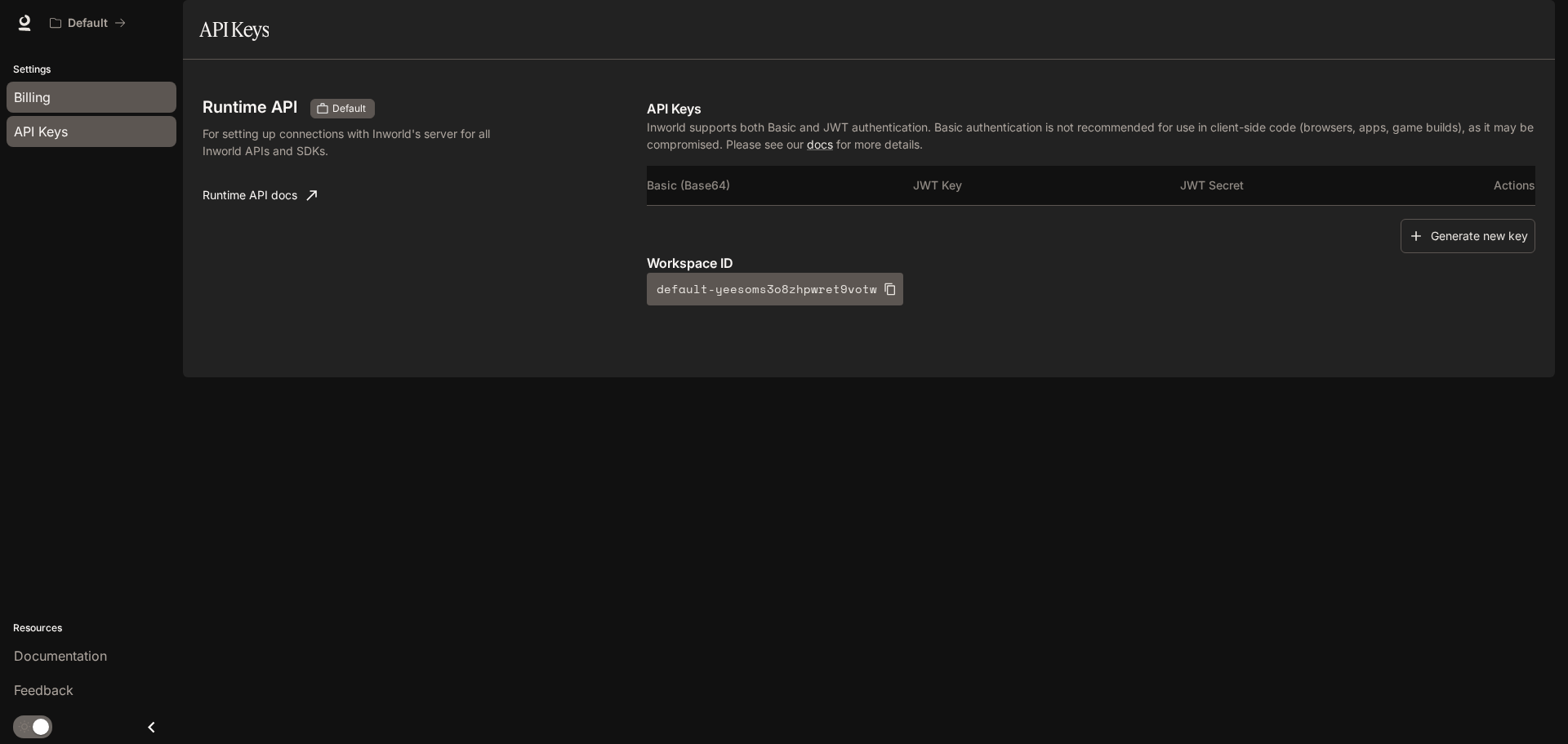
click at [47, 97] on span "Billing" at bounding box center [32, 96] width 37 height 19
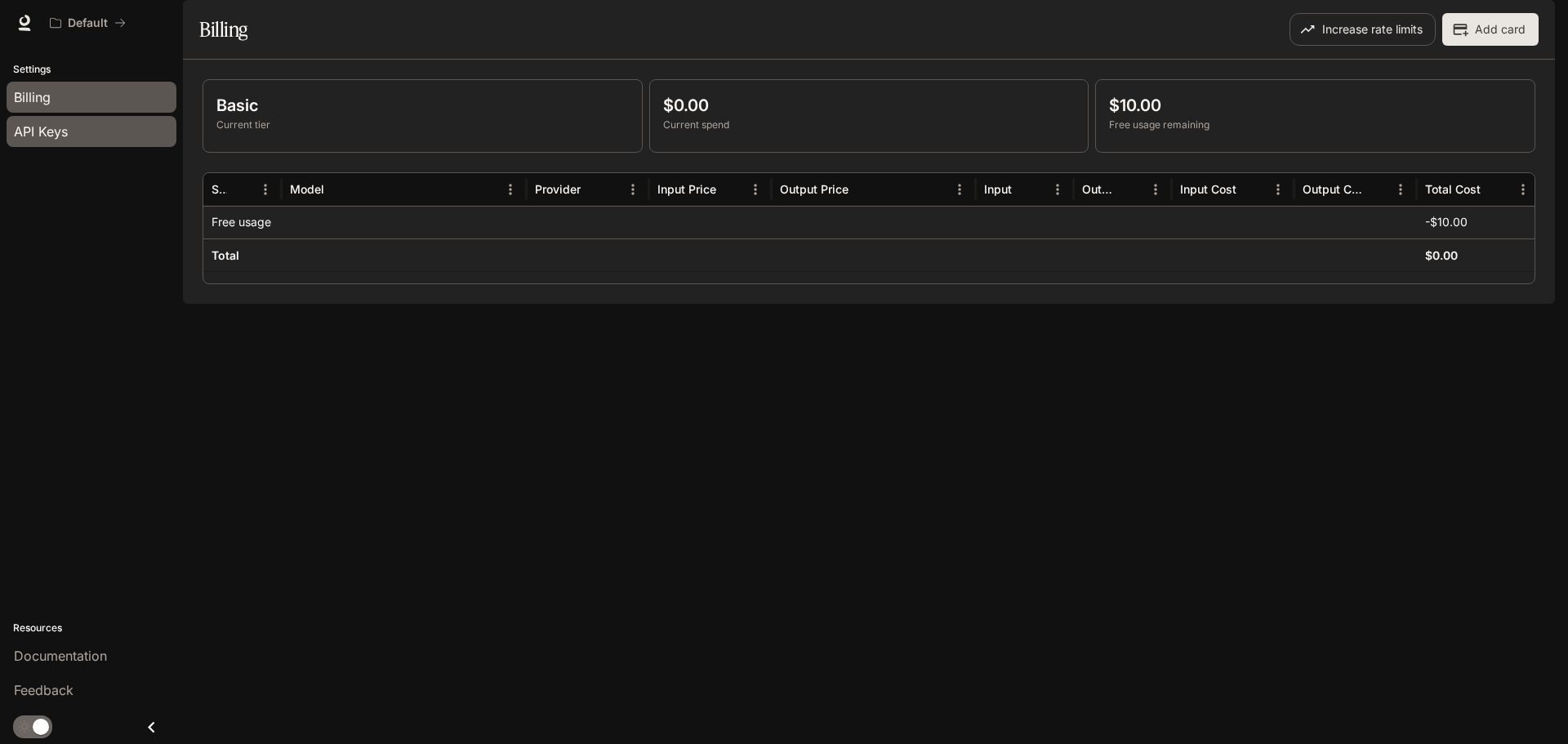
click at [41, 135] on span "API Keys" at bounding box center [41, 131] width 54 height 19
drag, startPoint x: 732, startPoint y: 224, endPoint x: 725, endPoint y: 225, distance: 7.1
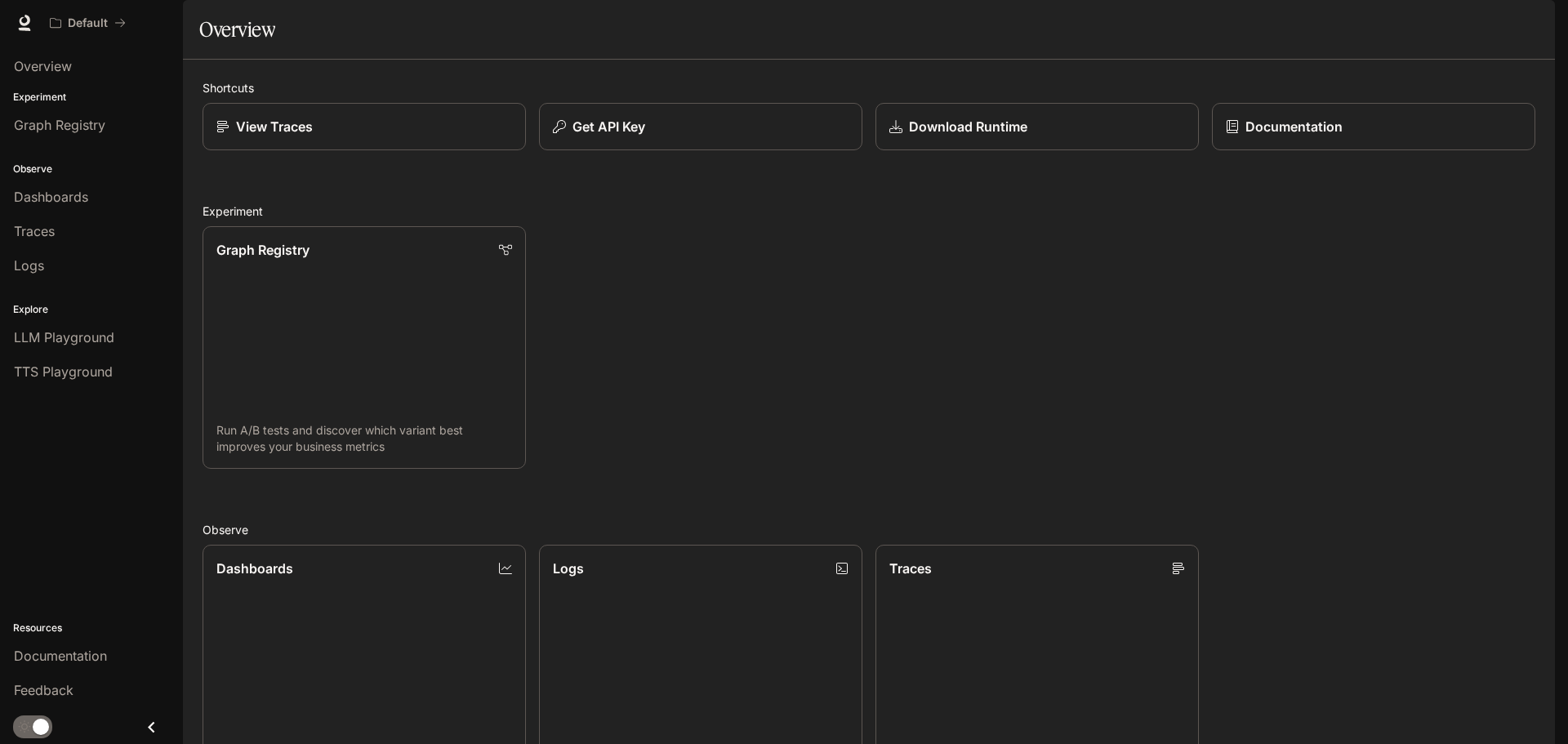
scroll to position [434, 0]
